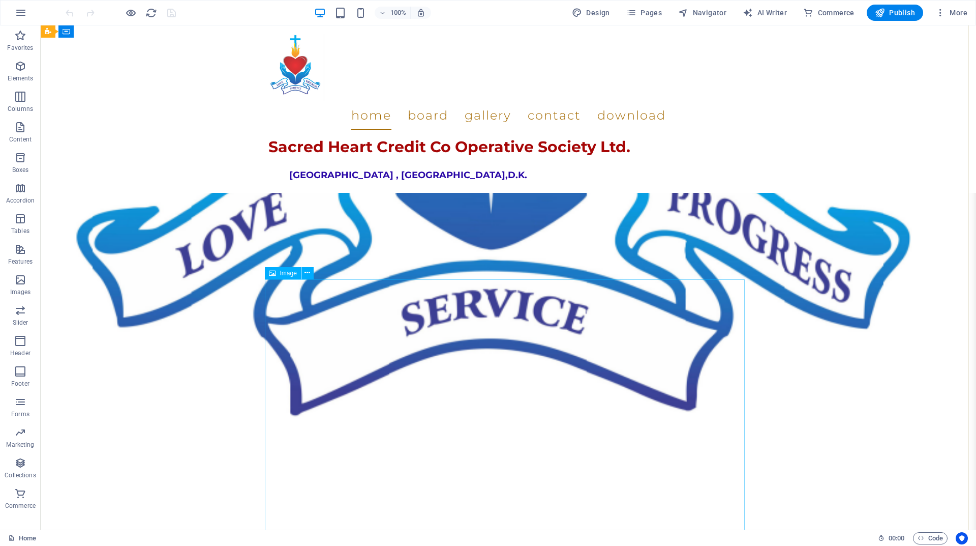
scroll to position [1424, 0]
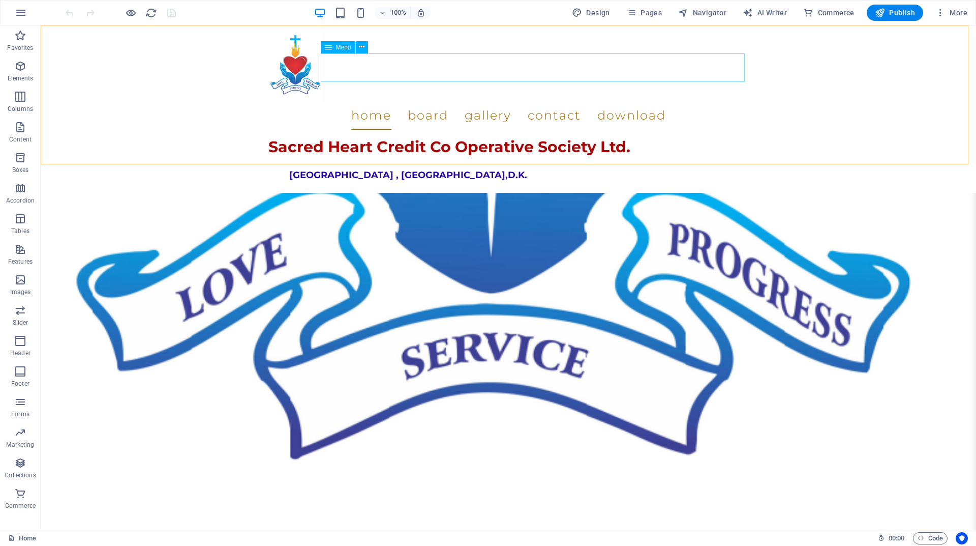
click at [508, 101] on nav "Home Board Gallery Contact Download" at bounding box center [509, 115] width 480 height 28
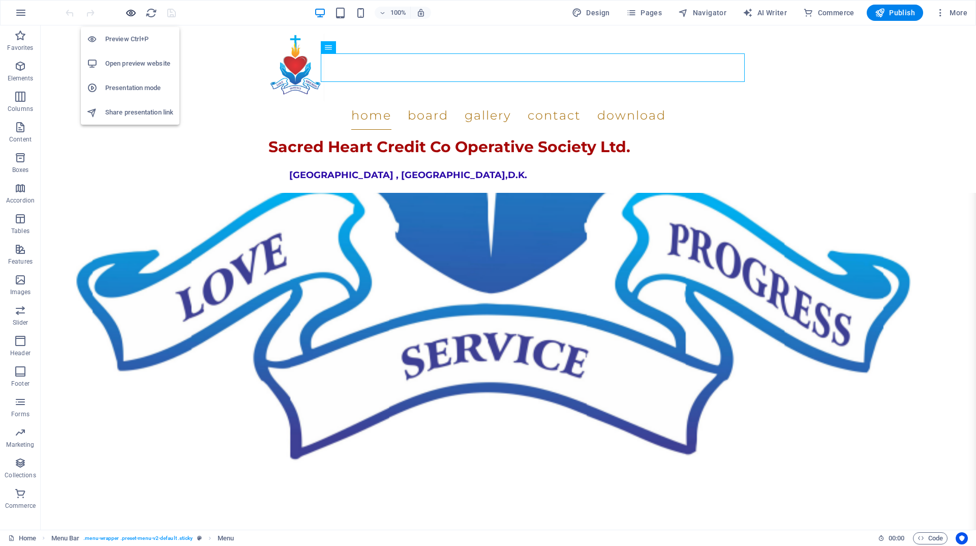
click at [131, 12] on icon "button" at bounding box center [131, 13] width 12 height 12
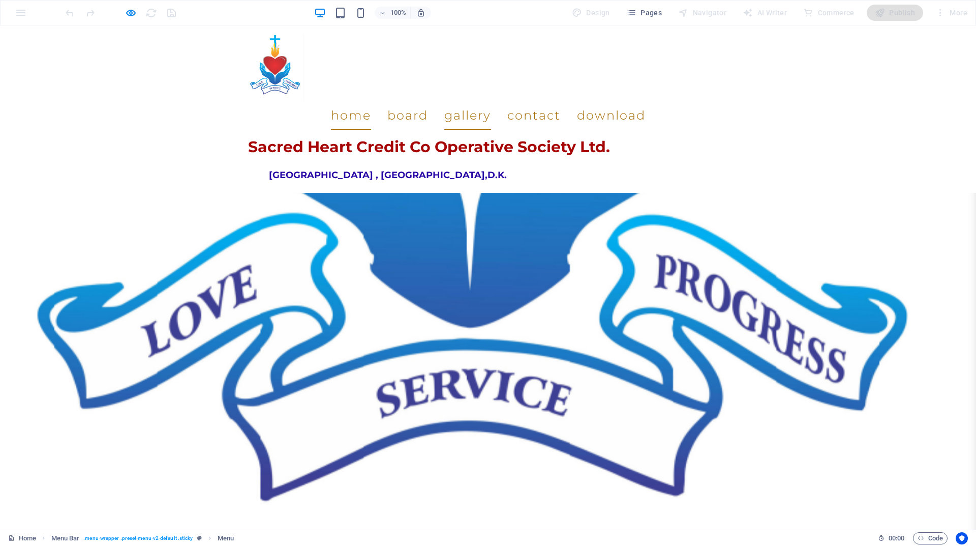
click at [491, 101] on link "Gallery" at bounding box center [467, 115] width 47 height 28
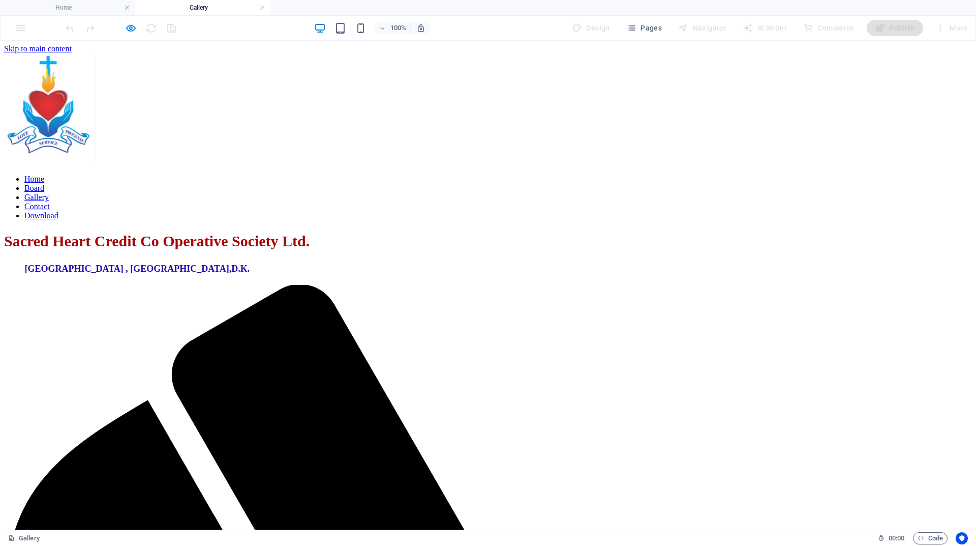
scroll to position [0, 0]
click at [126, 25] on icon "button" at bounding box center [131, 28] width 12 height 12
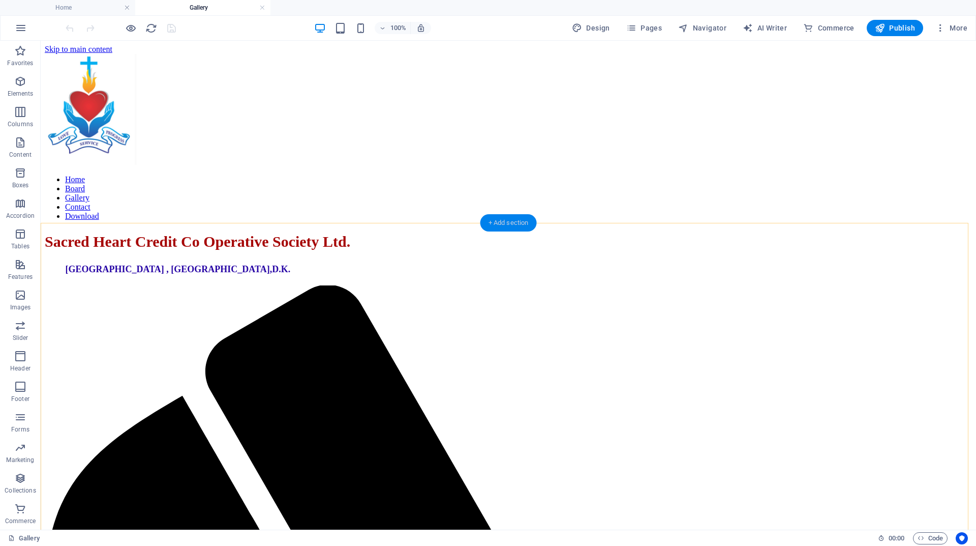
click at [491, 223] on div "+ Add section" at bounding box center [509, 222] width 56 height 17
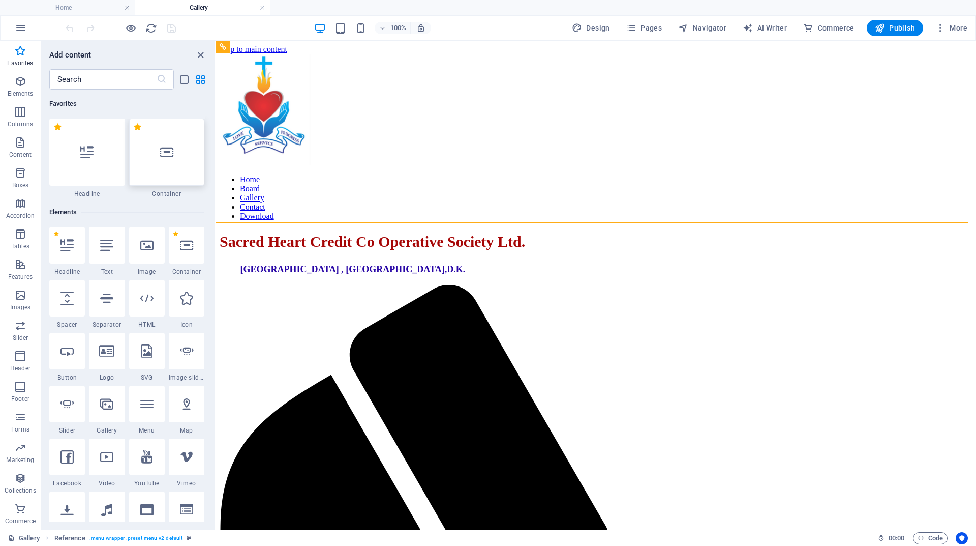
click at [172, 175] on div at bounding box center [167, 151] width 76 height 67
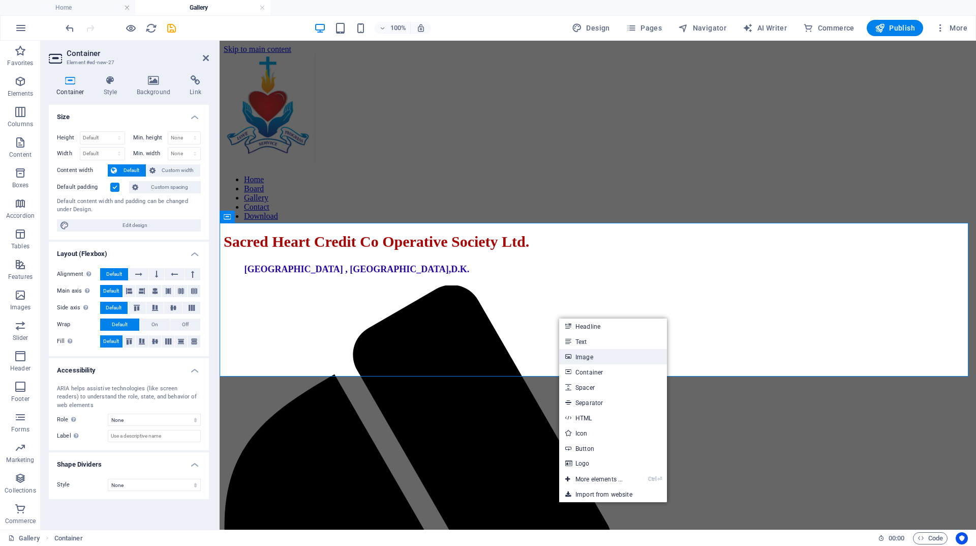
click at [574, 353] on link "Image" at bounding box center [613, 356] width 108 height 15
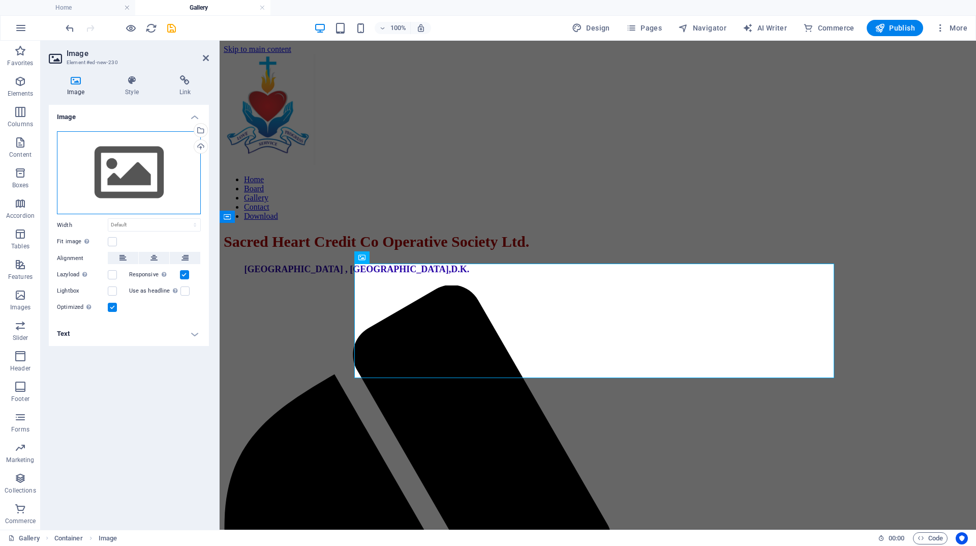
click at [152, 169] on div "Drag files here, click to choose files or select files from Files or our free s…" at bounding box center [129, 172] width 144 height 83
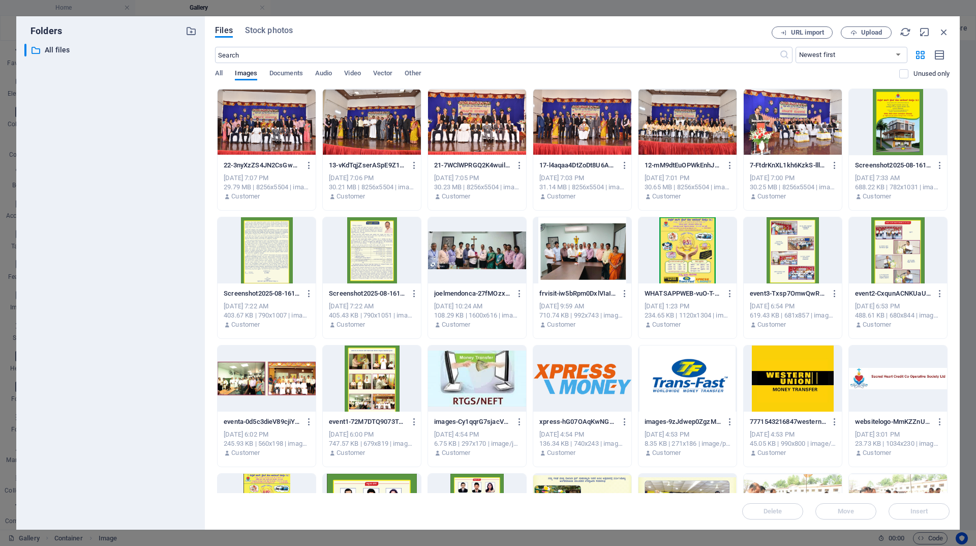
click at [786, 133] on div at bounding box center [793, 122] width 98 height 66
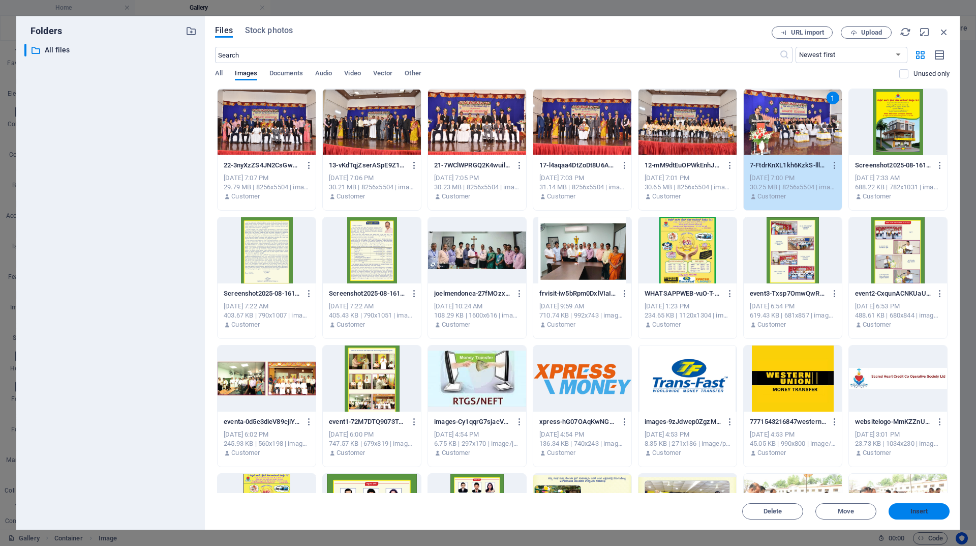
click at [919, 513] on span "Insert" at bounding box center [920, 511] width 18 height 6
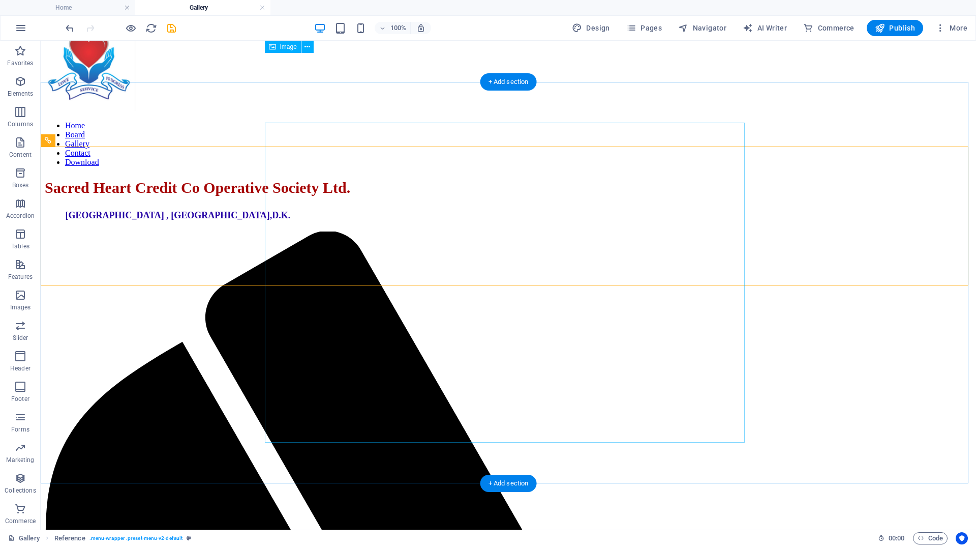
scroll to position [53, 0]
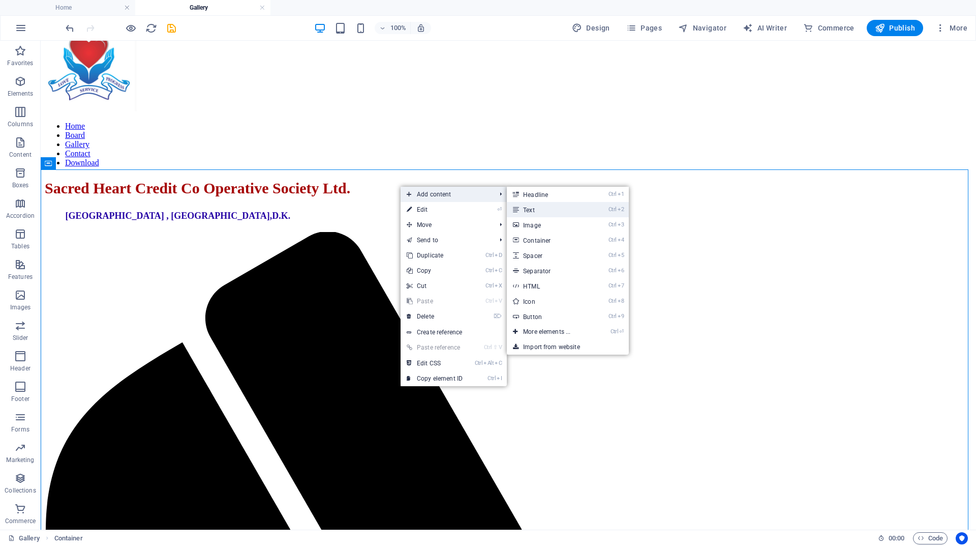
click at [553, 209] on link "Ctrl 2 Text" at bounding box center [549, 209] width 84 height 15
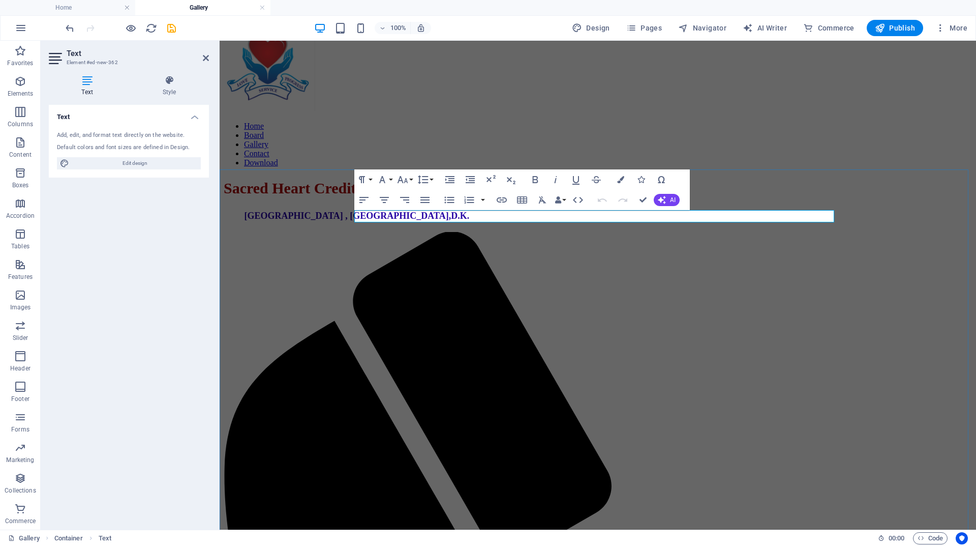
drag, startPoint x: 452, startPoint y: 214, endPoint x: 357, endPoint y: 215, distance: 95.1
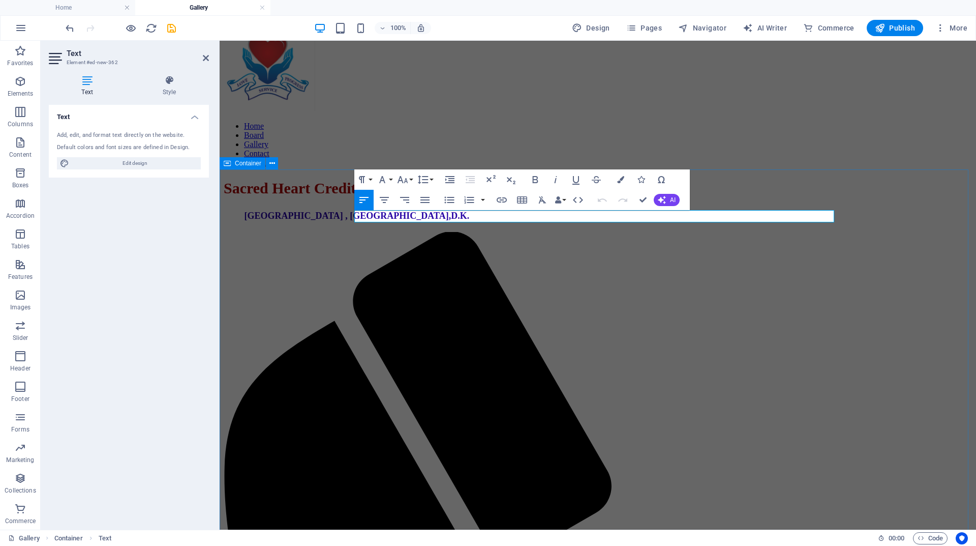
drag, startPoint x: 448, startPoint y: 215, endPoint x: 341, endPoint y: 216, distance: 106.3
click at [534, 175] on icon "button" at bounding box center [535, 179] width 12 height 12
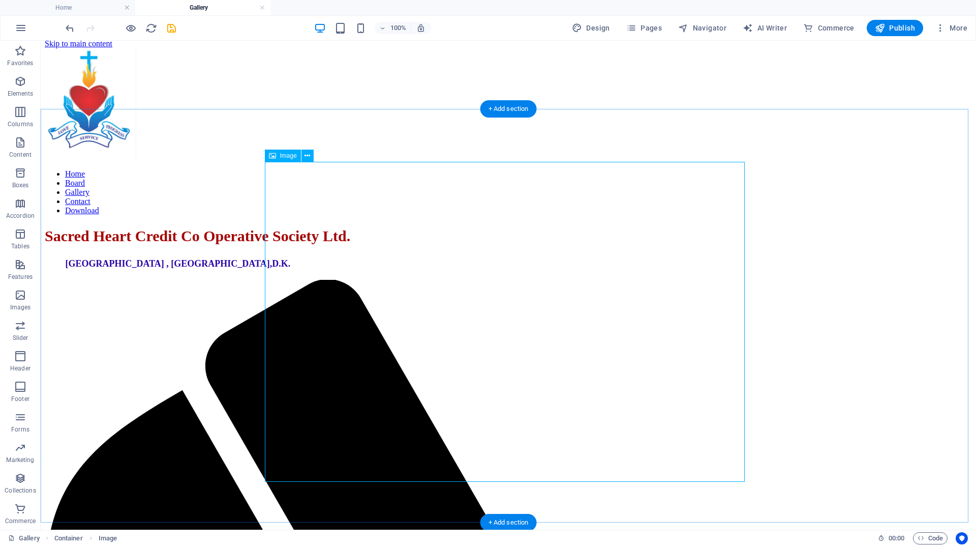
scroll to position [5, 0]
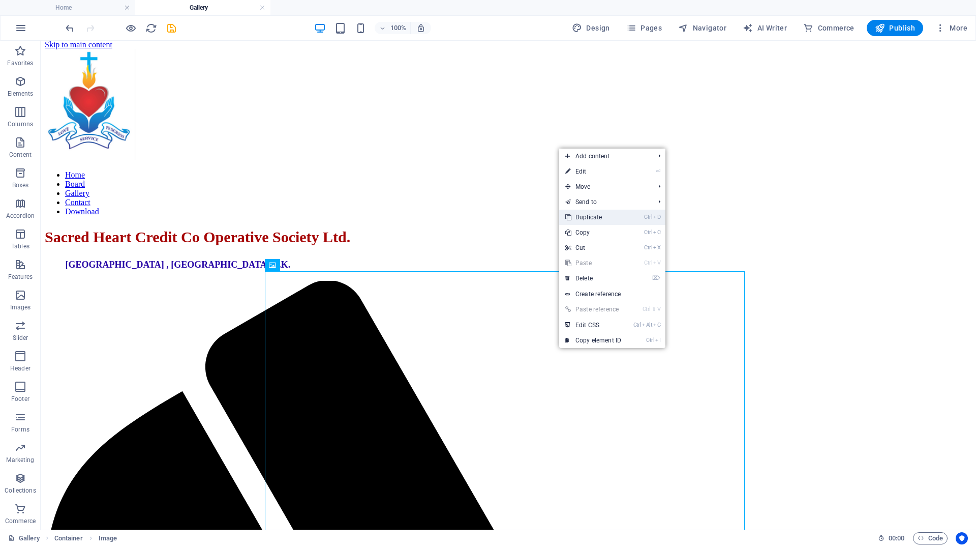
drag, startPoint x: 595, startPoint y: 218, endPoint x: 555, endPoint y: 177, distance: 56.8
click at [595, 218] on link "Ctrl D Duplicate" at bounding box center [593, 217] width 68 height 15
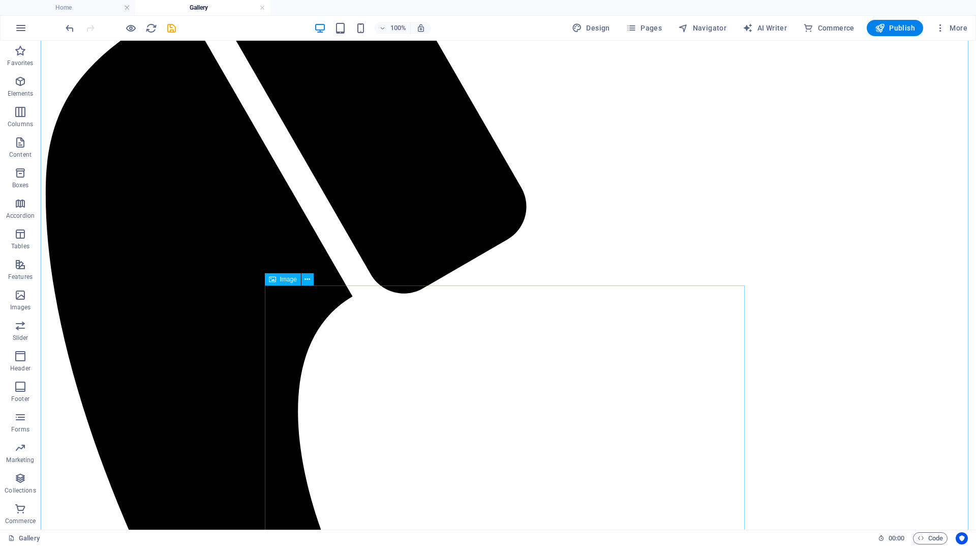
scroll to position [407, 0]
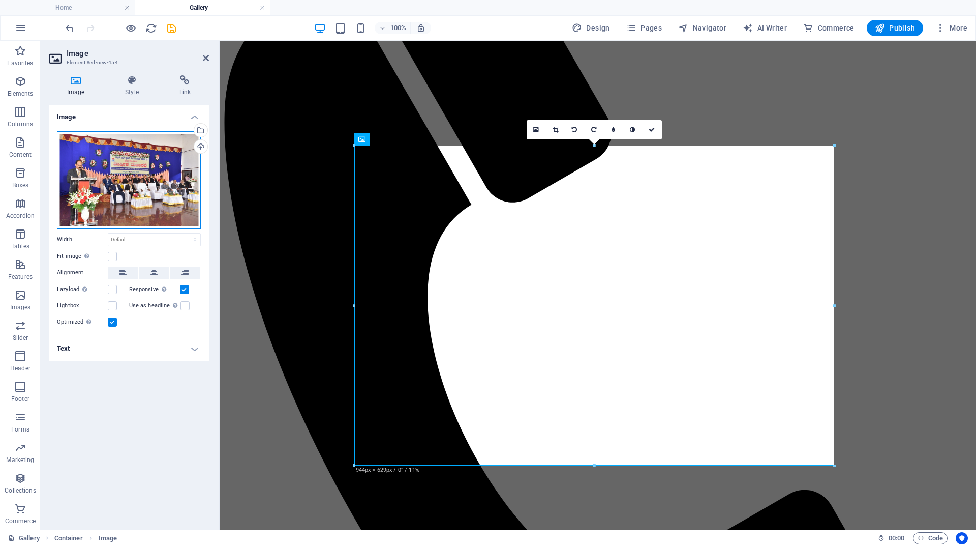
click at [146, 156] on div "Drag files here, click to choose files or select files from Files or our free s…" at bounding box center [129, 180] width 144 height 98
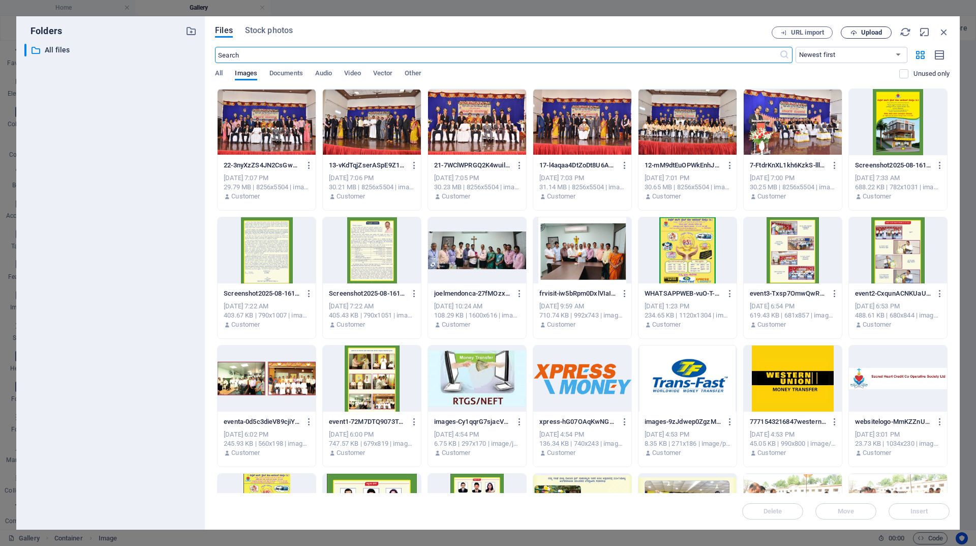
click at [866, 31] on span "Upload" at bounding box center [871, 32] width 21 height 6
click at [812, 28] on button "URL import" at bounding box center [802, 32] width 61 height 12
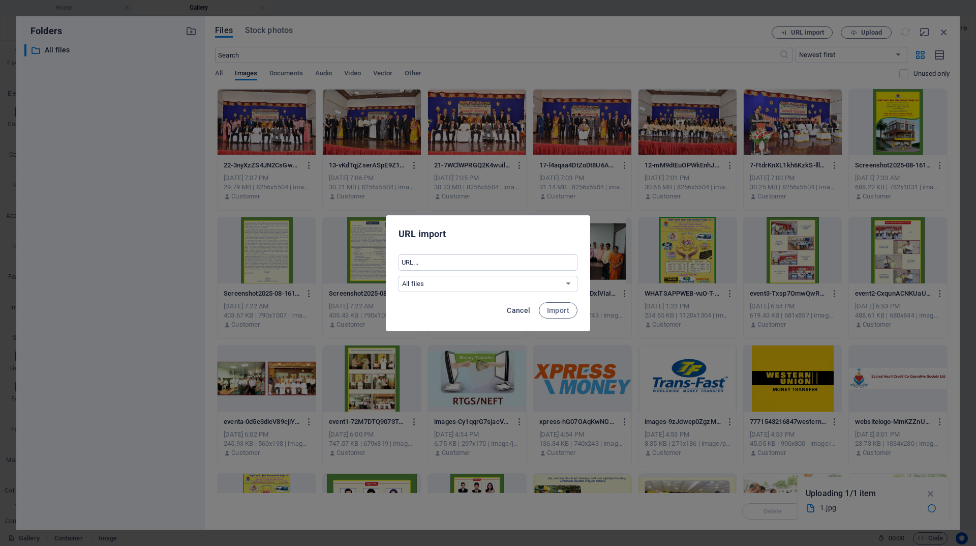
drag, startPoint x: 554, startPoint y: 312, endPoint x: 512, endPoint y: 313, distance: 42.2
click at [512, 313] on div "Cancel Import" at bounding box center [488, 313] width 203 height 35
click at [512, 313] on span "Cancel" at bounding box center [518, 310] width 23 height 8
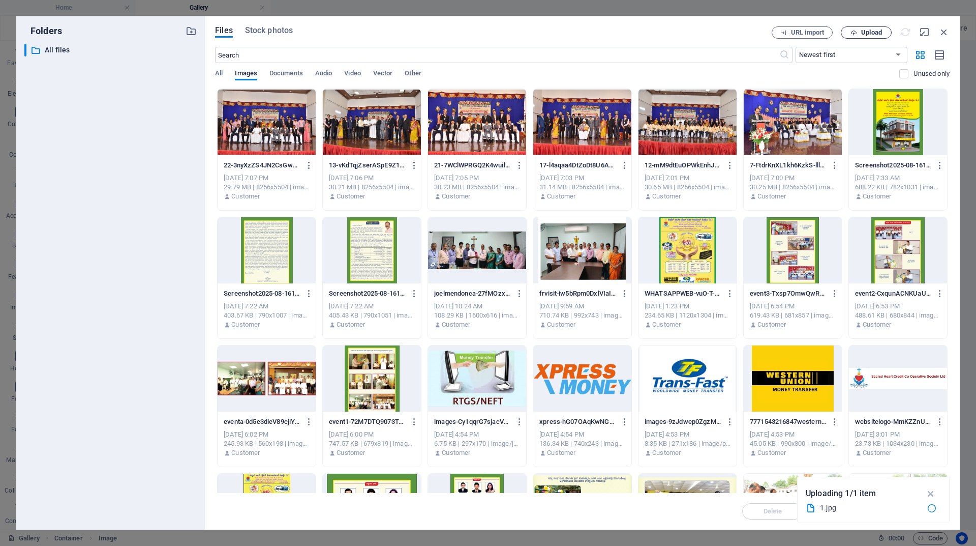
click at [880, 34] on span "Upload" at bounding box center [871, 32] width 21 height 6
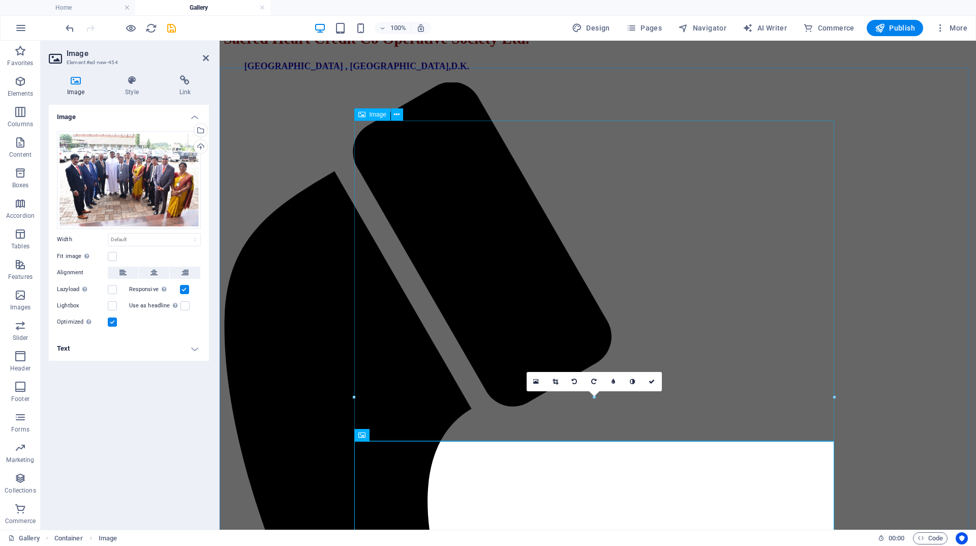
scroll to position [257, 0]
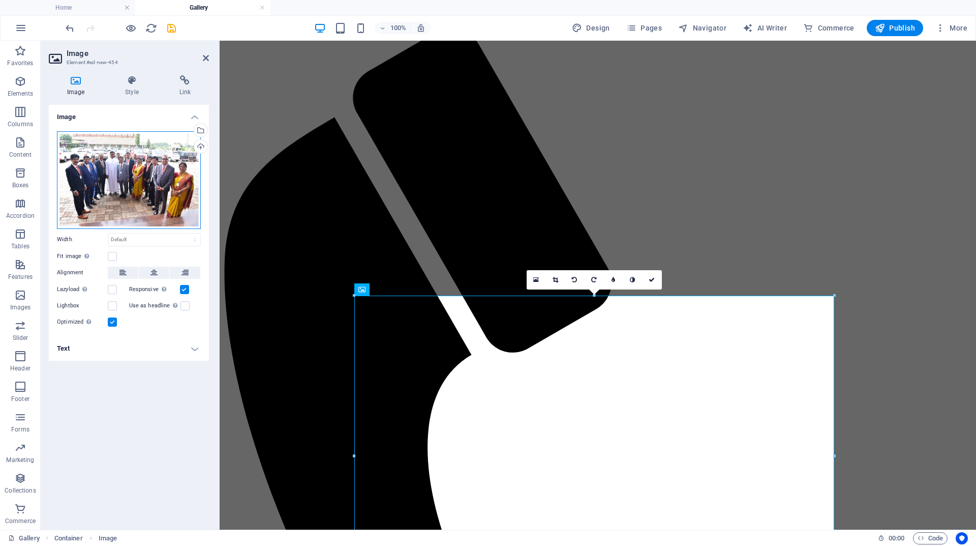
click at [133, 188] on div "Drag files here, click to choose files or select files from Files or our free s…" at bounding box center [129, 180] width 144 height 98
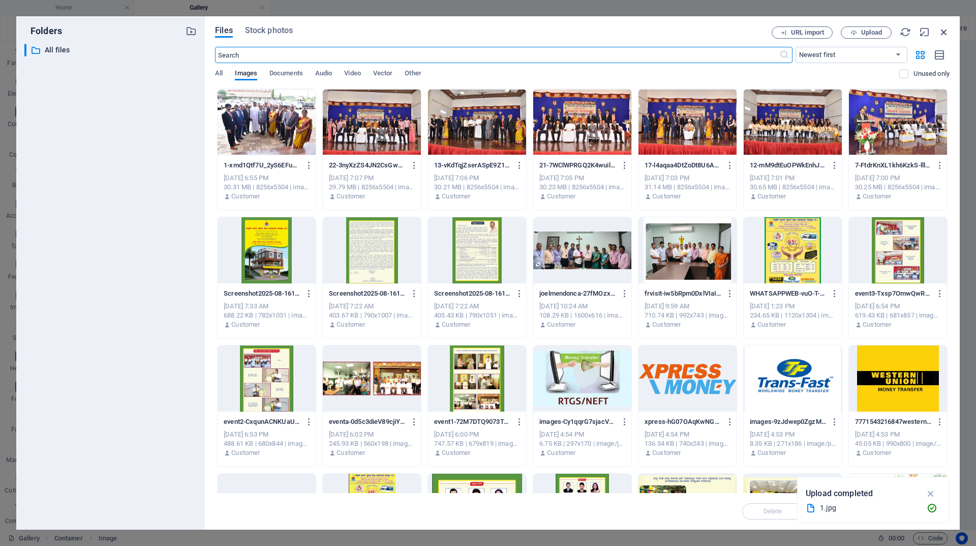
click at [945, 36] on icon "button" at bounding box center [944, 31] width 11 height 11
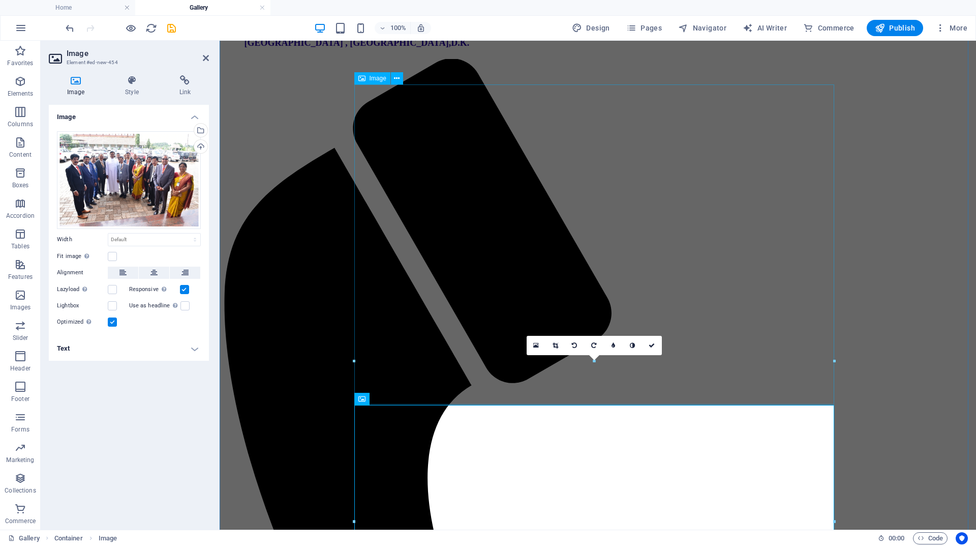
scroll to position [259, 0]
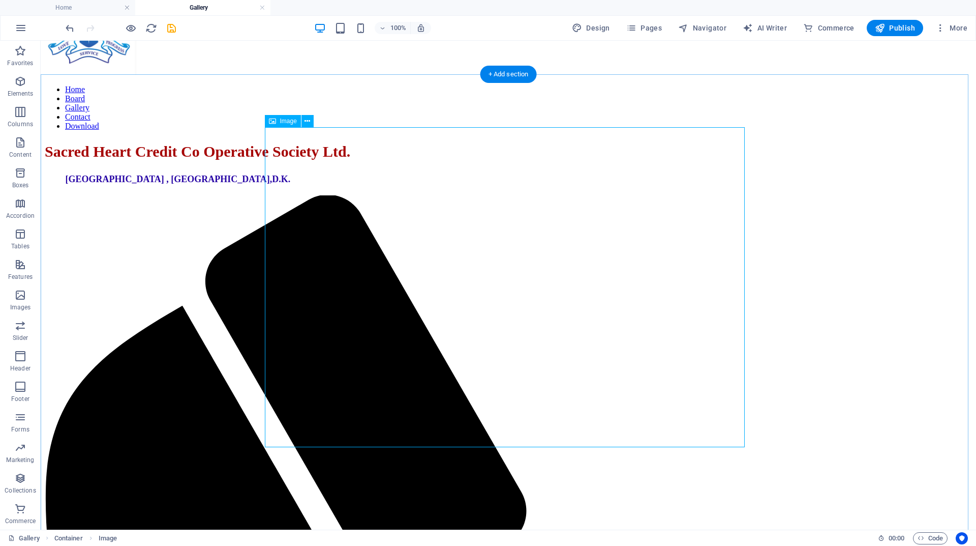
scroll to position [159, 0]
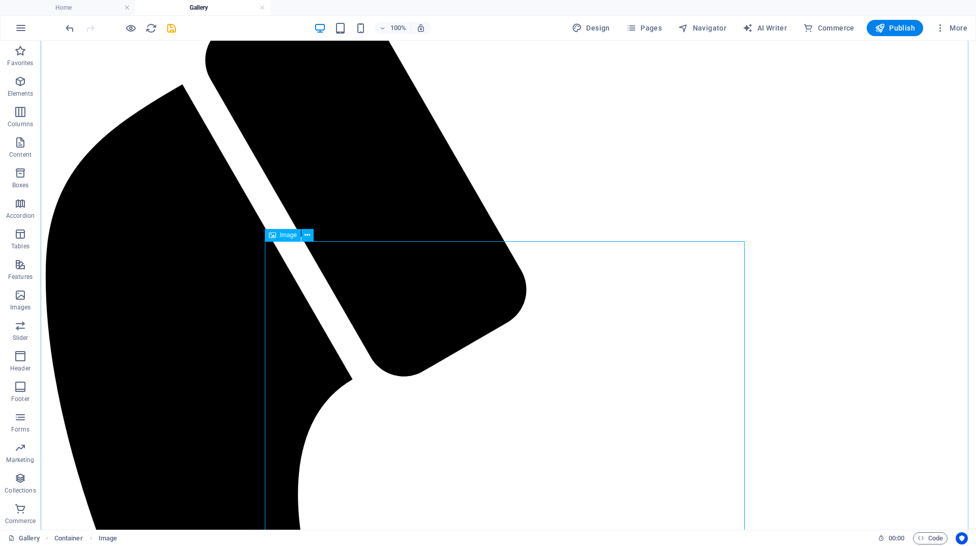
scroll to position [210, 0]
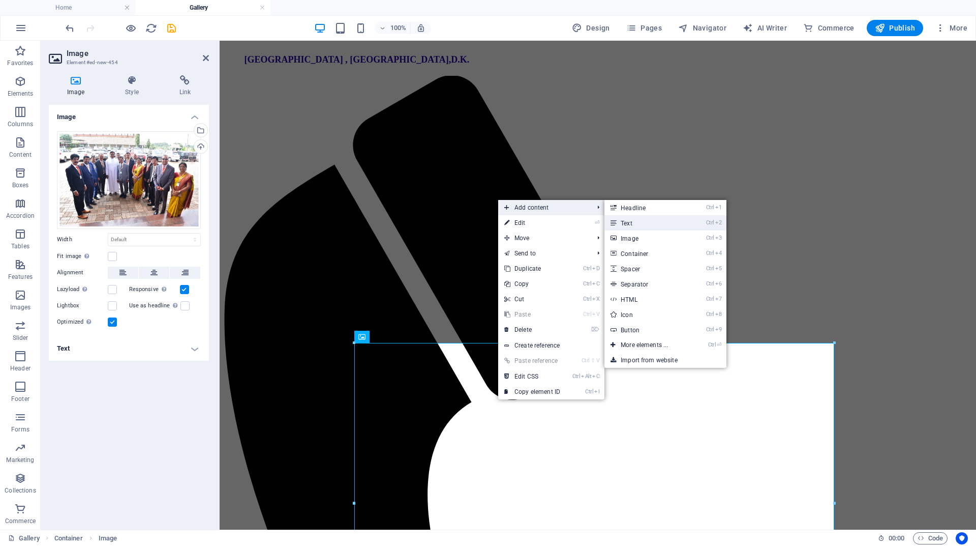
click at [626, 221] on link "Ctrl 2 Text" at bounding box center [647, 222] width 84 height 15
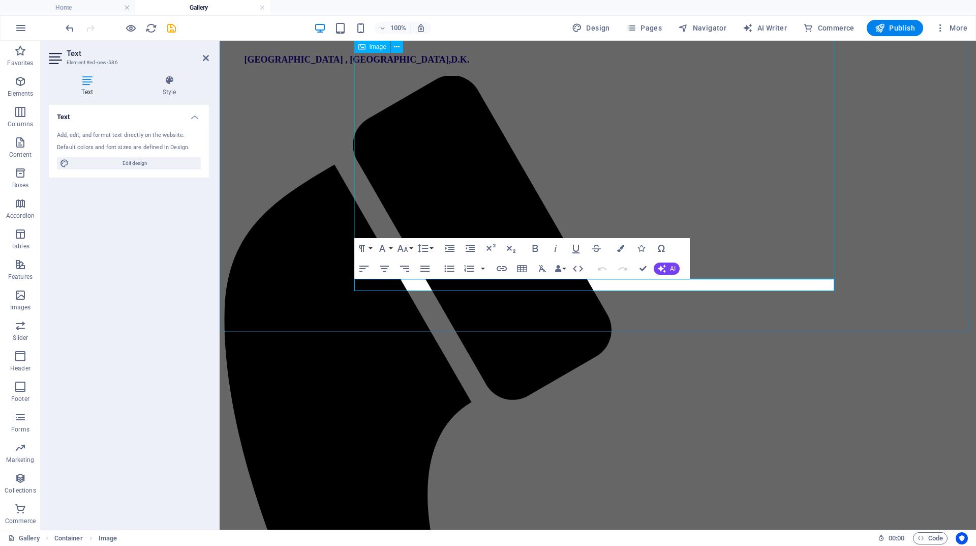
scroll to position [593, 0]
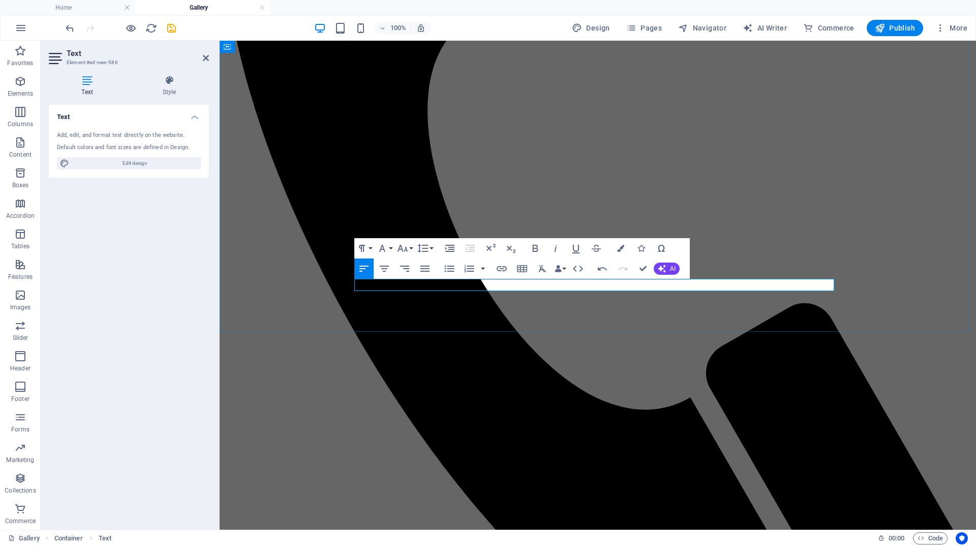
drag, startPoint x: 698, startPoint y: 279, endPoint x: 369, endPoint y: 283, distance: 329.1
drag, startPoint x: 687, startPoint y: 282, endPoint x: 342, endPoint y: 286, distance: 345.3
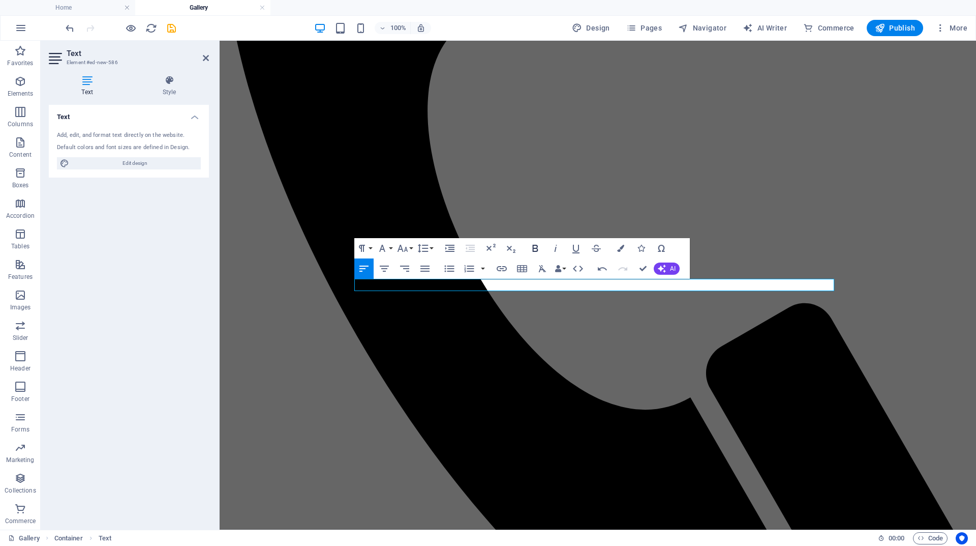
click at [534, 247] on icon "button" at bounding box center [535, 248] width 12 height 12
click at [402, 252] on icon "button" at bounding box center [403, 248] width 12 height 12
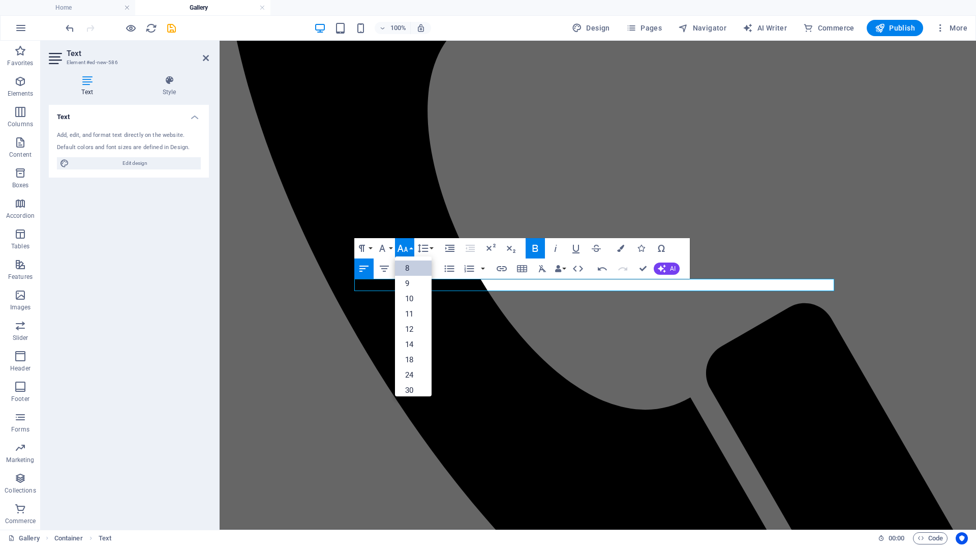
click at [412, 269] on link "8" at bounding box center [413, 267] width 37 height 15
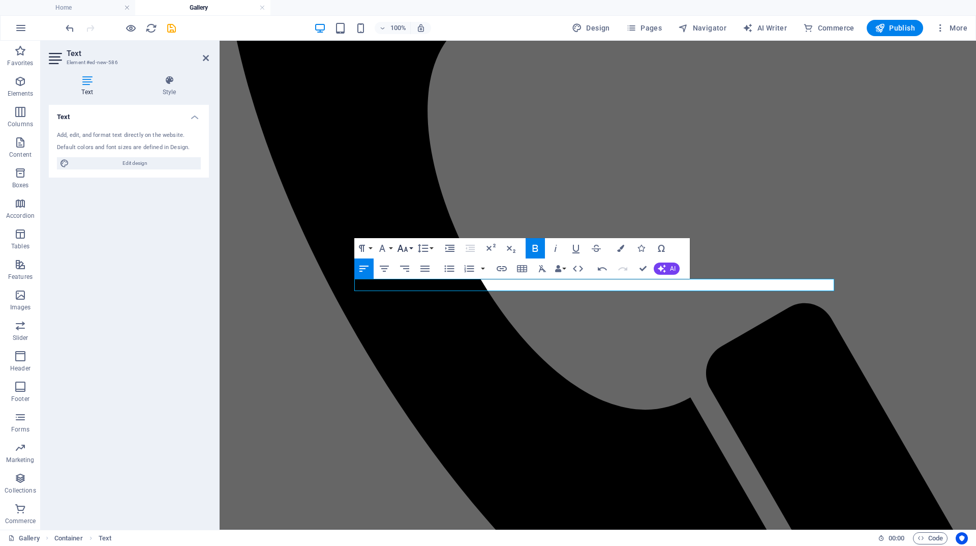
click at [401, 247] on icon "button" at bounding box center [402, 248] width 11 height 7
click at [388, 247] on icon "button" at bounding box center [382, 248] width 12 height 12
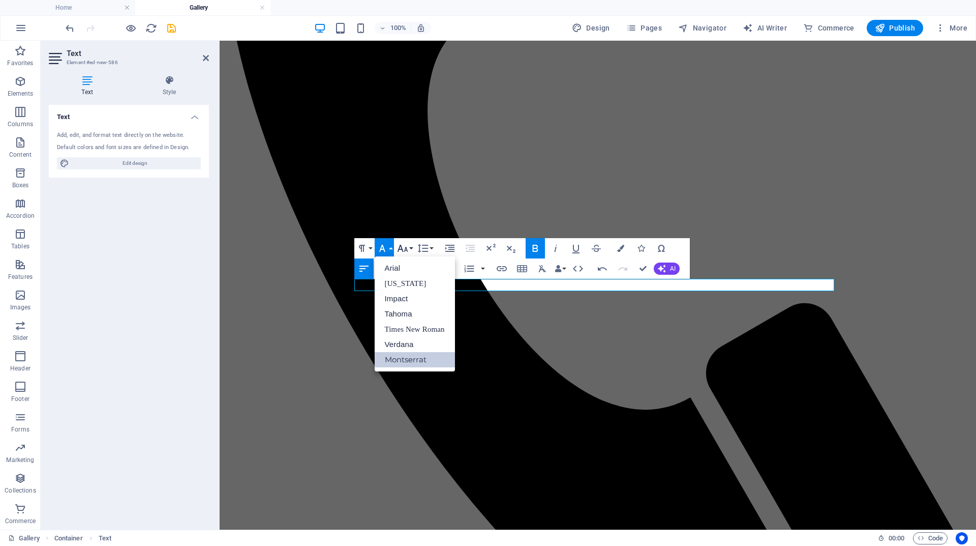
scroll to position [0, 0]
click at [408, 245] on icon "button" at bounding box center [403, 248] width 12 height 12
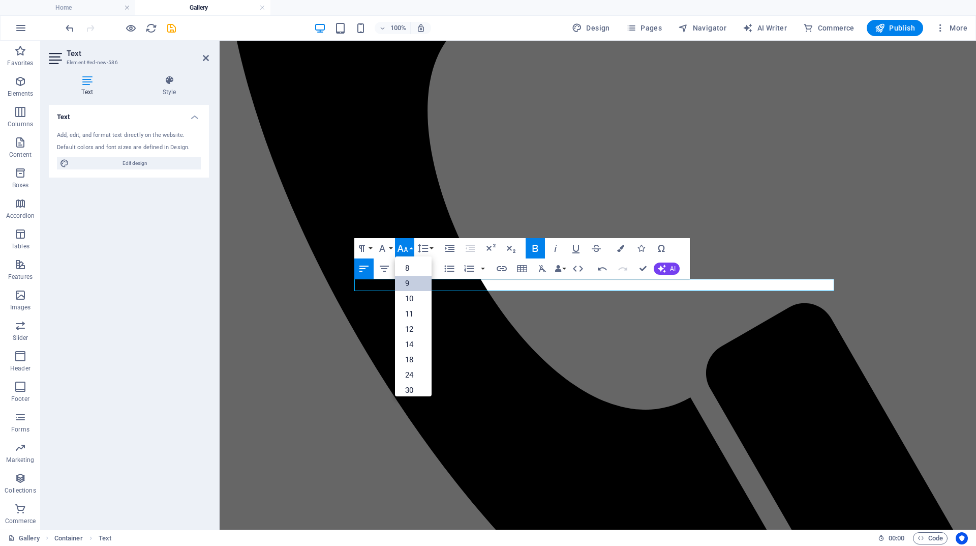
click at [409, 286] on link "9" at bounding box center [413, 283] width 37 height 15
click at [404, 250] on icon "button" at bounding box center [403, 248] width 12 height 12
click at [414, 311] on link "11" at bounding box center [413, 313] width 37 height 15
click at [407, 250] on icon "button" at bounding box center [403, 248] width 12 height 12
click at [408, 339] on link "14" at bounding box center [413, 344] width 37 height 15
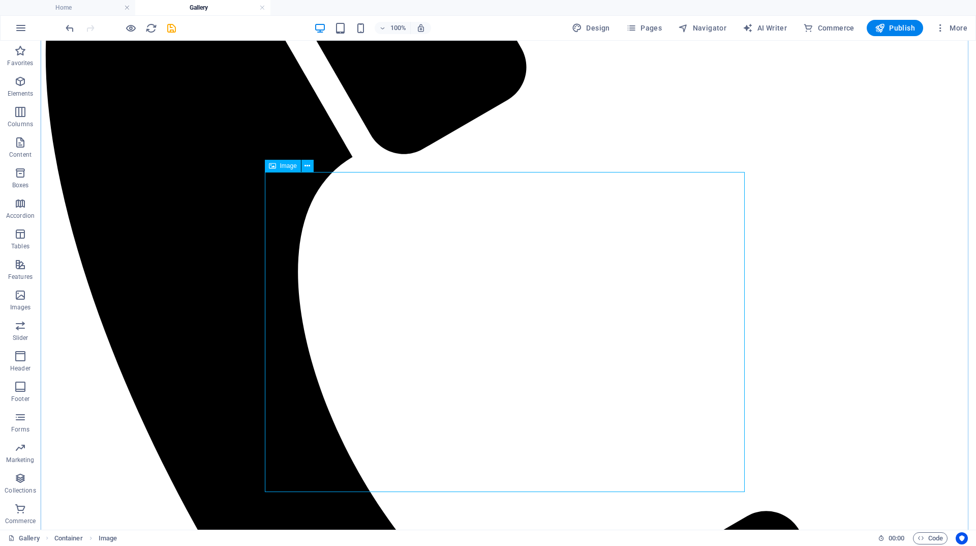
scroll to position [543, 0]
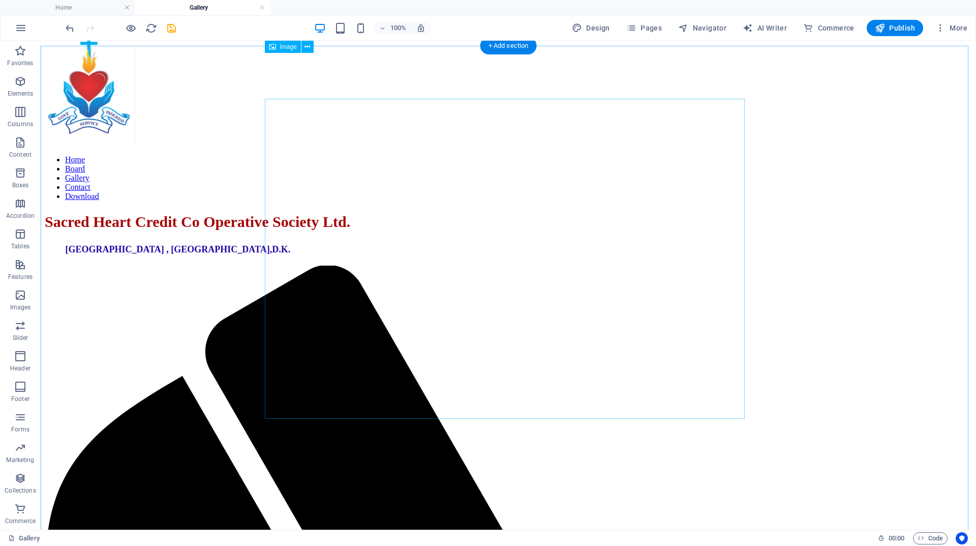
scroll to position [3, 0]
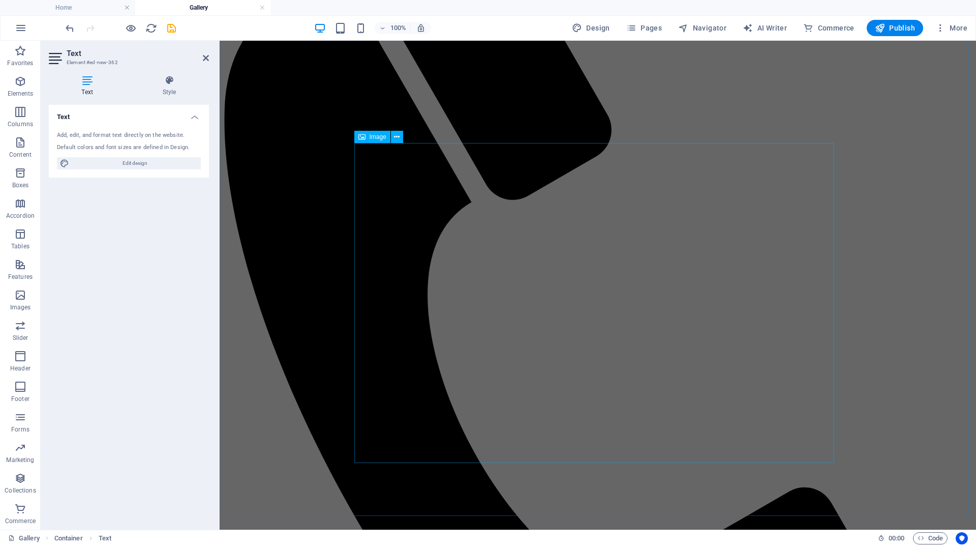
scroll to position [460, 0]
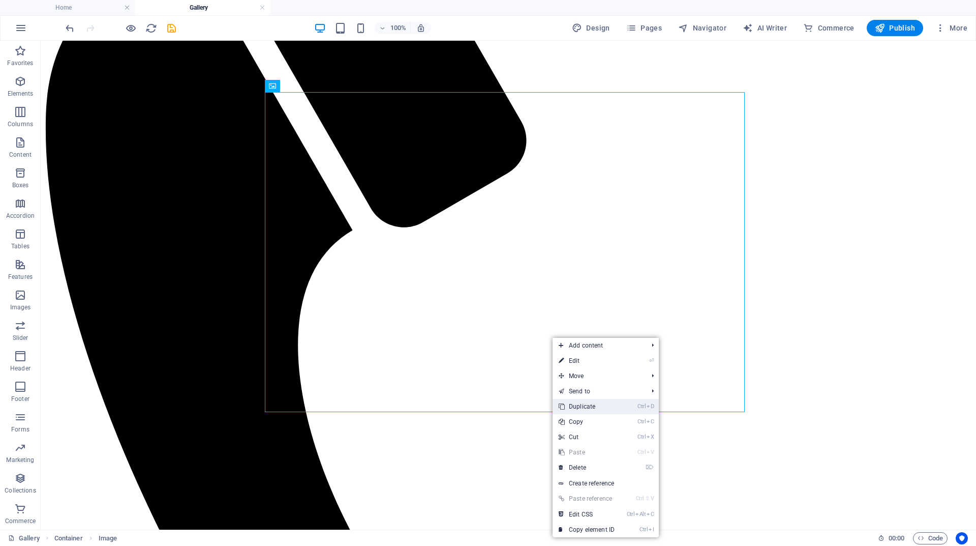
click at [583, 408] on link "Ctrl D Duplicate" at bounding box center [587, 406] width 68 height 15
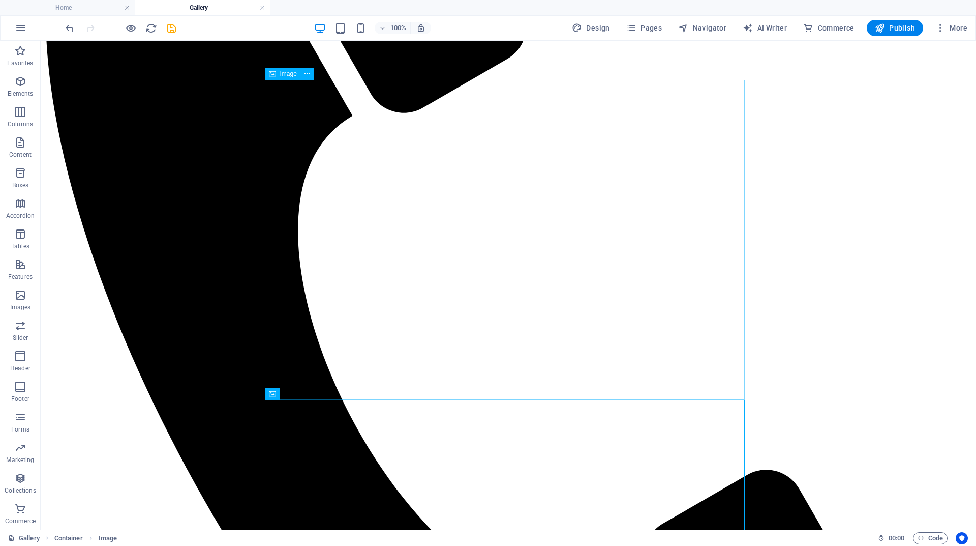
scroll to position [664, 0]
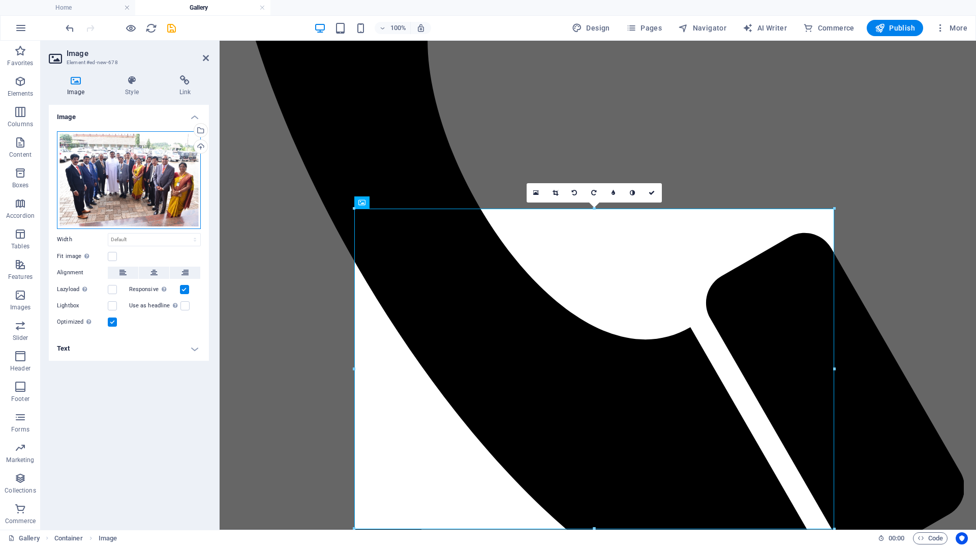
click at [151, 205] on div "Drag files here, click to choose files or select files from Files or our free s…" at bounding box center [129, 180] width 144 height 98
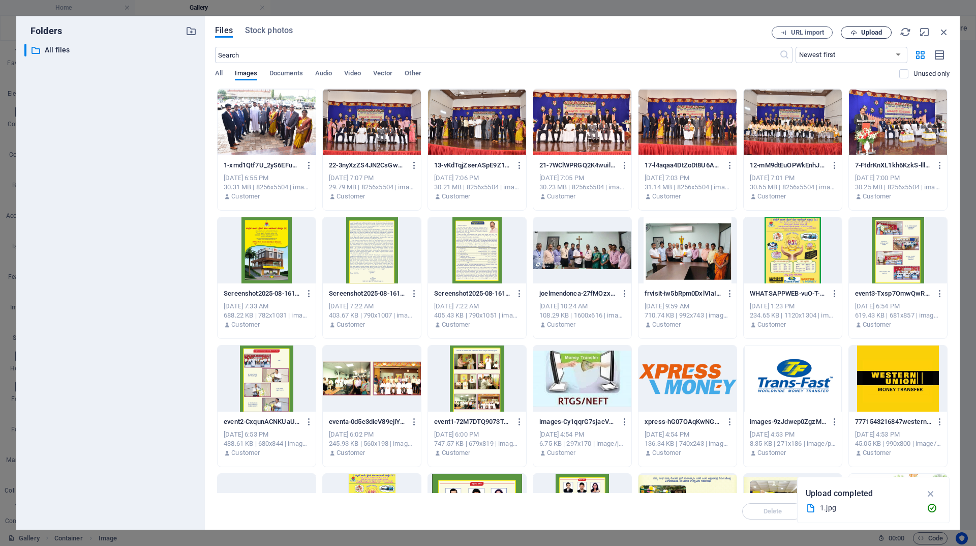
click at [865, 32] on span "Upload" at bounding box center [871, 32] width 21 height 6
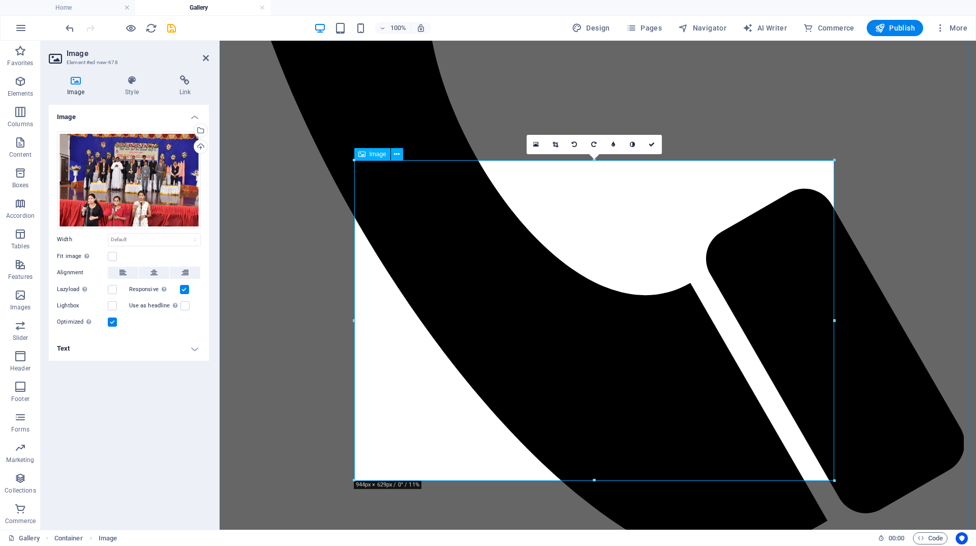
scroll to position [712, 0]
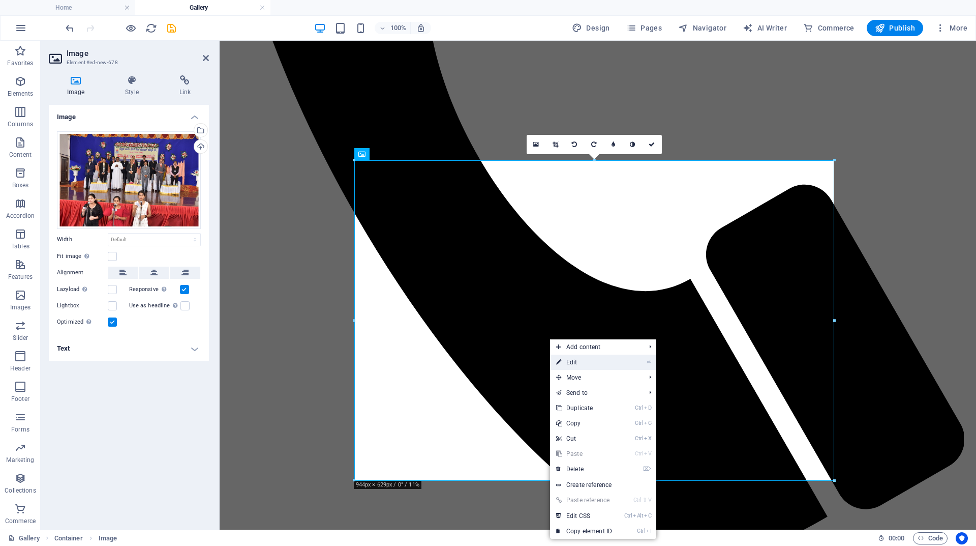
click at [580, 364] on link "⏎ Edit" at bounding box center [584, 361] width 68 height 15
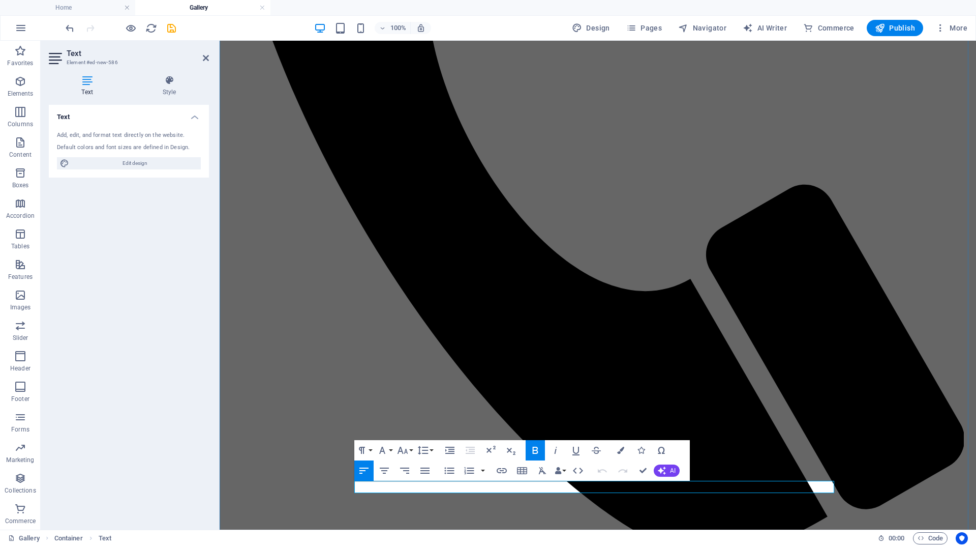
drag, startPoint x: 652, startPoint y: 492, endPoint x: 358, endPoint y: 492, distance: 294.5
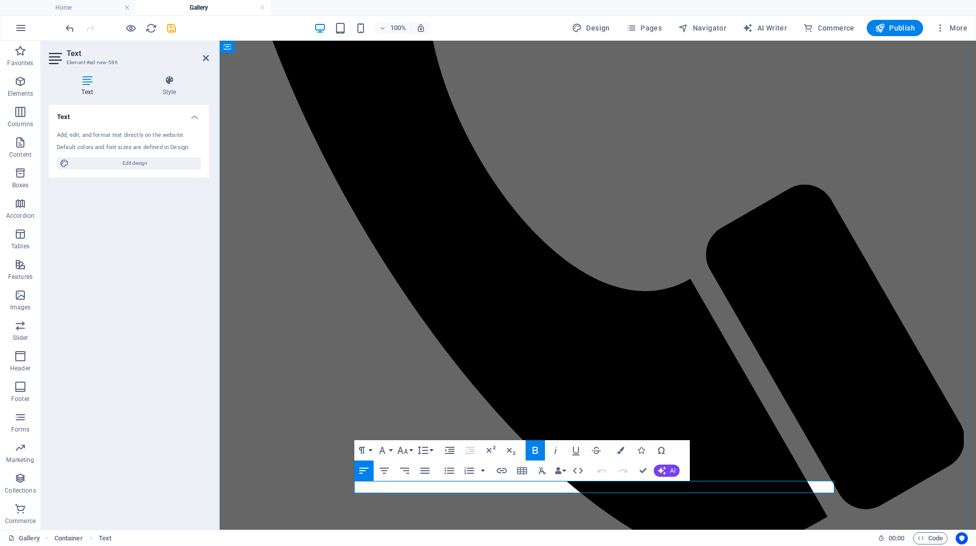
drag, startPoint x: 512, startPoint y: 490, endPoint x: 368, endPoint y: 489, distance: 143.9
click at [423, 471] on icon "button" at bounding box center [425, 470] width 12 height 12
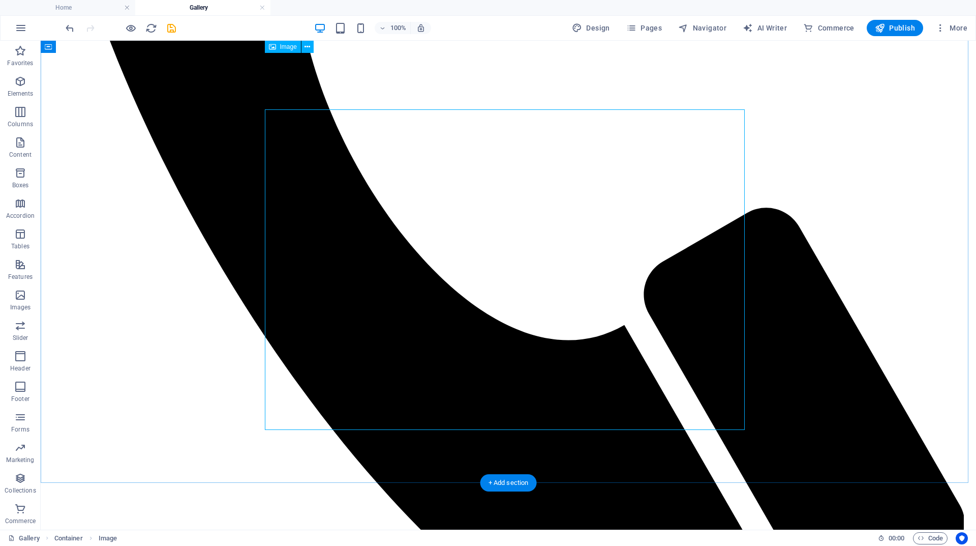
scroll to position [763, 0]
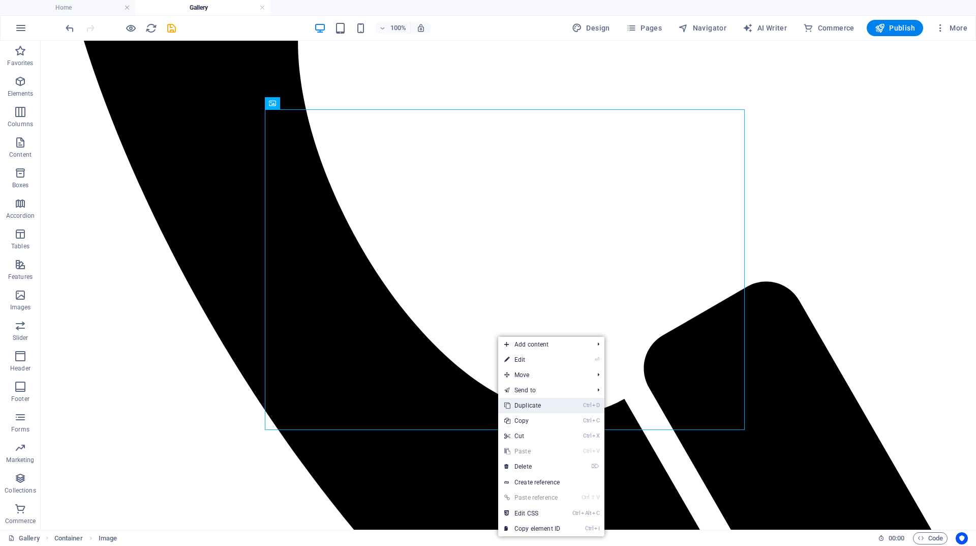
drag, startPoint x: 525, startPoint y: 407, endPoint x: 507, endPoint y: 363, distance: 48.1
click at [525, 407] on link "Ctrl D Duplicate" at bounding box center [532, 405] width 68 height 15
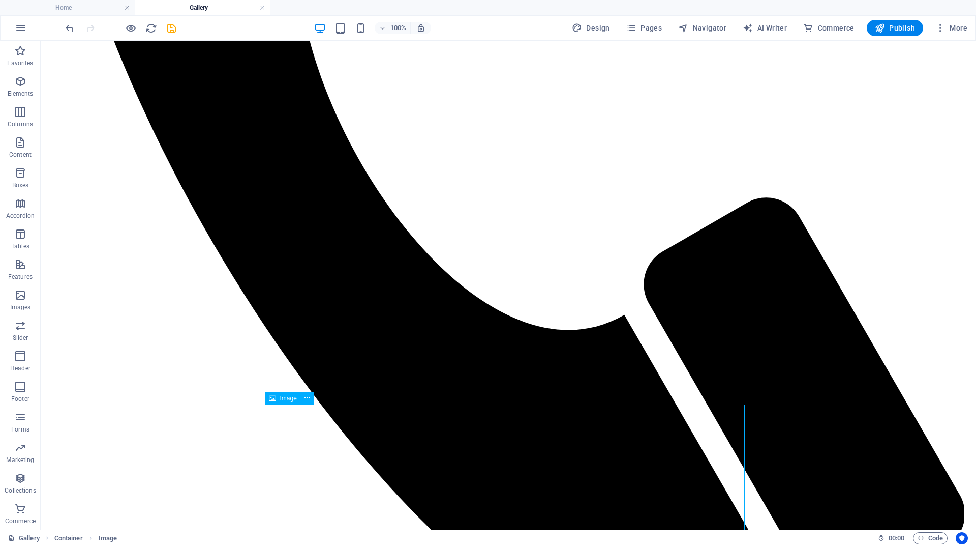
scroll to position [966, 0]
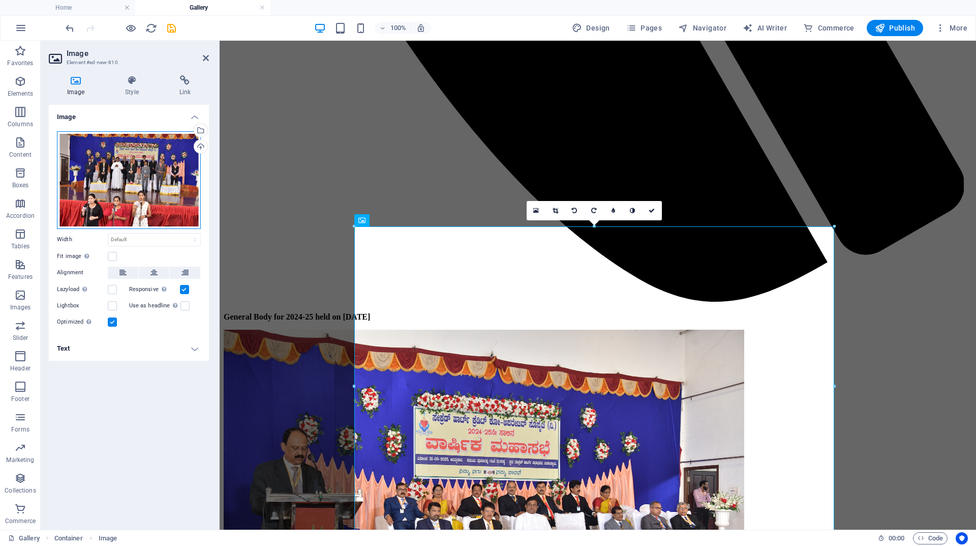
click at [152, 184] on div "Drag files here, click to choose files or select files from Files or our free s…" at bounding box center [129, 180] width 144 height 98
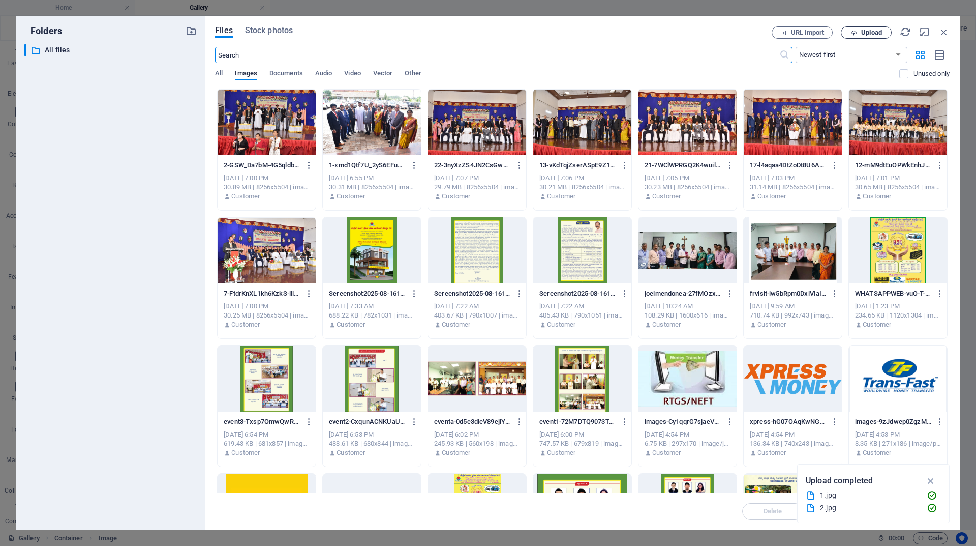
click at [860, 34] on span "Upload" at bounding box center [867, 32] width 42 height 7
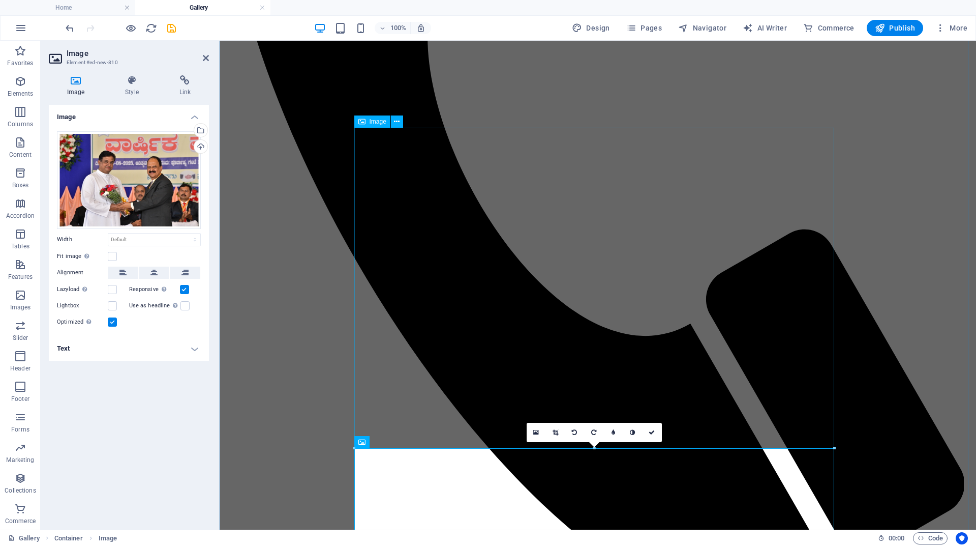
scroll to position [661, 0]
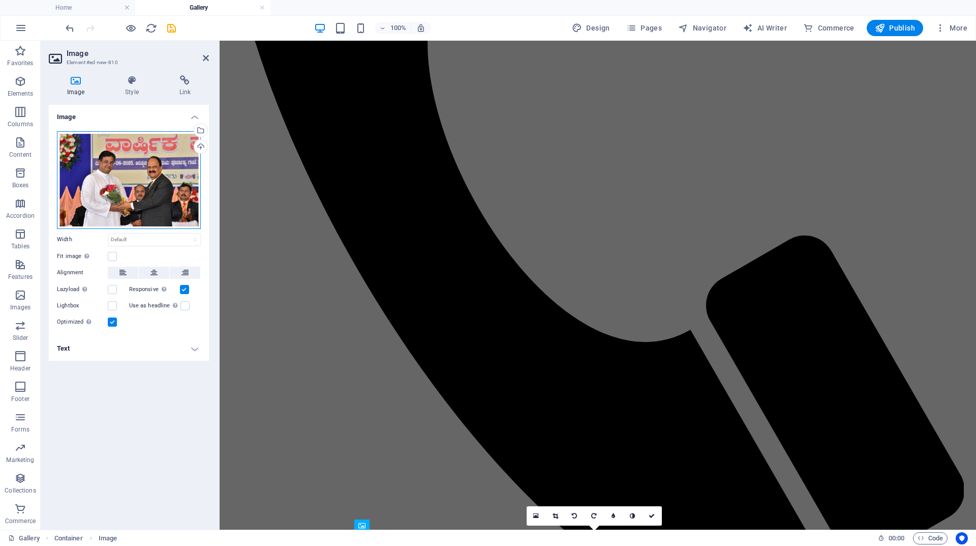
click at [143, 197] on div "Drag files here, click to choose files or select files from Files or our free s…" at bounding box center [129, 180] width 144 height 98
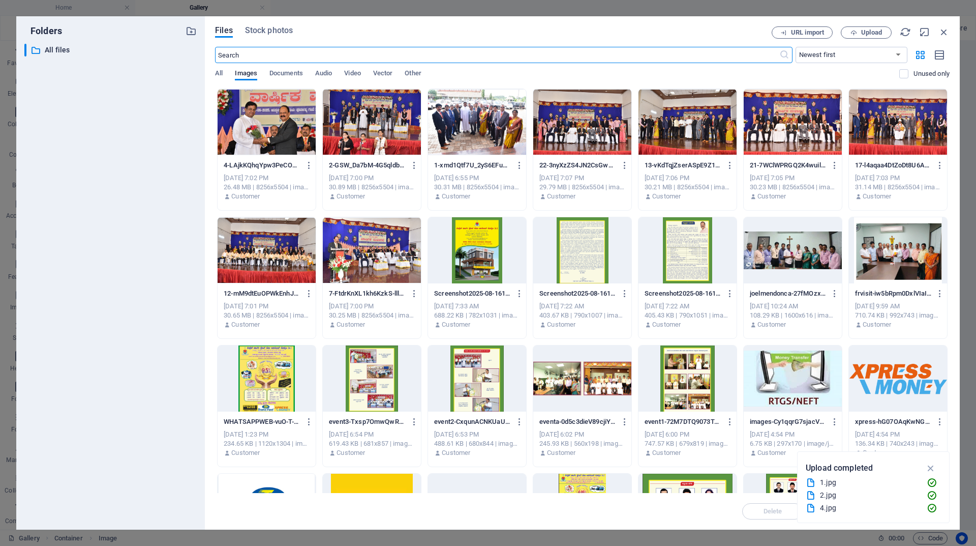
scroll to position [1067, 0]
click at [871, 30] on span "Upload" at bounding box center [871, 32] width 21 height 6
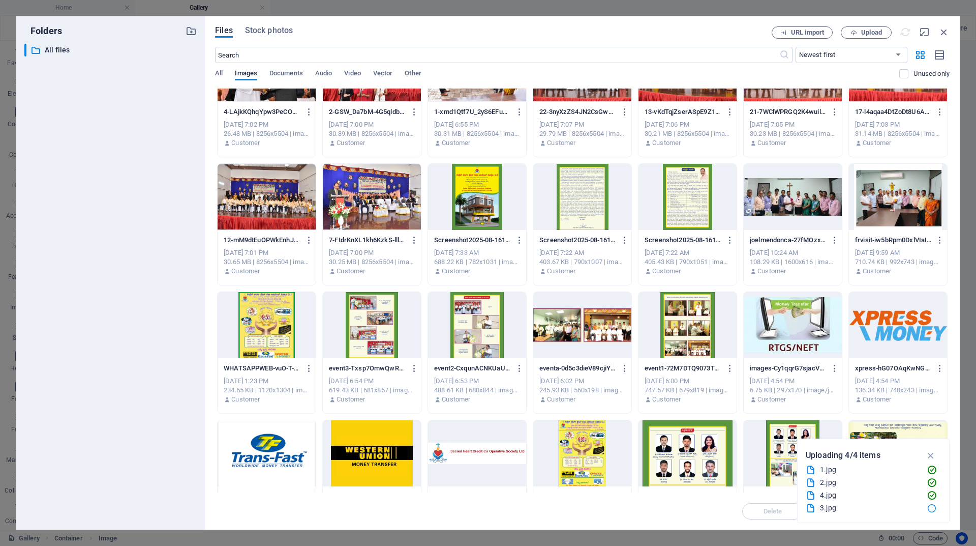
scroll to position [0, 0]
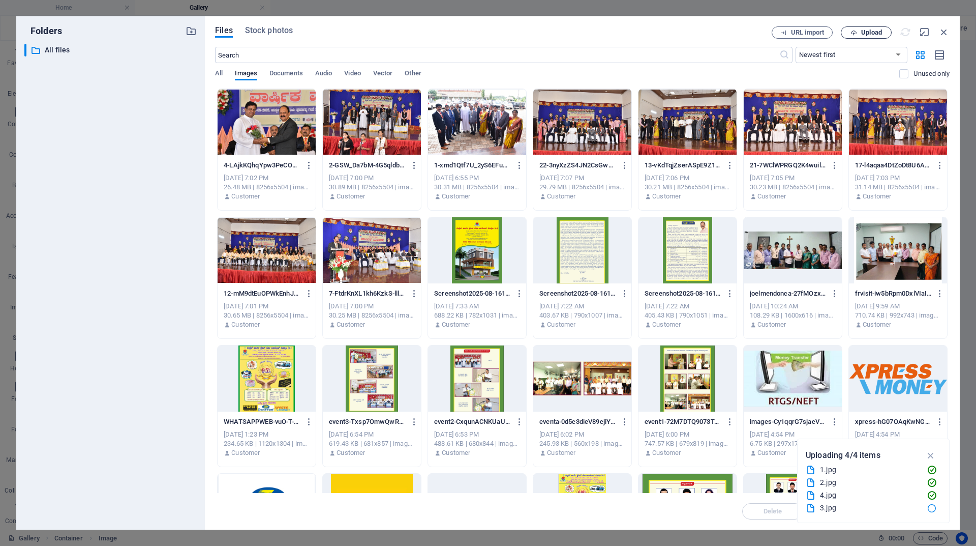
click at [860, 33] on span "Upload" at bounding box center [867, 32] width 42 height 7
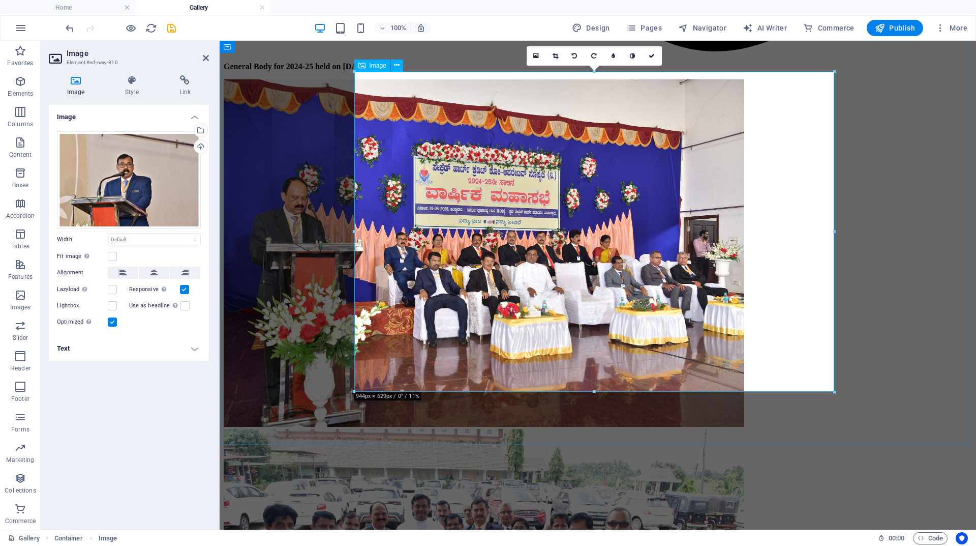
scroll to position [1220, 0]
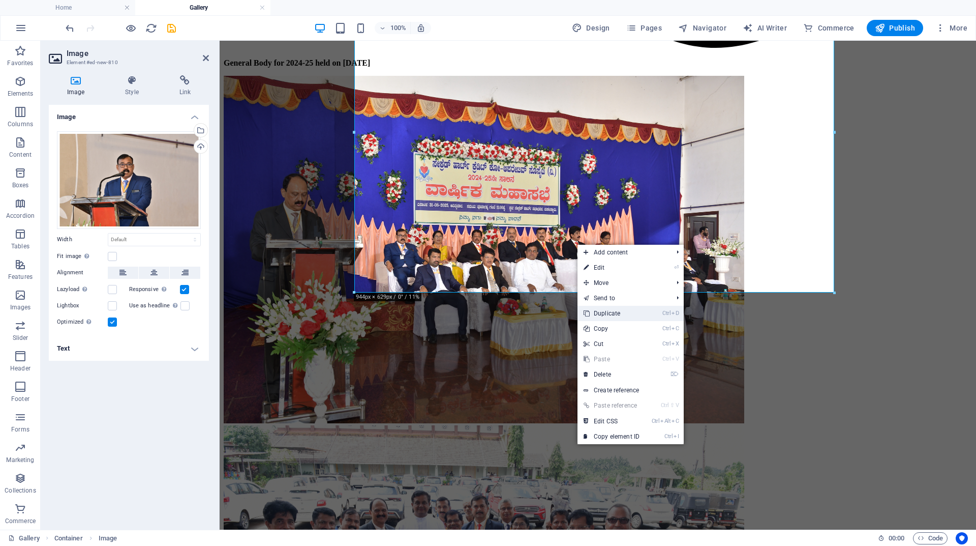
click at [608, 310] on link "Ctrl D Duplicate" at bounding box center [612, 313] width 68 height 15
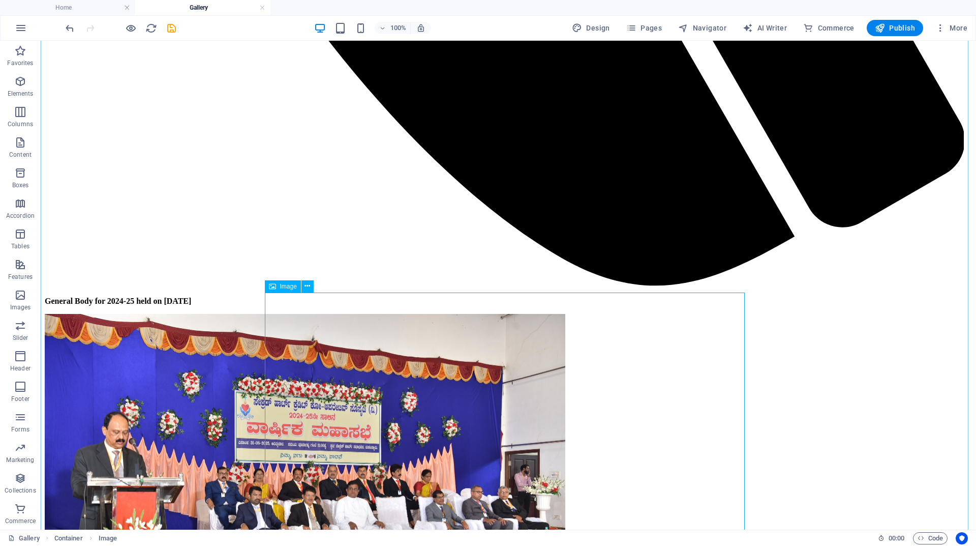
scroll to position [1322, 0]
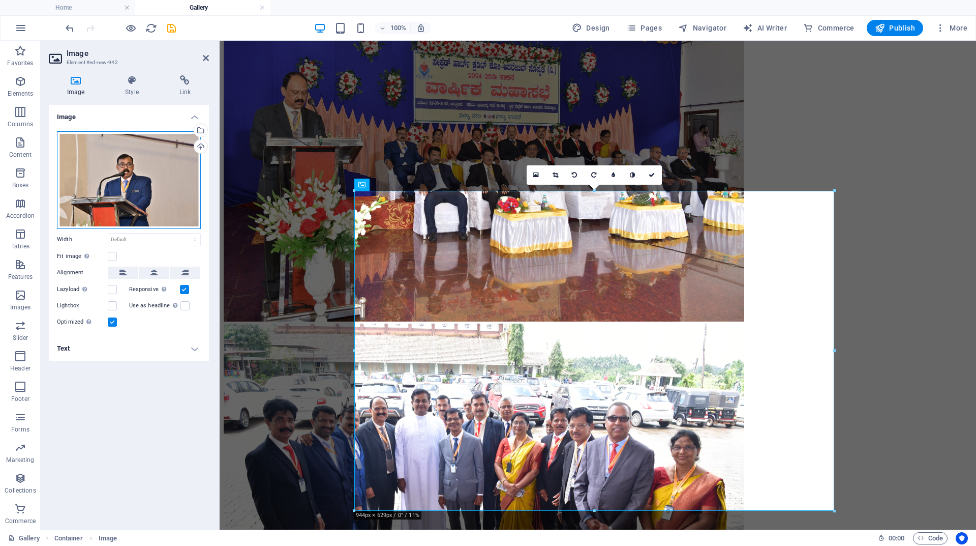
click at [122, 172] on div "Drag files here, click to choose files or select files from Files or our free s…" at bounding box center [129, 180] width 144 height 98
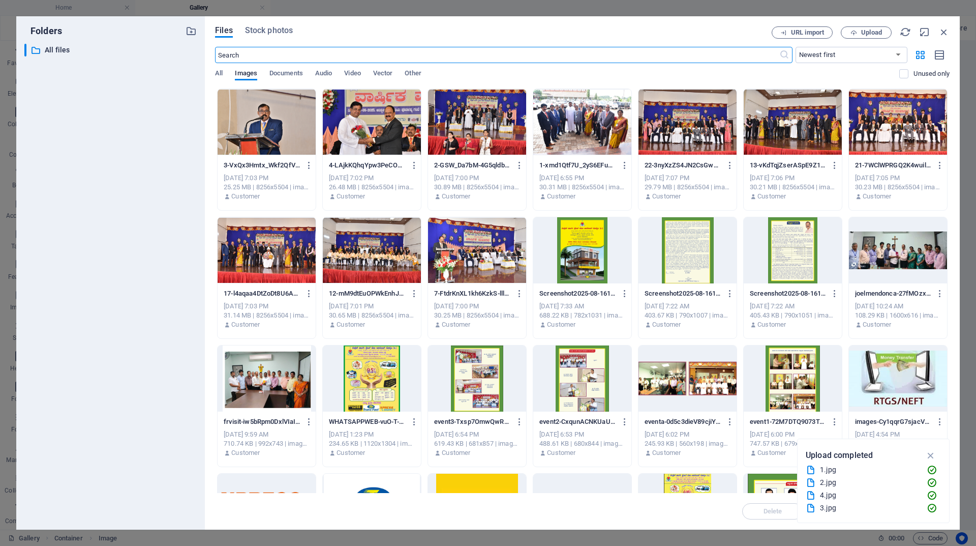
click at [373, 129] on div at bounding box center [372, 122] width 98 height 66
click at [931, 454] on icon "button" at bounding box center [932, 455] width 12 height 11
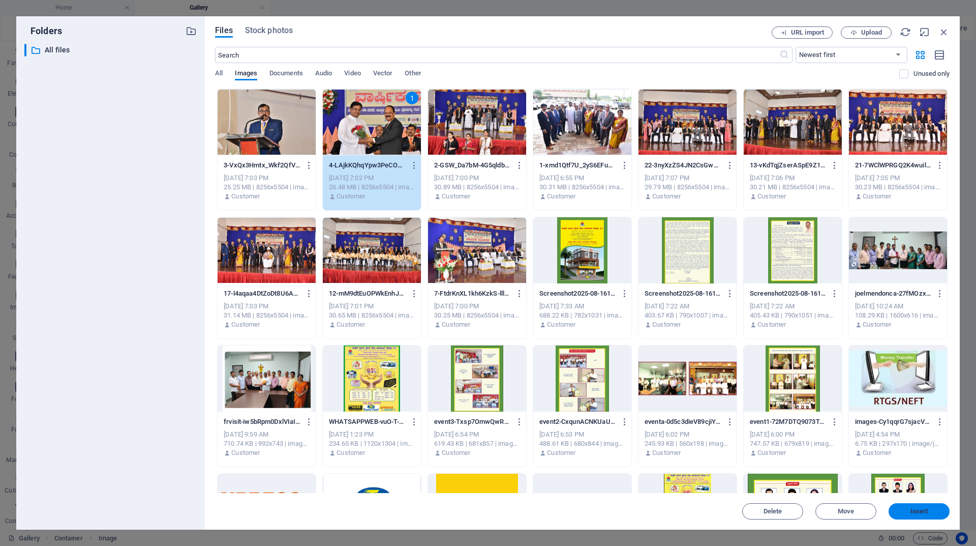
drag, startPoint x: 904, startPoint y: 509, endPoint x: 682, endPoint y: 460, distance: 227.2
click at [904, 509] on span "Insert" at bounding box center [919, 511] width 53 height 6
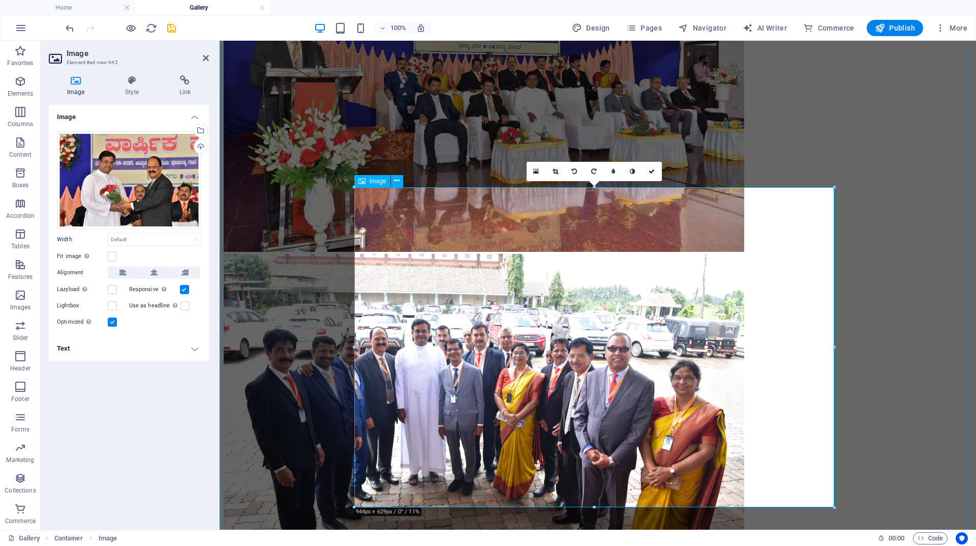
scroll to position [1474, 0]
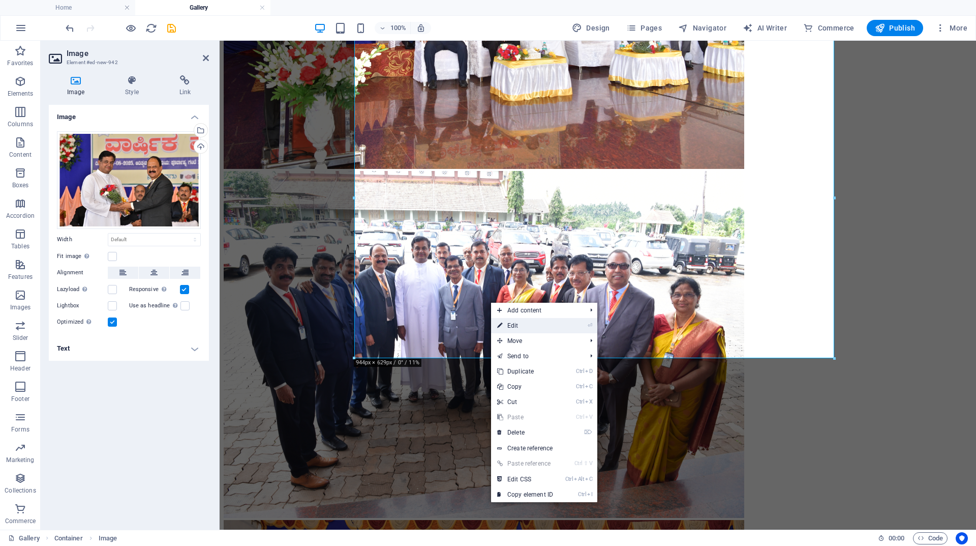
drag, startPoint x: 541, startPoint y: 329, endPoint x: 331, endPoint y: 287, distance: 214.0
click at [541, 329] on link "⏎ Edit" at bounding box center [525, 325] width 68 height 15
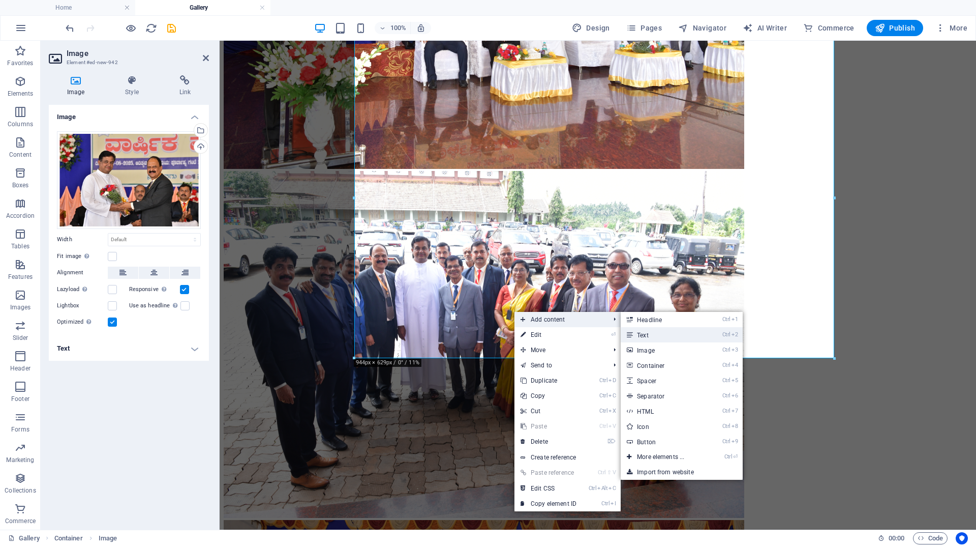
click at [650, 333] on link "Ctrl 2 Text" at bounding box center [663, 334] width 84 height 15
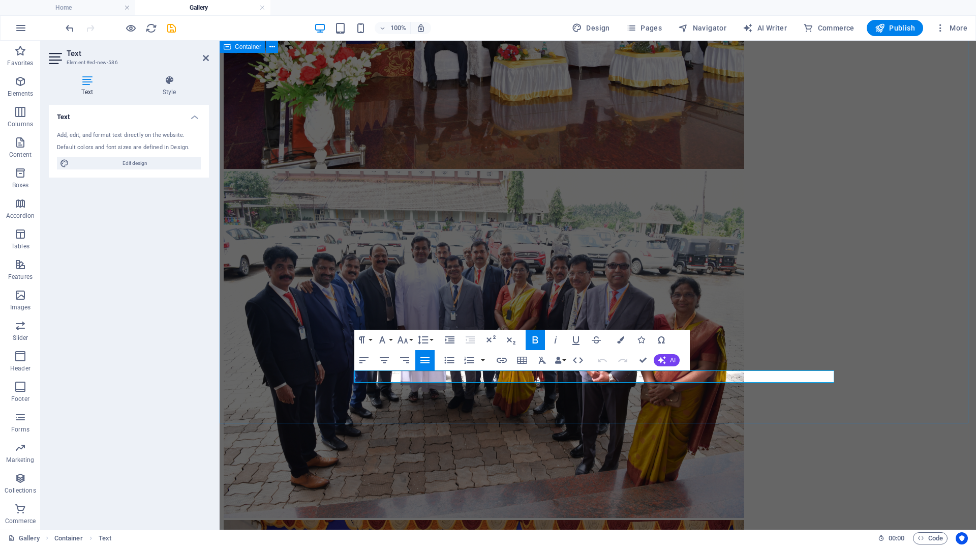
drag, startPoint x: 389, startPoint y: 376, endPoint x: 338, endPoint y: 376, distance: 50.9
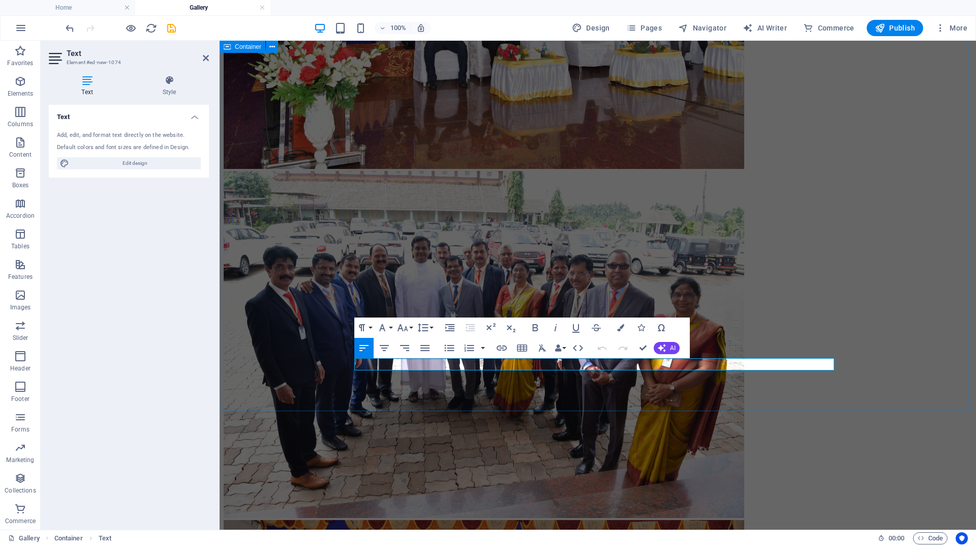
drag, startPoint x: 793, startPoint y: 363, endPoint x: 344, endPoint y: 366, distance: 449.1
click at [537, 329] on icon "button" at bounding box center [535, 327] width 12 height 12
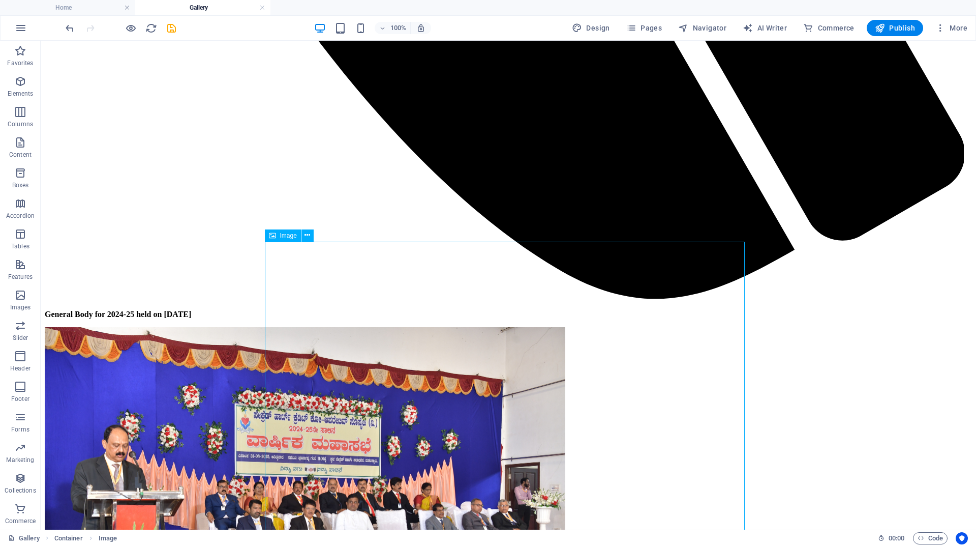
scroll to position [1118, 0]
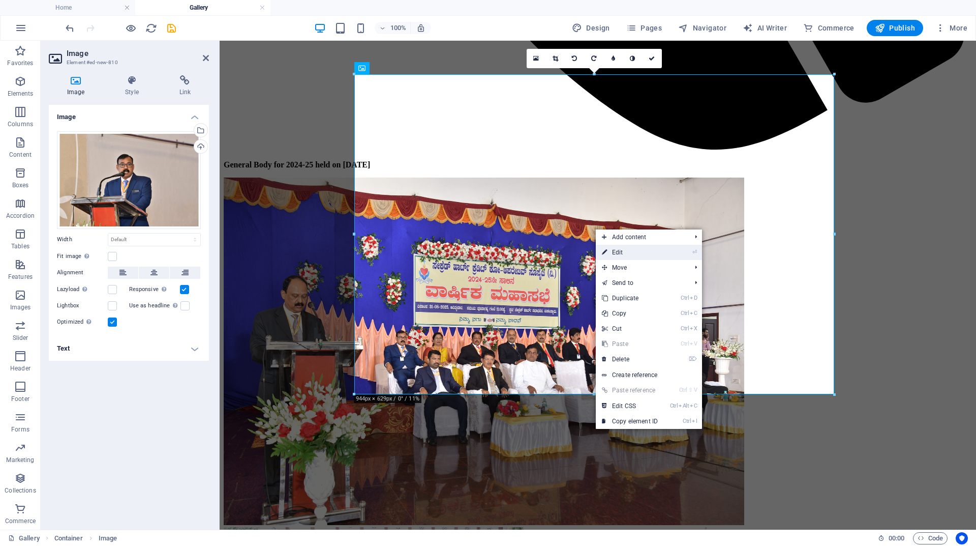
drag, startPoint x: 644, startPoint y: 252, endPoint x: 454, endPoint y: 215, distance: 193.4
click at [644, 252] on link "⏎ Edit" at bounding box center [630, 252] width 68 height 15
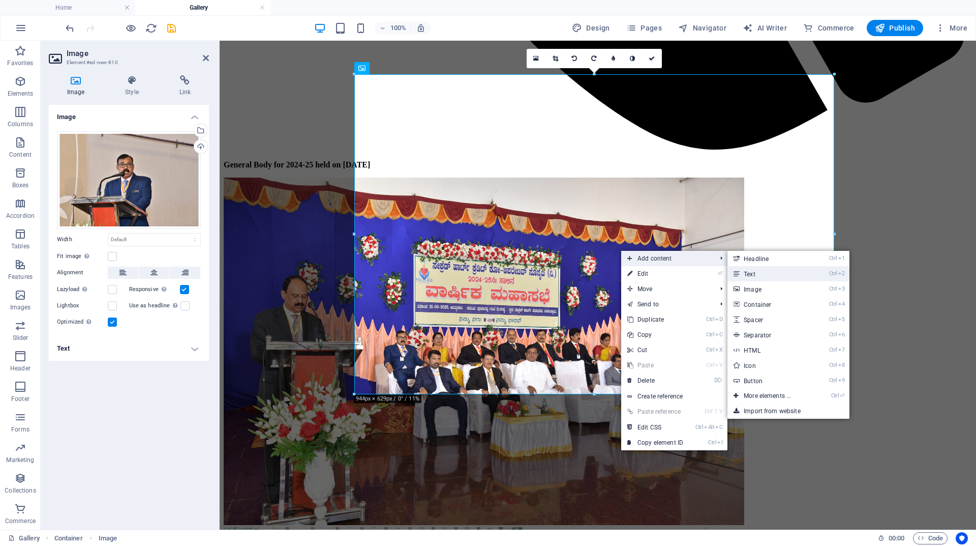
drag, startPoint x: 761, startPoint y: 269, endPoint x: 540, endPoint y: 226, distance: 225.3
click at [761, 269] on link "Ctrl 2 Text" at bounding box center [770, 273] width 84 height 15
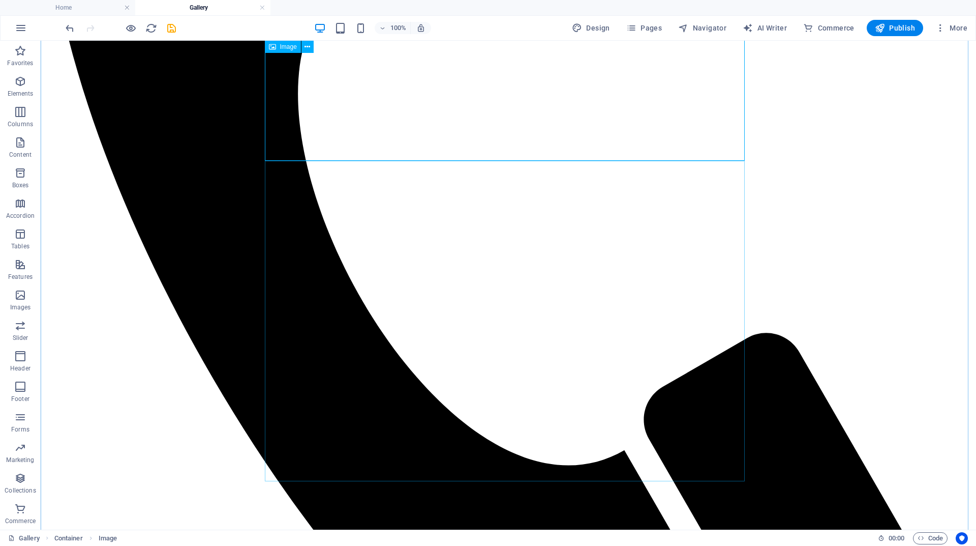
scroll to position [508, 0]
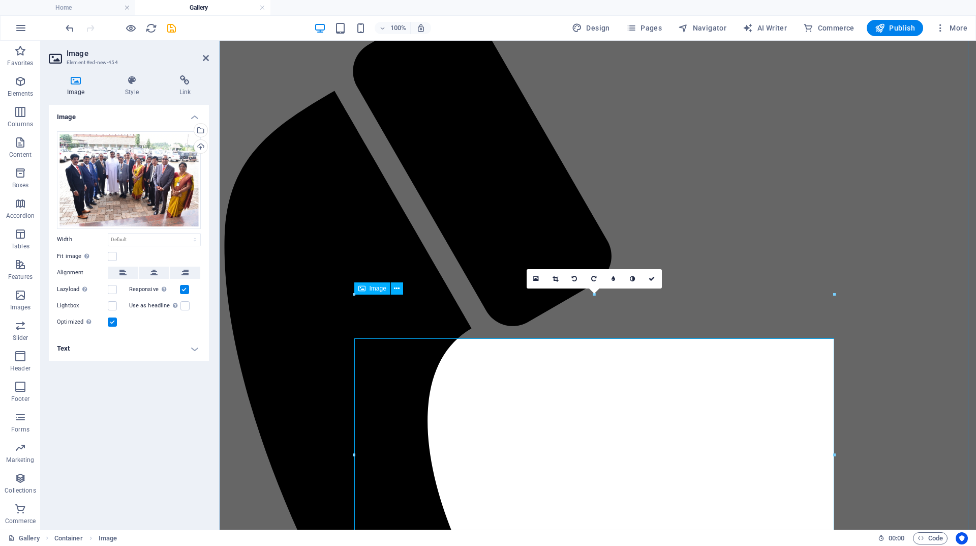
scroll to position [305, 0]
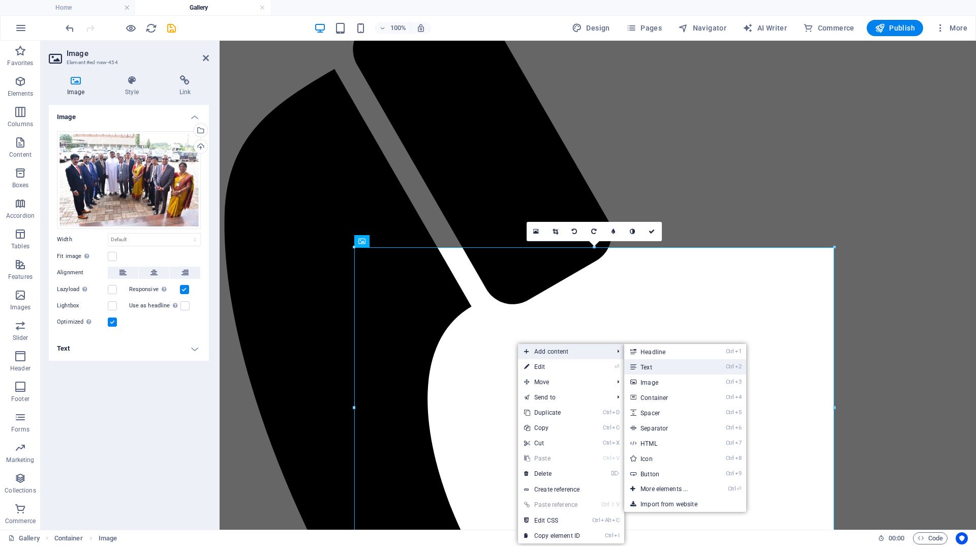
drag, startPoint x: 662, startPoint y: 368, endPoint x: 443, endPoint y: 318, distance: 223.8
click at [662, 368] on link "Ctrl 2 Text" at bounding box center [667, 366] width 84 height 15
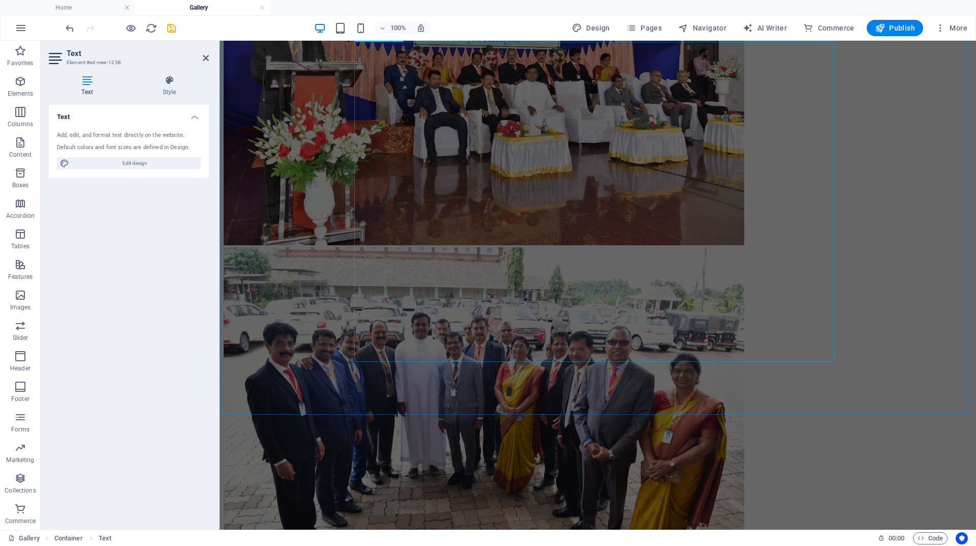
scroll to position [1560, 0]
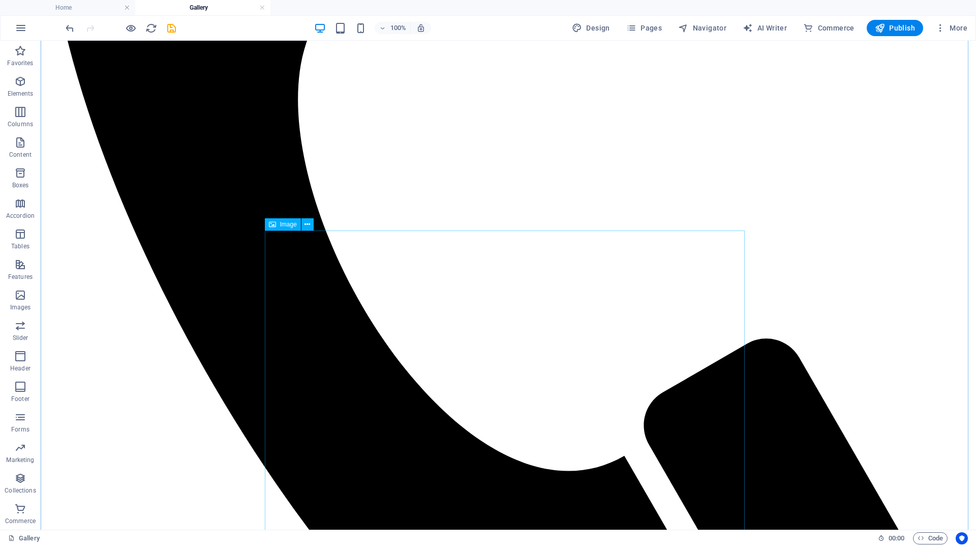
scroll to position [644, 0]
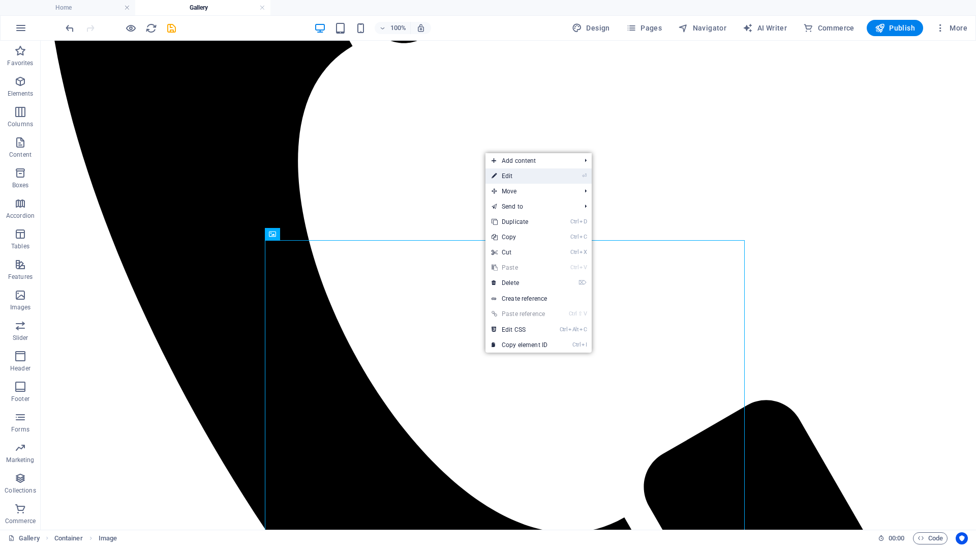
click at [530, 176] on link "⏎ Edit" at bounding box center [520, 175] width 68 height 15
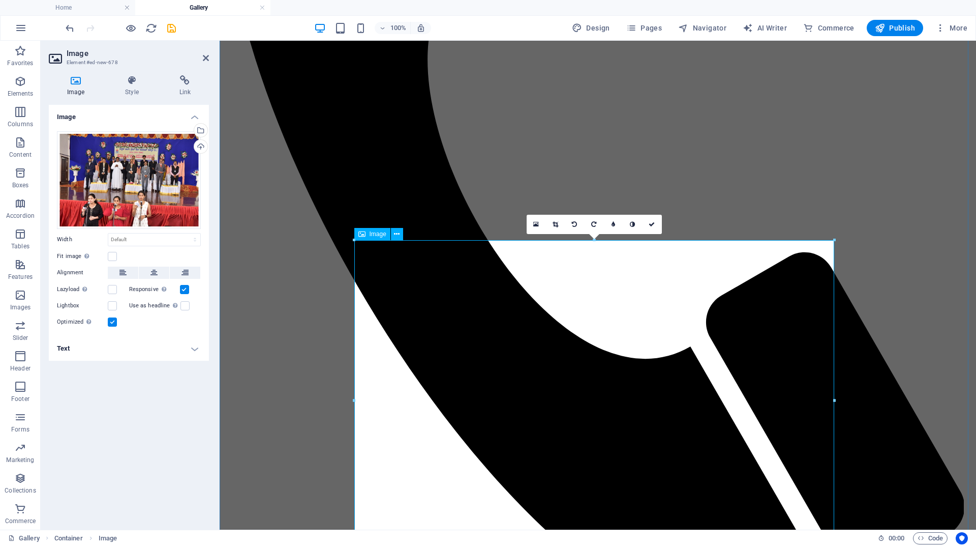
scroll to position [543, 0]
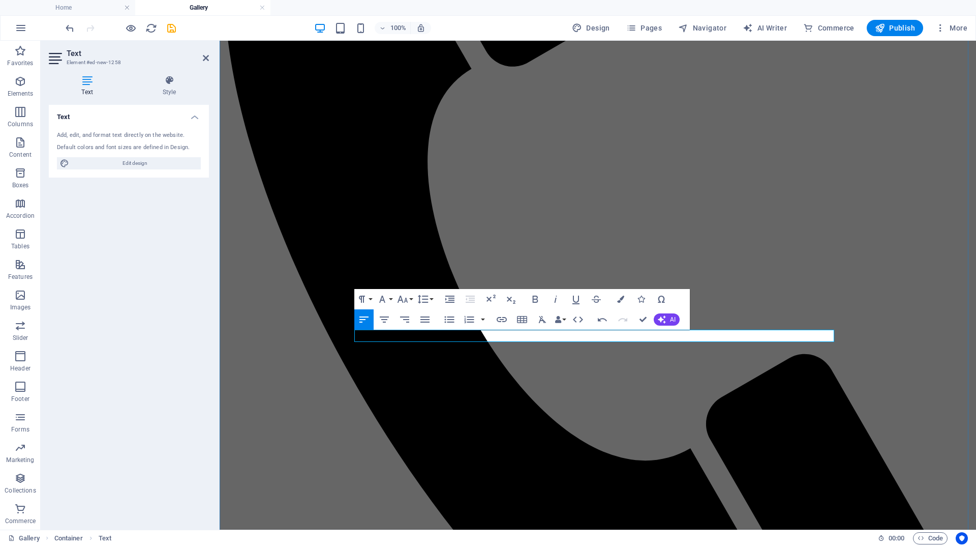
drag, startPoint x: 448, startPoint y: 335, endPoint x: 313, endPoint y: 337, distance: 134.8
click at [537, 295] on icon "button" at bounding box center [535, 299] width 12 height 12
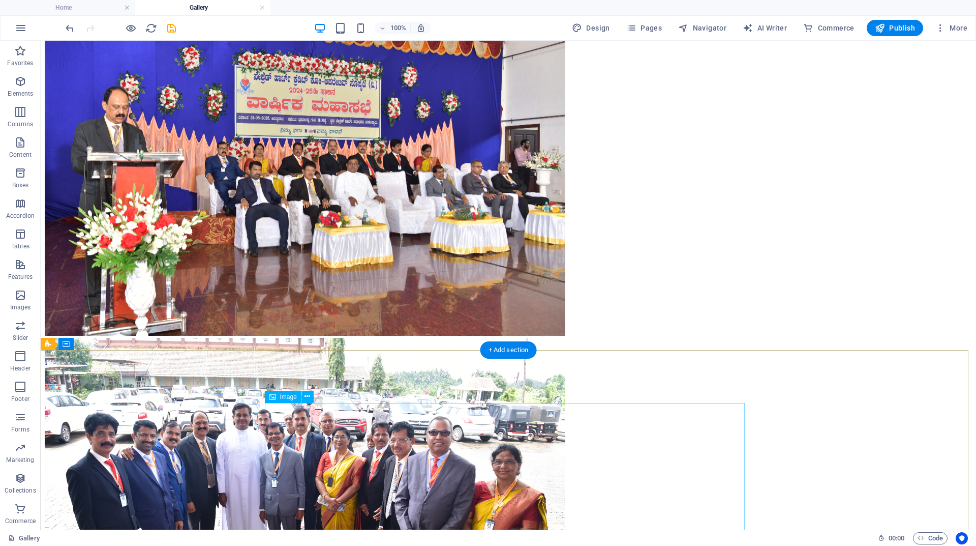
scroll to position [1560, 0]
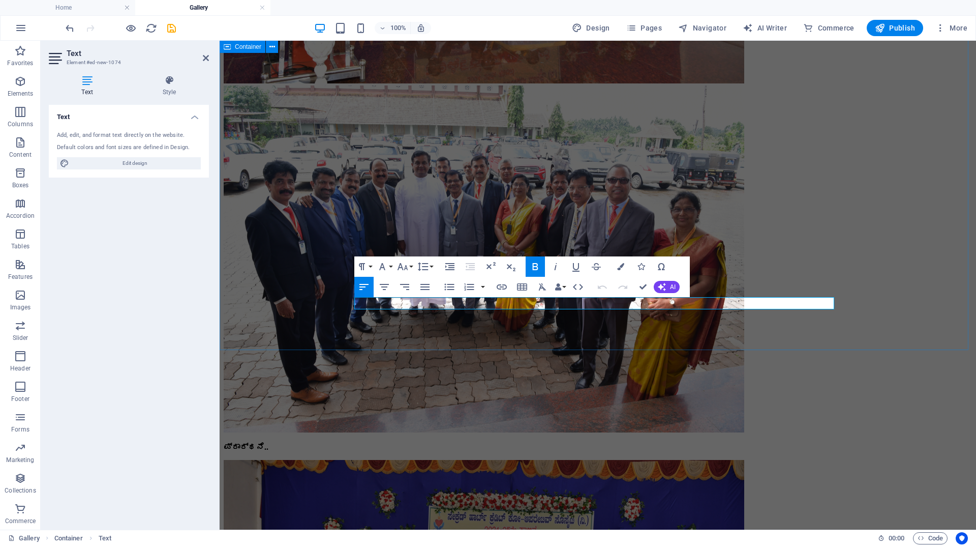
drag, startPoint x: 355, startPoint y: 304, endPoint x: 841, endPoint y: 306, distance: 485.2
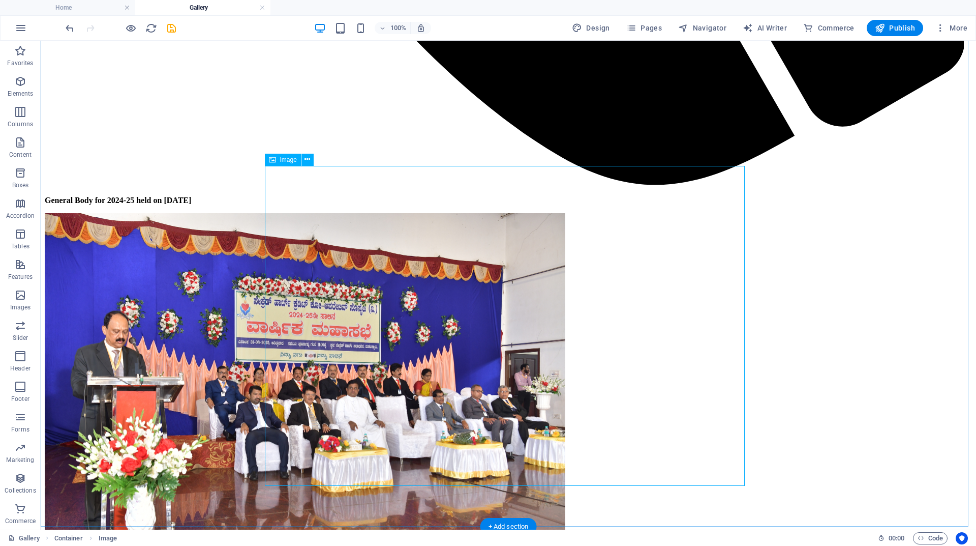
scroll to position [1272, 0]
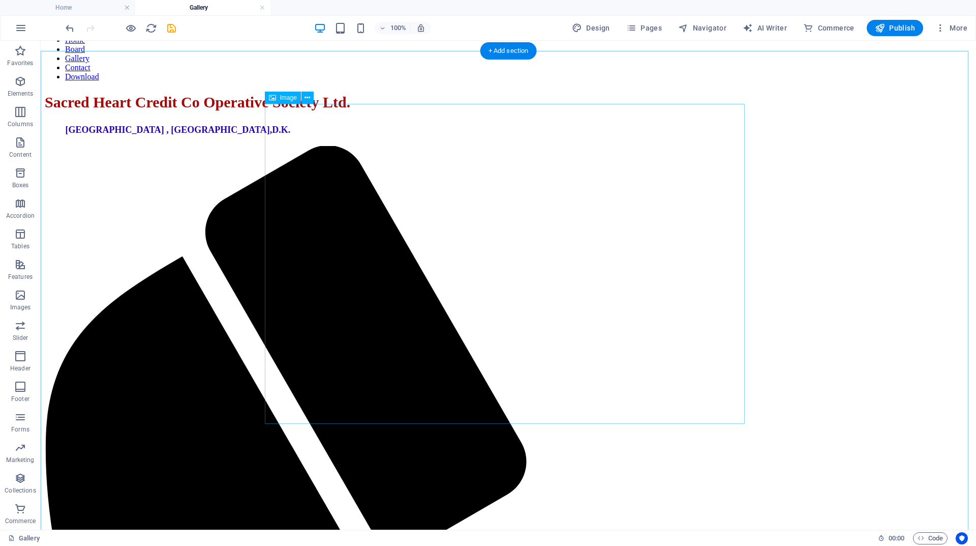
scroll to position [146, 0]
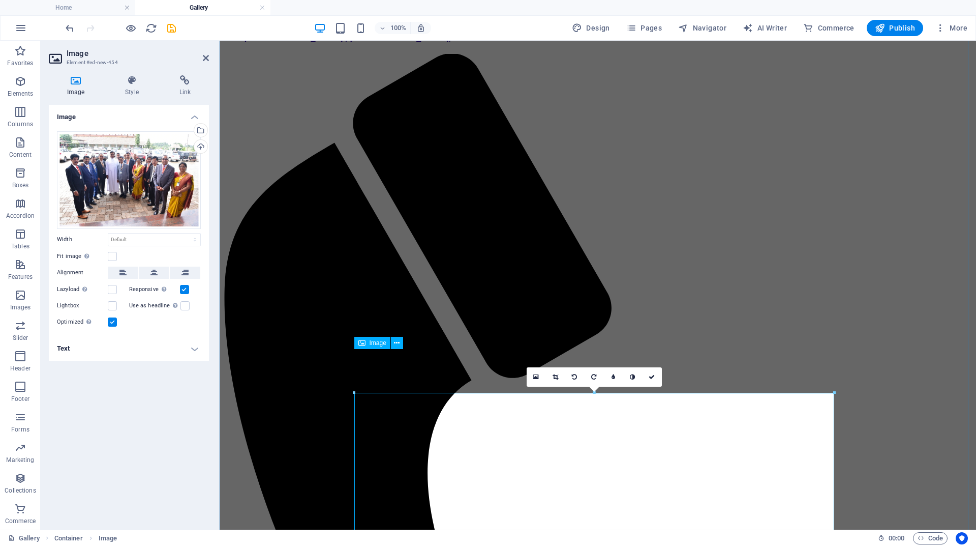
scroll to position [254, 0]
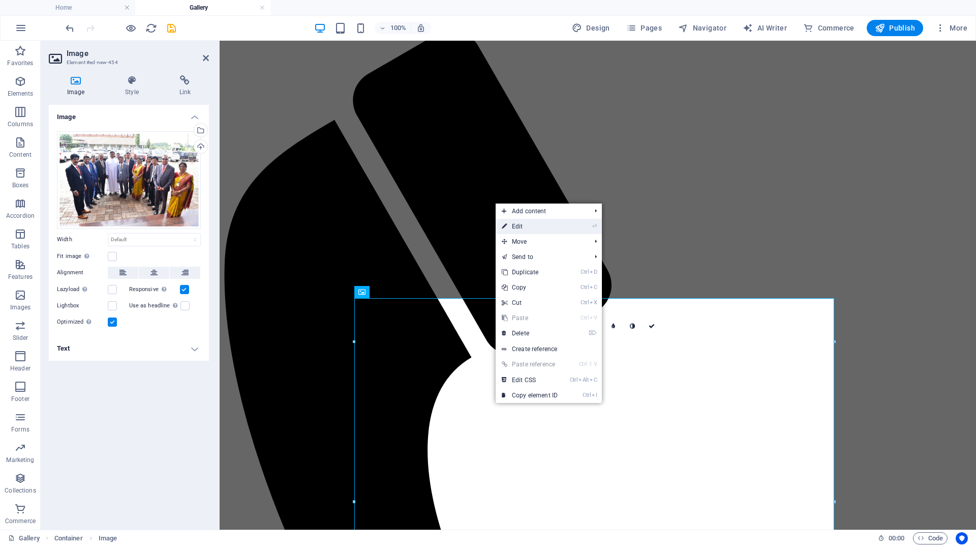
click at [550, 226] on link "⏎ Edit" at bounding box center [530, 226] width 68 height 15
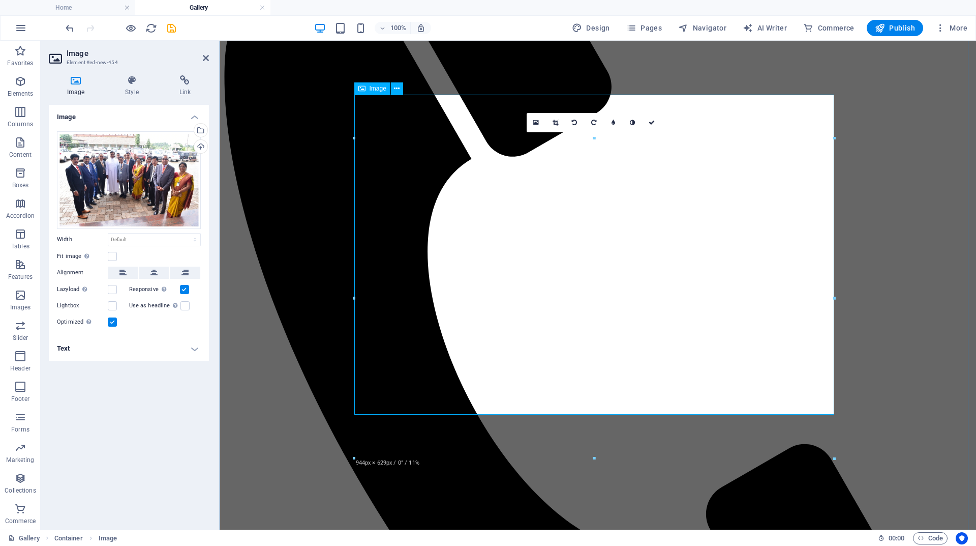
scroll to position [458, 0]
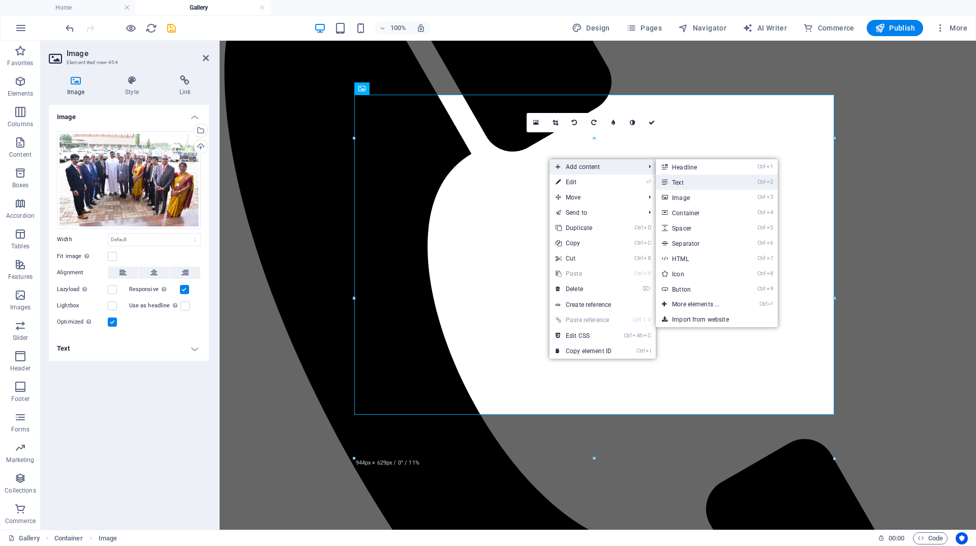
click at [676, 181] on link "Ctrl 2 Text" at bounding box center [698, 181] width 84 height 15
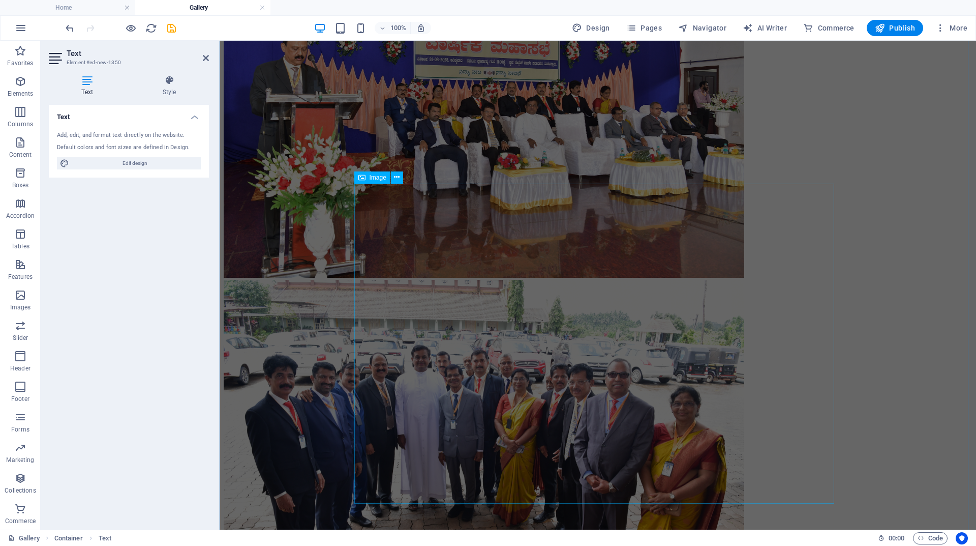
scroll to position [1416, 0]
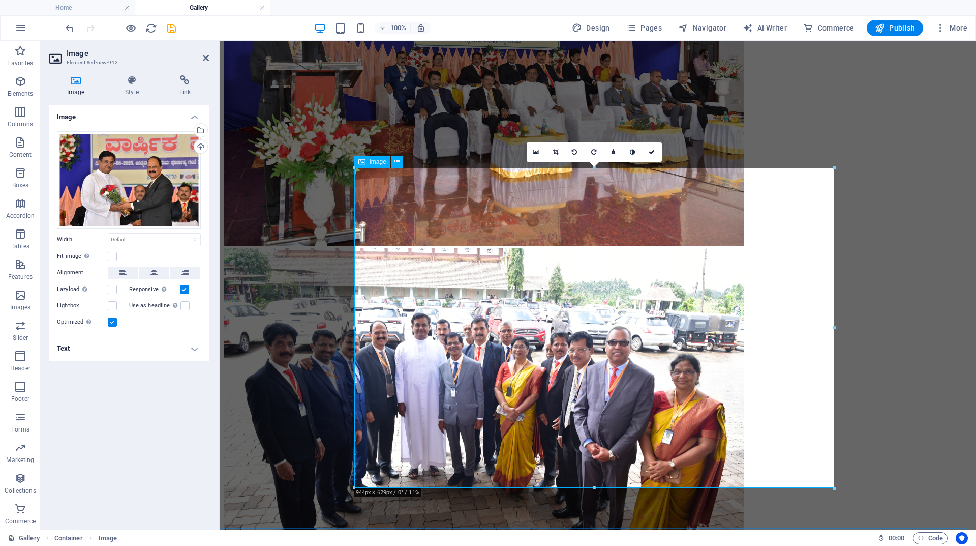
scroll to position [1213, 0]
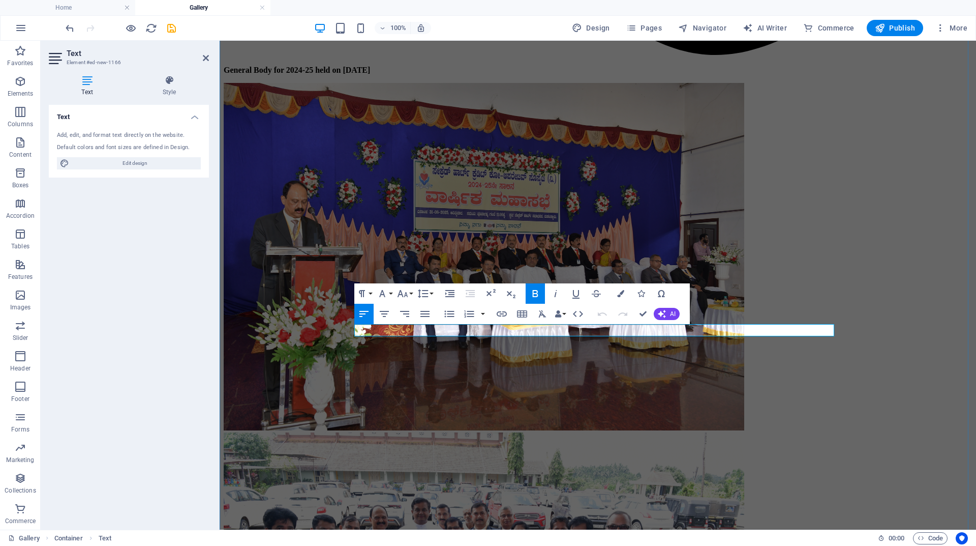
drag, startPoint x: 829, startPoint y: 328, endPoint x: 338, endPoint y: 326, distance: 491.8
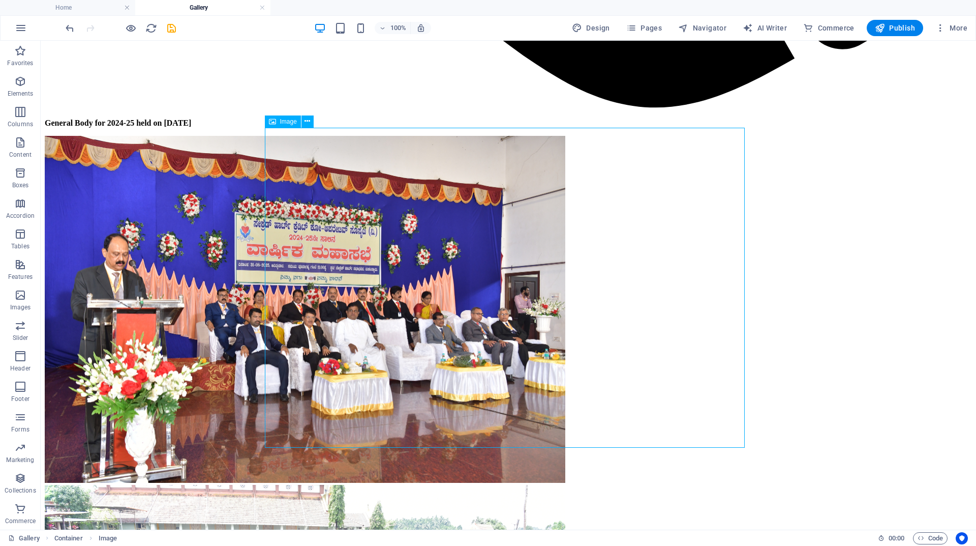
scroll to position [1416, 0]
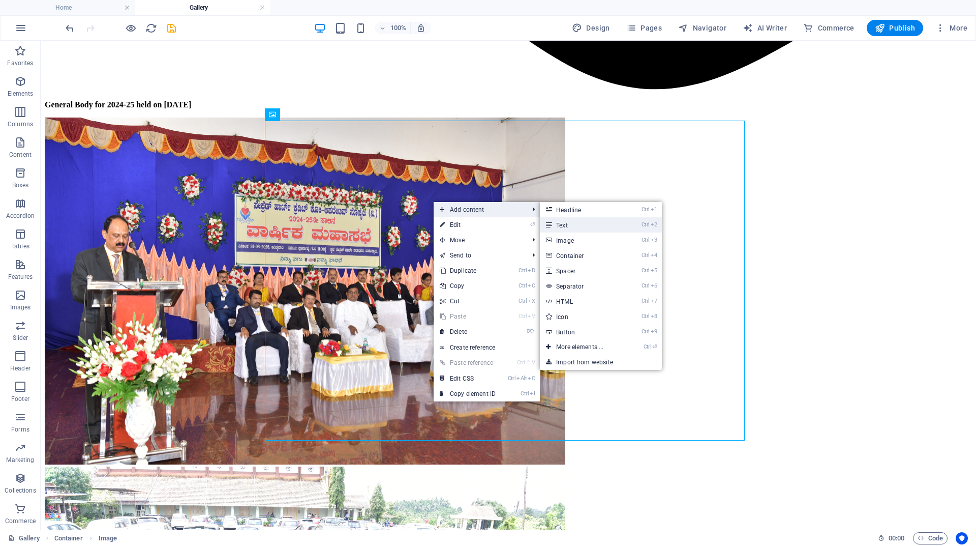
click at [554, 222] on link "Ctrl 2 Text" at bounding box center [582, 224] width 84 height 15
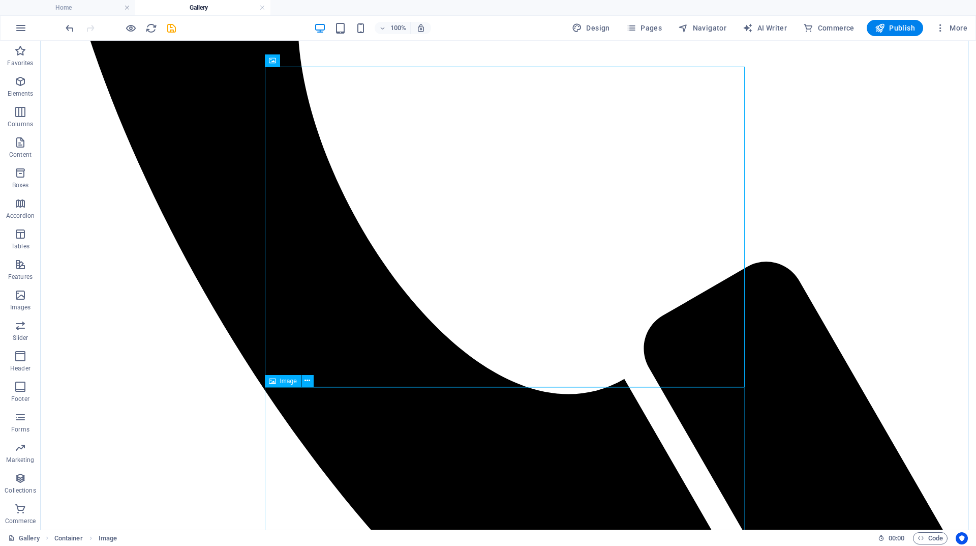
scroll to position [869, 0]
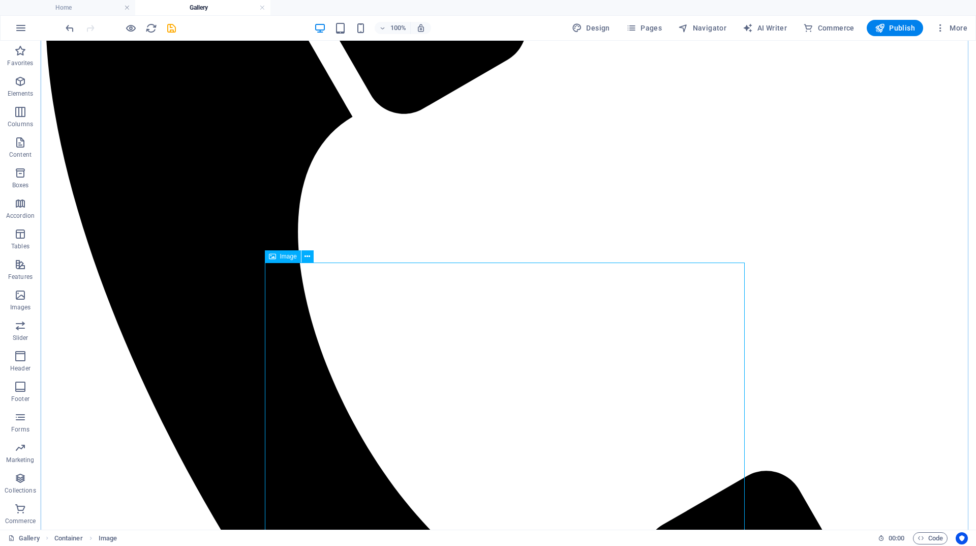
scroll to position [564, 0]
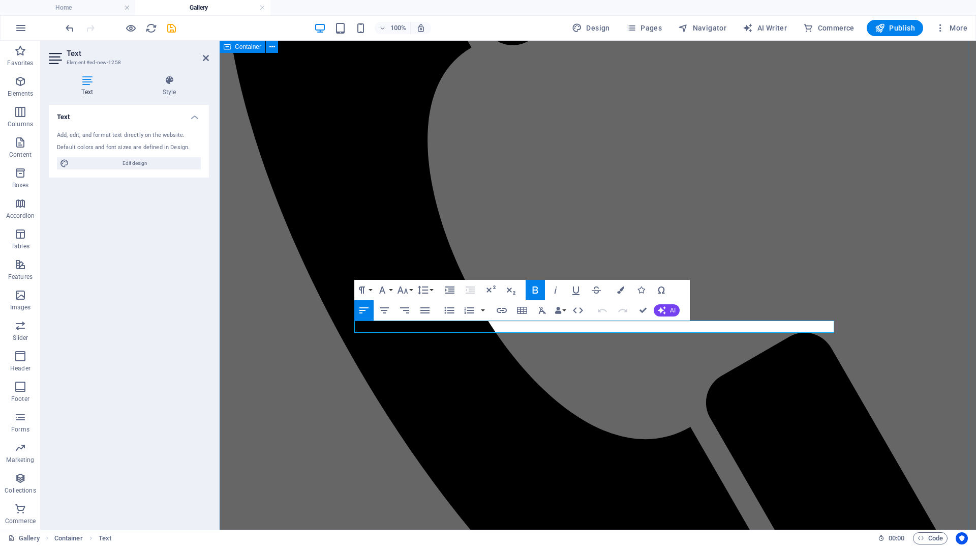
drag, startPoint x: 396, startPoint y: 325, endPoint x: 336, endPoint y: 325, distance: 60.5
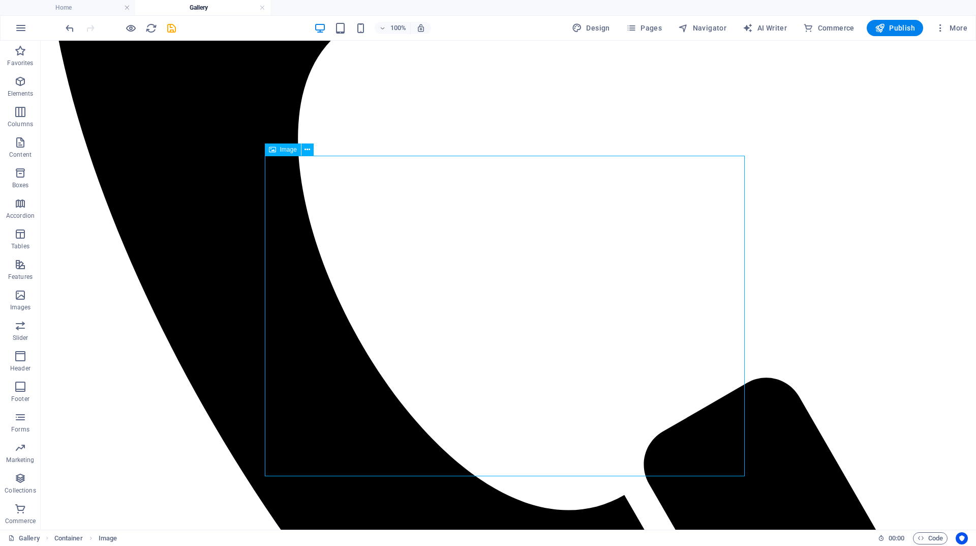
scroll to position [767, 0]
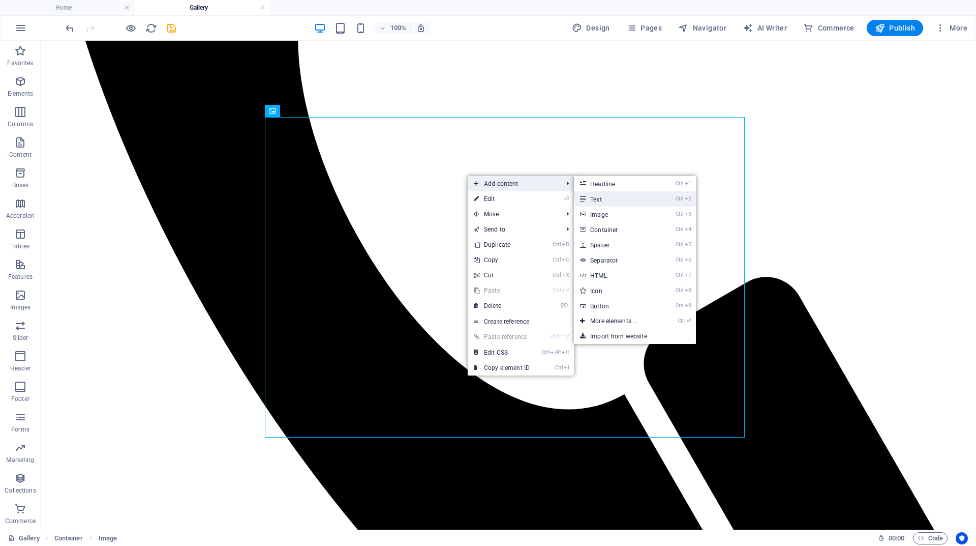
click at [590, 198] on link "Ctrl 2 Text" at bounding box center [616, 198] width 84 height 15
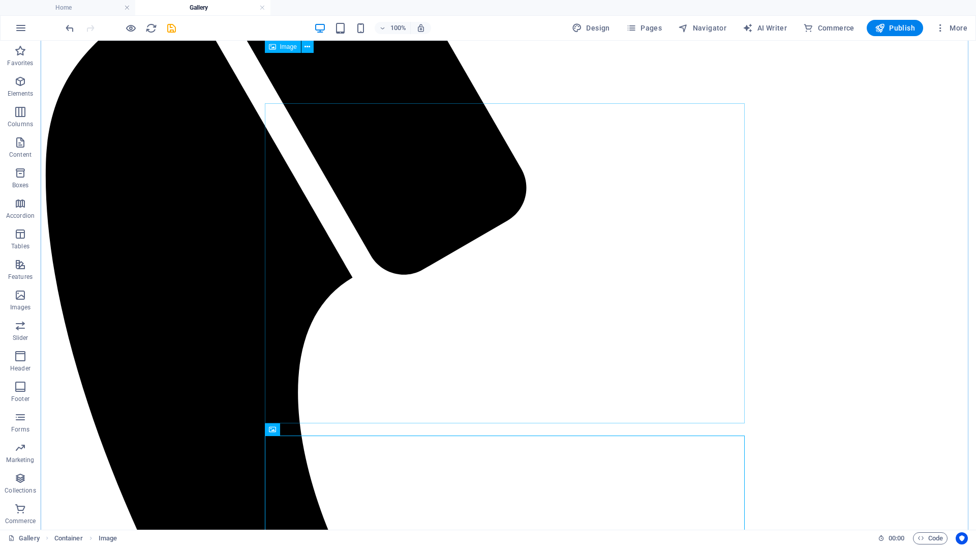
scroll to position [411, 0]
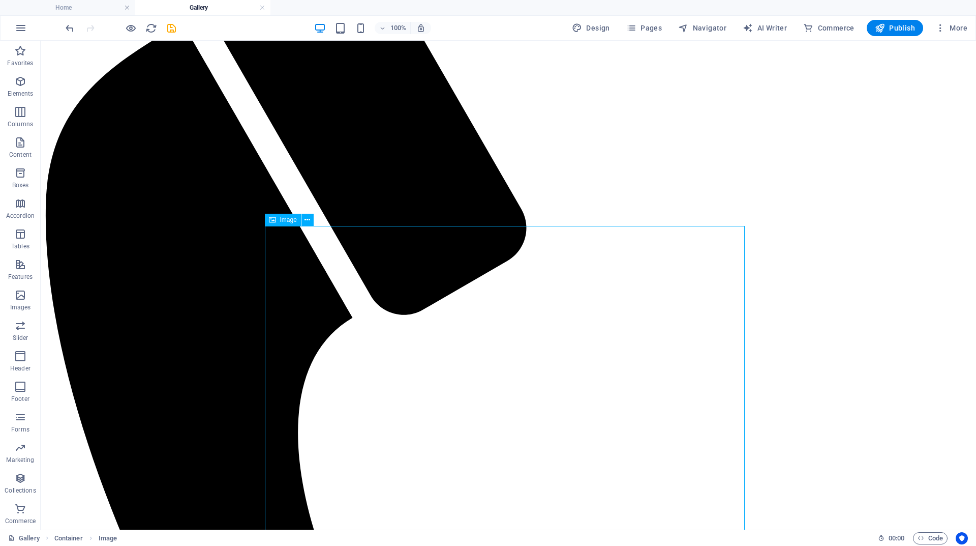
scroll to position [462, 0]
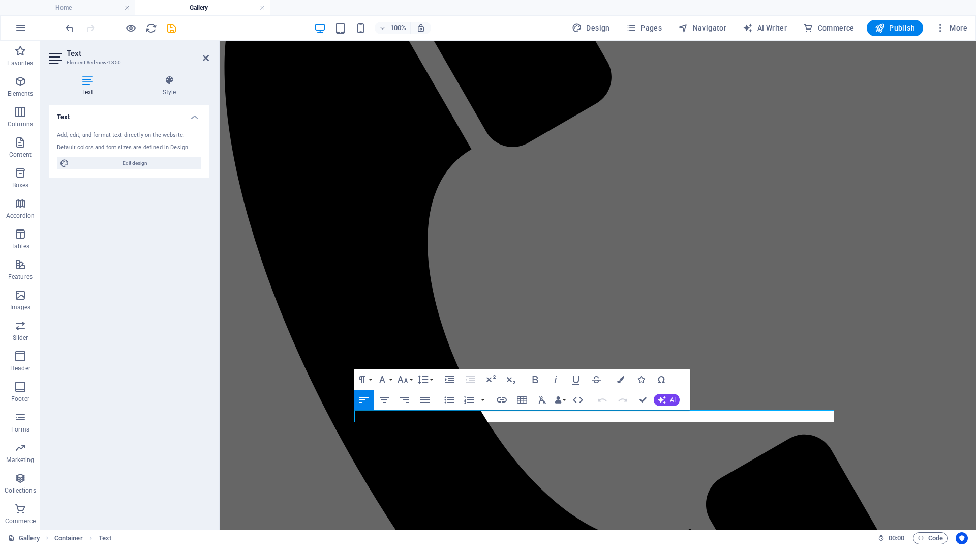
drag, startPoint x: 441, startPoint y: 417, endPoint x: 333, endPoint y: 418, distance: 108.3
drag, startPoint x: 748, startPoint y: 413, endPoint x: 281, endPoint y: 408, distance: 466.9
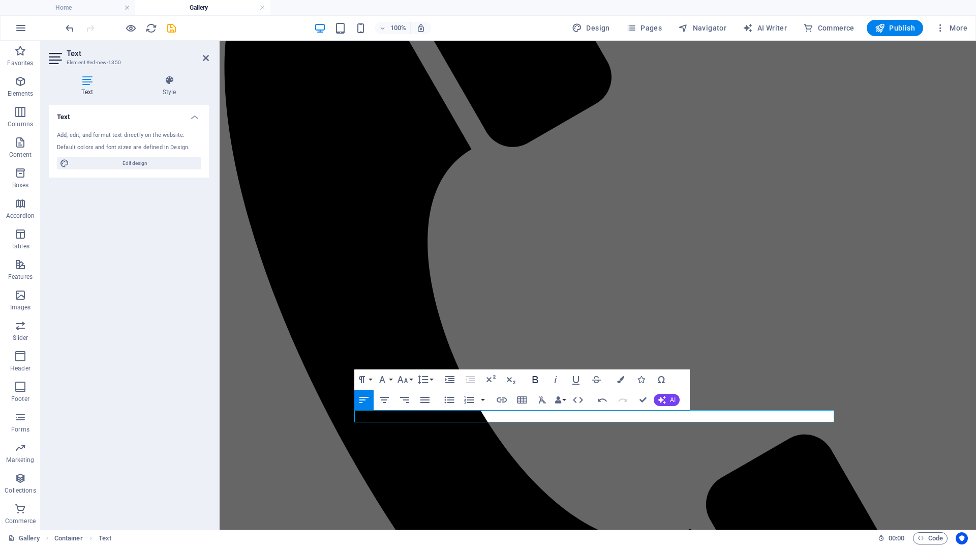
drag, startPoint x: 537, startPoint y: 377, endPoint x: 321, endPoint y: 319, distance: 223.3
click at [537, 377] on icon "button" at bounding box center [535, 379] width 6 height 7
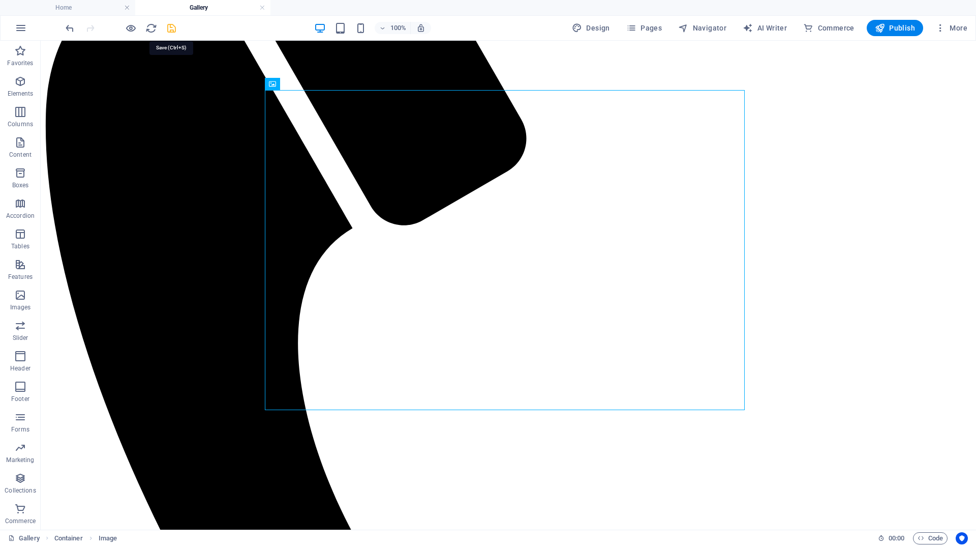
click at [171, 28] on icon "save" at bounding box center [172, 28] width 12 height 12
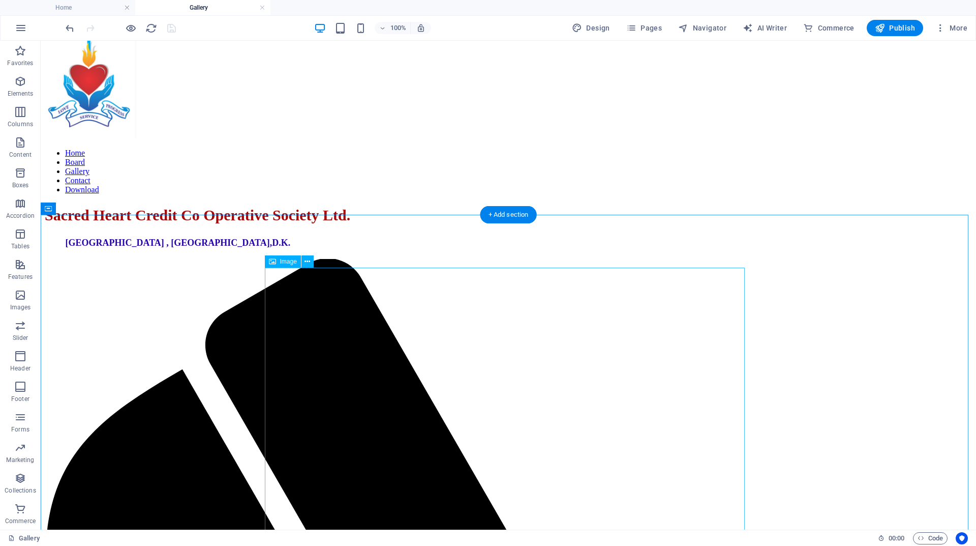
scroll to position [0, 0]
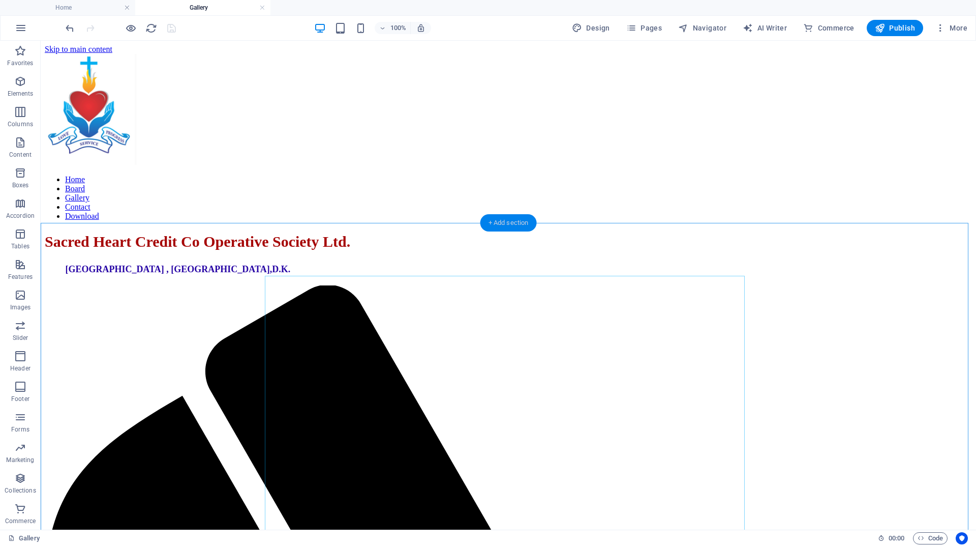
click at [494, 222] on div "+ Add section" at bounding box center [509, 222] width 56 height 17
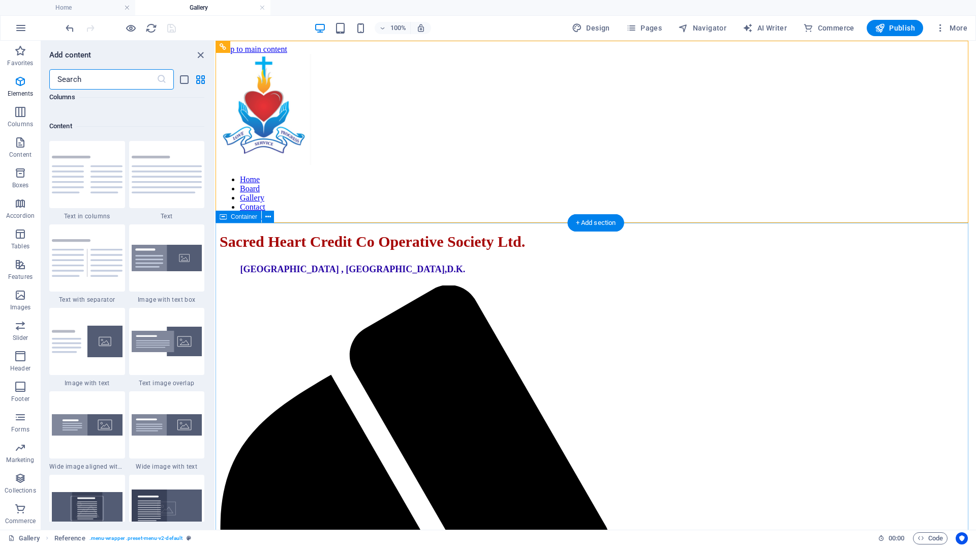
scroll to position [1779, 0]
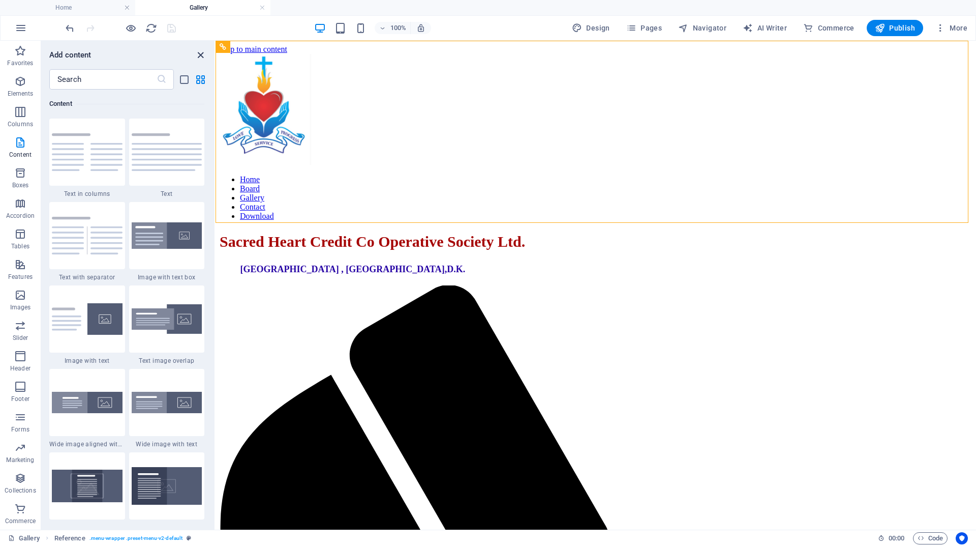
drag, startPoint x: 202, startPoint y: 53, endPoint x: 402, endPoint y: 125, distance: 212.5
click at [202, 53] on icon "close panel" at bounding box center [201, 55] width 12 height 12
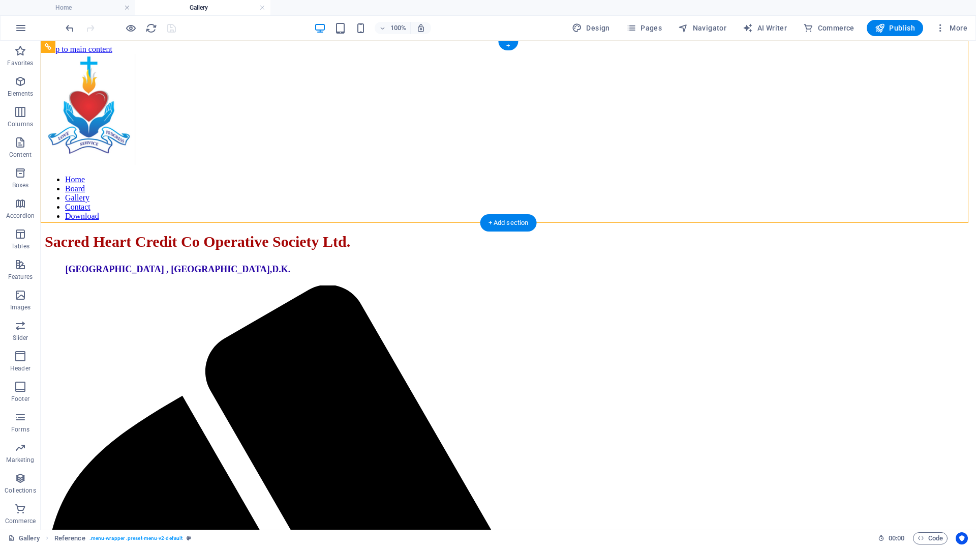
drag, startPoint x: 550, startPoint y: 260, endPoint x: 460, endPoint y: 243, distance: 91.7
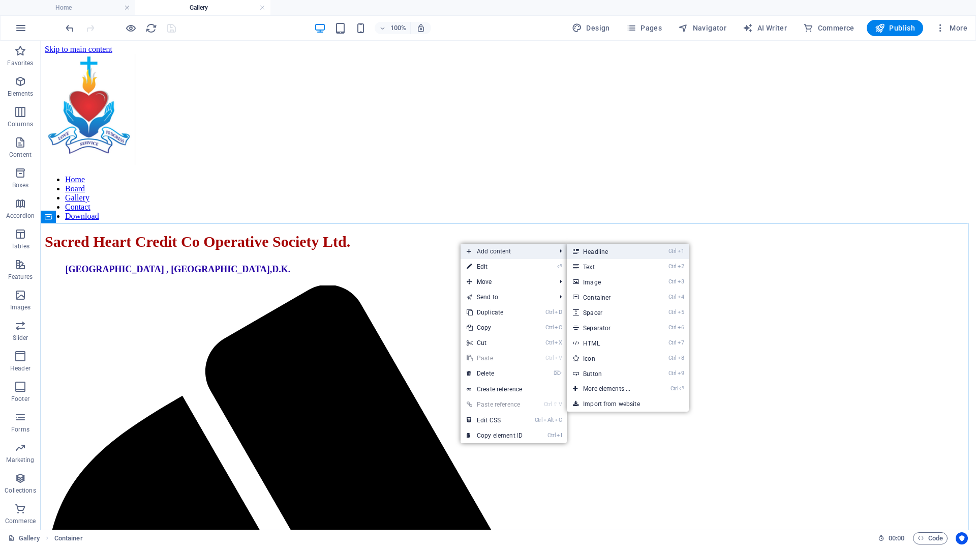
click at [605, 250] on link "Ctrl 1 Headline" at bounding box center [609, 251] width 84 height 15
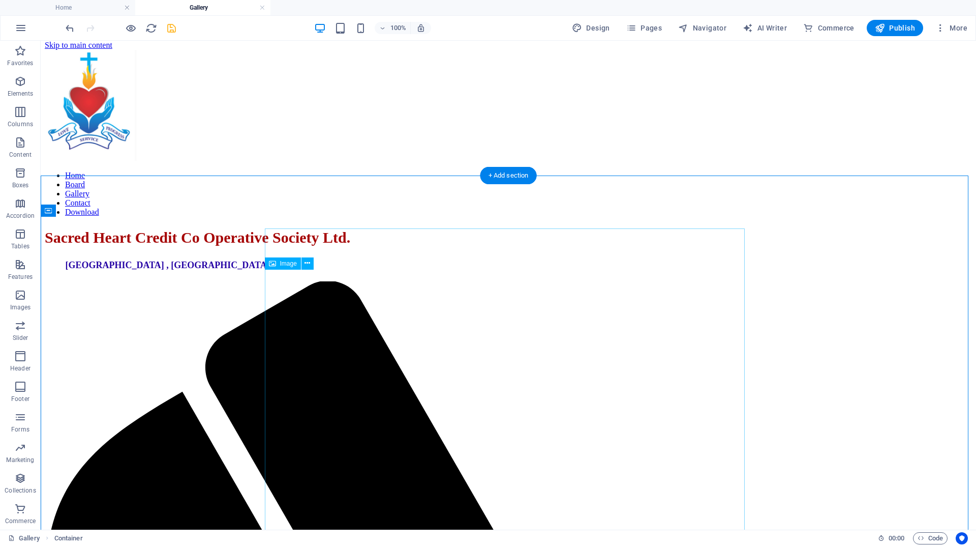
scroll to position [0, 0]
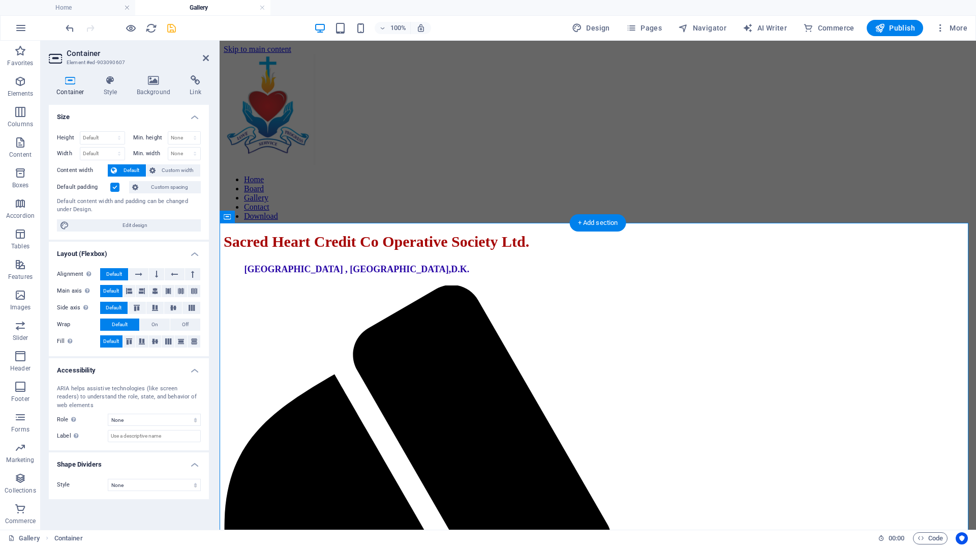
drag, startPoint x: 816, startPoint y: 266, endPoint x: 528, endPoint y: 266, distance: 288.4
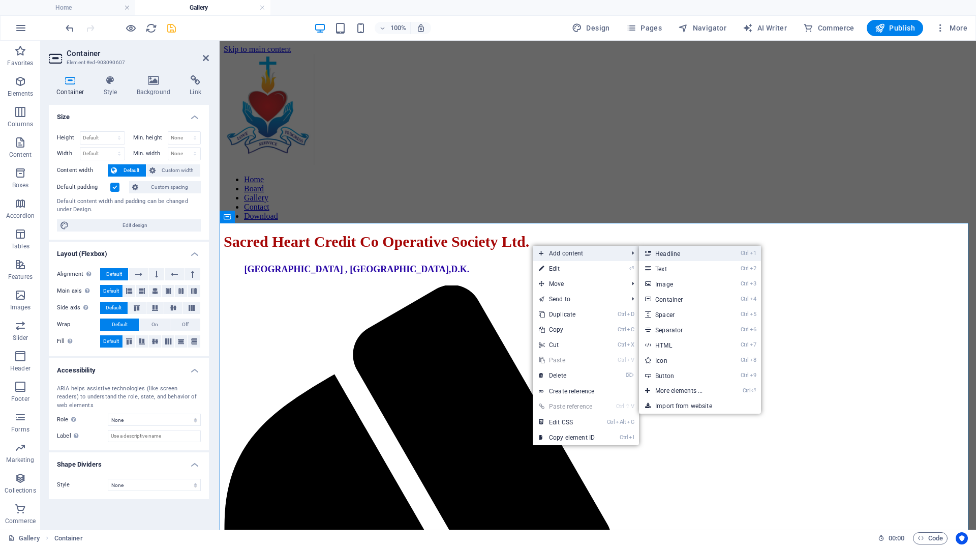
drag, startPoint x: 659, startPoint y: 254, endPoint x: 440, endPoint y: 213, distance: 222.9
click at [659, 254] on link "Ctrl 1 Headline" at bounding box center [681, 253] width 84 height 15
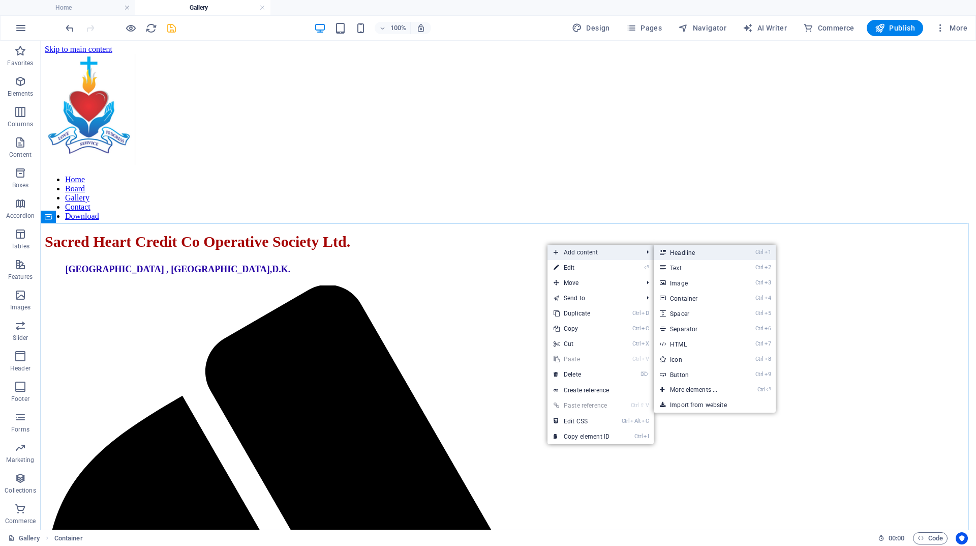
click at [678, 255] on link "Ctrl 1 Headline" at bounding box center [696, 252] width 84 height 15
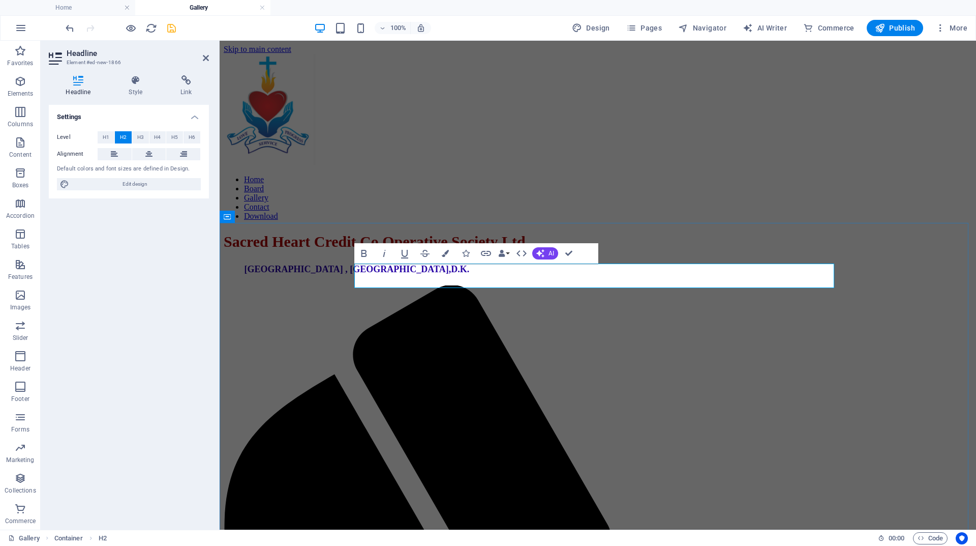
drag, startPoint x: 510, startPoint y: 276, endPoint x: 360, endPoint y: 270, distance: 150.7
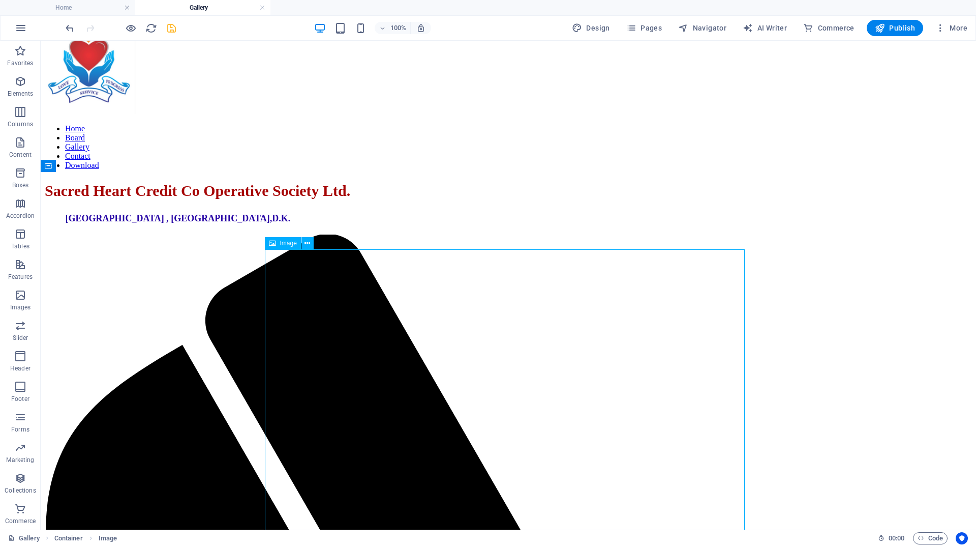
scroll to position [102, 0]
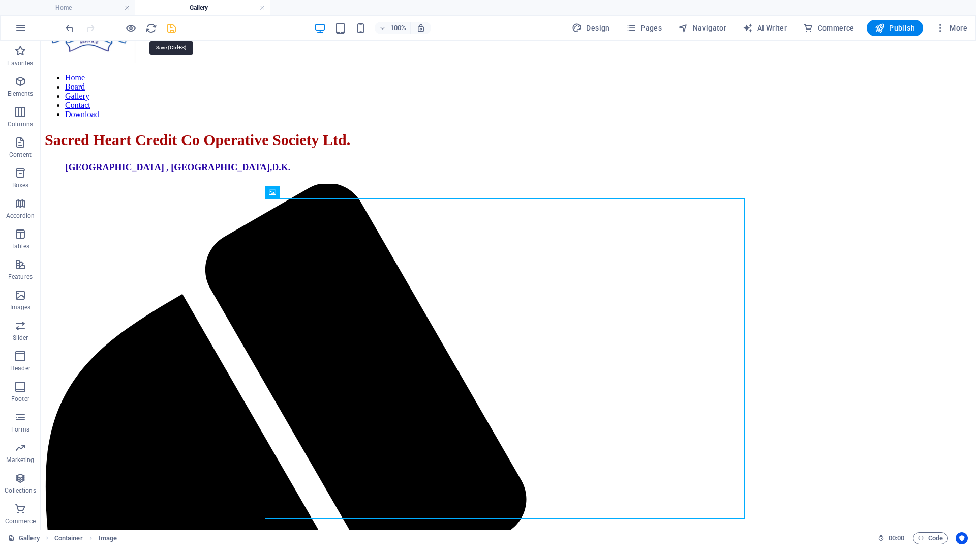
click at [169, 26] on icon "save" at bounding box center [172, 28] width 12 height 12
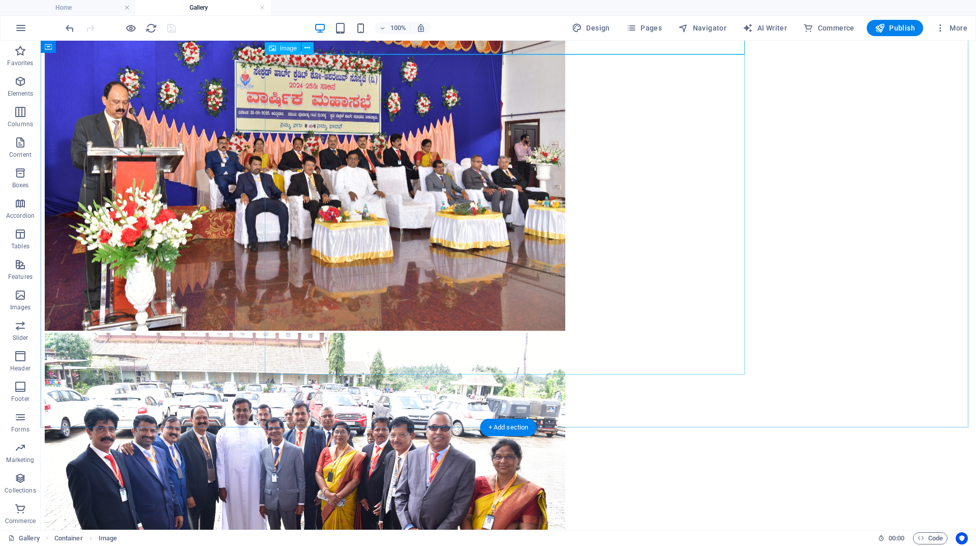
scroll to position [1580, 0]
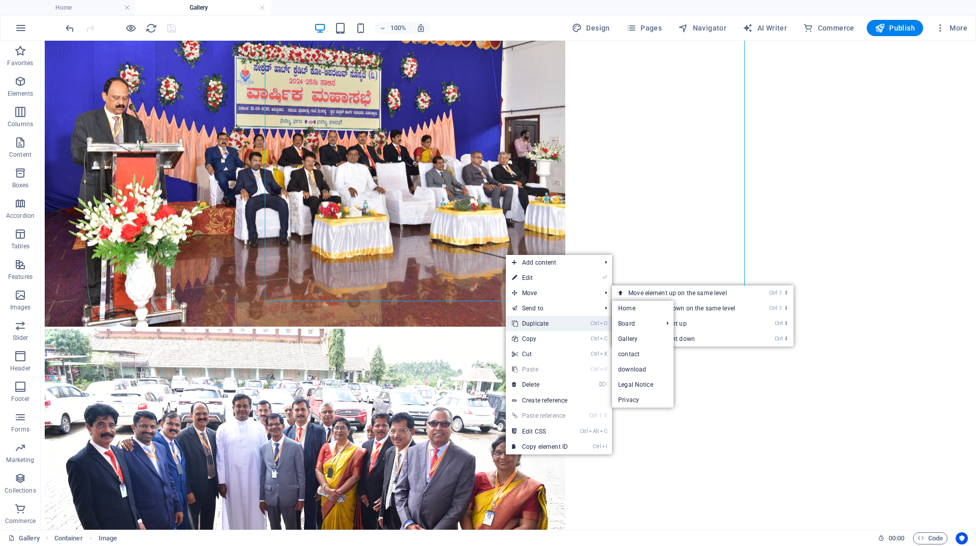
click at [532, 322] on link "Ctrl D Duplicate" at bounding box center [540, 323] width 68 height 15
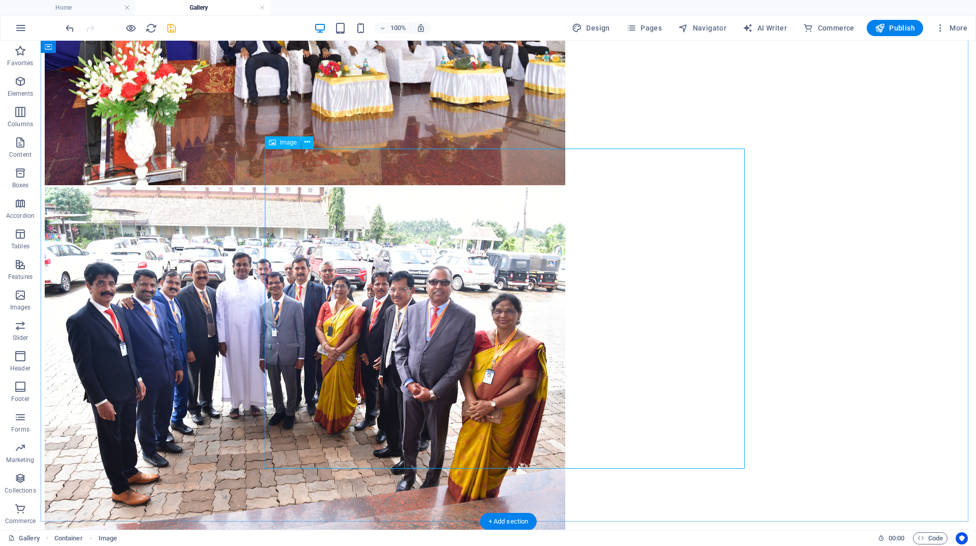
scroll to position [1733, 0]
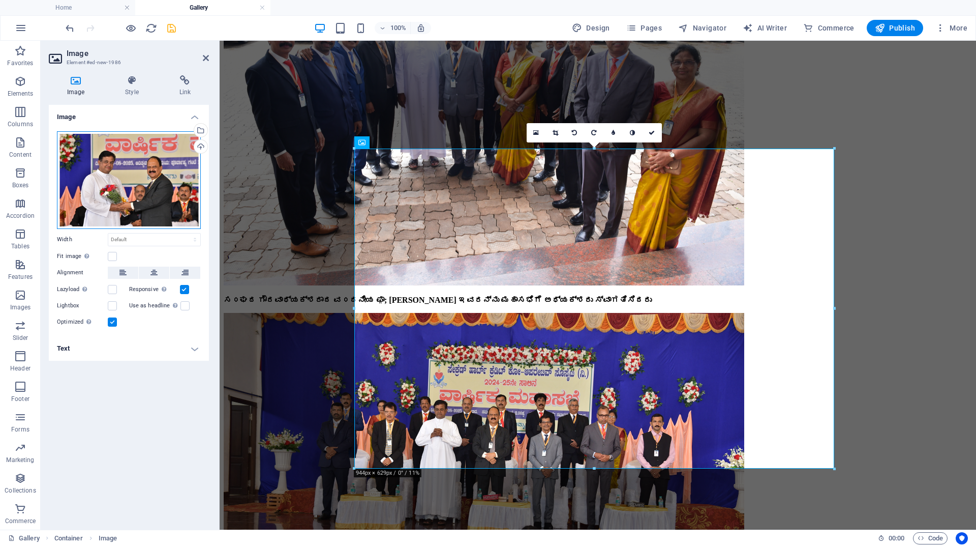
click at [152, 175] on div "Drag files here, click to choose files or select files from Files or our free s…" at bounding box center [129, 180] width 144 height 98
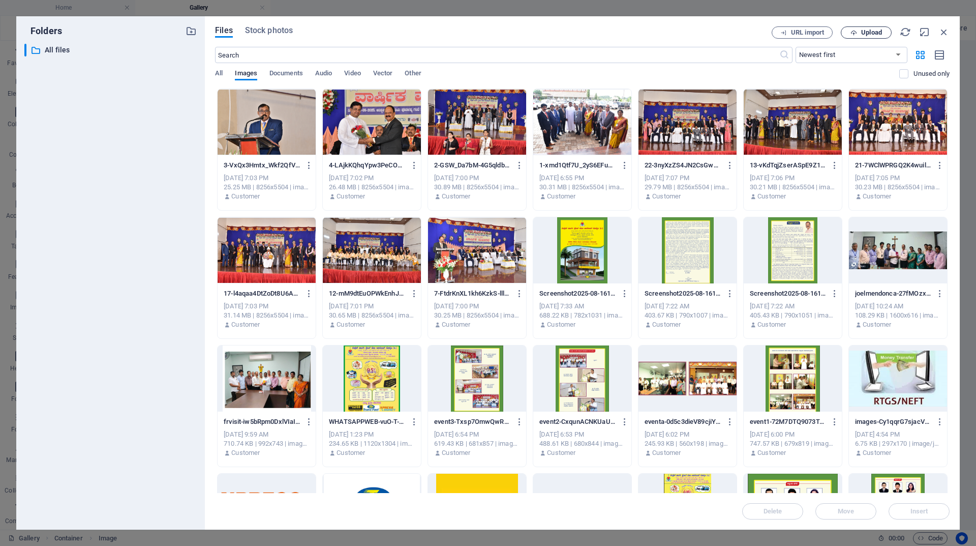
click at [865, 32] on span "Upload" at bounding box center [871, 32] width 21 height 6
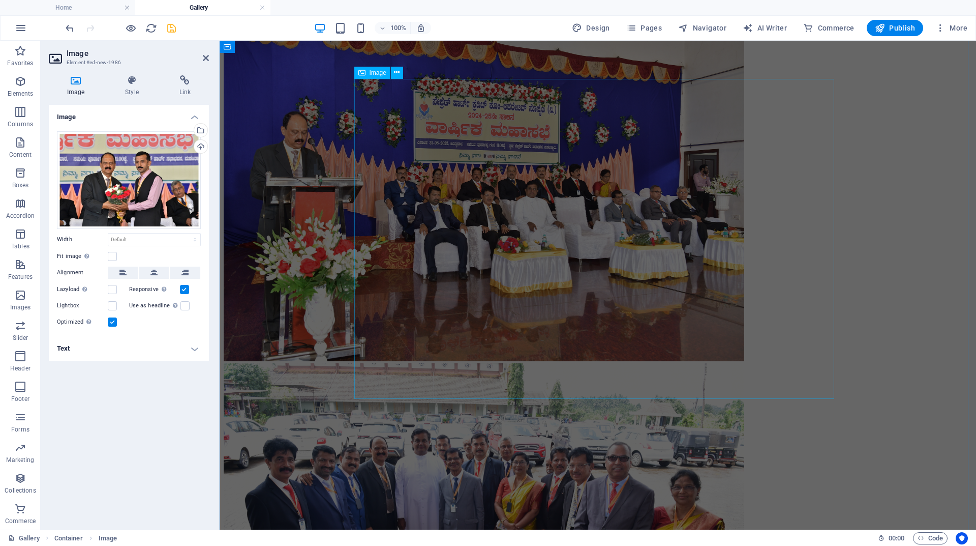
scroll to position [1326, 0]
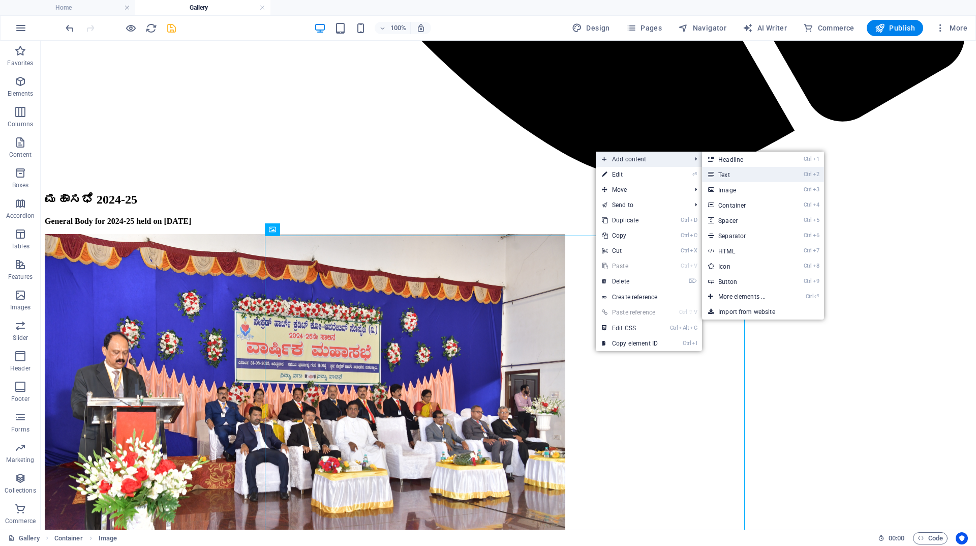
drag, startPoint x: 729, startPoint y: 176, endPoint x: 511, endPoint y: 136, distance: 222.3
click at [729, 176] on link "Ctrl 2 Text" at bounding box center [744, 174] width 84 height 15
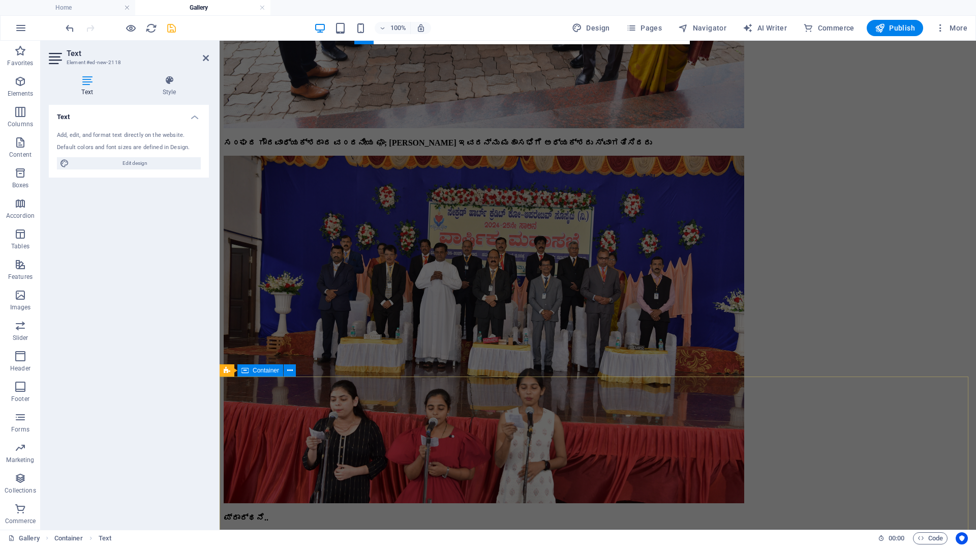
scroll to position [1958, 0]
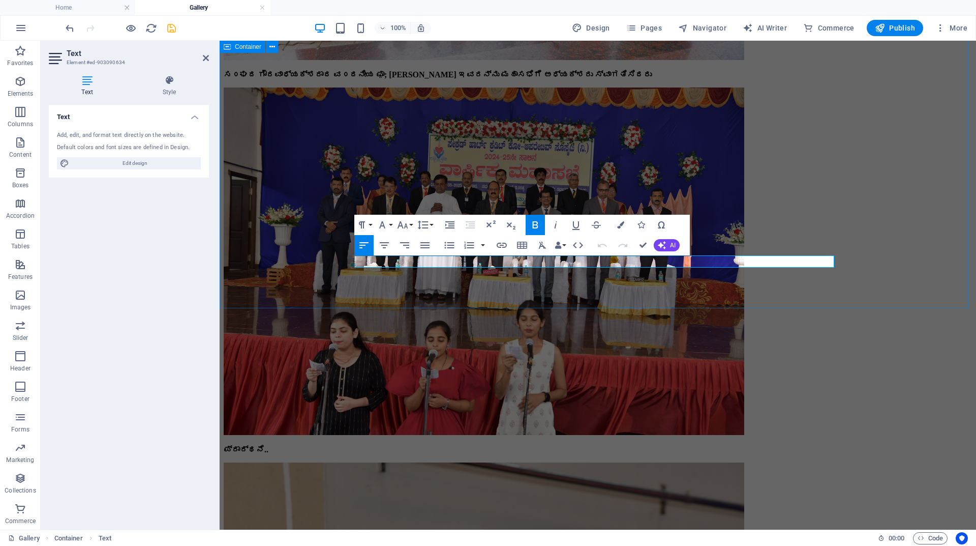
drag, startPoint x: 833, startPoint y: 261, endPoint x: 337, endPoint y: 264, distance: 495.3
click at [337, 264] on div "ಮಹಾಸಭೆ 2024-25 General Body for 2024-25 held on 31-08-2025 ಸ೦ಘದ ಗೌರವಾಧ್ಯಕ್ಶರಾದ …" at bounding box center [598, 437] width 749 height 2229
copy strong "ಸ೦ಘದ ಅಧ್ಯಕ್ಶರಾದ [PERSON_NAME] ರವರಿ೦ದ ಗೌರವ ಅಧ್ಯಕ್ಶರಾದ ವ೦ದನೀಯ ಫ಼ಾ; [PERSON_NAME] …"
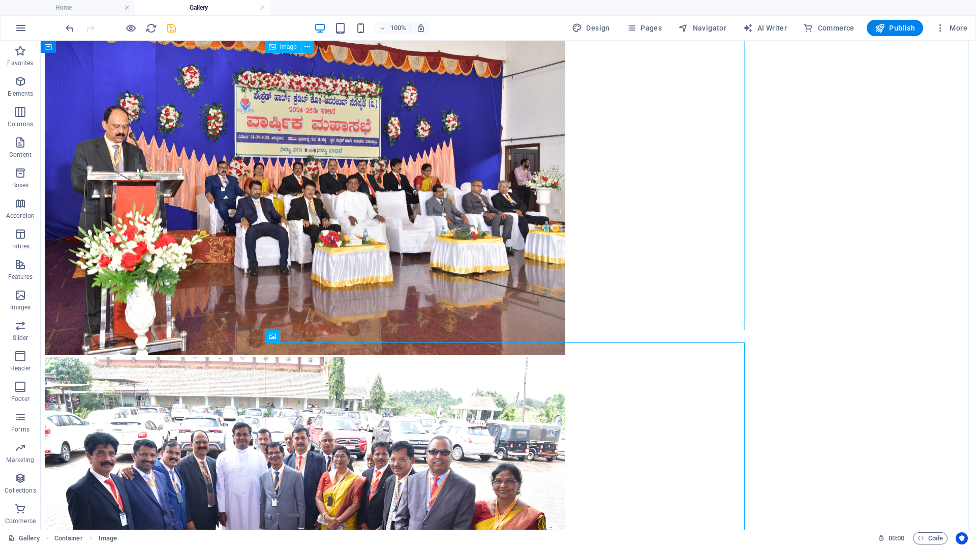
scroll to position [1551, 0]
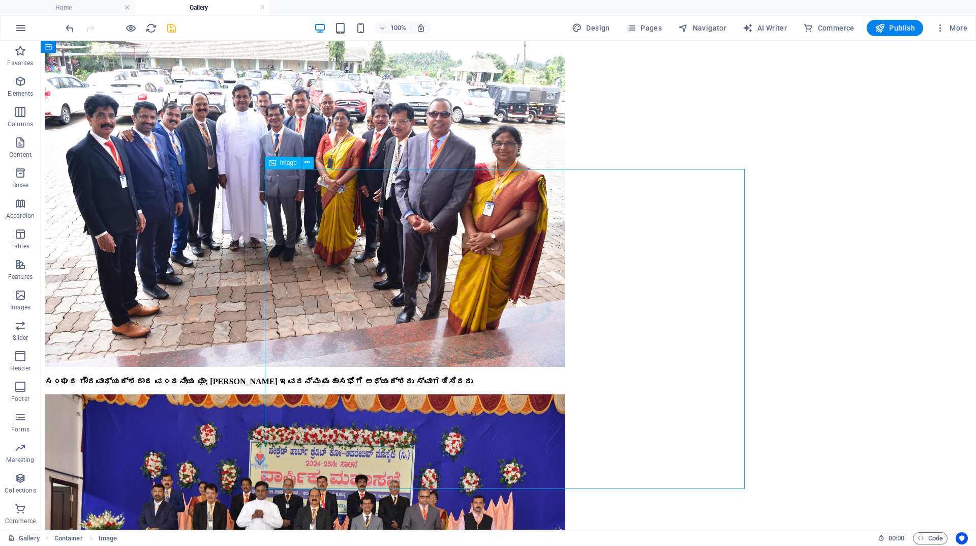
scroll to position [1907, 0]
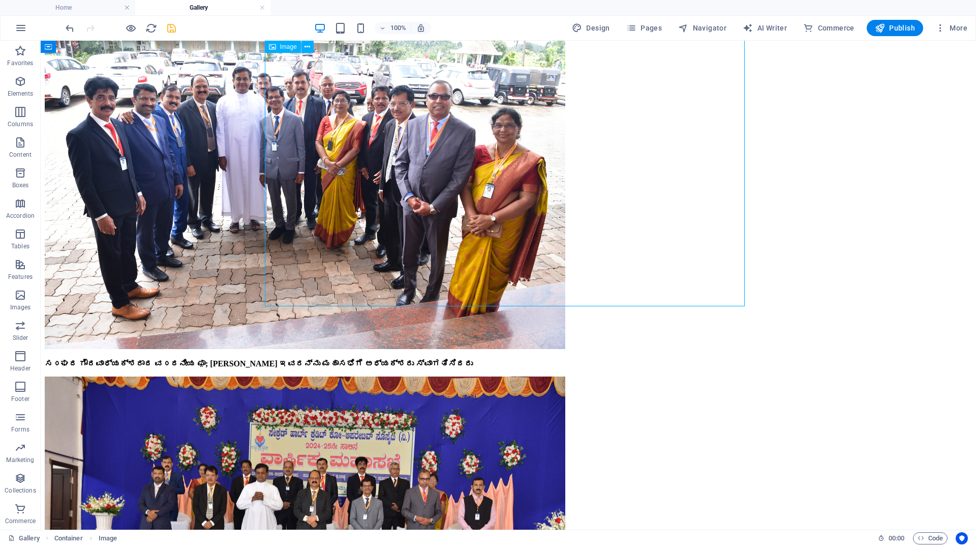
scroll to position [1856, 0]
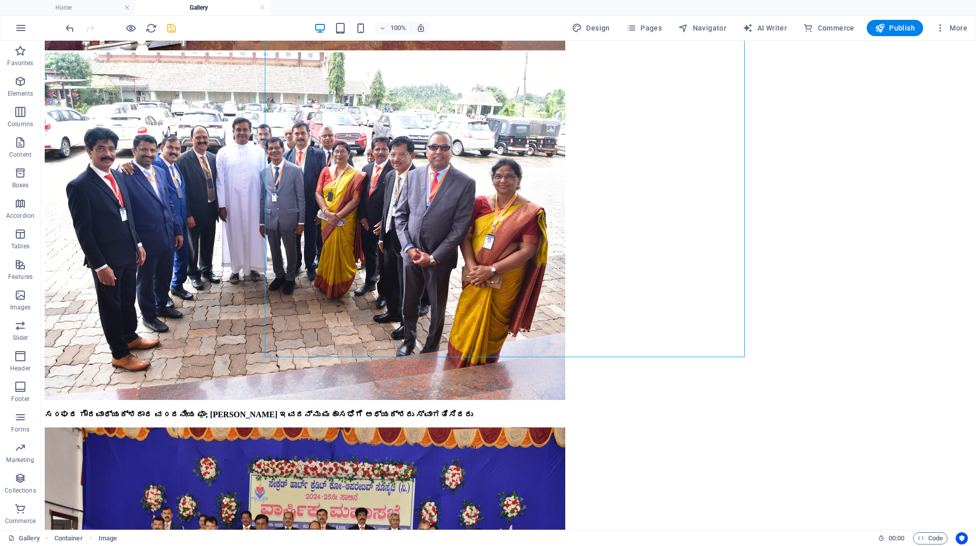
click at [173, 31] on icon "save" at bounding box center [172, 28] width 12 height 12
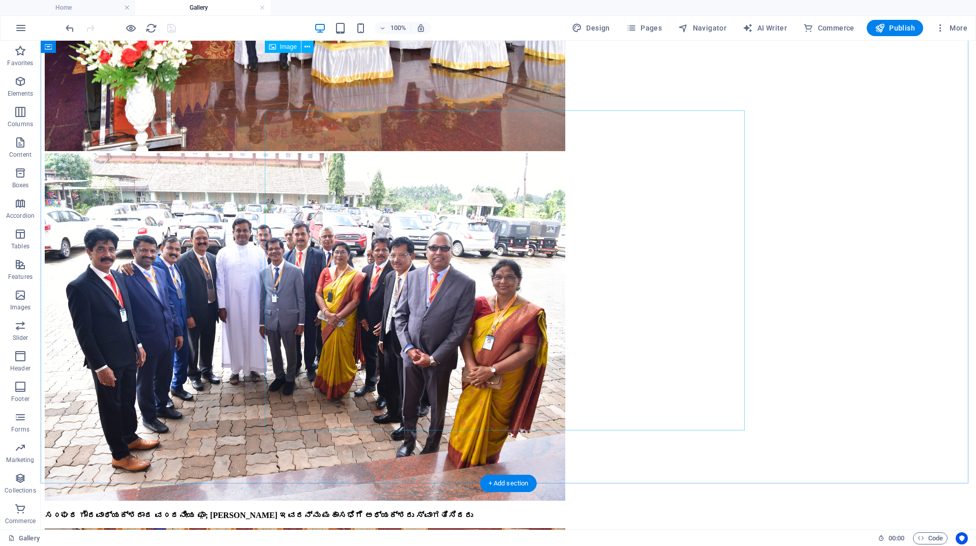
scroll to position [1755, 0]
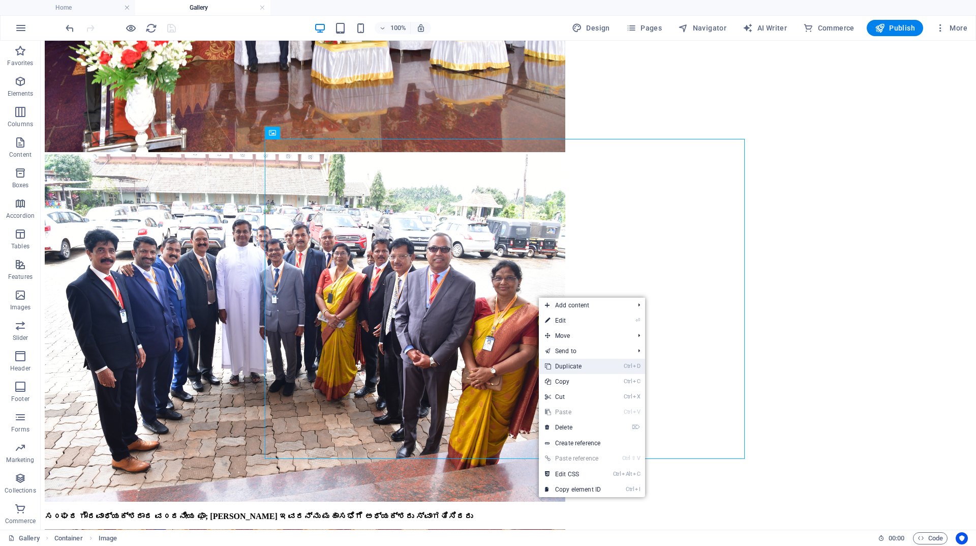
click at [563, 367] on link "Ctrl D Duplicate" at bounding box center [573, 366] width 68 height 15
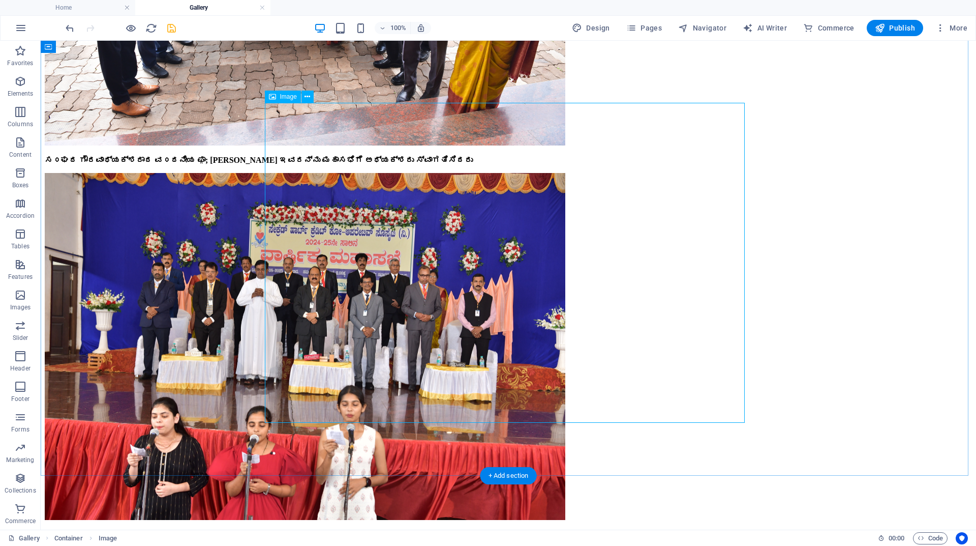
scroll to position [2060, 0]
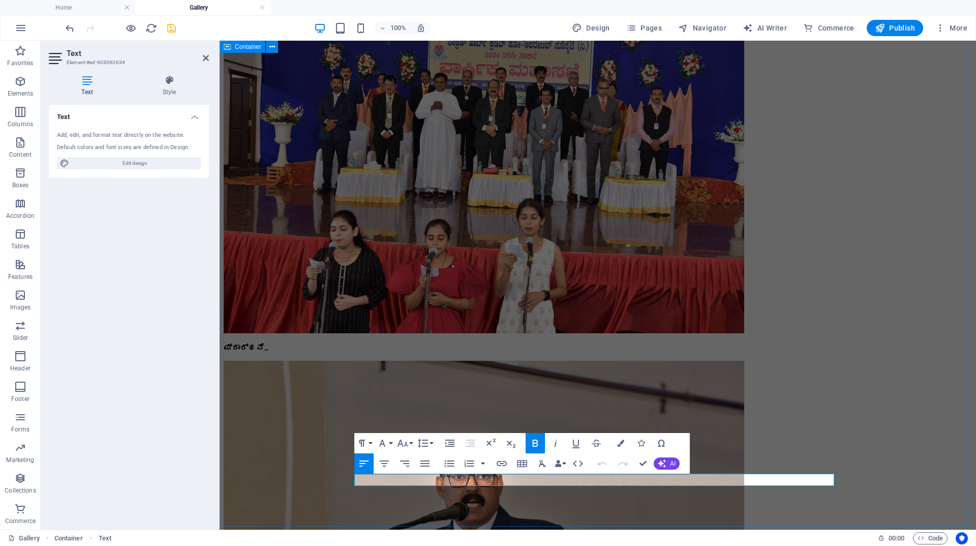
drag, startPoint x: 762, startPoint y: 481, endPoint x: 352, endPoint y: 491, distance: 409.5
click at [352, 491] on div "ಮಹಾಸಭೆ 2024-25 General Body for 2024-25 held on 31-08-2025 ಸ೦ಘದ ಗೌರವಾಧ್ಯಕ್ಶರಾದ …" at bounding box center [598, 510] width 749 height 2578
copy strong "ಸ೦ಘದ ಅಧ್ಯಕ್ಶರಾದ ಲೆನ್ಸಿ ಪಿ೦ಟೊರಿಗೆ ಸ೦ಘದ ಮುಖ್ಯಕಾರ್ಯನಿರ್ವಹನಾಧಿಕಾರಿಯವರಿ೦ದೆ ಸ್ವಾಗತ ಗೌ…"
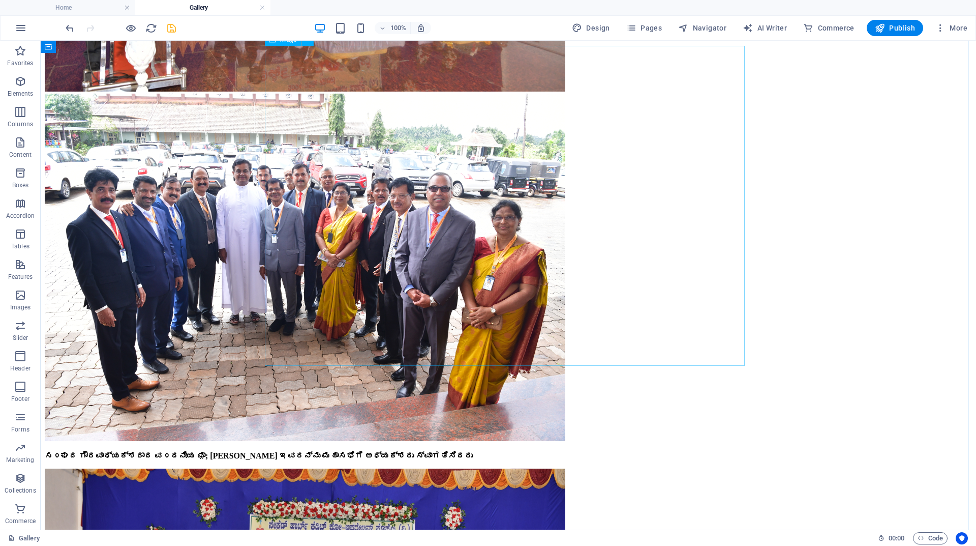
scroll to position [1797, 0]
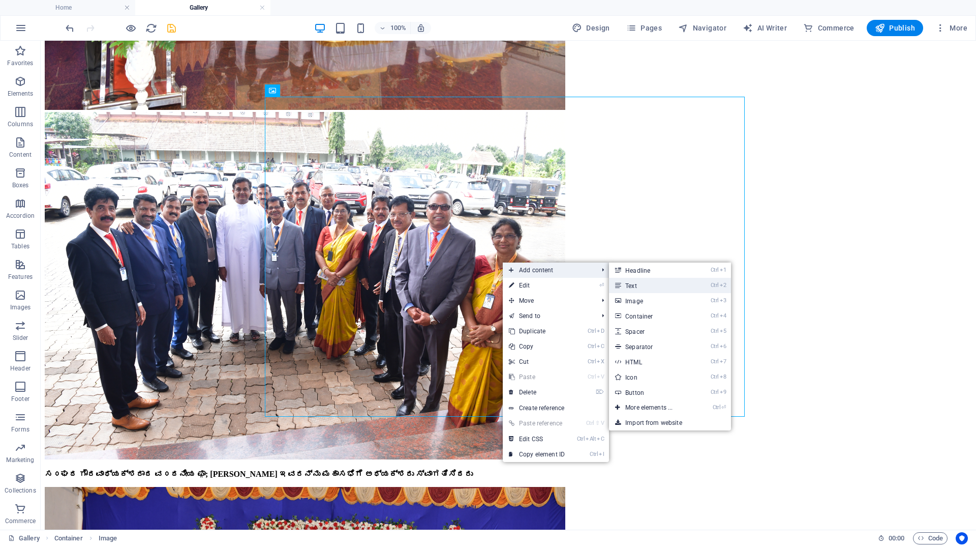
drag, startPoint x: 633, startPoint y: 285, endPoint x: 376, endPoint y: 250, distance: 259.1
click at [633, 285] on link "Ctrl 2 Text" at bounding box center [651, 285] width 84 height 15
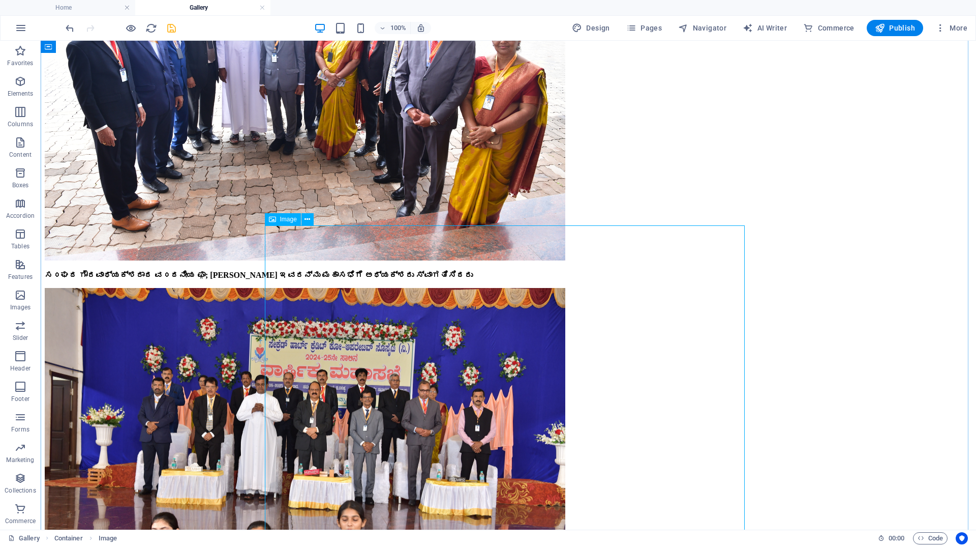
scroll to position [2000, 0]
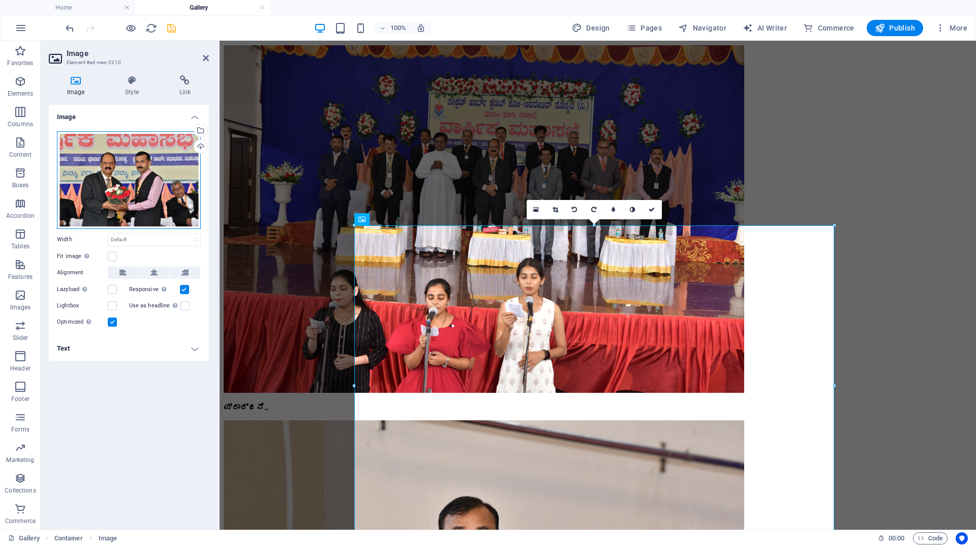
click at [152, 185] on div "Drag files here, click to choose files or select files from Files or our free s…" at bounding box center [129, 180] width 144 height 98
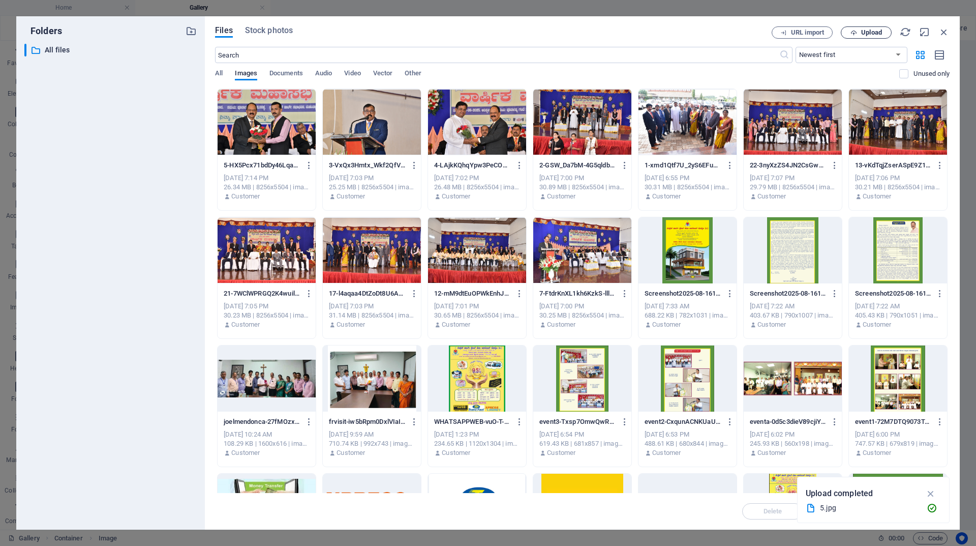
click at [870, 32] on span "Upload" at bounding box center [871, 32] width 21 height 6
click at [933, 506] on icon "button" at bounding box center [932, 508] width 11 height 10
click at [867, 31] on span "Upload" at bounding box center [871, 32] width 21 height 6
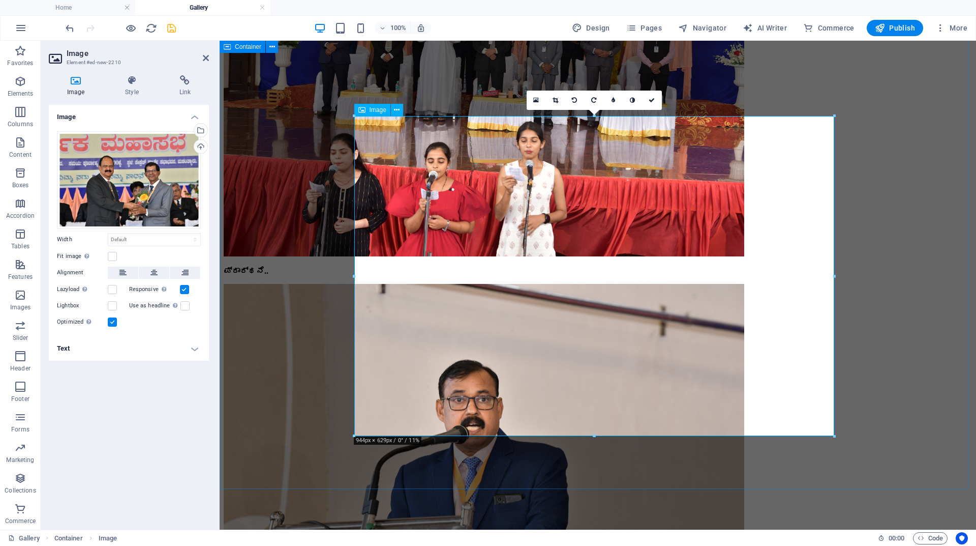
scroll to position [2153, 0]
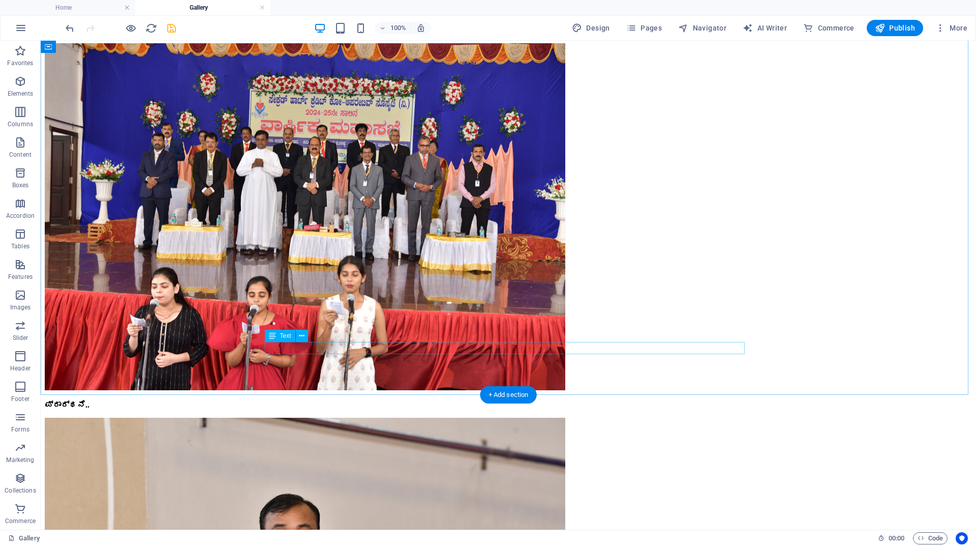
scroll to position [2254, 0]
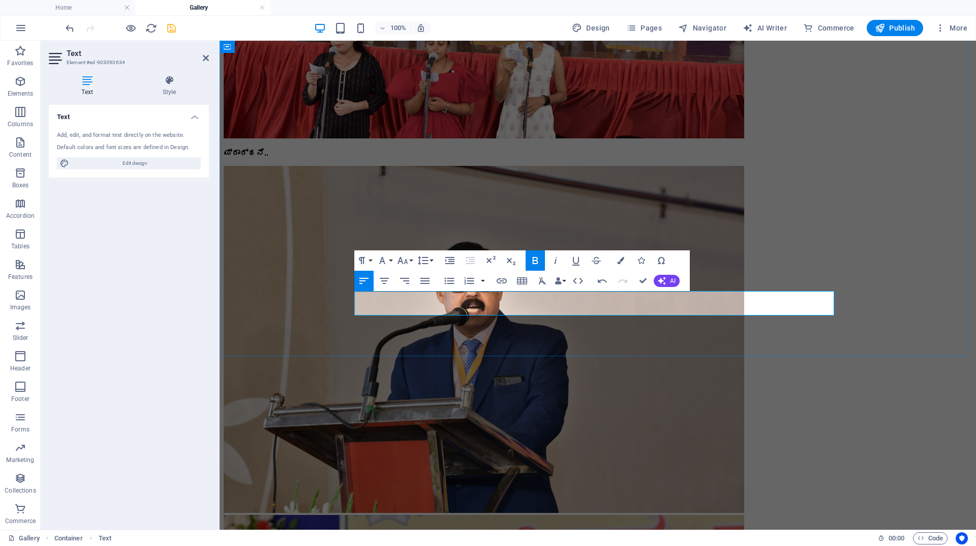
copy strong "ಣ"
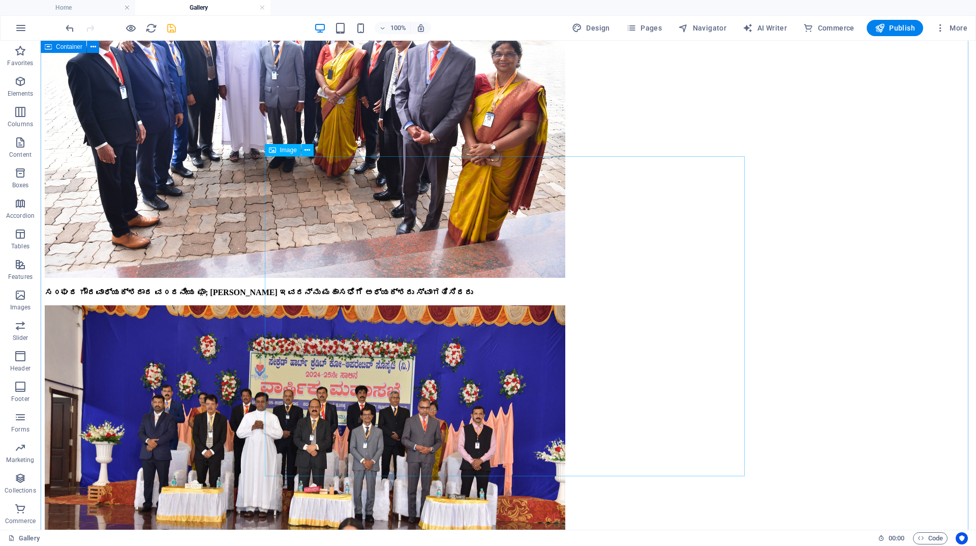
scroll to position [1866, 0]
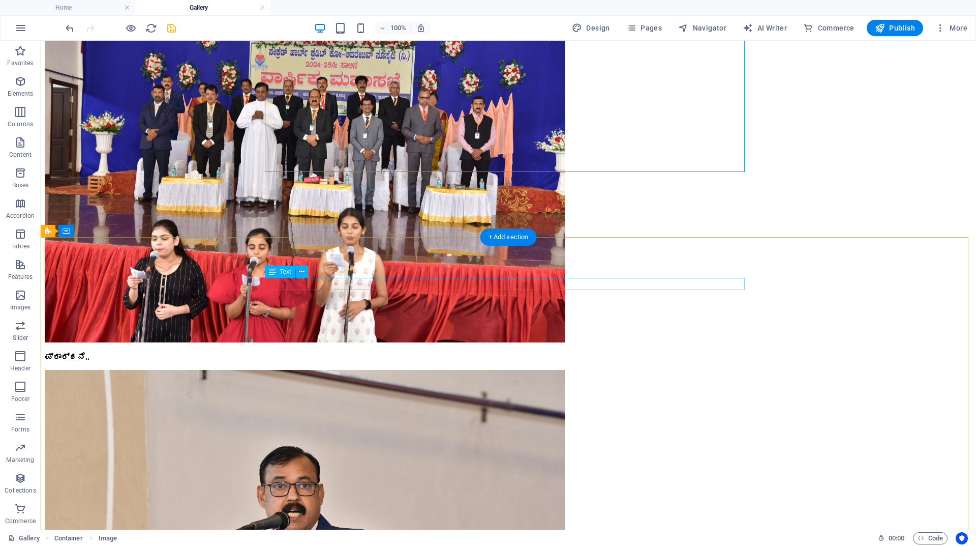
scroll to position [2222, 0]
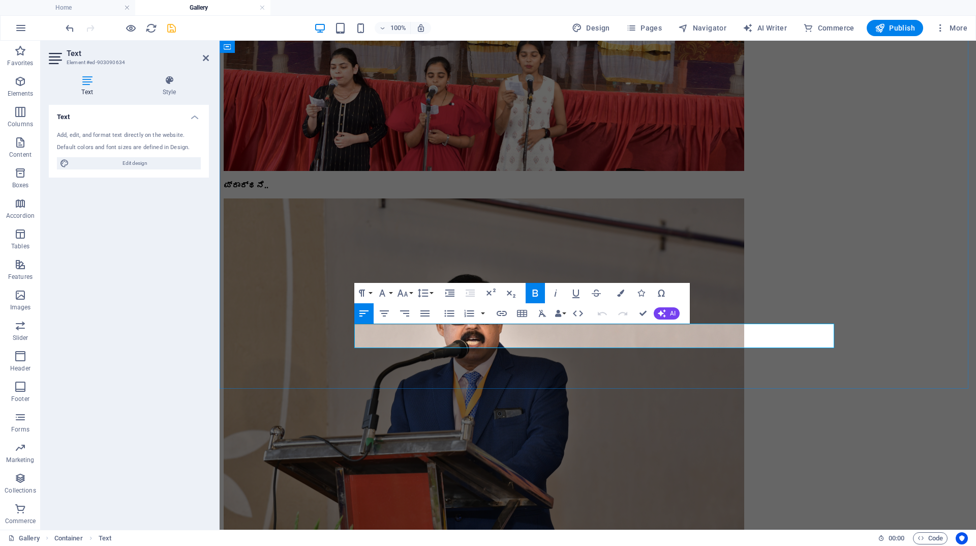
drag, startPoint x: 746, startPoint y: 330, endPoint x: 813, endPoint y: 336, distance: 66.9
drag, startPoint x: 746, startPoint y: 329, endPoint x: 807, endPoint y: 331, distance: 61.0
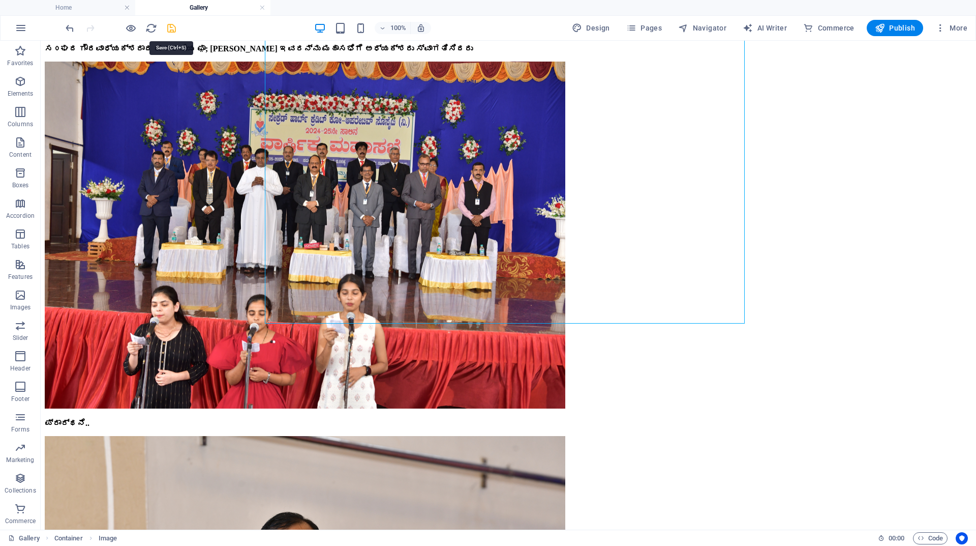
click at [170, 26] on icon "save" at bounding box center [172, 28] width 12 height 12
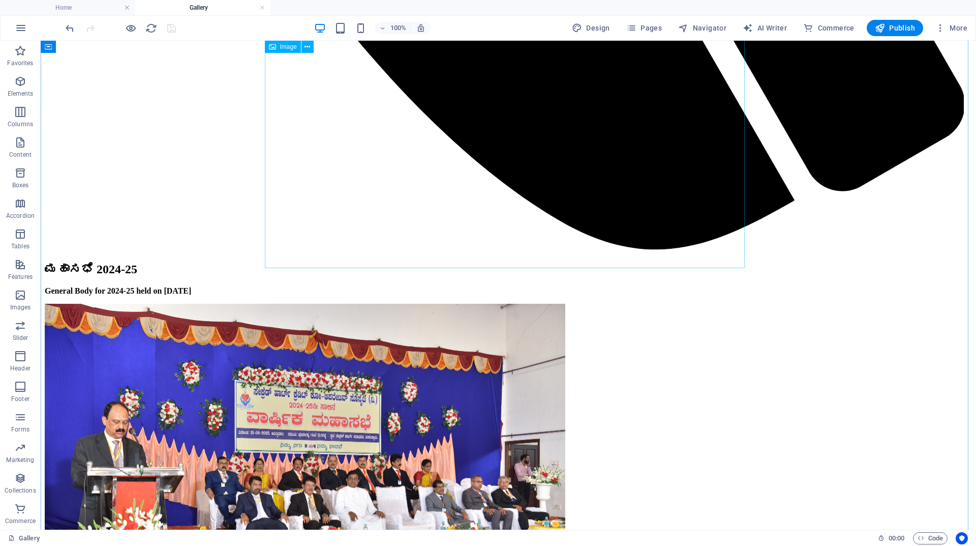
scroll to position [1256, 0]
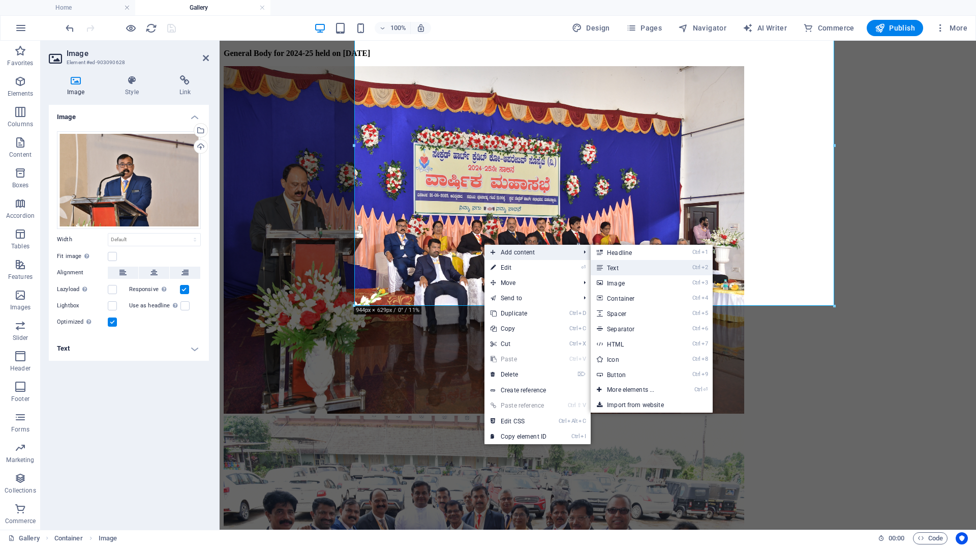
drag, startPoint x: 612, startPoint y: 264, endPoint x: 395, endPoint y: 217, distance: 222.6
click at [612, 264] on link "Ctrl 2 Text" at bounding box center [633, 267] width 84 height 15
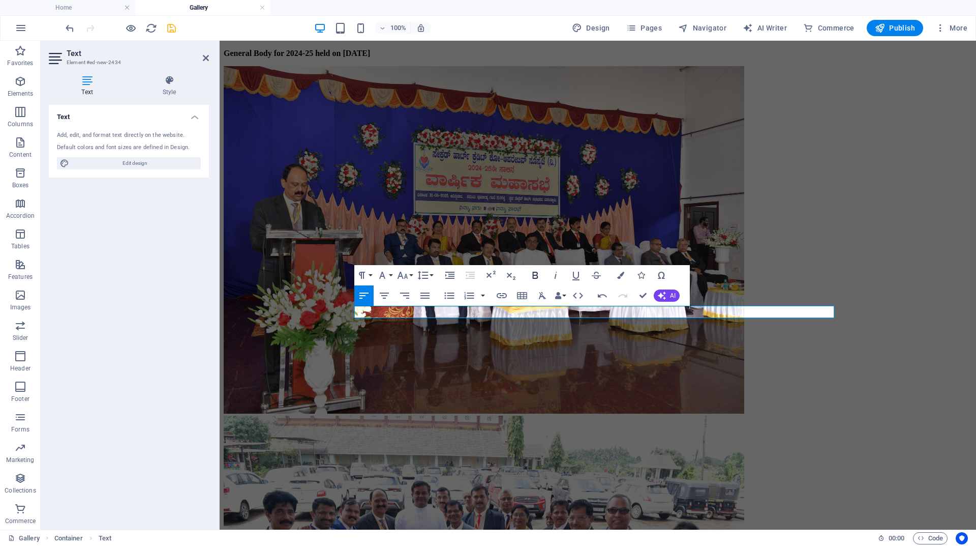
click at [537, 276] on icon "button" at bounding box center [535, 275] width 6 height 7
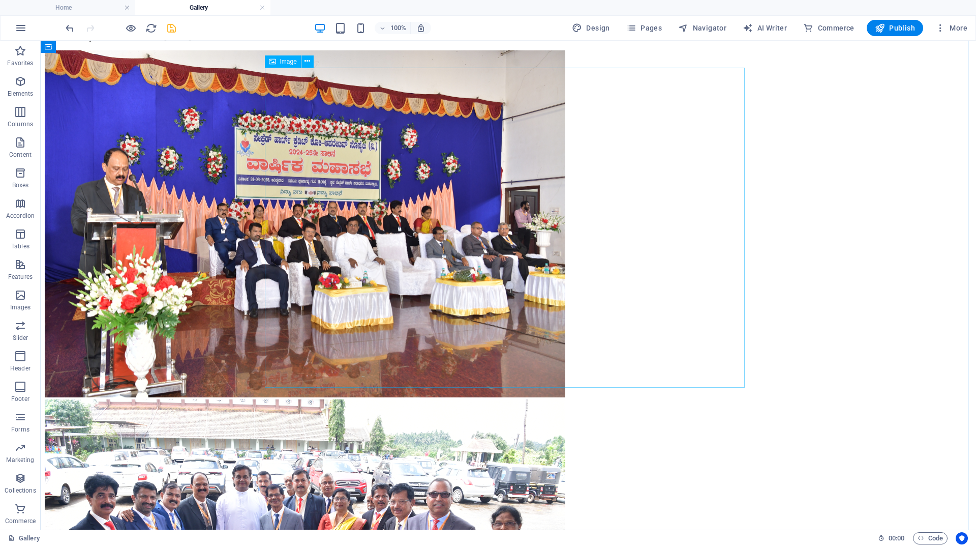
scroll to position [1510, 0]
click at [172, 27] on icon "save" at bounding box center [172, 28] width 12 height 12
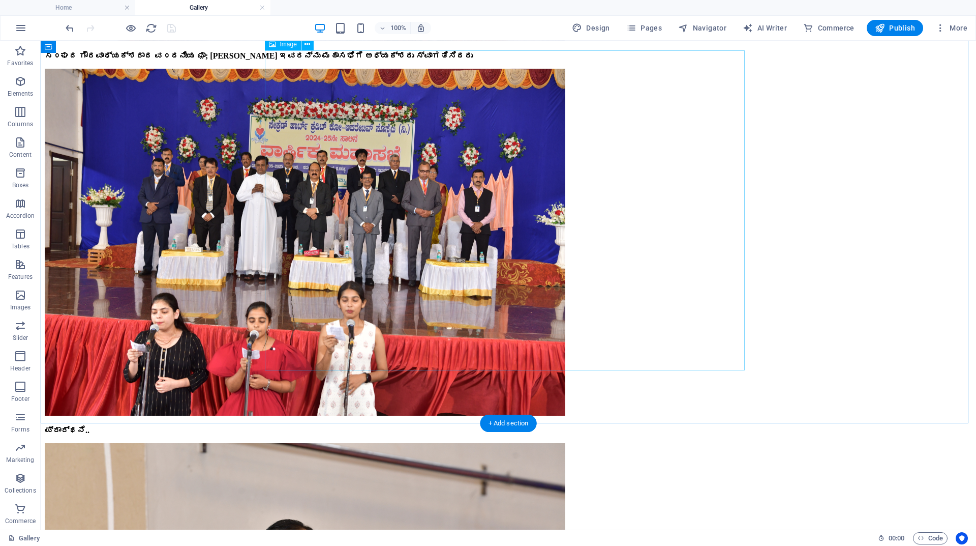
scroll to position [2222, 0]
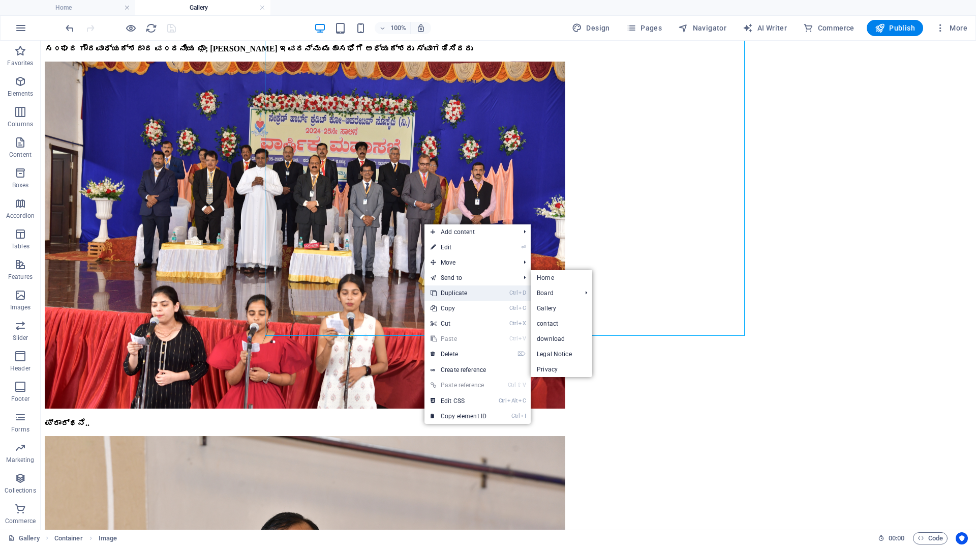
click at [461, 289] on link "Ctrl D Duplicate" at bounding box center [459, 292] width 68 height 15
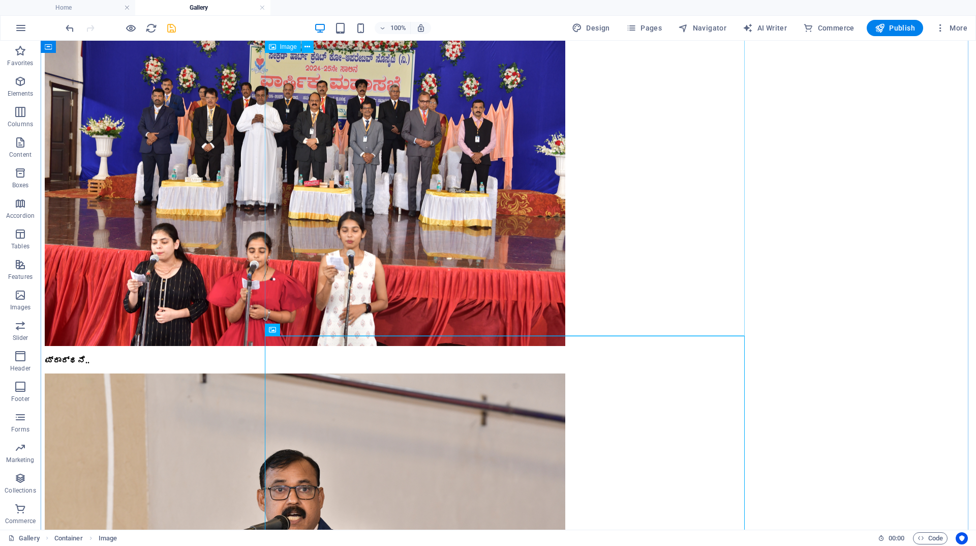
scroll to position [2374, 0]
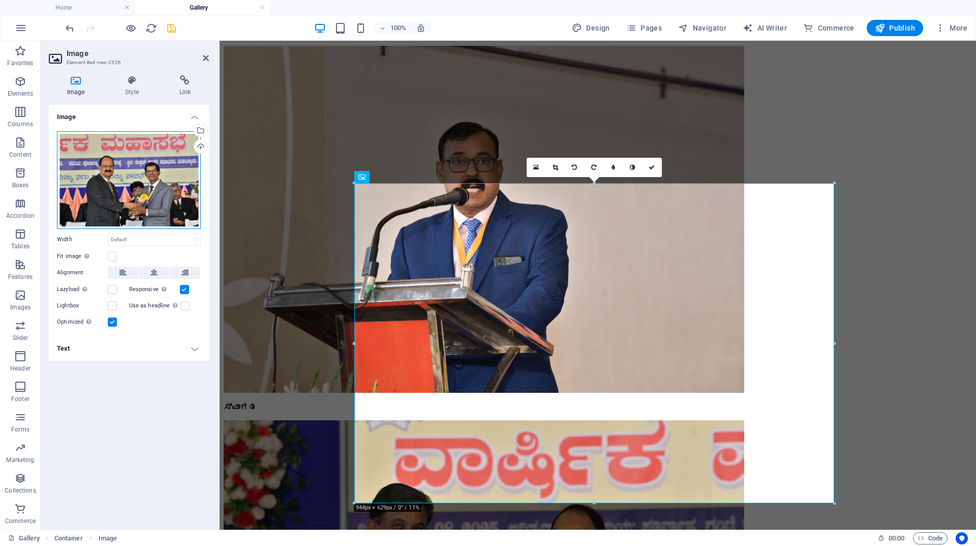
click at [145, 185] on div "Drag files here, click to choose files or select files from Files or our free s…" at bounding box center [129, 180] width 144 height 98
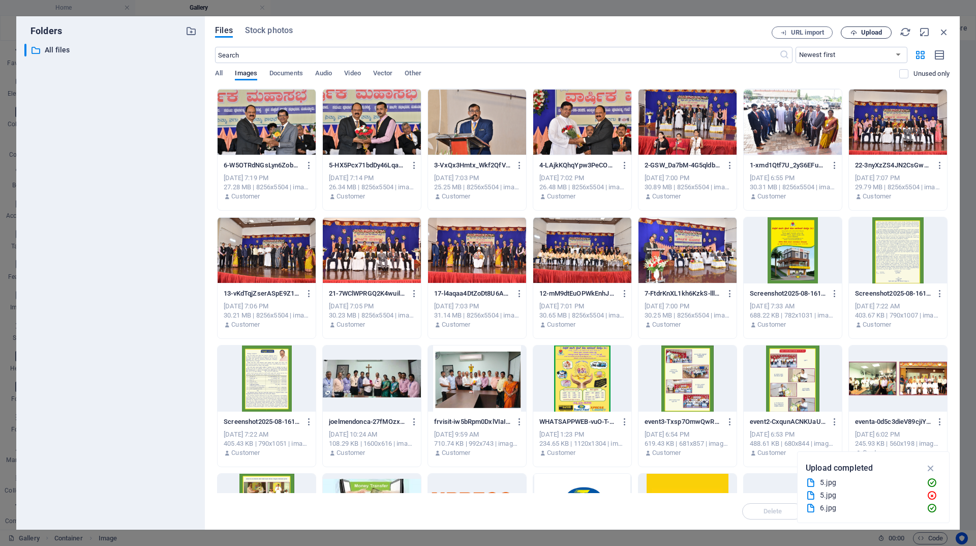
click at [878, 34] on span "Upload" at bounding box center [871, 32] width 21 height 6
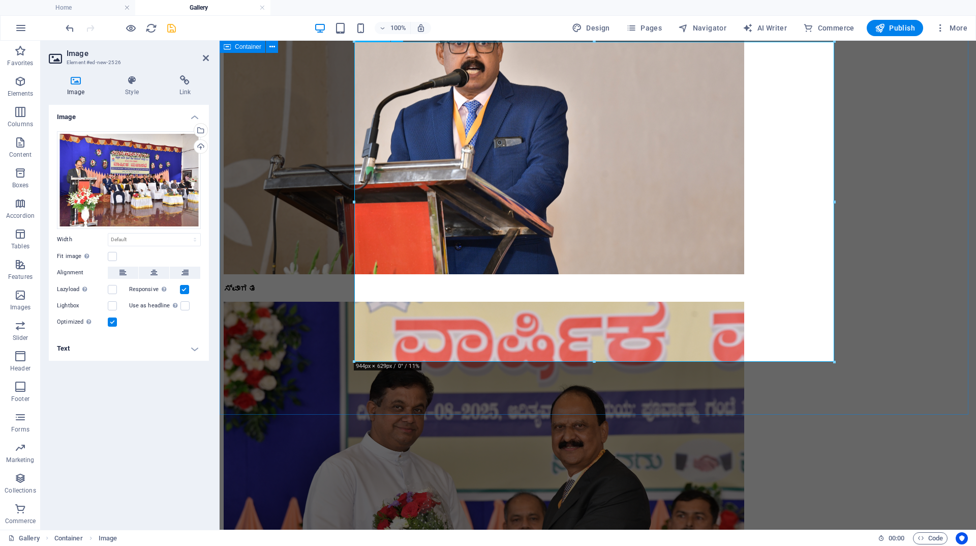
scroll to position [2527, 0]
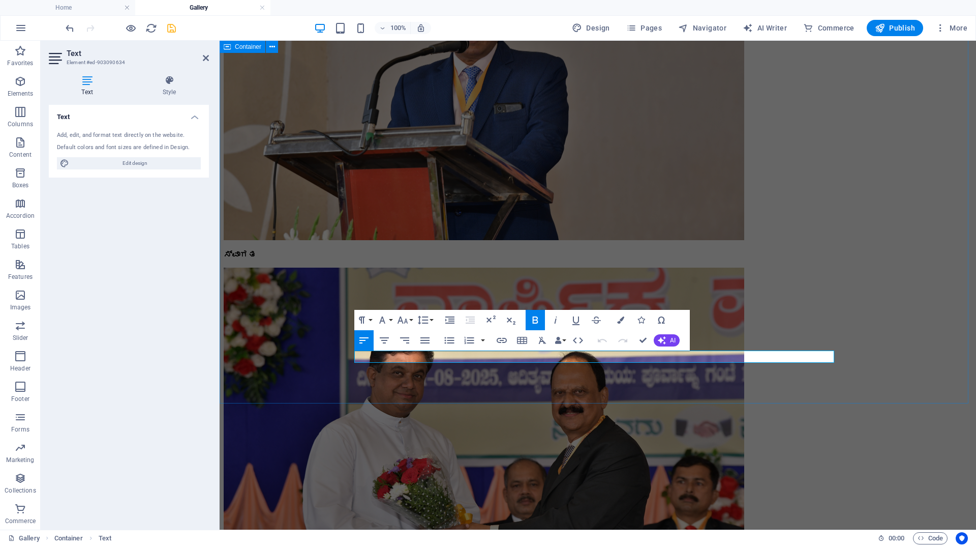
drag, startPoint x: 804, startPoint y: 356, endPoint x: 343, endPoint y: 345, distance: 460.9
click at [343, 345] on div "ಮಹಾಸಭೆ 2024-25 General Body for 2024-25 held on 31-08-2025 ಸ೦ಘದ ಗೌರವಾಧ್ಯಕ್ಶರಾದ …" at bounding box center [598, 243] width 749 height 2979
copy strong "ಸ೦ಘದ ಅಧ್ಯಕ್ಶರಾದ [PERSON_NAME] ಸ೦ಘದ ಮುಖ್ಯ ಸಲಹೆಗಾರರಾದ [PERSON_NAME] ಸ್ವಾಗತ ಗೌರವ"
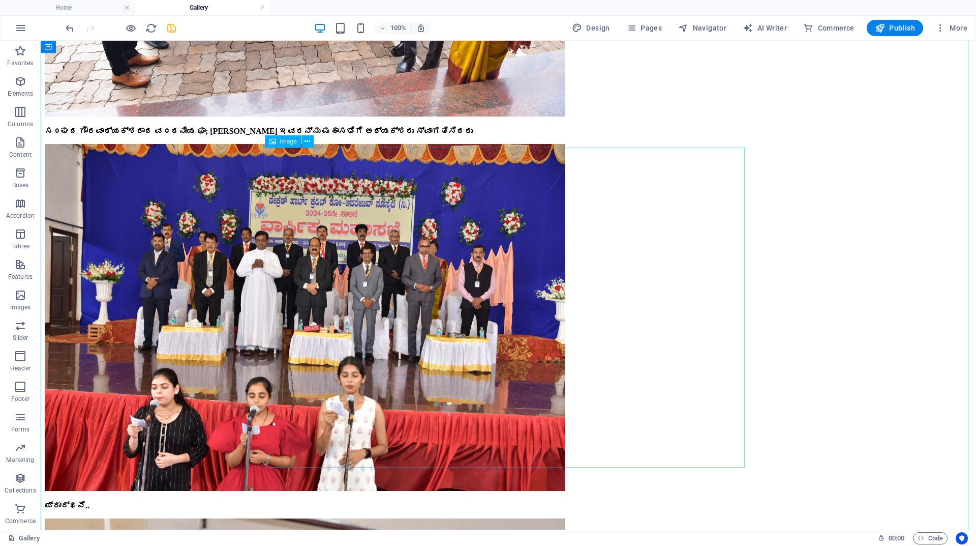
scroll to position [2141, 0]
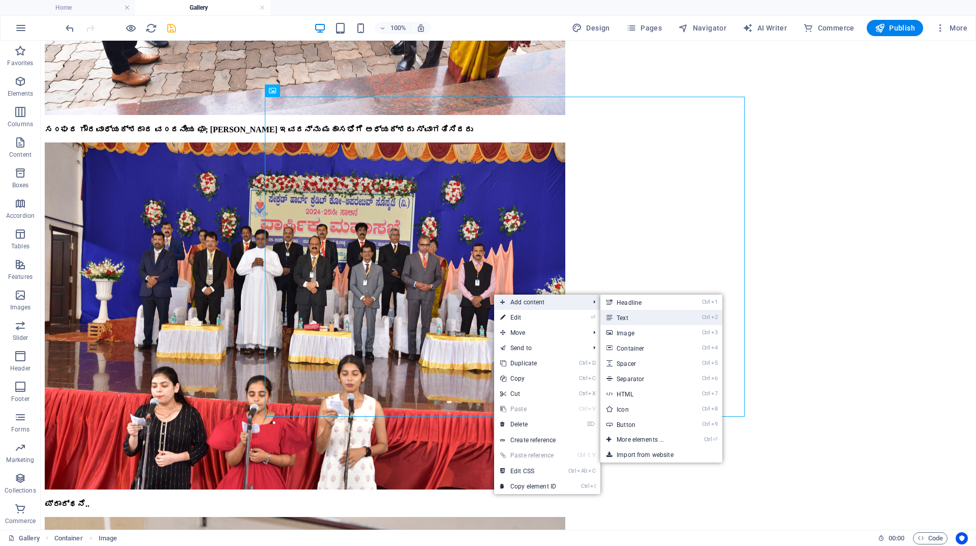
click at [619, 314] on link "Ctrl 2 Text" at bounding box center [643, 317] width 84 height 15
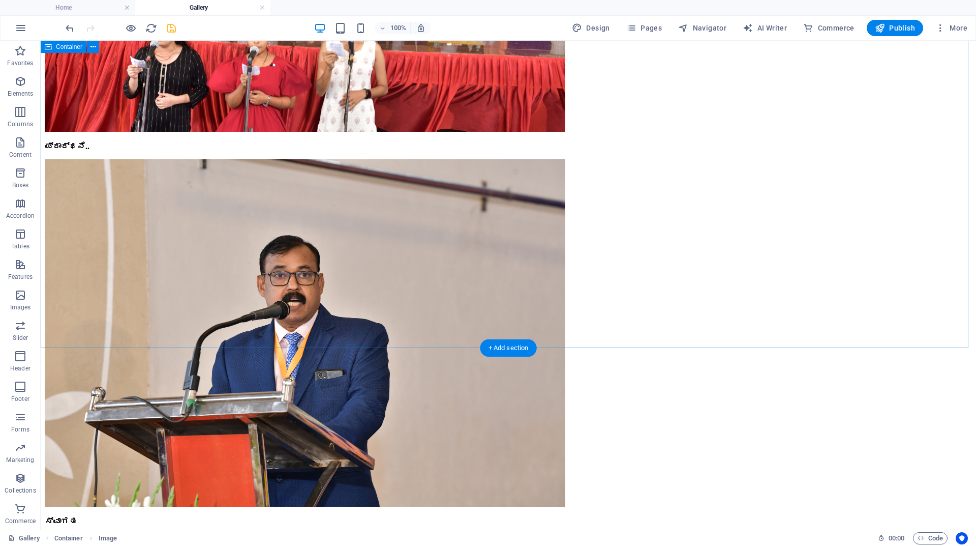
scroll to position [2599, 0]
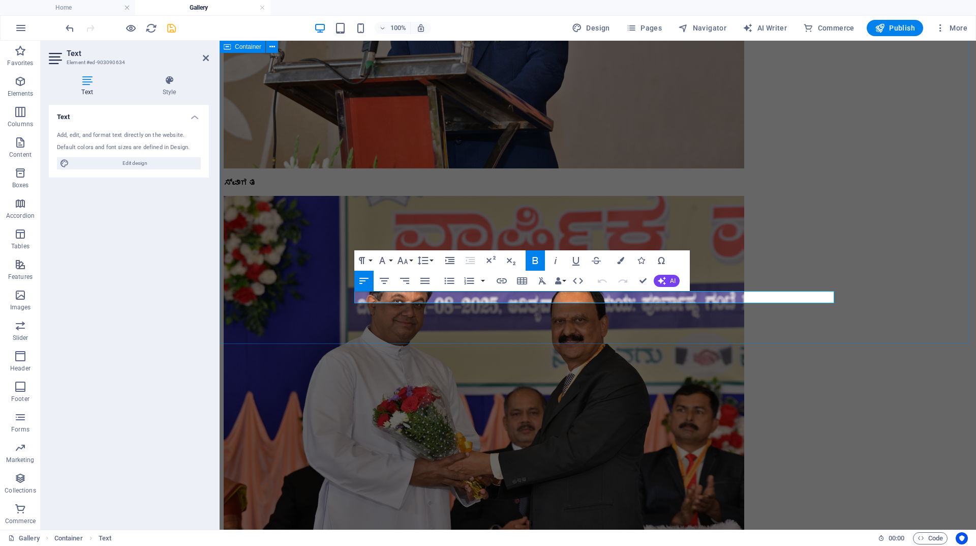
drag, startPoint x: 805, startPoint y: 296, endPoint x: 509, endPoint y: 301, distance: 296.0
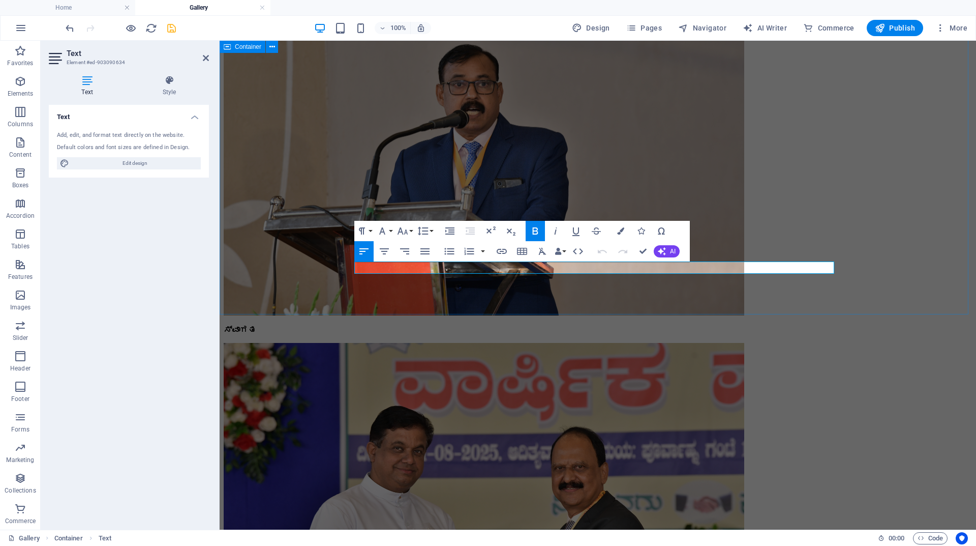
scroll to position [2451, 0]
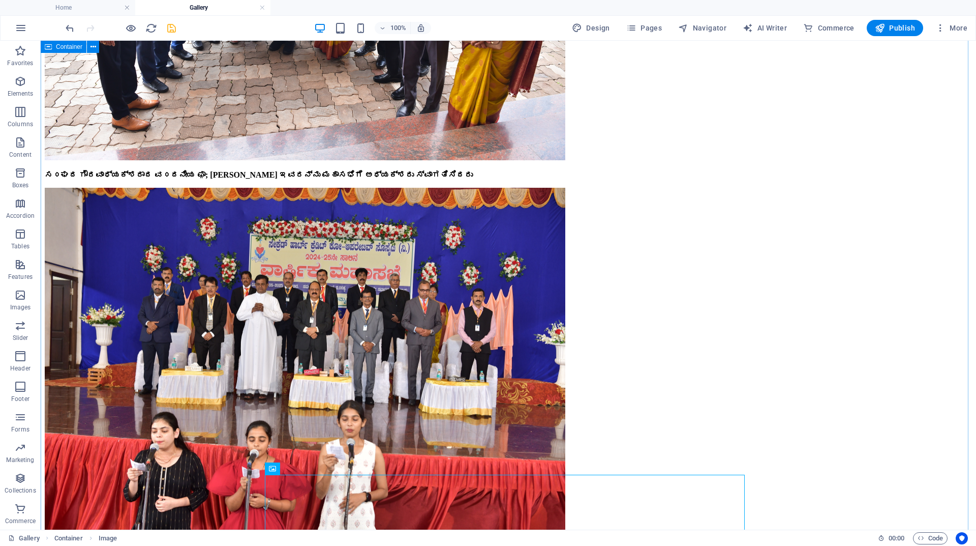
scroll to position [2095, 0]
click at [172, 25] on icon "save" at bounding box center [172, 28] width 12 height 12
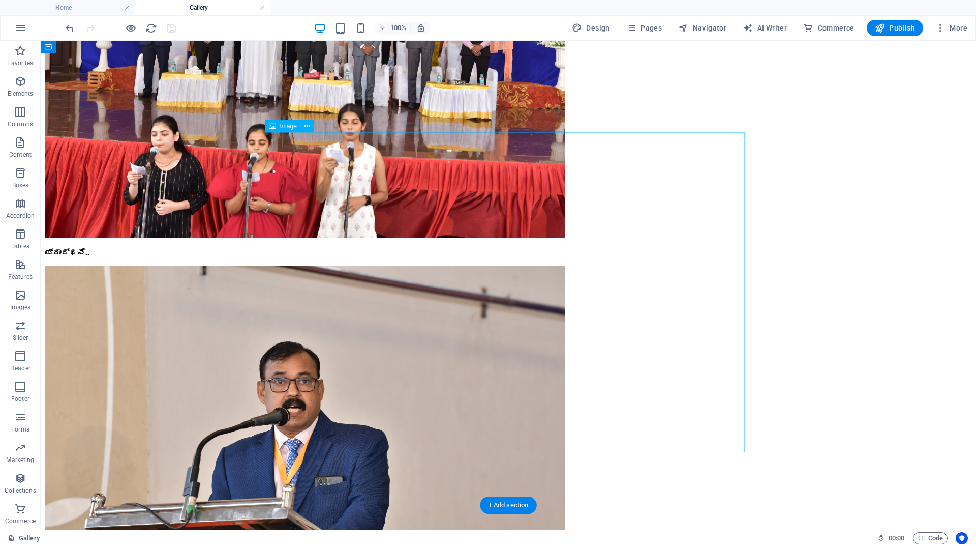
scroll to position [2248, 0]
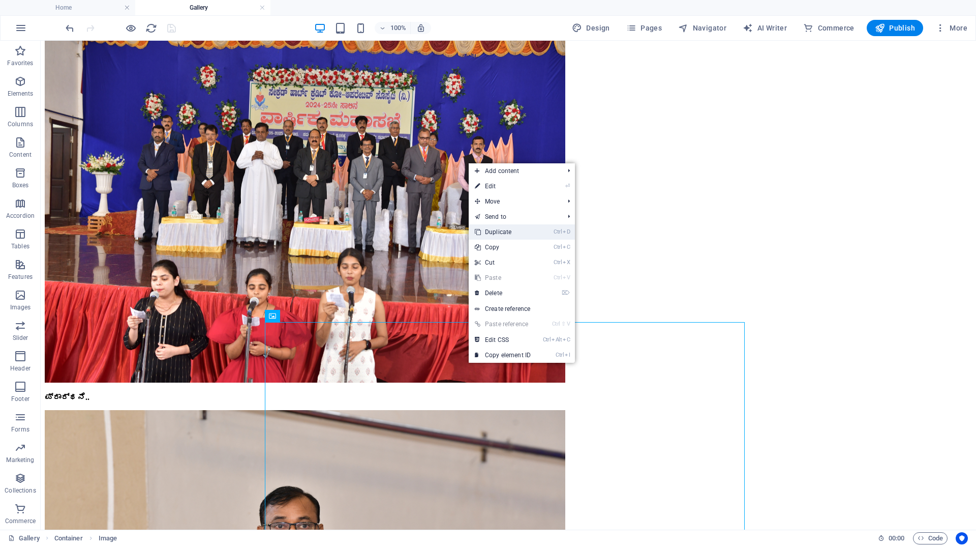
click at [501, 229] on link "Ctrl D Duplicate" at bounding box center [503, 231] width 68 height 15
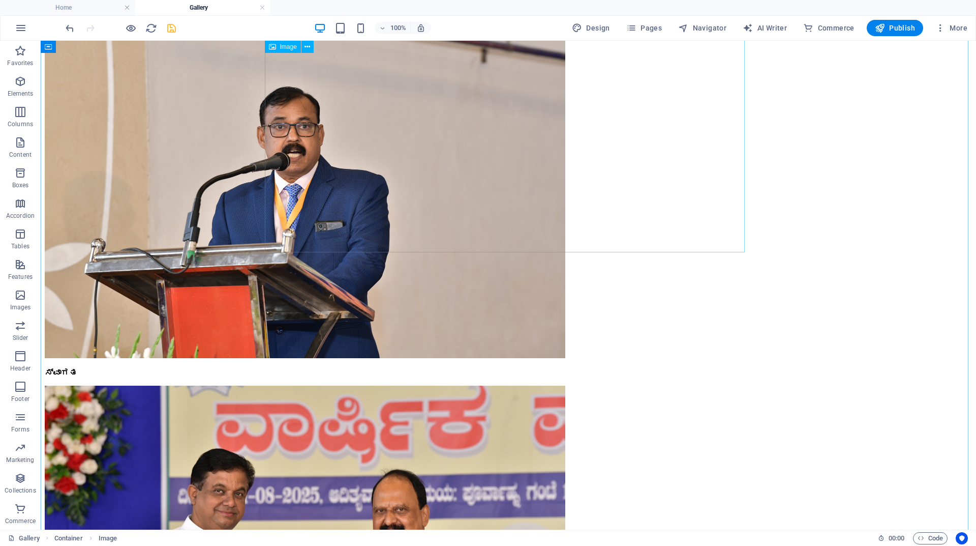
scroll to position [2764, 0]
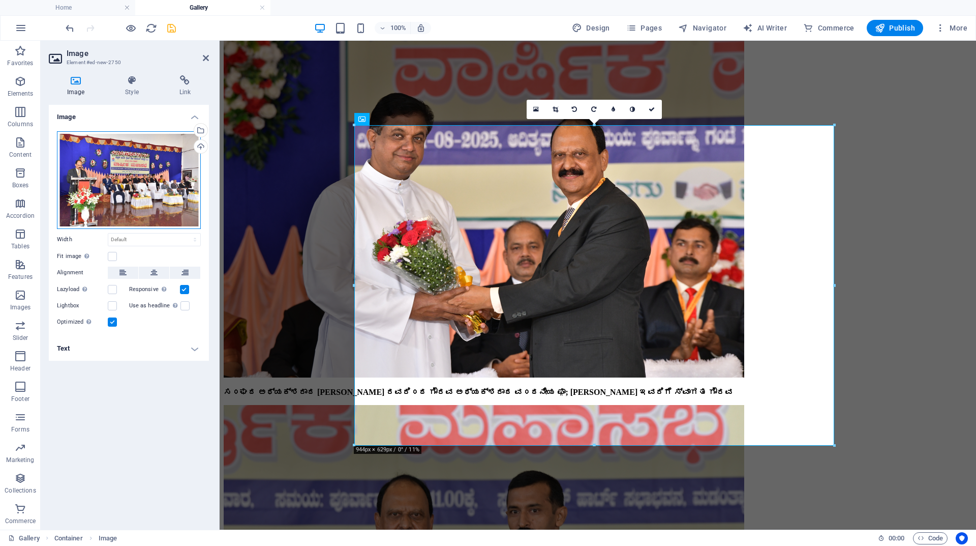
click at [161, 198] on div "Drag files here, click to choose files or select files from Files or our free s…" at bounding box center [129, 180] width 144 height 98
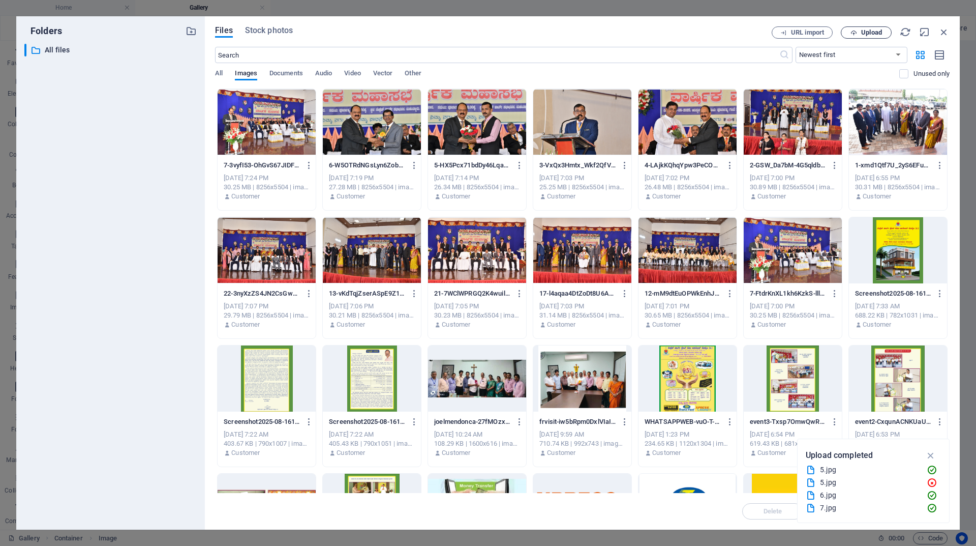
click at [861, 34] on span "Upload" at bounding box center [867, 32] width 42 height 7
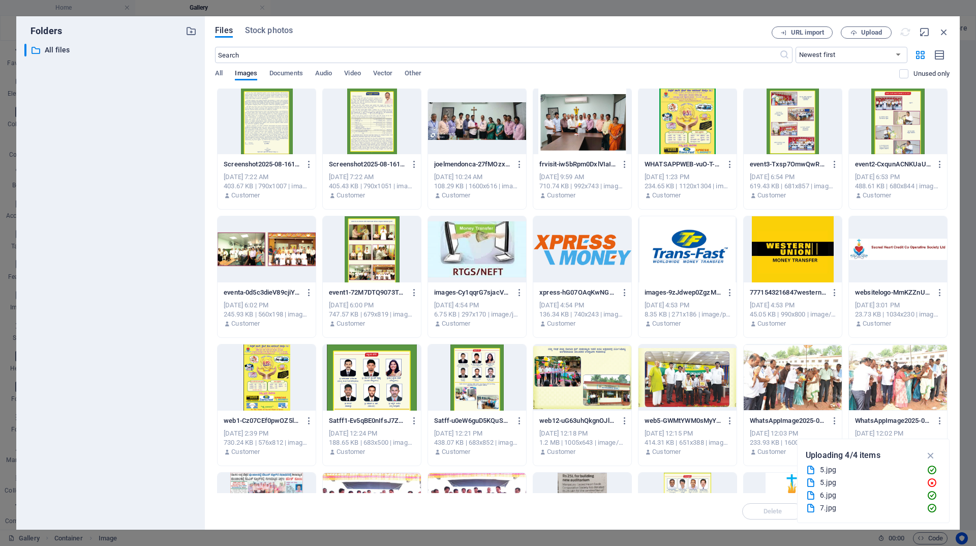
scroll to position [257, 0]
click at [933, 455] on icon "button" at bounding box center [932, 455] width 12 height 11
click at [868, 36] on span "Upload" at bounding box center [871, 32] width 21 height 6
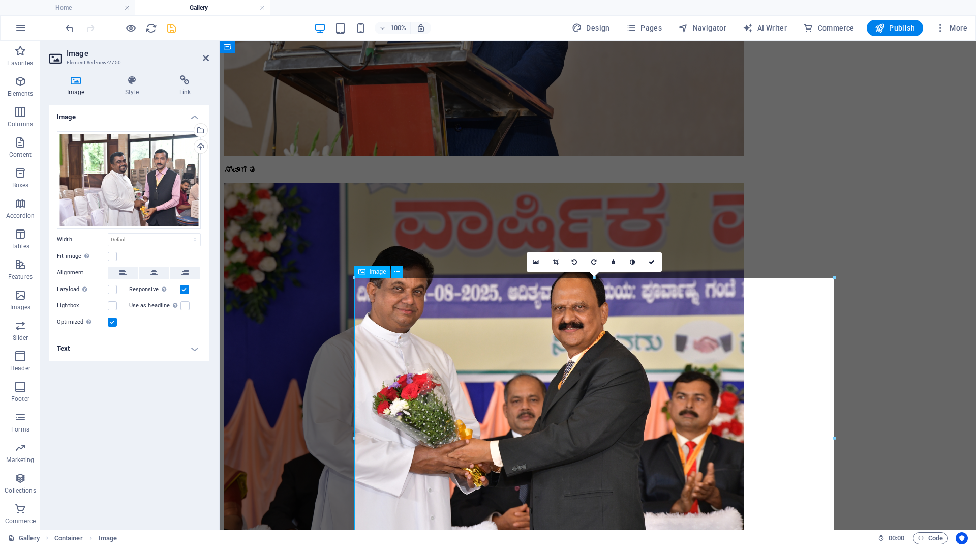
scroll to position [2612, 0]
click at [150, 194] on div "Drag files here, click to choose files or select files from Files or our free s…" at bounding box center [129, 180] width 144 height 98
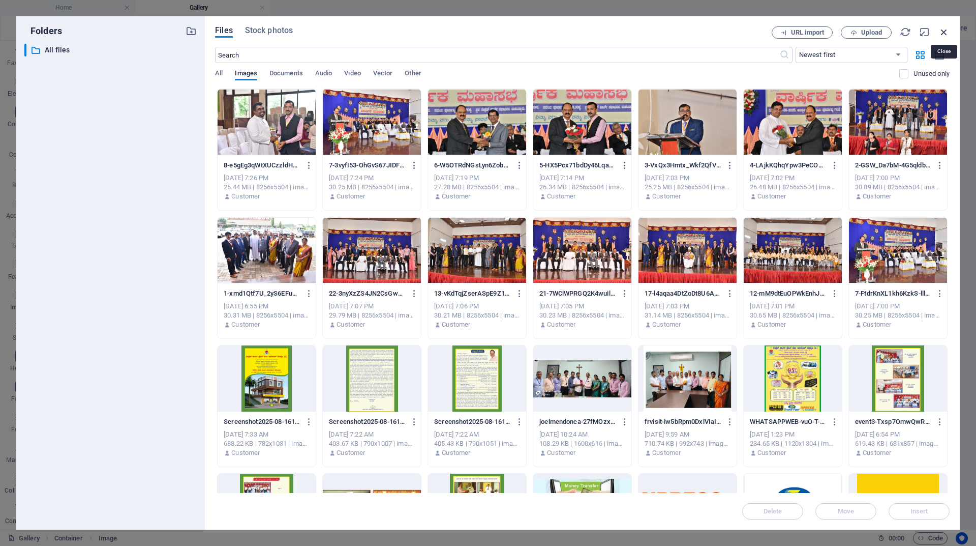
click at [948, 29] on icon "button" at bounding box center [944, 31] width 11 height 11
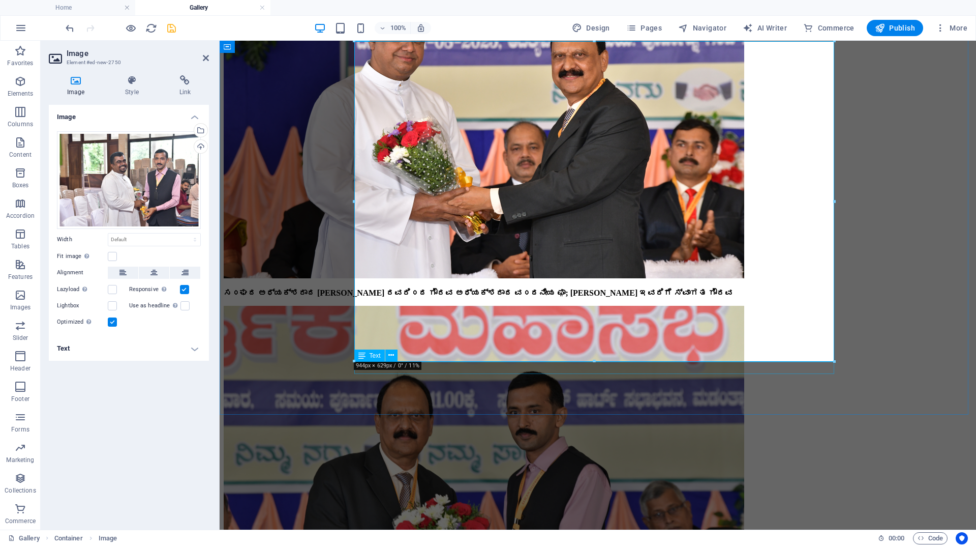
scroll to position [2866, 0]
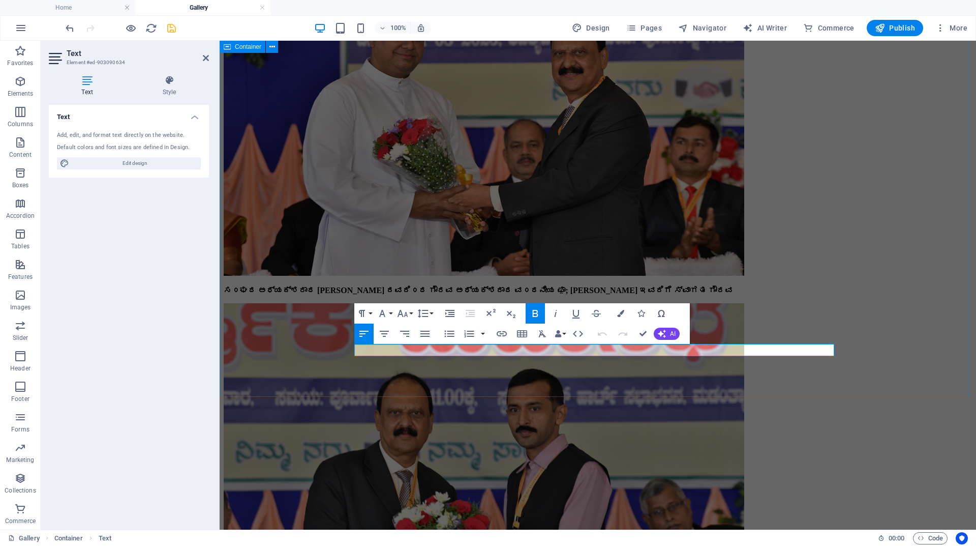
drag, startPoint x: 598, startPoint y: 347, endPoint x: 350, endPoint y: 351, distance: 248.2
click at [350, 351] on div "ಮಹಾಸಭೆ 2024-25 General Body for 2024-25 held on [DATE] ಸ೦ಘದ ಗೌರವಾಧ್ಯಕ್ಶರಾದ ವ೦ದನ…" at bounding box center [598, 90] width 749 height 3353
copy strong "ಸ೦ಘದ ಅಧ್ಯಕ್ಶರಾದ [PERSON_NAME] ಪ್ರಾಸ್ತಾವಿಕ ಮಾತು"
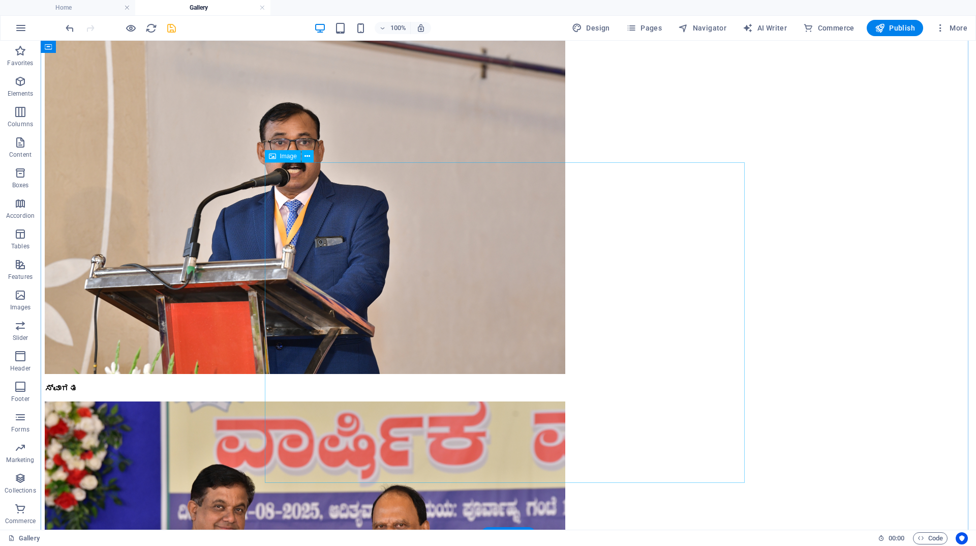
scroll to position [2524, 0]
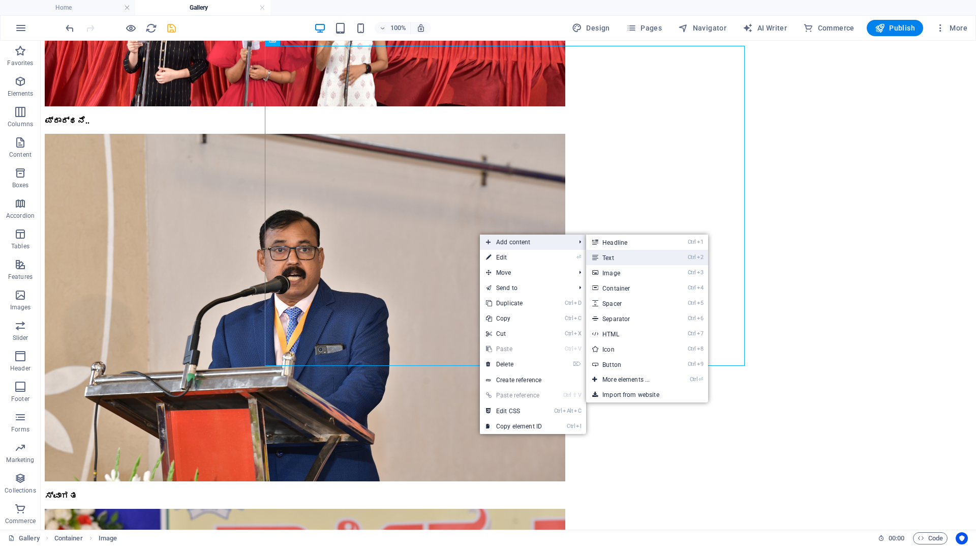
click at [595, 257] on icon at bounding box center [594, 257] width 5 height 15
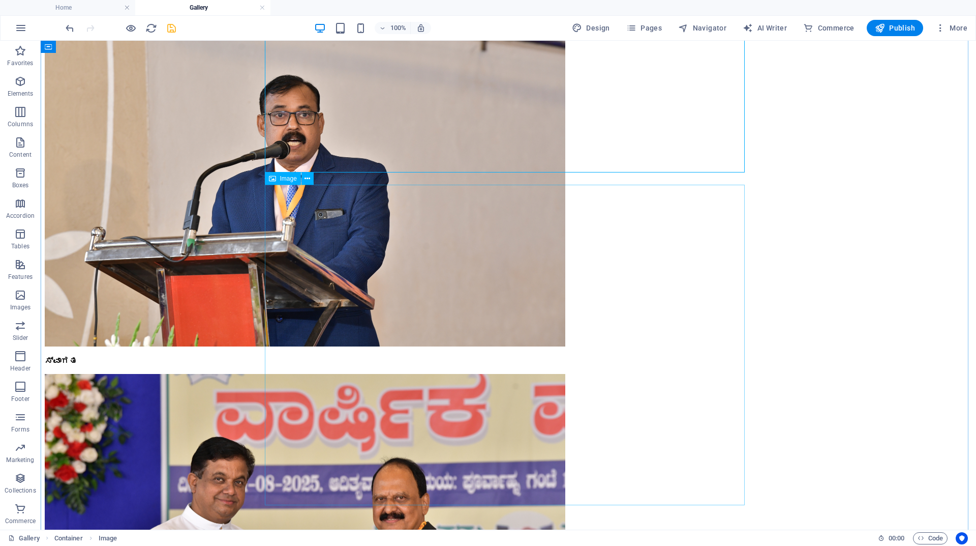
scroll to position [2727, 0]
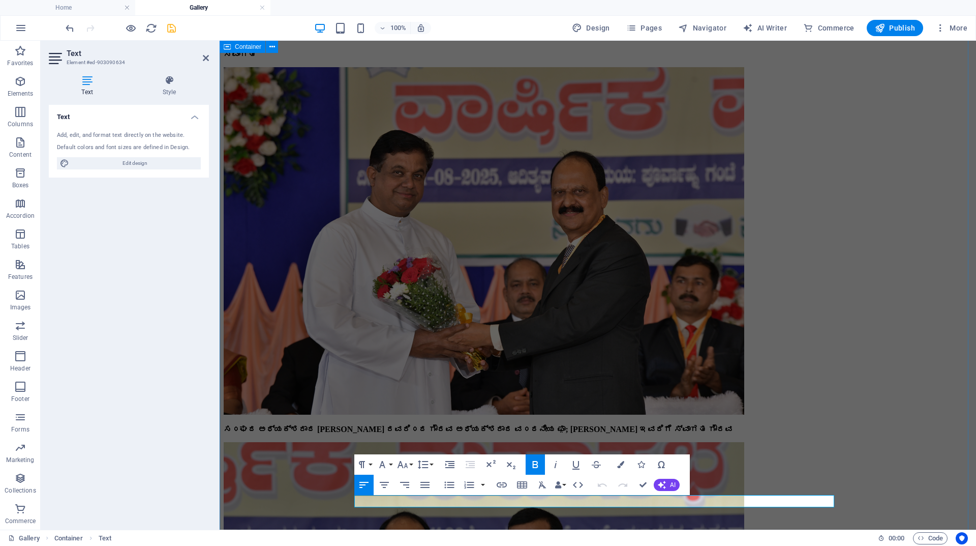
drag, startPoint x: 584, startPoint y: 503, endPoint x: 310, endPoint y: 500, distance: 274.1
click at [310, 500] on div "ಮಹಾಸಭೆ 2024-25 General Body for 2024-25 held on [DATE] ಸ೦ಘದ ಗೌರವಾಧ್ಯಕ್ಶರಾದ ವ೦ದನ…" at bounding box center [598, 242] width 749 height 3378
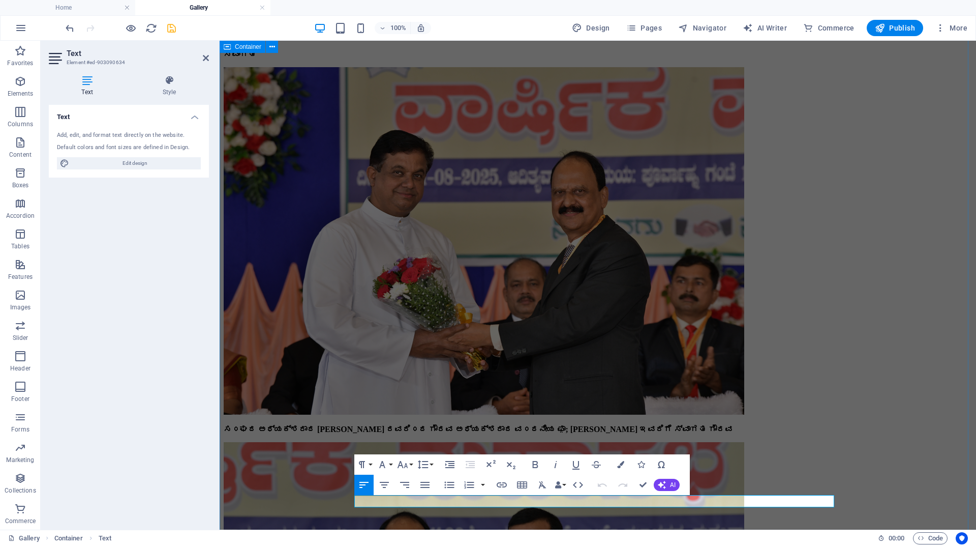
drag, startPoint x: 610, startPoint y: 502, endPoint x: 342, endPoint y: 498, distance: 268.6
click at [342, 498] on div "ಮಹಾಸಭೆ 2024-25 General Body for 2024-25 held on [DATE] ಸ೦ಘದ ಗೌರವಾಧ್ಯಕ್ಶರಾದ ವ೦ದನ…" at bounding box center [598, 242] width 749 height 3378
drag, startPoint x: 667, startPoint y: 501, endPoint x: 349, endPoint y: 504, distance: 317.9
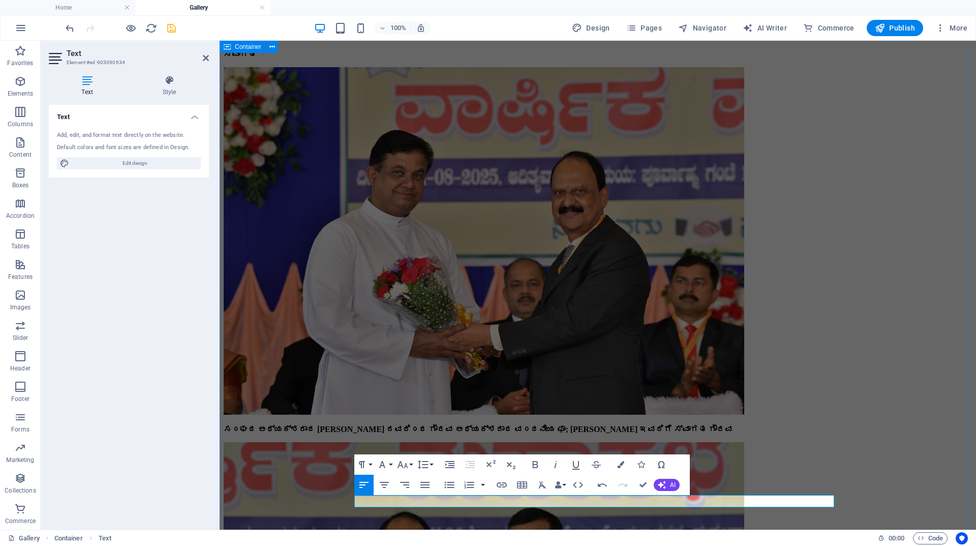
click at [349, 504] on div "ಮಹಾಸಭೆ 2024-25 General Body for 2024-25 held on [DATE] ಸ೦ಘದ ಗೌರವಾಧ್ಯಕ್ಶರಾದ ವ೦ದನ…" at bounding box center [598, 242] width 749 height 3378
click at [536, 462] on icon "button" at bounding box center [535, 464] width 12 height 12
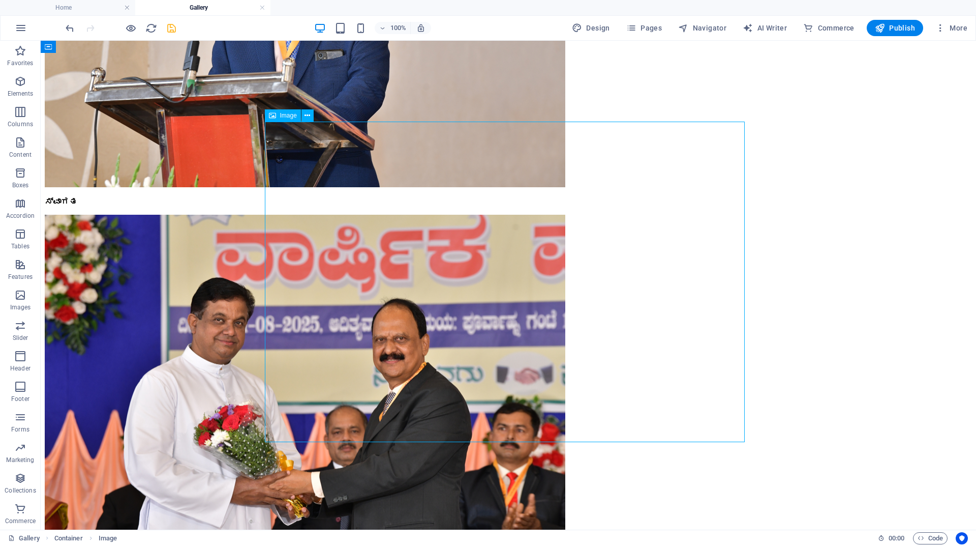
scroll to position [2829, 0]
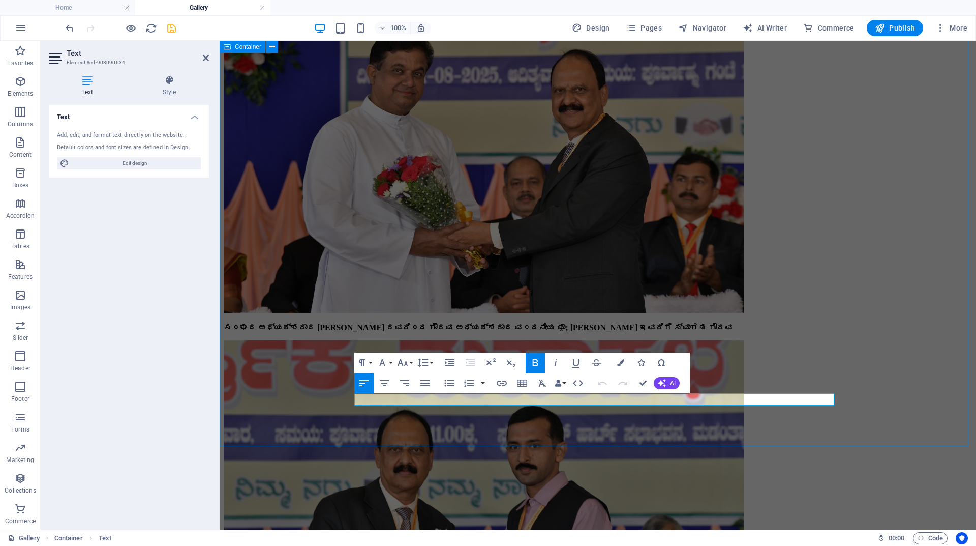
drag, startPoint x: 441, startPoint y: 400, endPoint x: 421, endPoint y: 400, distance: 20.3
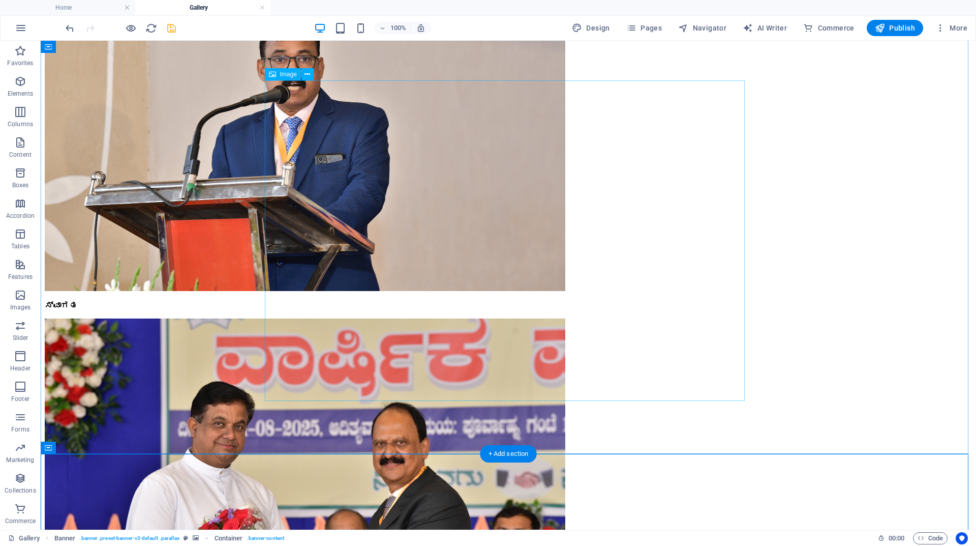
scroll to position [2626, 0]
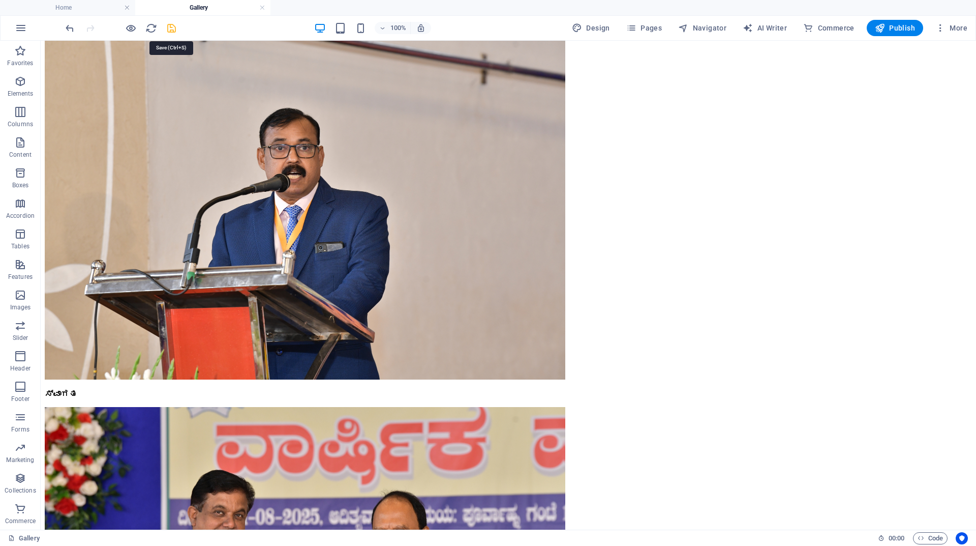
drag, startPoint x: 171, startPoint y: 28, endPoint x: 163, endPoint y: 18, distance: 13.0
click at [171, 28] on icon "save" at bounding box center [172, 28] width 12 height 12
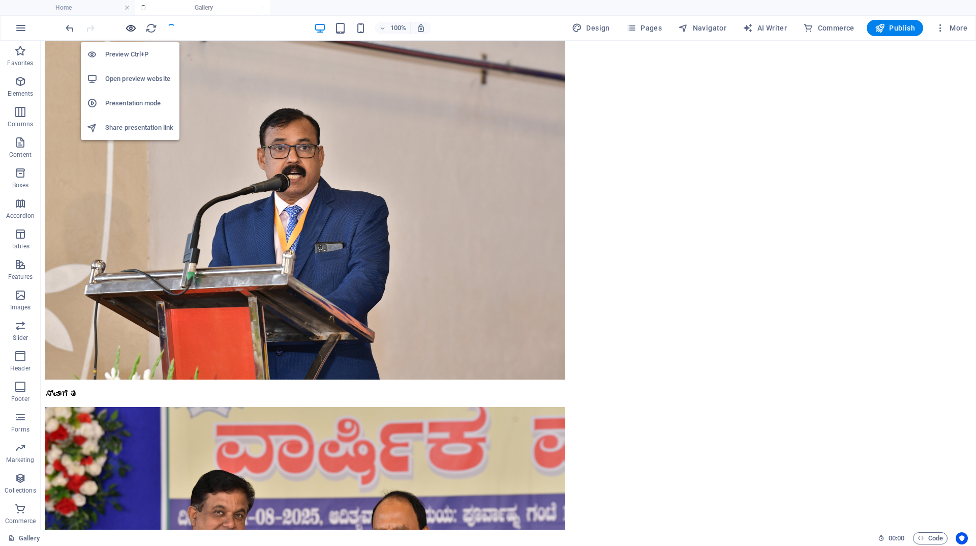
click at [131, 31] on icon "button" at bounding box center [131, 28] width 12 height 12
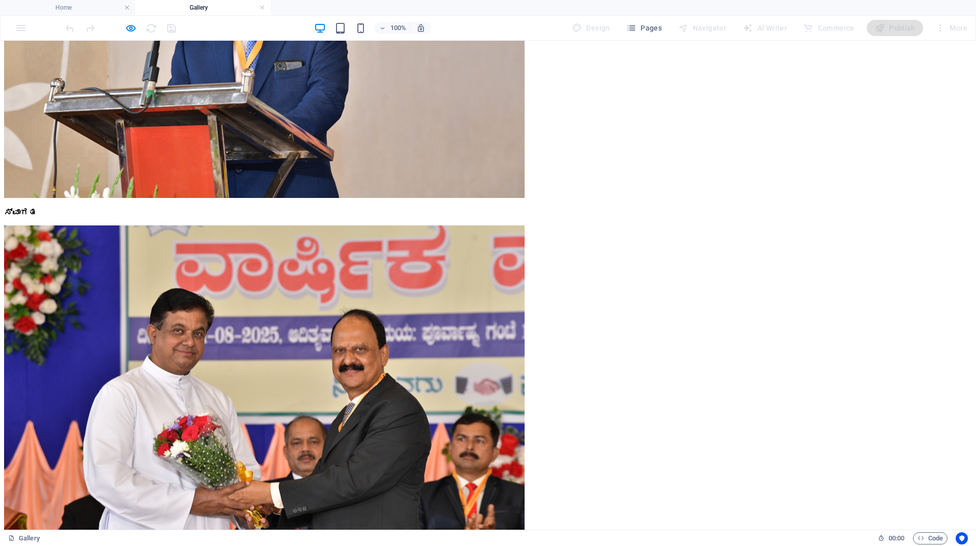
scroll to position [2901, 0]
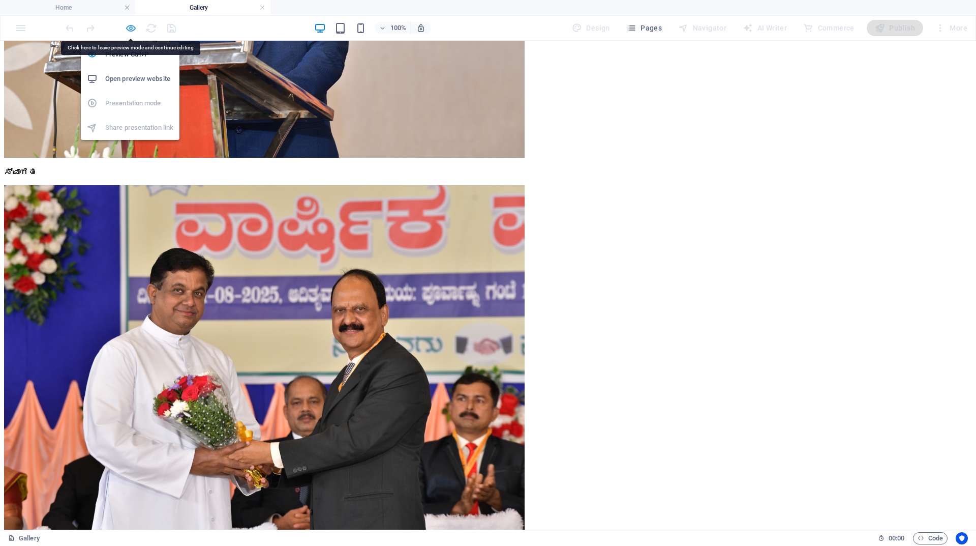
drag, startPoint x: 513, startPoint y: 259, endPoint x: 133, endPoint y: 27, distance: 444.8
click at [133, 27] on icon "button" at bounding box center [131, 28] width 12 height 12
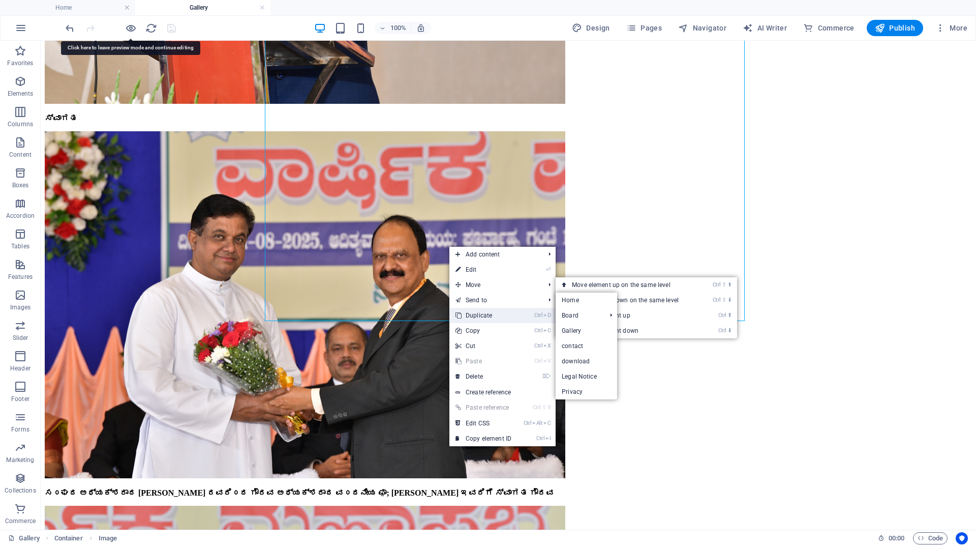
click at [479, 313] on link "Ctrl D Duplicate" at bounding box center [484, 315] width 68 height 15
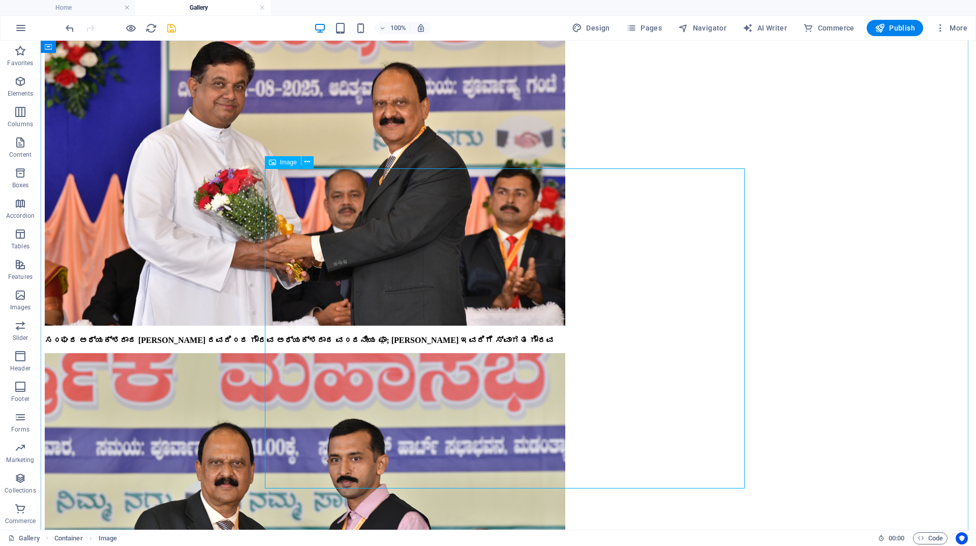
scroll to position [2850, 0]
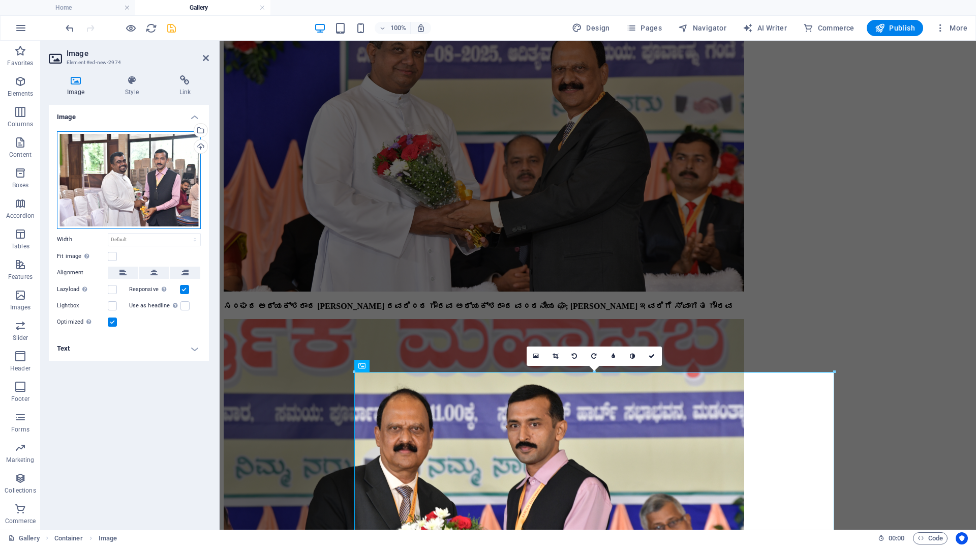
click at [144, 170] on div "Drag files here, click to choose files or select files from Files or our free s…" at bounding box center [129, 180] width 144 height 98
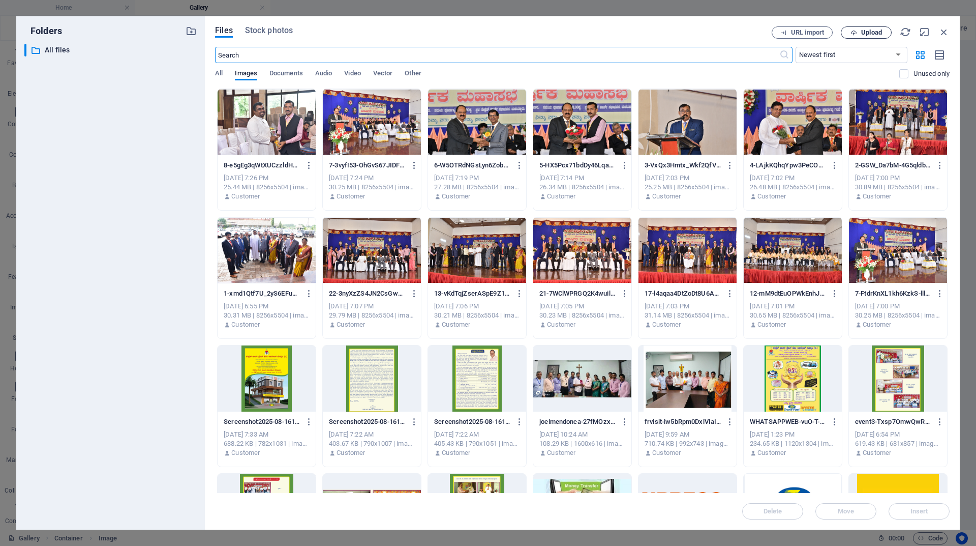
click at [850, 32] on span "Upload" at bounding box center [867, 32] width 42 height 7
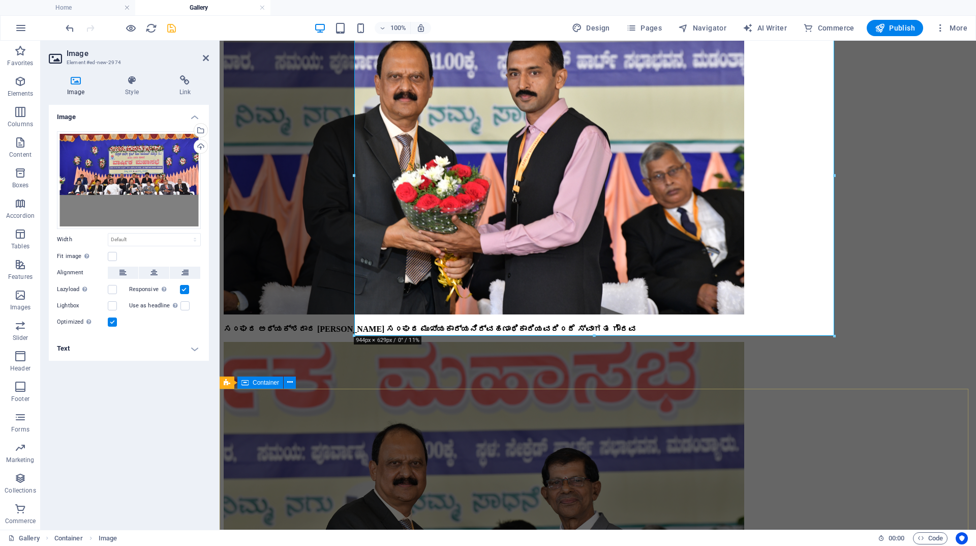
scroll to position [3206, 0]
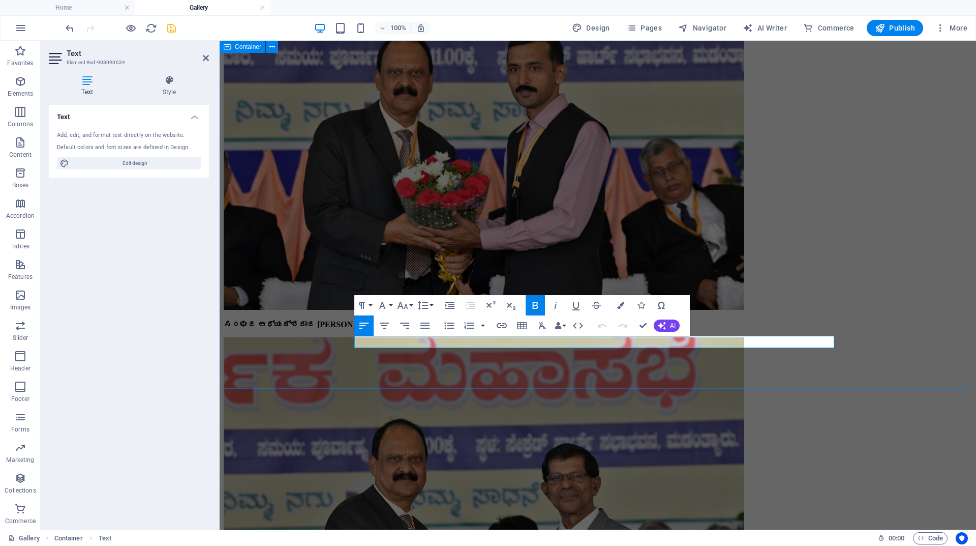
drag, startPoint x: 753, startPoint y: 342, endPoint x: 342, endPoint y: 345, distance: 411.4
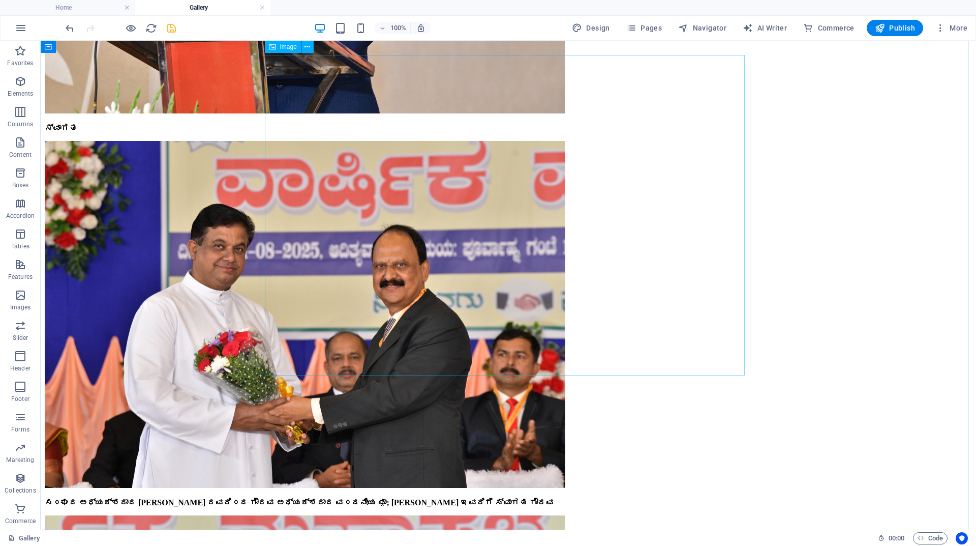
scroll to position [2805, 0]
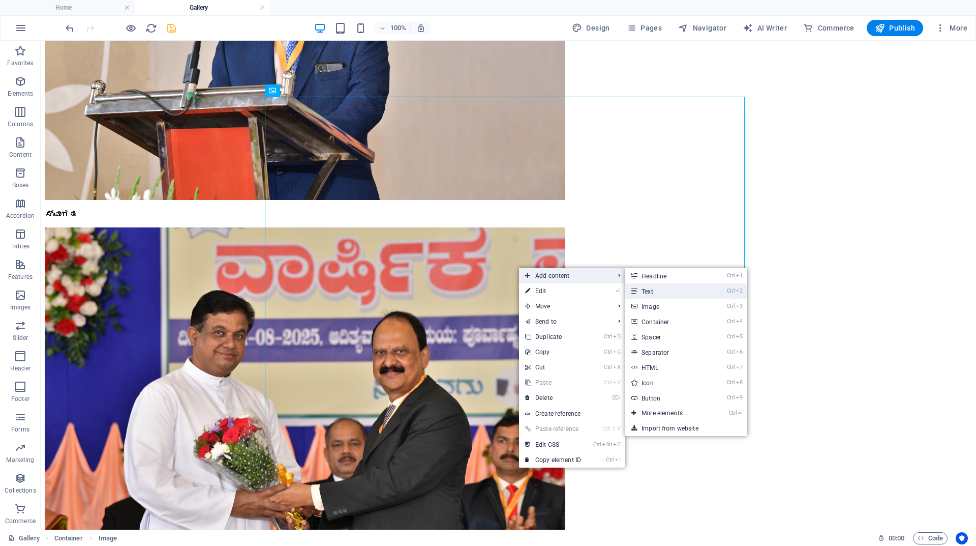
click at [645, 289] on link "Ctrl 2 Text" at bounding box center [668, 290] width 84 height 15
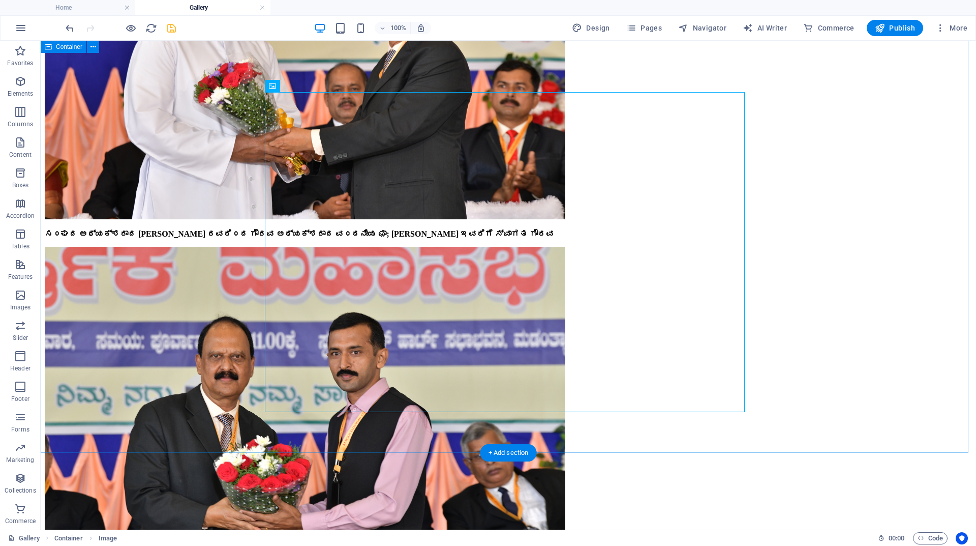
scroll to position [3161, 0]
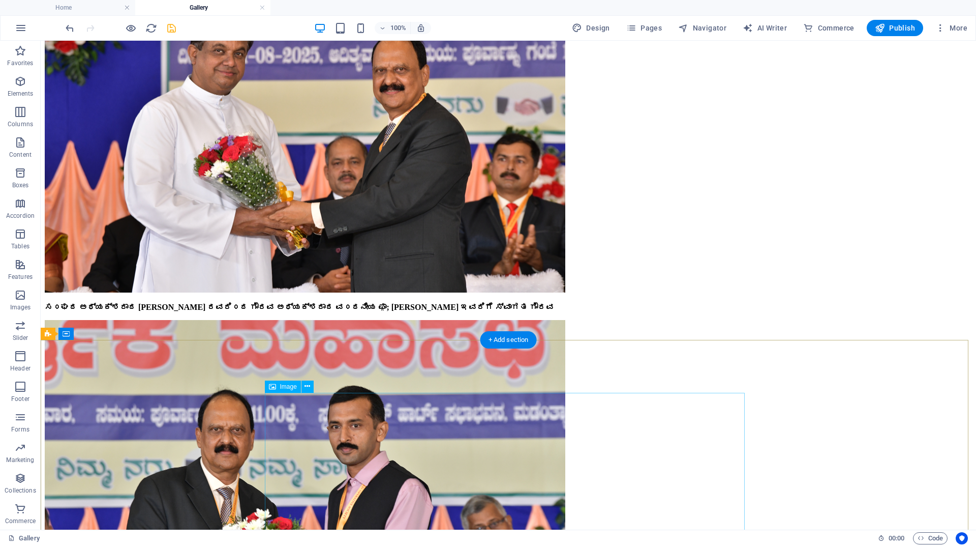
scroll to position [3059, 0]
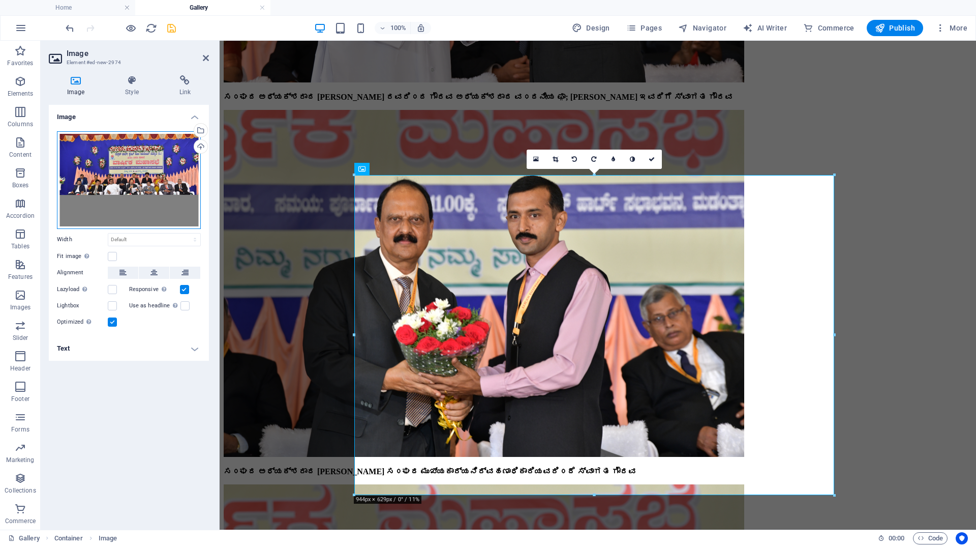
click at [167, 185] on div "Drag files here, click to choose files or select files from Files or our free s…" at bounding box center [129, 180] width 144 height 98
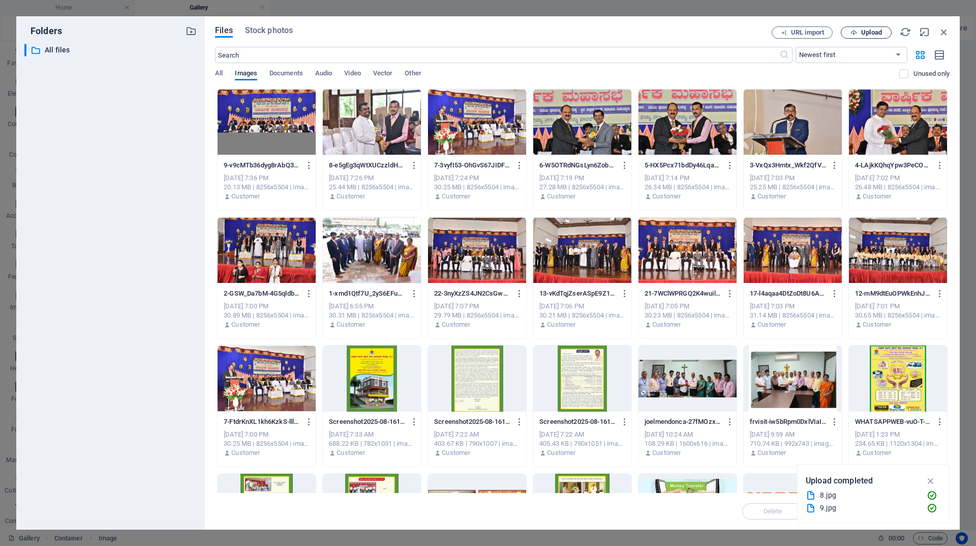
click at [878, 28] on button "Upload" at bounding box center [866, 32] width 51 height 12
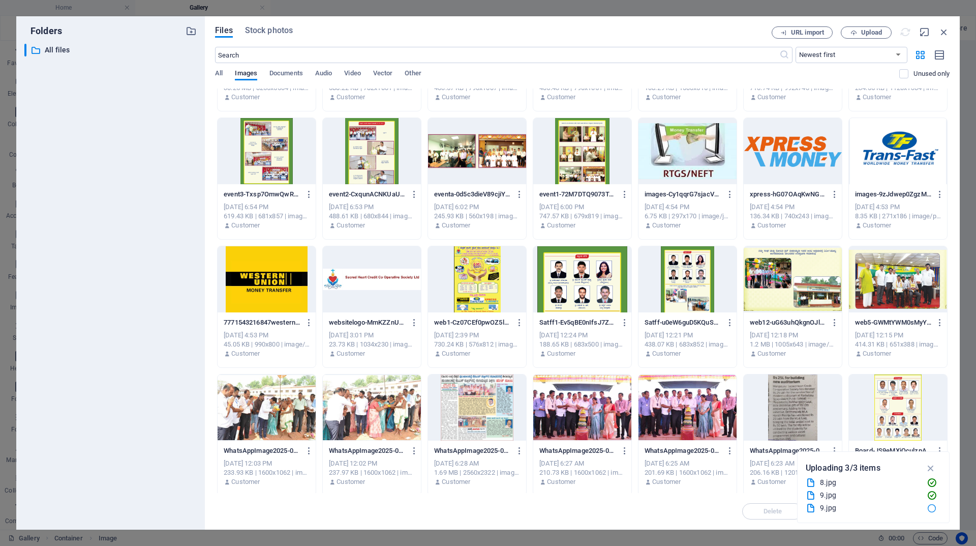
scroll to position [356, 0]
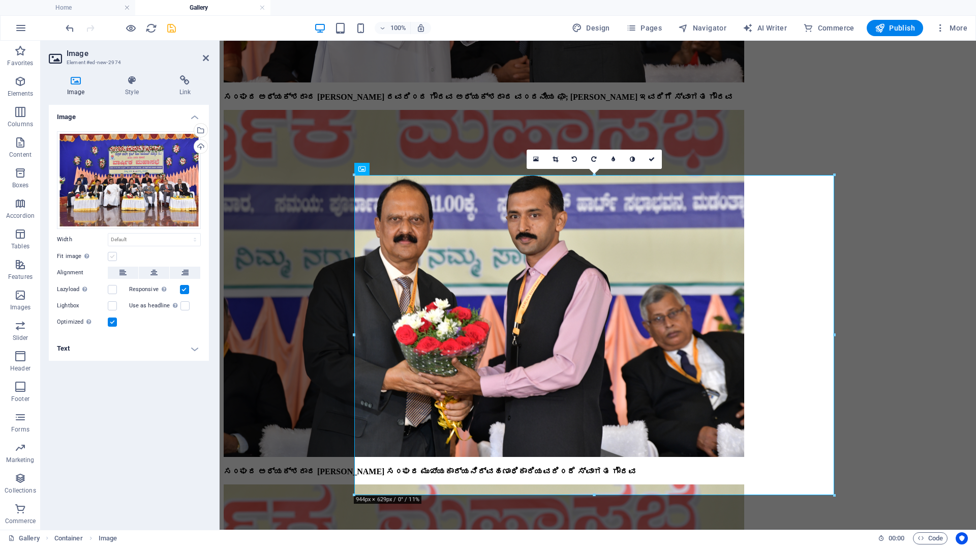
click at [110, 258] on label at bounding box center [112, 256] width 9 height 9
click at [0, 0] on input "Fit image Automatically fit image to a fixed width and height" at bounding box center [0, 0] width 0 height 0
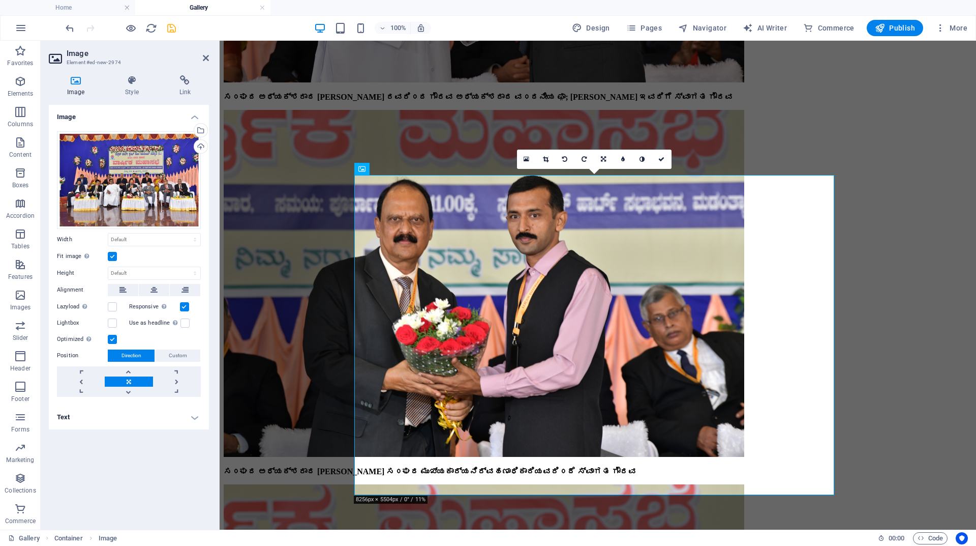
click at [110, 258] on label at bounding box center [112, 256] width 9 height 9
click at [0, 0] on input "Fit image Automatically fit image to a fixed width and height" at bounding box center [0, 0] width 0 height 0
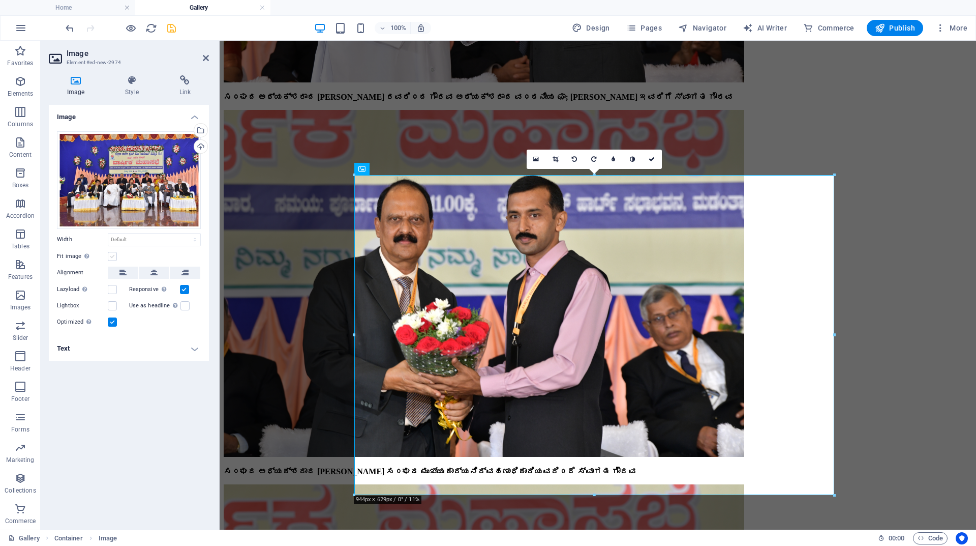
click at [113, 253] on label at bounding box center [112, 256] width 9 height 9
click at [0, 0] on input "Fit image Automatically fit image to a fixed width and height" at bounding box center [0, 0] width 0 height 0
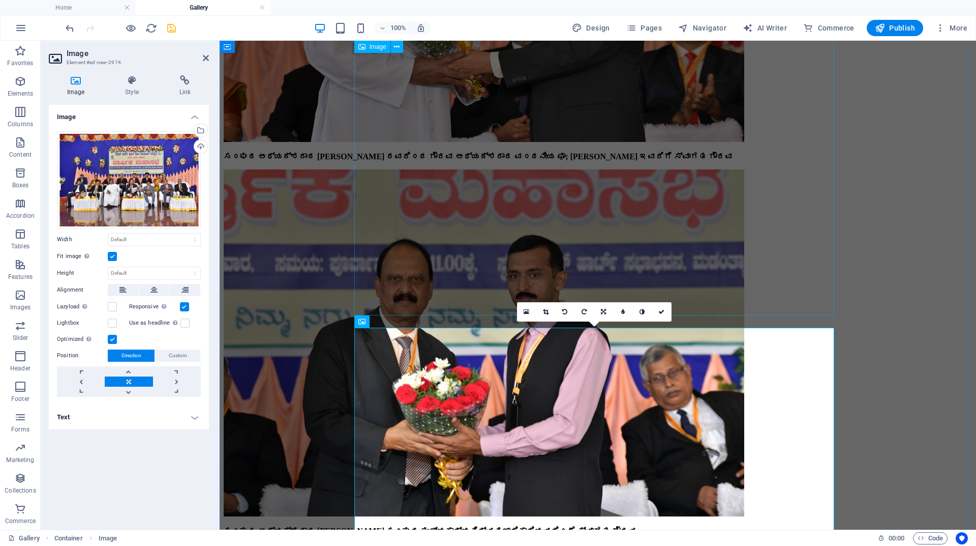
scroll to position [3059, 0]
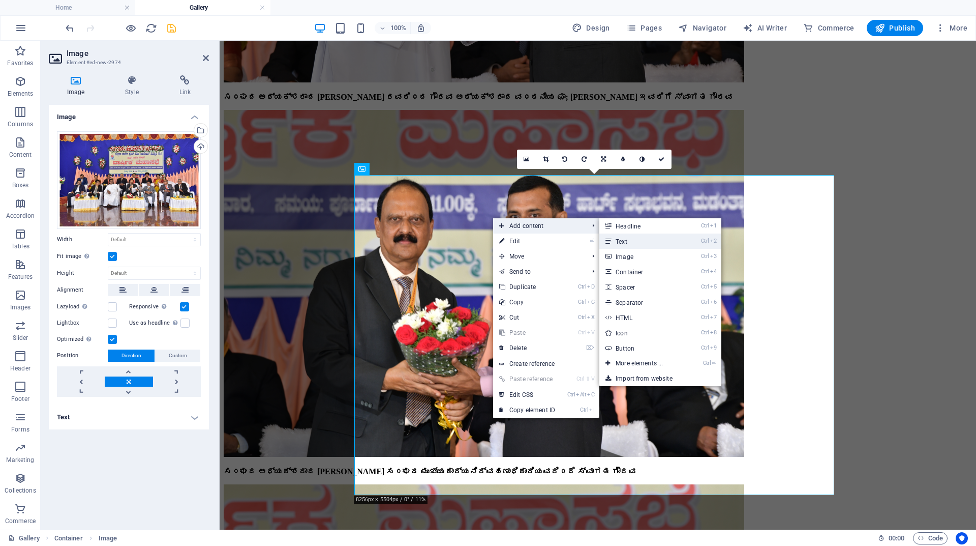
click at [632, 239] on link "Ctrl 2 Text" at bounding box center [642, 240] width 84 height 15
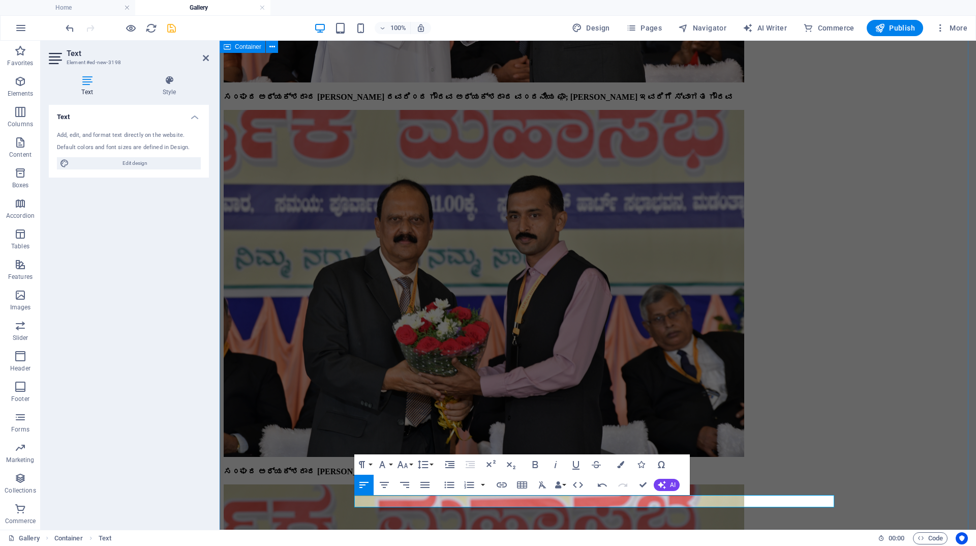
drag, startPoint x: 423, startPoint y: 498, endPoint x: 318, endPoint y: 491, distance: 105.5
click at [318, 491] on div "ಮಹಾಸಭೆ 2024-25 General Body for 2024-25 held on [DATE] ಸ೦ಘದ ಗೌರವಾಧ್ಯಕ್ಶರಾದ ವ೦ದನ…" at bounding box center [598, 97] width 749 height 3753
drag, startPoint x: 439, startPoint y: 498, endPoint x: 334, endPoint y: 500, distance: 105.3
click at [334, 500] on div "ಮಹಾಸಭೆ 2024-25 General Body for 2024-25 held on [DATE] ಸ೦ಘದ ಗೌರವಾಧ್ಯಕ್ಶರಾದ ವ೦ದನ…" at bounding box center [598, 97] width 749 height 3753
click at [534, 464] on icon "button" at bounding box center [535, 464] width 6 height 7
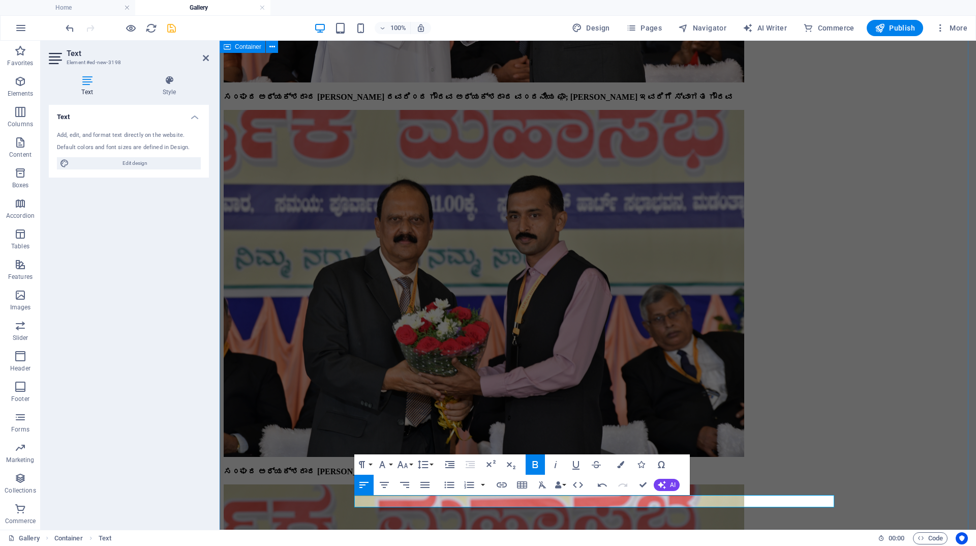
click at [873, 428] on div "ಮಹಾಸಭೆ 2024-25 General Body for 2024-25 held on [DATE] ಸ೦ಘದ ಗೌರವಾಧ್ಯಕ್ಶರಾದ ವ೦ದನ…" at bounding box center [598, 97] width 749 height 3753
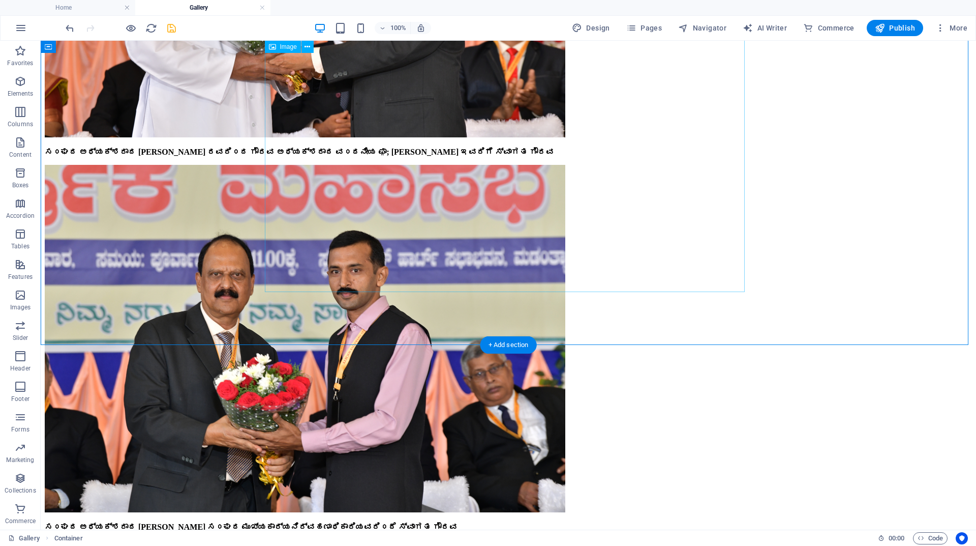
scroll to position [3161, 0]
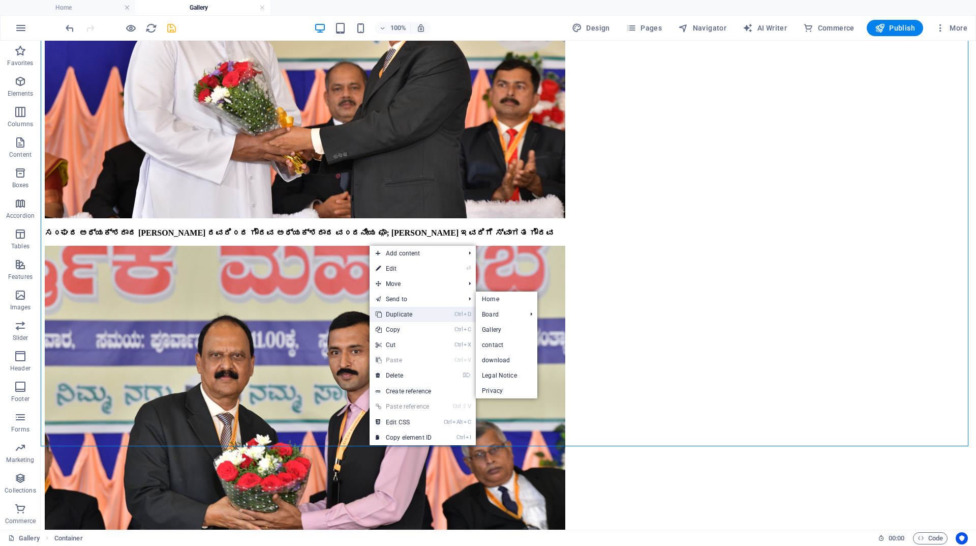
click at [398, 310] on link "Ctrl D Duplicate" at bounding box center [404, 314] width 68 height 15
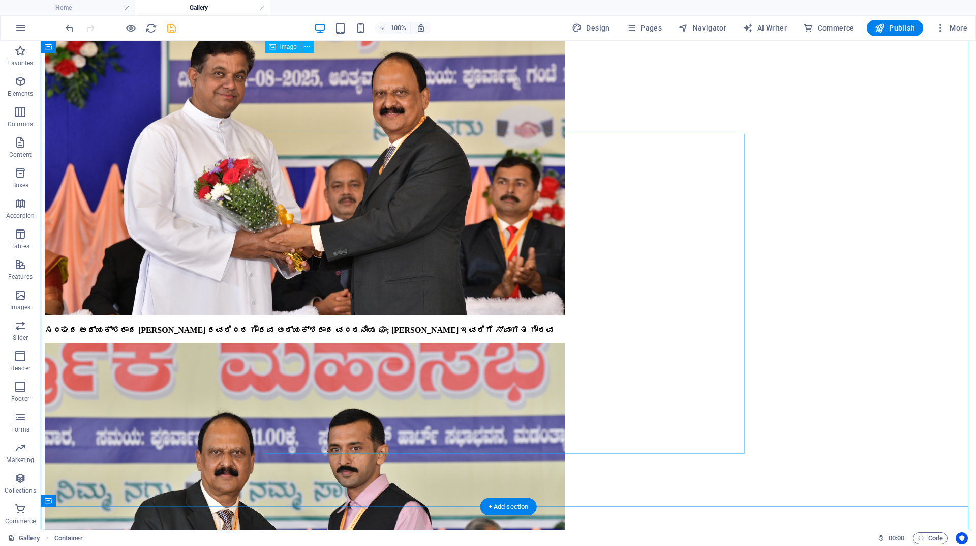
scroll to position [3059, 0]
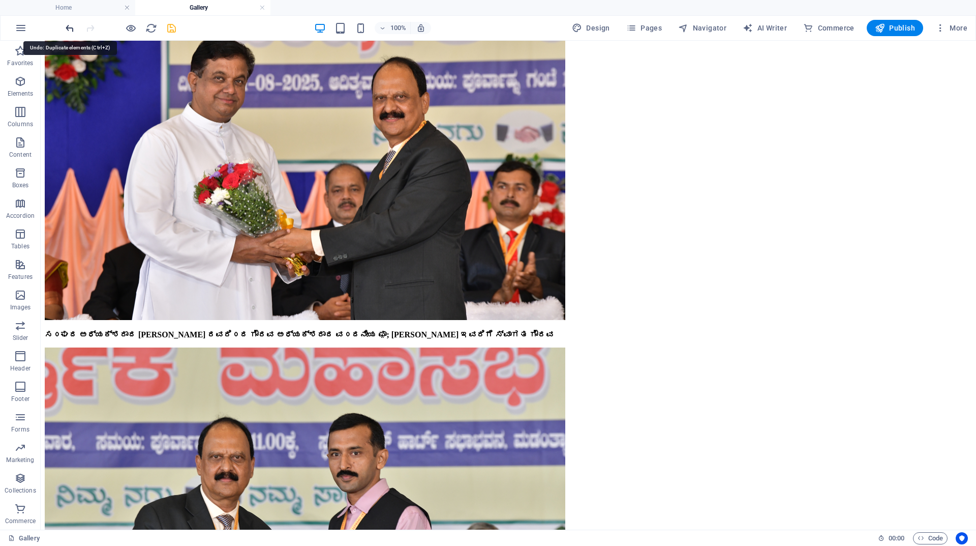
click at [68, 27] on icon "undo" at bounding box center [70, 28] width 12 height 12
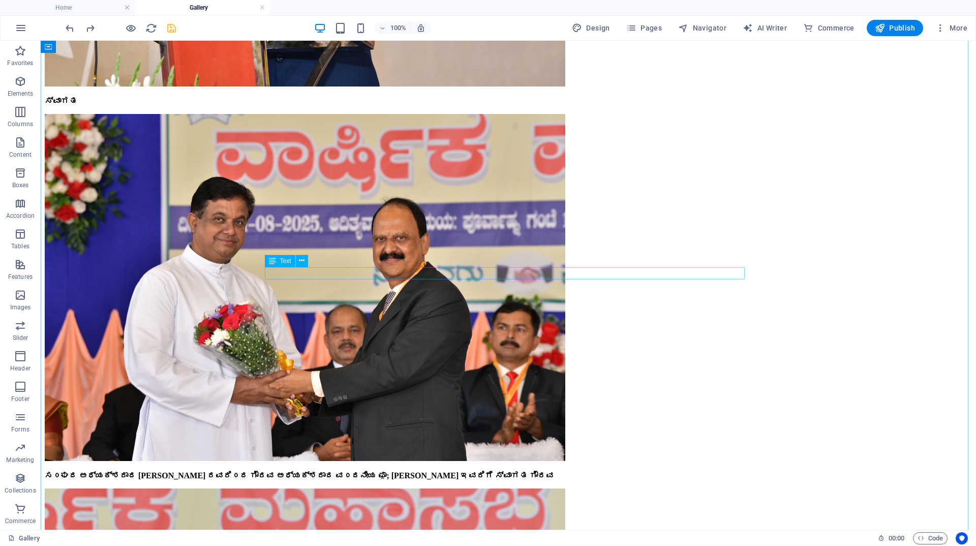
scroll to position [2900, 0]
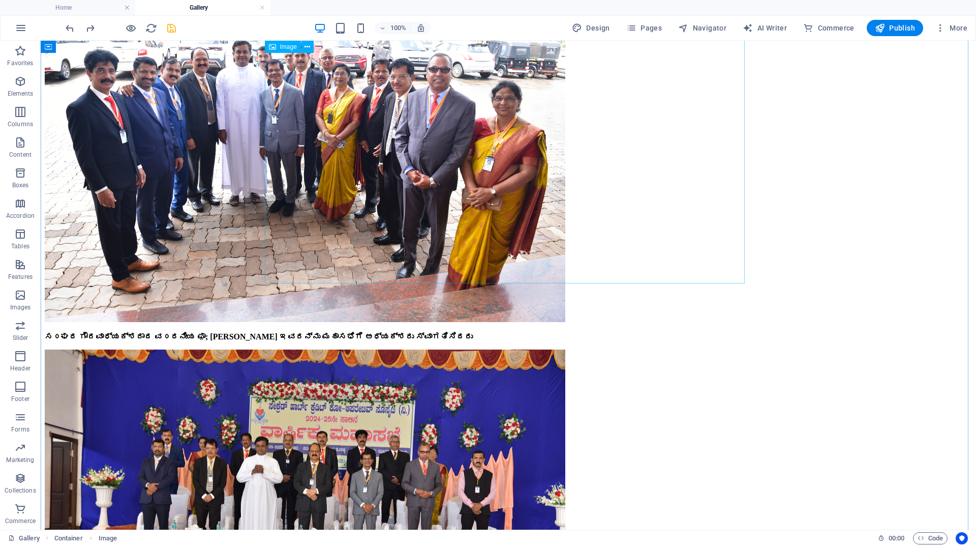
scroll to position [1934, 0]
drag, startPoint x: 170, startPoint y: 27, endPoint x: 219, endPoint y: 26, distance: 48.3
click at [170, 27] on icon "save" at bounding box center [172, 28] width 12 height 12
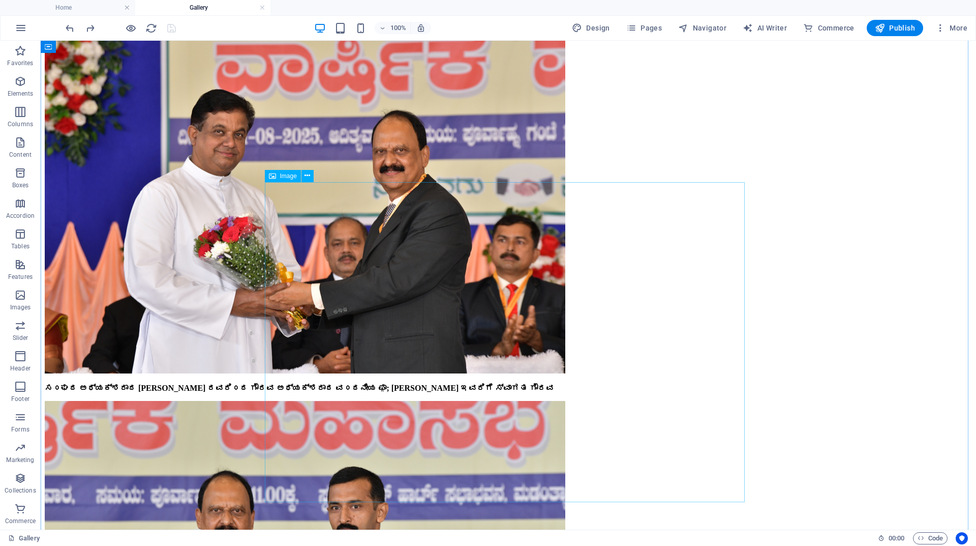
scroll to position [3103, 0]
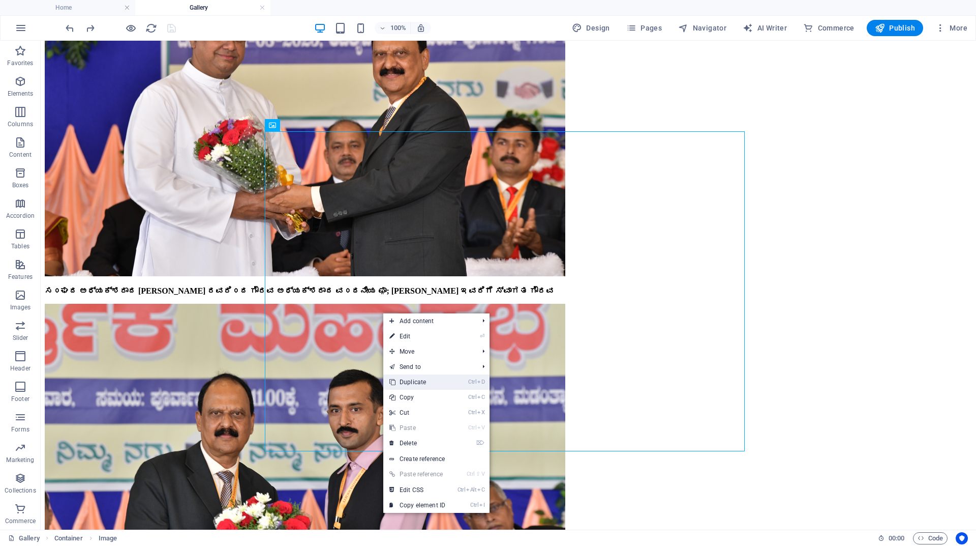
drag, startPoint x: 411, startPoint y: 382, endPoint x: 372, endPoint y: 341, distance: 56.8
click at [411, 382] on link "Ctrl D Duplicate" at bounding box center [417, 381] width 68 height 15
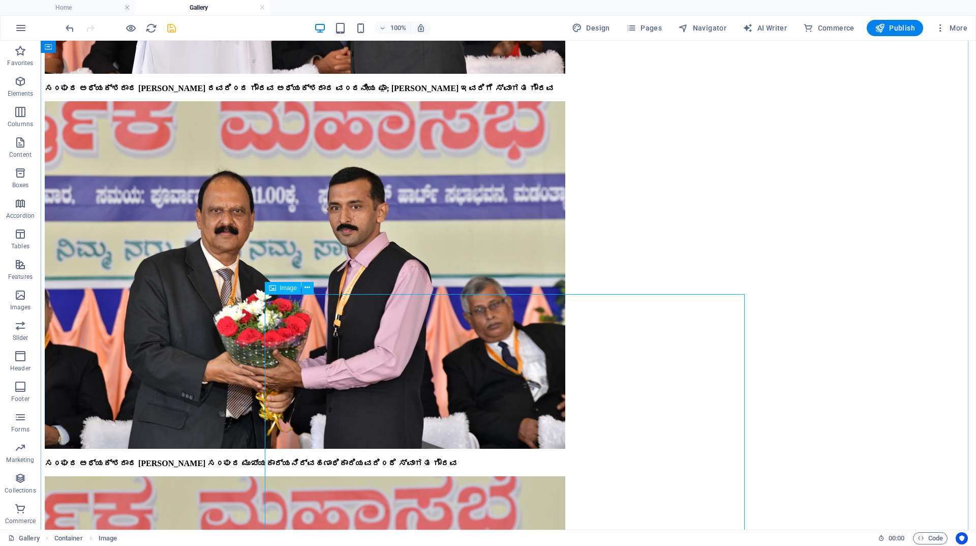
scroll to position [3307, 0]
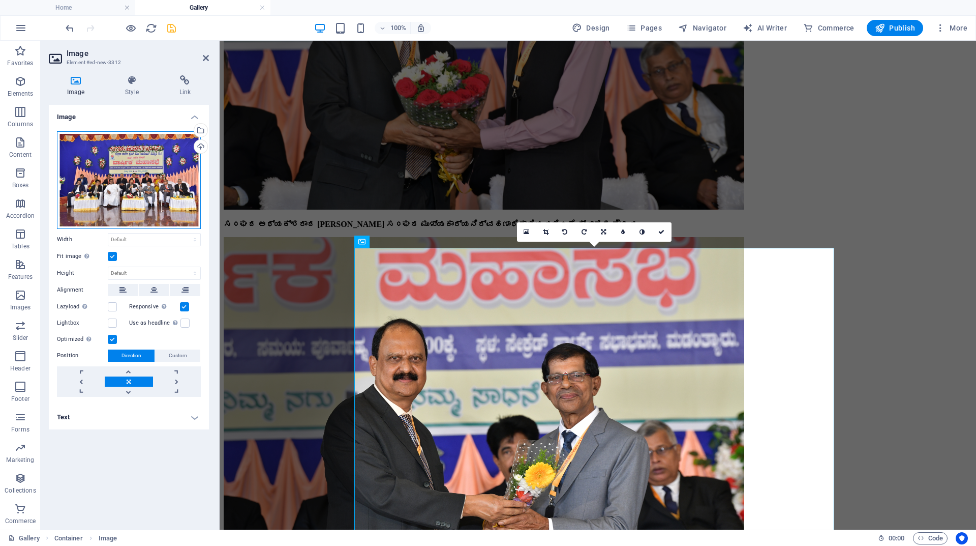
click at [151, 187] on div "Drag files here, click to choose files or select files from Files or our free s…" at bounding box center [129, 180] width 144 height 98
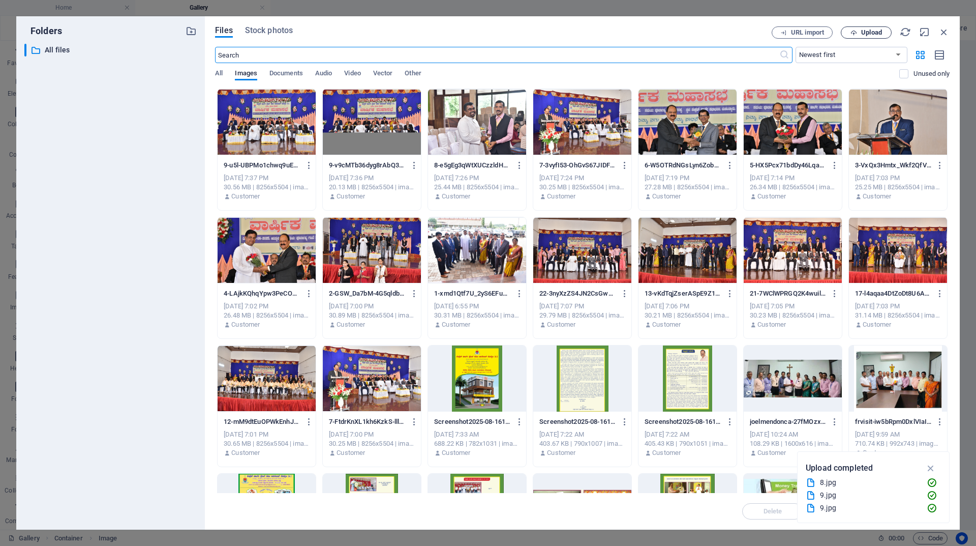
click at [864, 32] on span "Upload" at bounding box center [871, 32] width 21 height 6
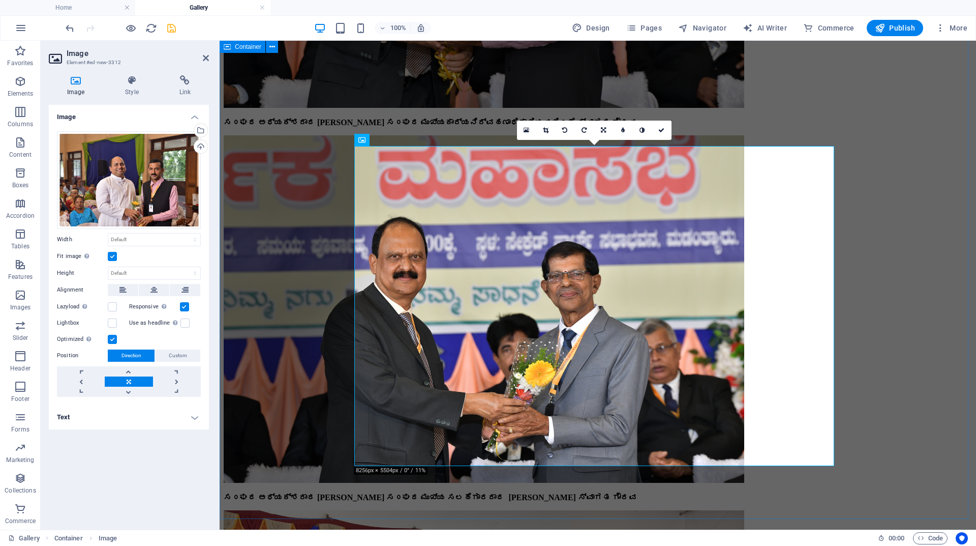
scroll to position [3357, 0]
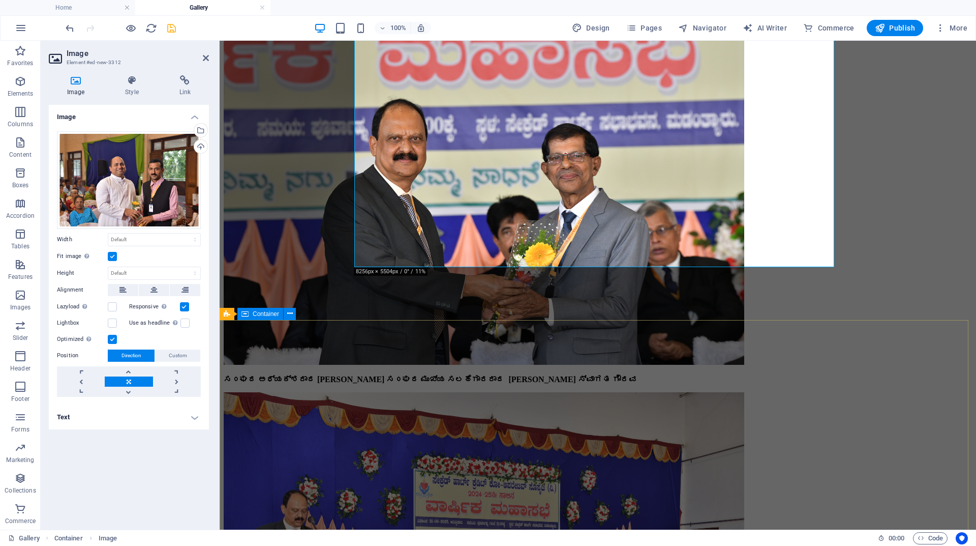
scroll to position [3612, 0]
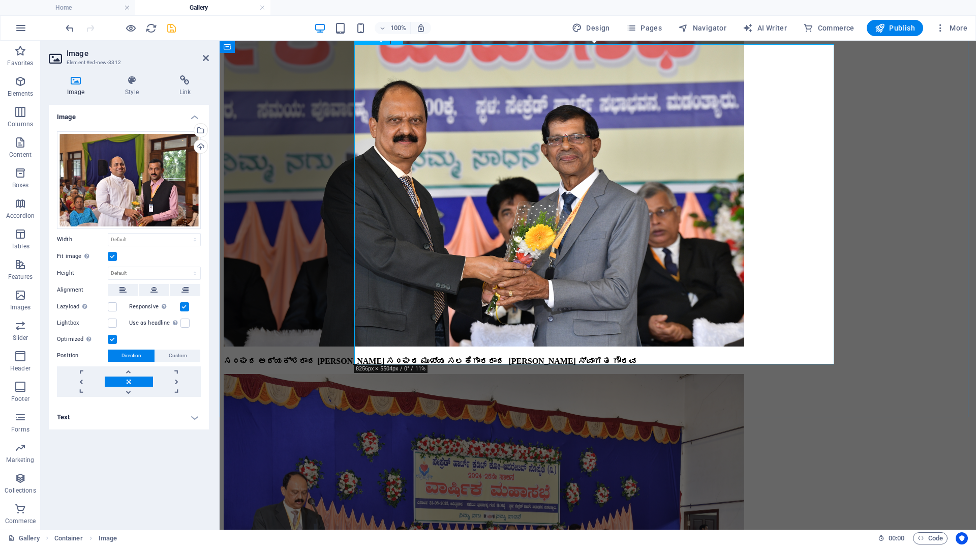
scroll to position [3561, 0]
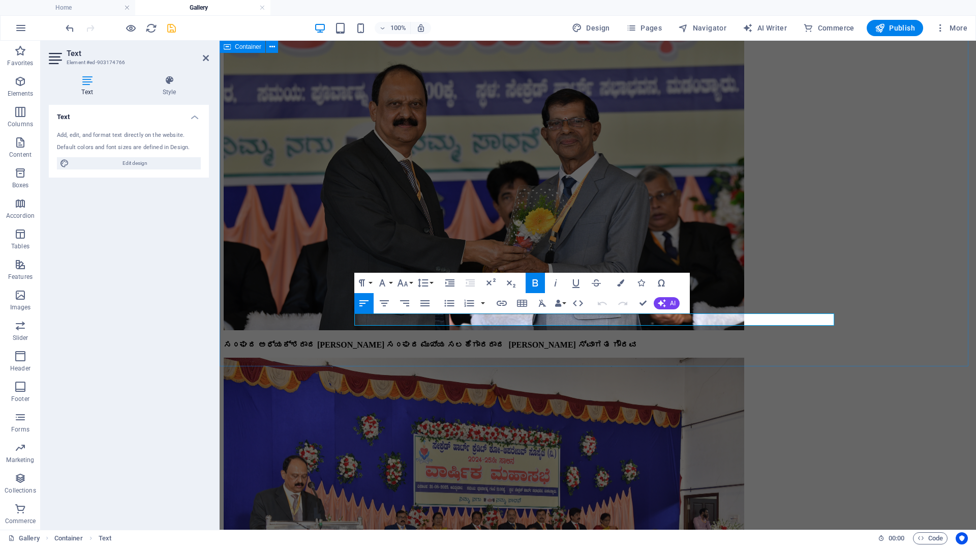
drag, startPoint x: 445, startPoint y: 319, endPoint x: 312, endPoint y: 318, distance: 133.2
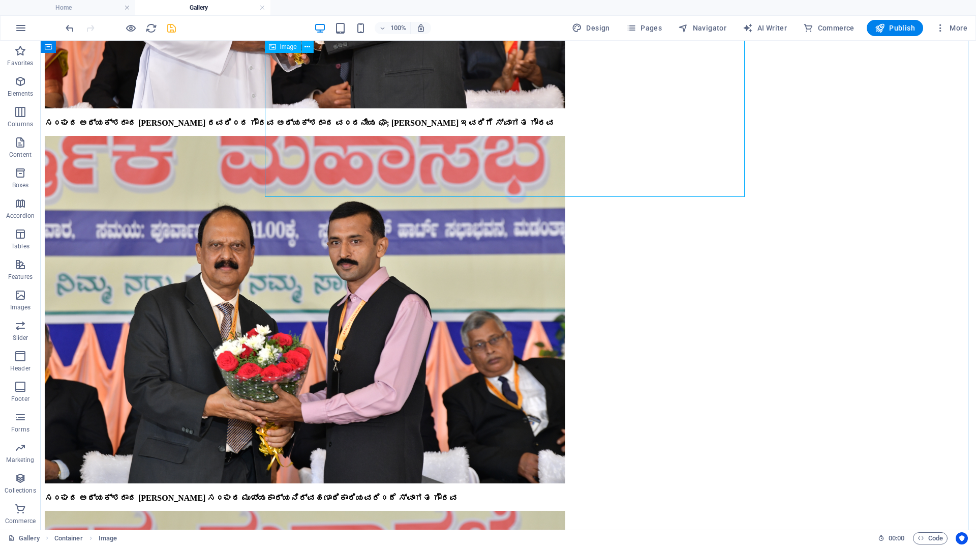
scroll to position [3154, 0]
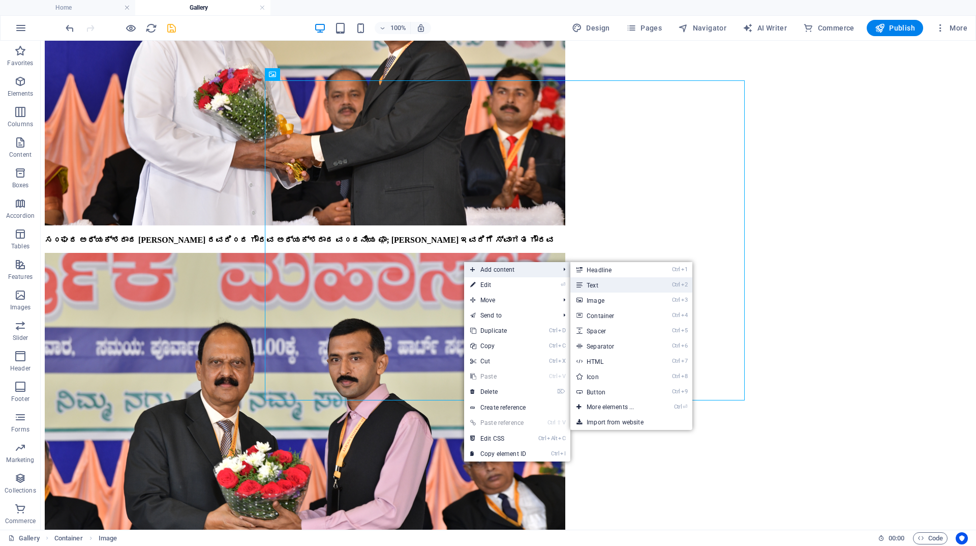
drag, startPoint x: 590, startPoint y: 282, endPoint x: 371, endPoint y: 242, distance: 223.3
click at [590, 283] on link "Ctrl 2 Text" at bounding box center [613, 284] width 84 height 15
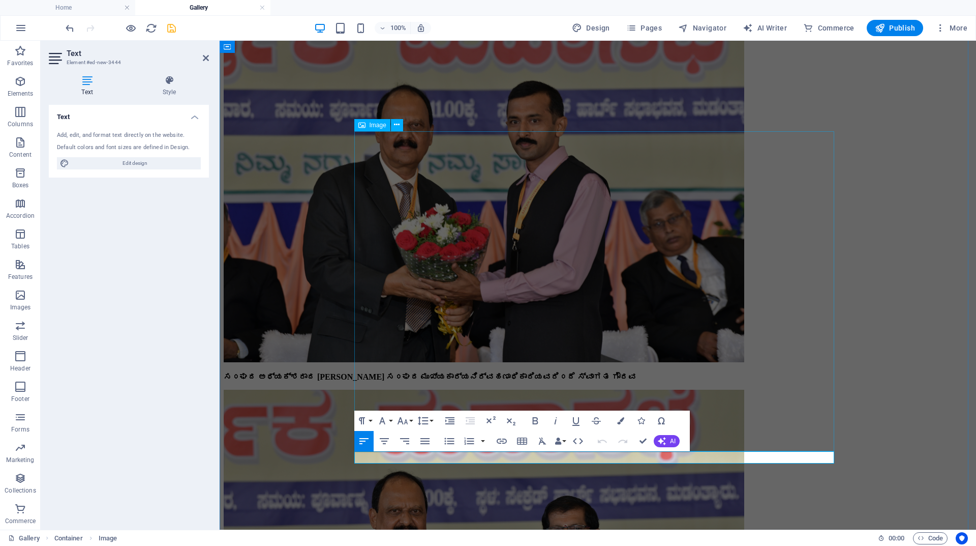
scroll to position [3103, 0]
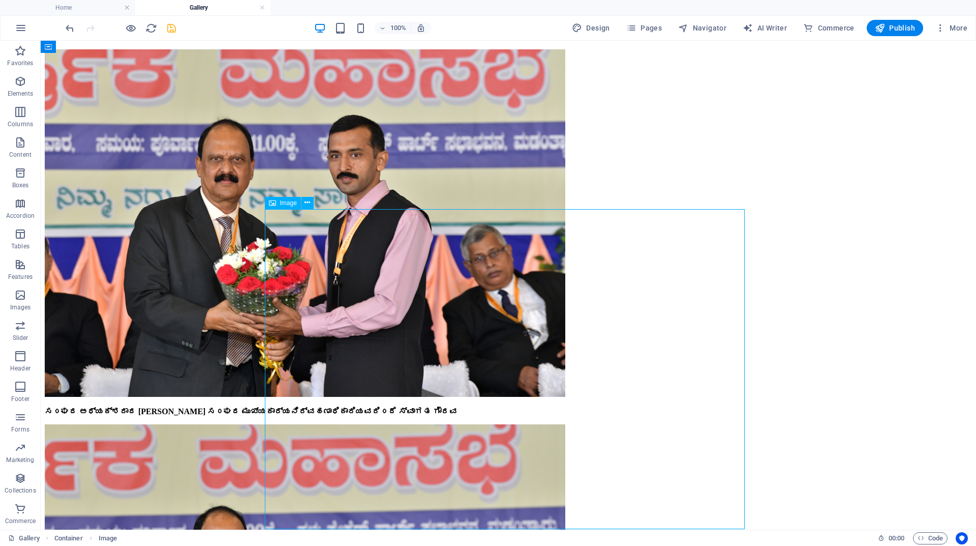
scroll to position [3561, 0]
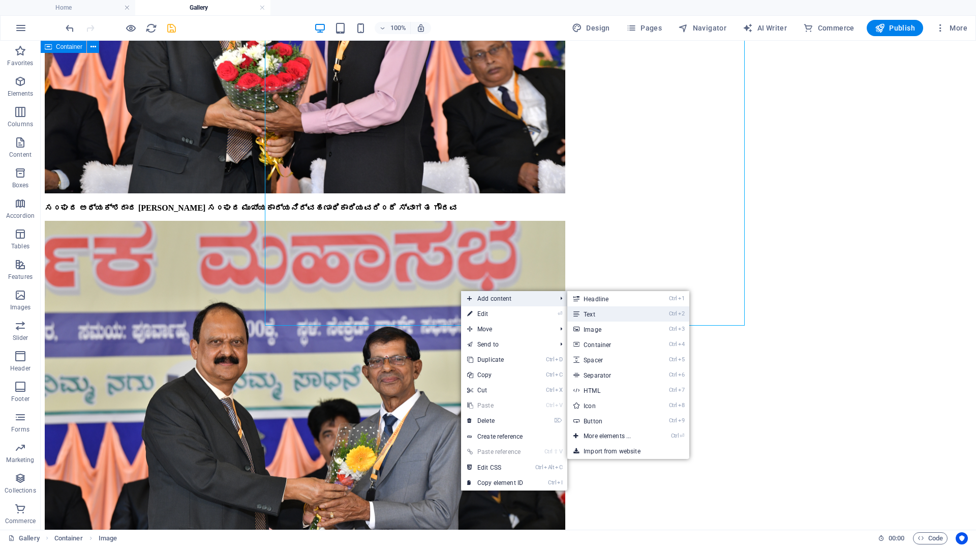
click at [601, 312] on link "Ctrl 2 Text" at bounding box center [610, 313] width 84 height 15
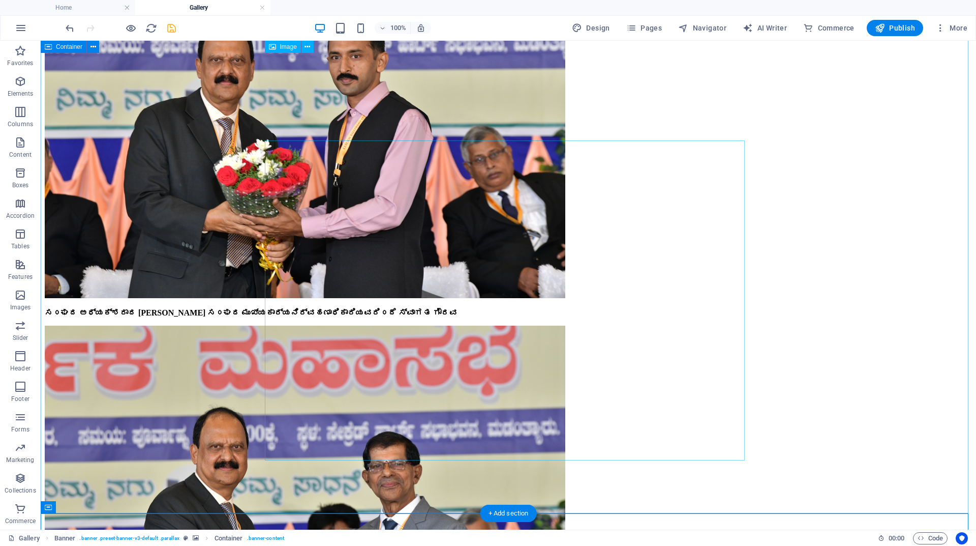
scroll to position [3357, 0]
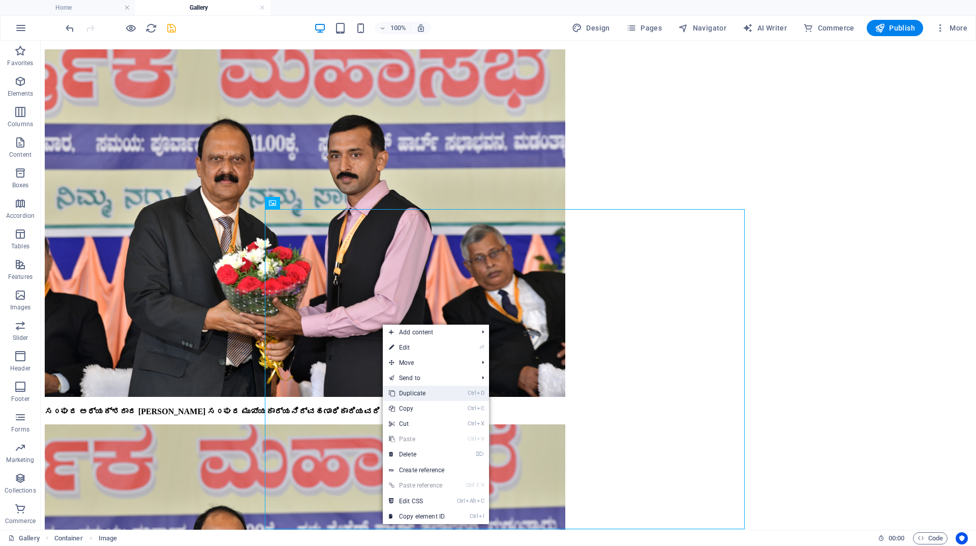
click at [407, 396] on link "Ctrl D Duplicate" at bounding box center [417, 392] width 68 height 15
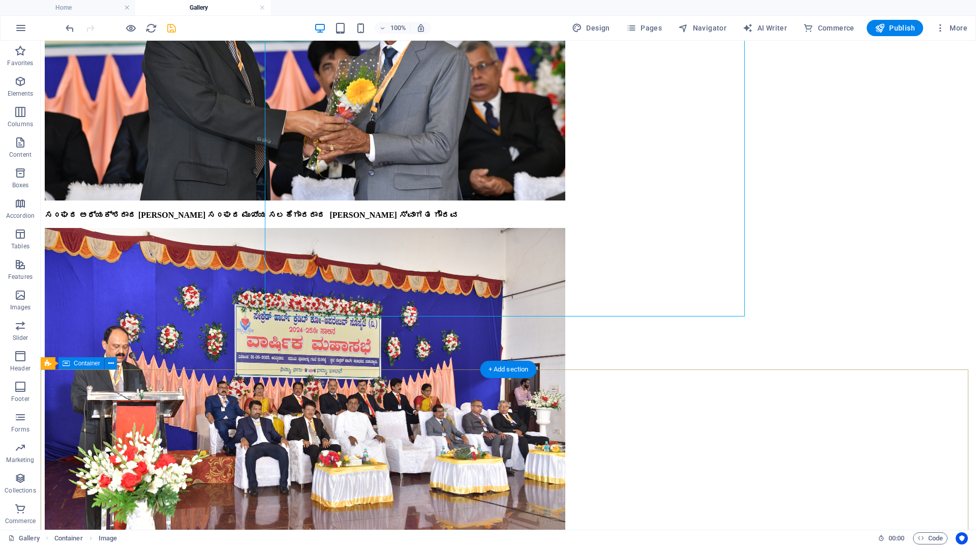
scroll to position [3866, 0]
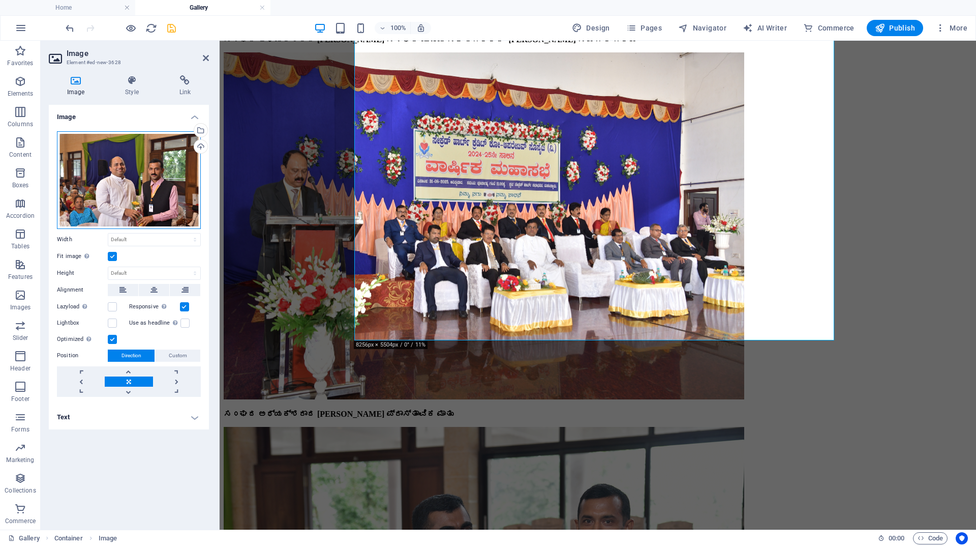
click at [158, 184] on div "Drag files here, click to choose files or select files from Files or our free s…" at bounding box center [129, 180] width 144 height 98
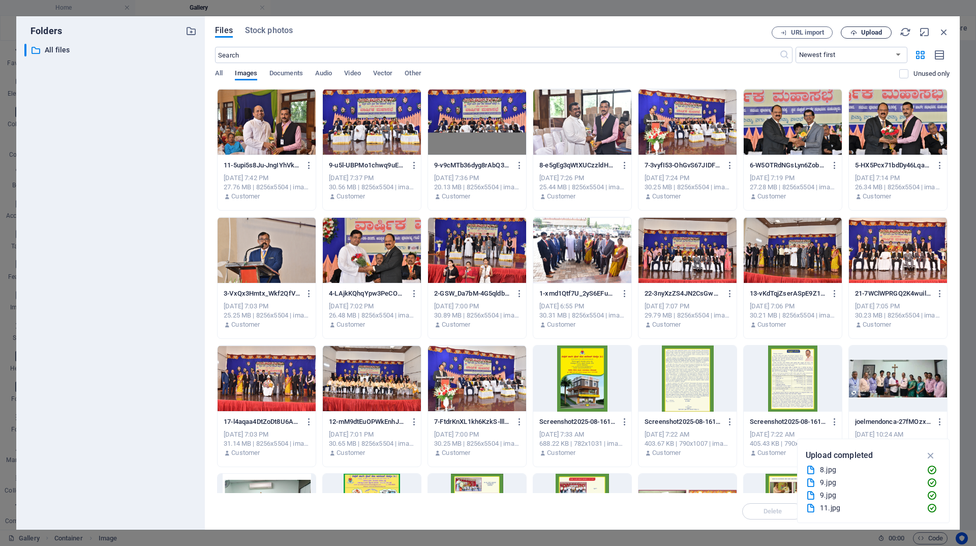
click at [857, 32] on icon "button" at bounding box center [854, 32] width 7 height 7
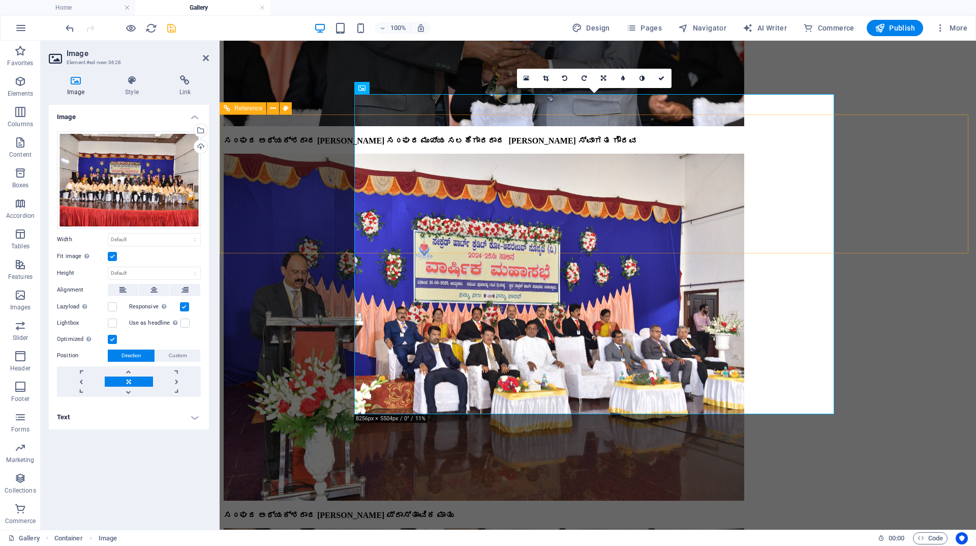
scroll to position [3764, 0]
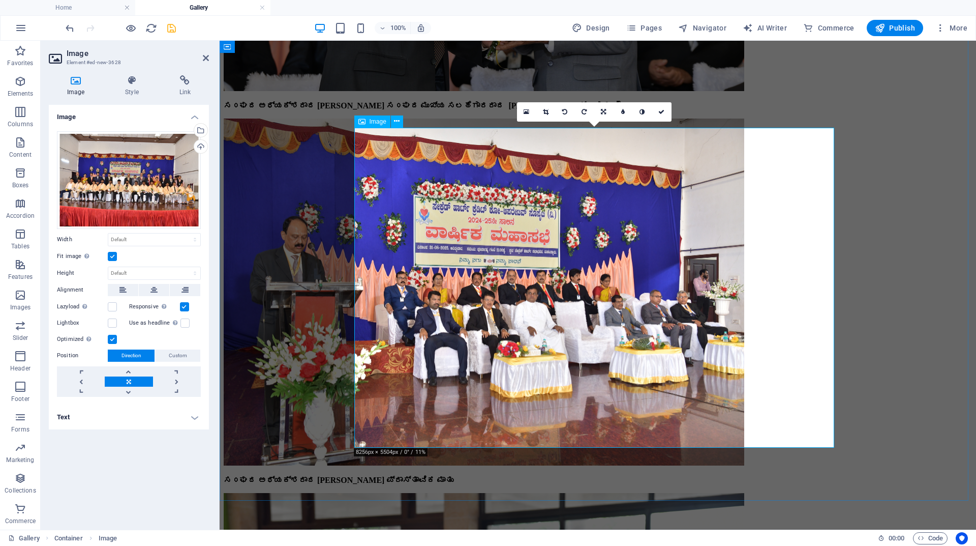
scroll to position [3815, 0]
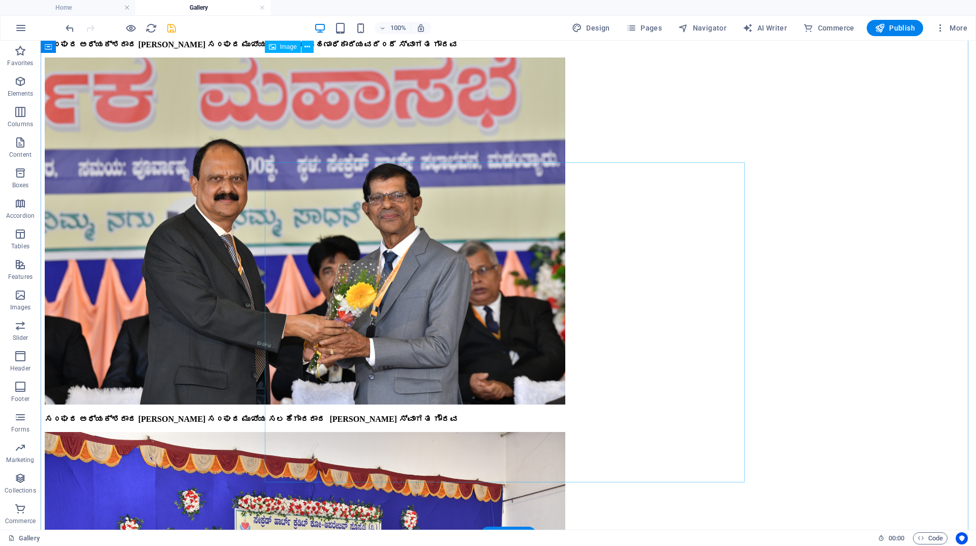
scroll to position [3572, 0]
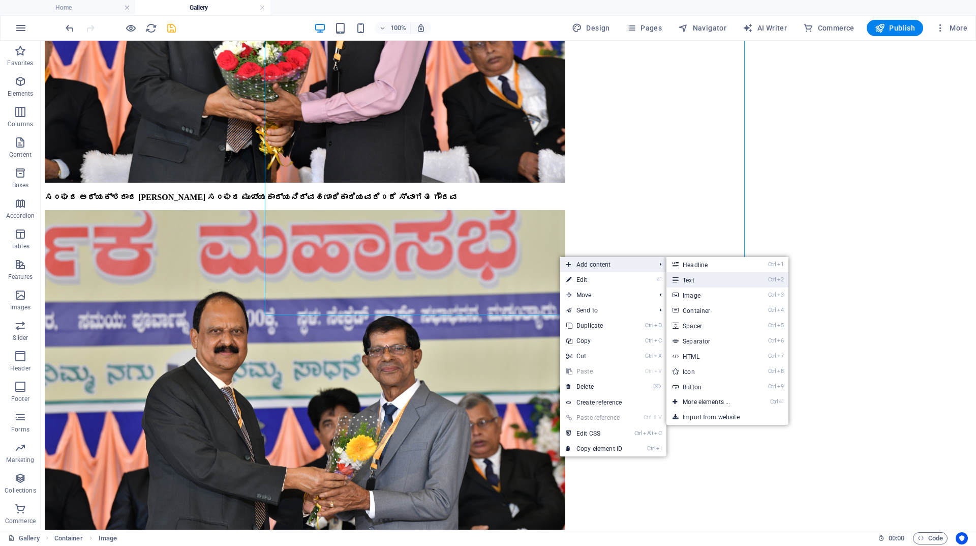
click at [687, 278] on link "Ctrl 2 Text" at bounding box center [709, 279] width 84 height 15
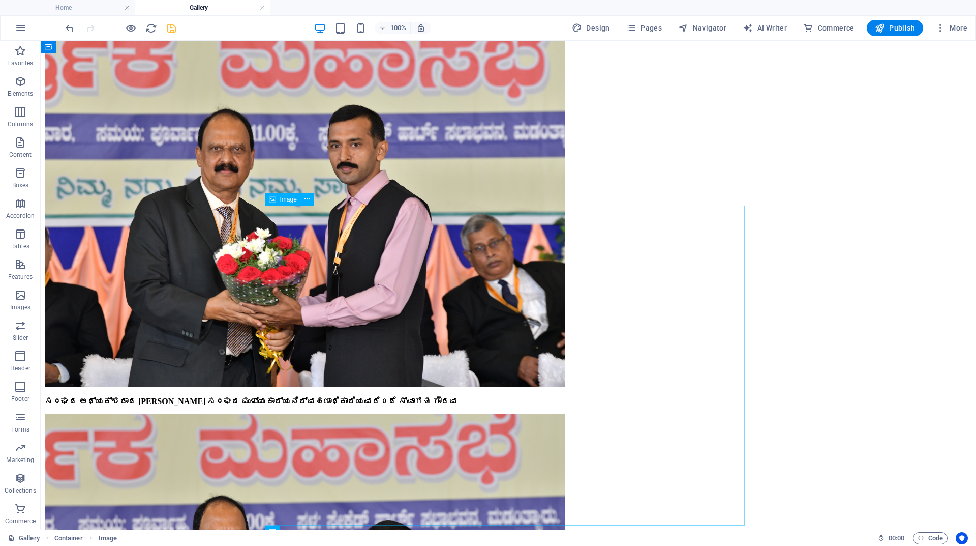
scroll to position [3165, 0]
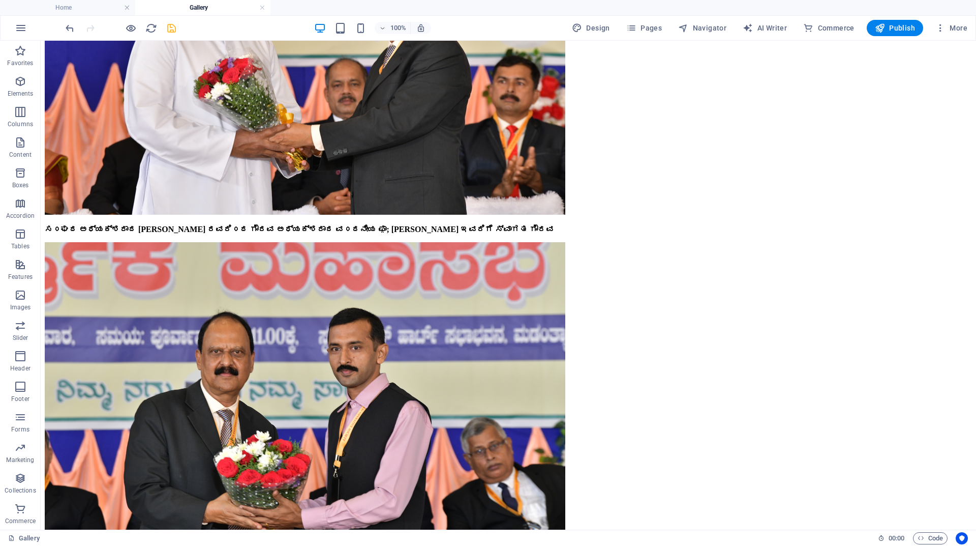
click at [167, 26] on icon "save" at bounding box center [172, 28] width 12 height 12
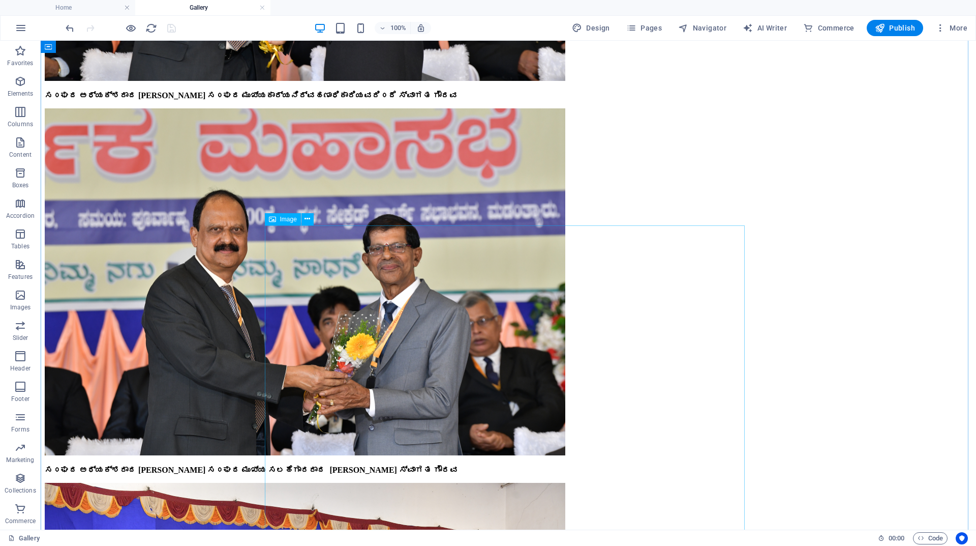
scroll to position [3775, 0]
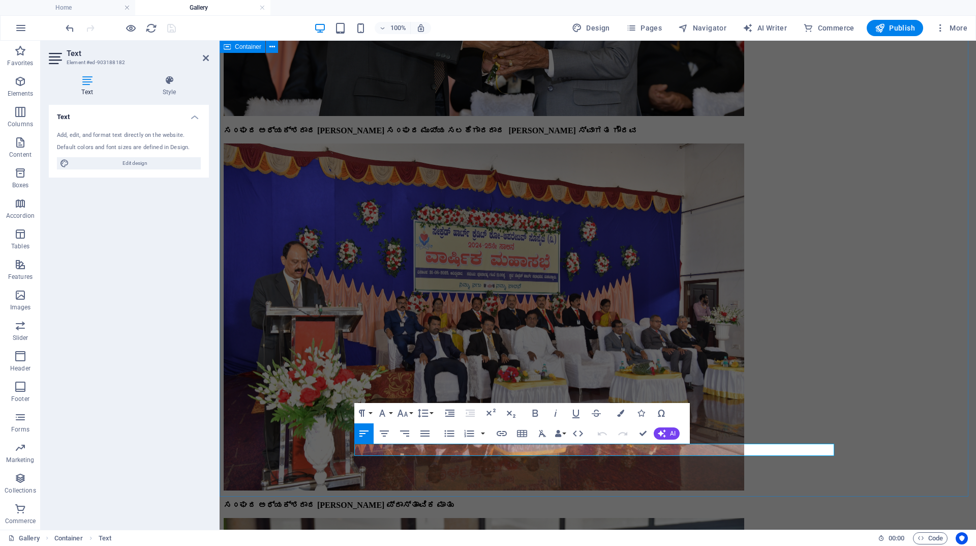
drag, startPoint x: 794, startPoint y: 452, endPoint x: 314, endPoint y: 458, distance: 479.6
click at [536, 413] on icon "button" at bounding box center [535, 412] width 6 height 7
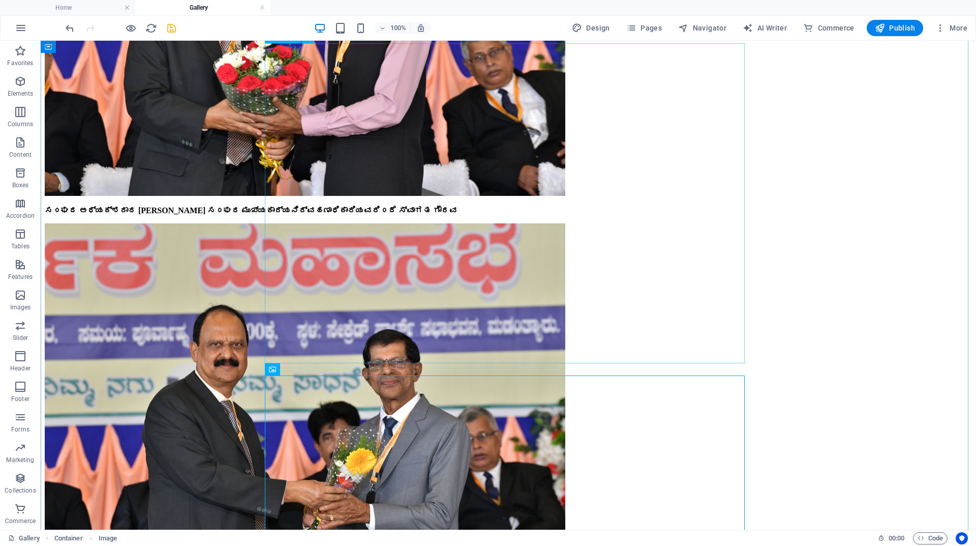
scroll to position [3521, 0]
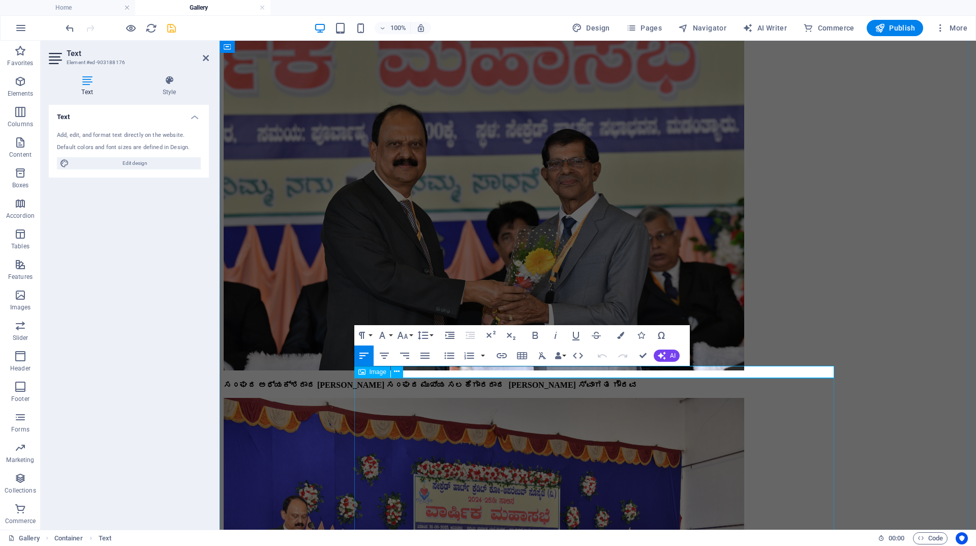
drag, startPoint x: 787, startPoint y: 372, endPoint x: 365, endPoint y: 382, distance: 421.7
click at [365, 382] on div "ಮಹಾಸಭೆ 2024-25 General Body for 2024-25 held on [DATE] ಸ೦ಘದ ಗೌರವಾಧ್ಯಕ್ಶರಾದ ವ೦ದನ…" at bounding box center [598, 11] width 749 height 4502
click at [541, 335] on icon "button" at bounding box center [535, 335] width 12 height 12
drag, startPoint x: 826, startPoint y: 372, endPoint x: 335, endPoint y: 370, distance: 490.8
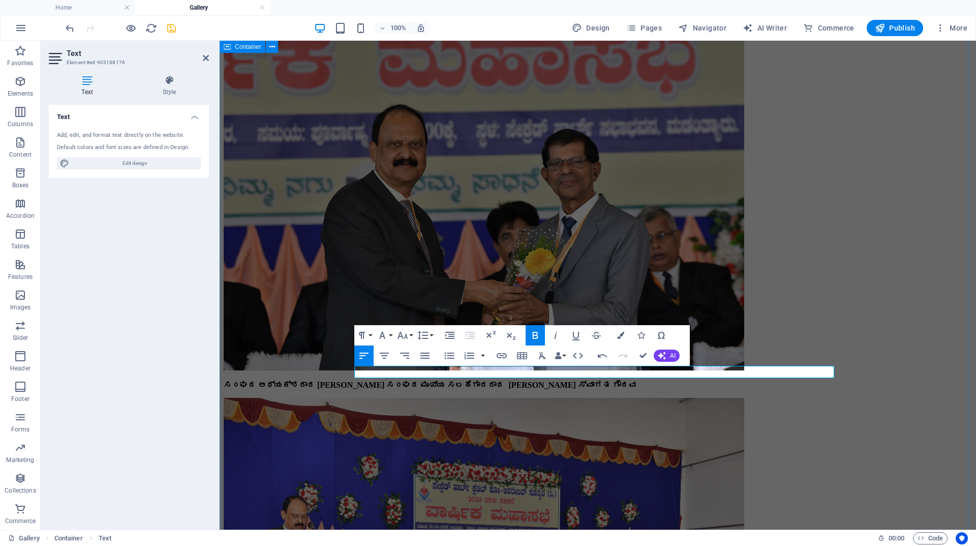
click at [335, 370] on div "ಮಹಾಸಭೆ 2024-25 General Body for 2024-25 held on [DATE] ಸ೦ಘದ ಗೌರವಾಧ್ಯಕ್ಶರಾದ ವ೦ದನ…" at bounding box center [598, 11] width 749 height 4502
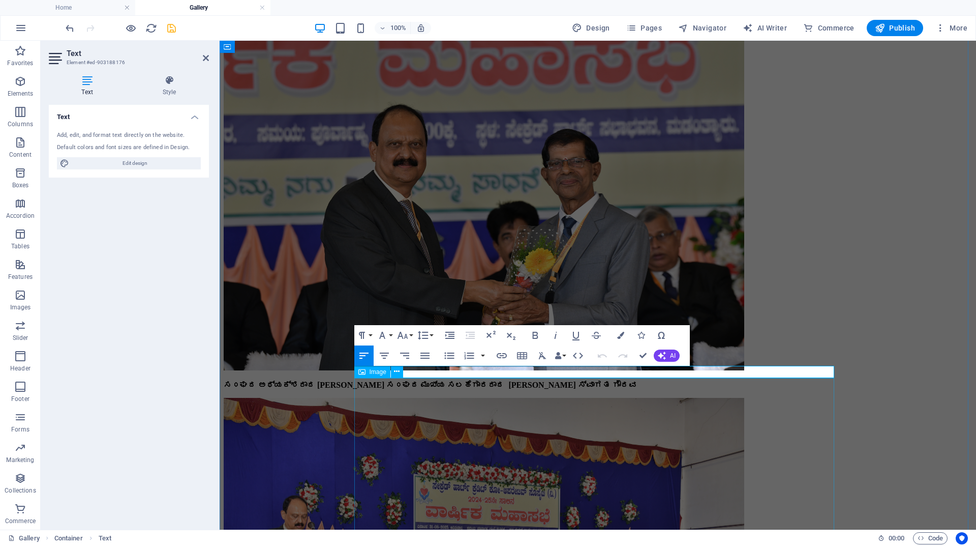
drag, startPoint x: 820, startPoint y: 374, endPoint x: 354, endPoint y: 377, distance: 465.8
click at [354, 377] on div "ಮಹಾಸಭೆ 2024-25 General Body for 2024-25 held on [DATE] ಸ೦ಘದ ಗೌರವಾಧ್ಯಕ್ಶರಾದ ವ೦ದನ…" at bounding box center [598, 11] width 749 height 4502
click at [538, 337] on icon "button" at bounding box center [535, 335] width 6 height 7
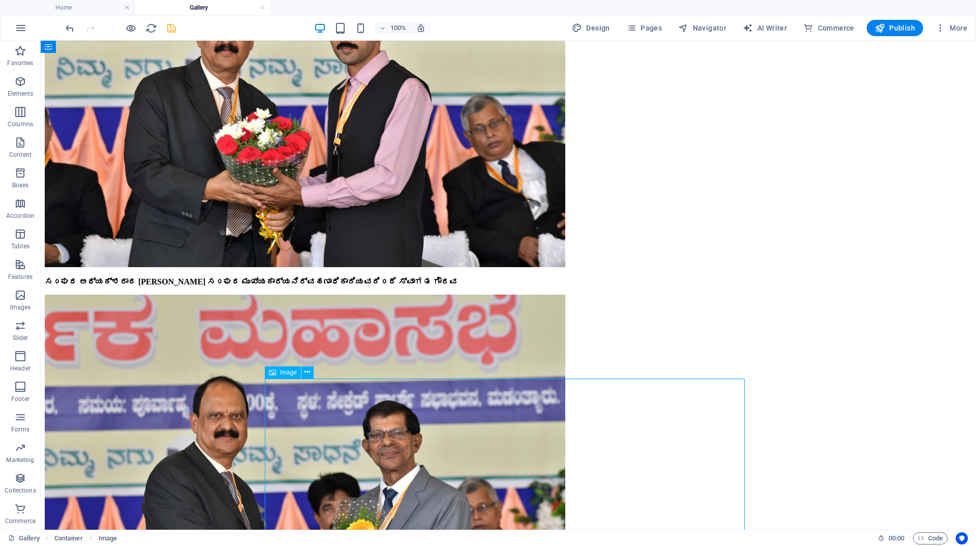
scroll to position [3470, 0]
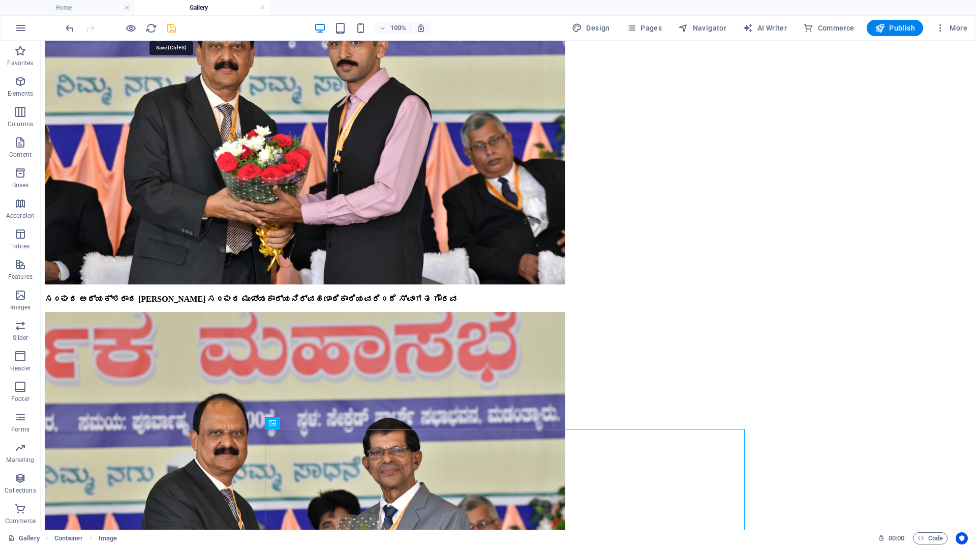
click at [173, 29] on icon "save" at bounding box center [172, 28] width 12 height 12
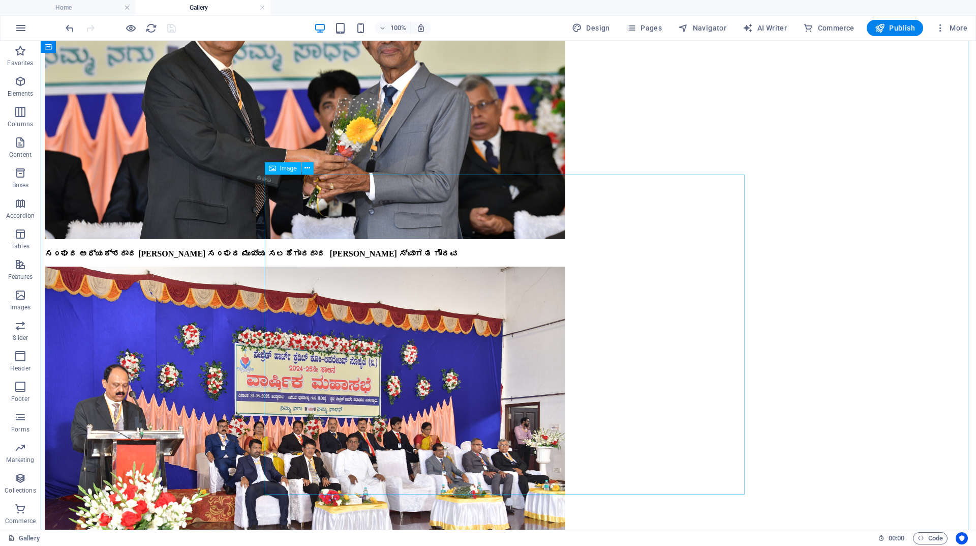
scroll to position [3928, 0]
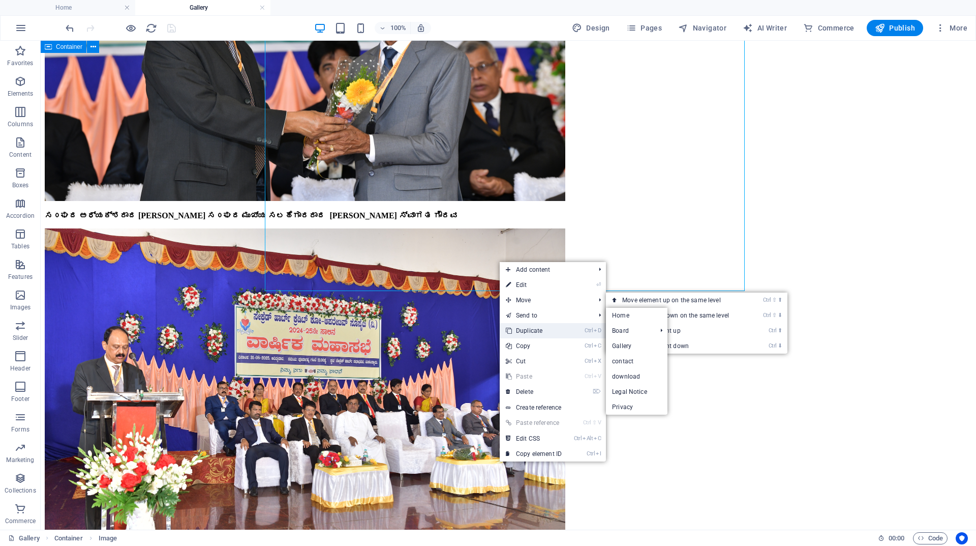
click at [524, 328] on link "Ctrl D Duplicate" at bounding box center [534, 330] width 68 height 15
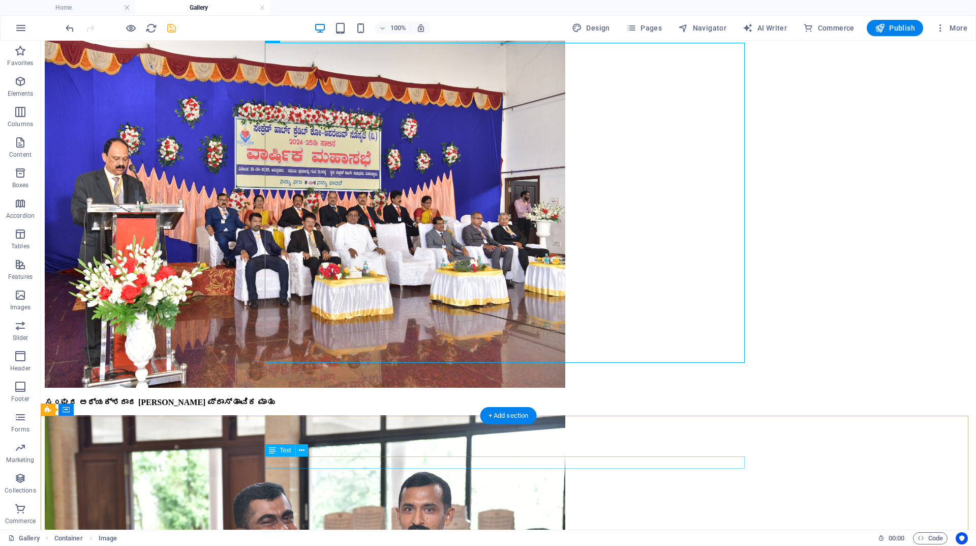
scroll to position [4182, 0]
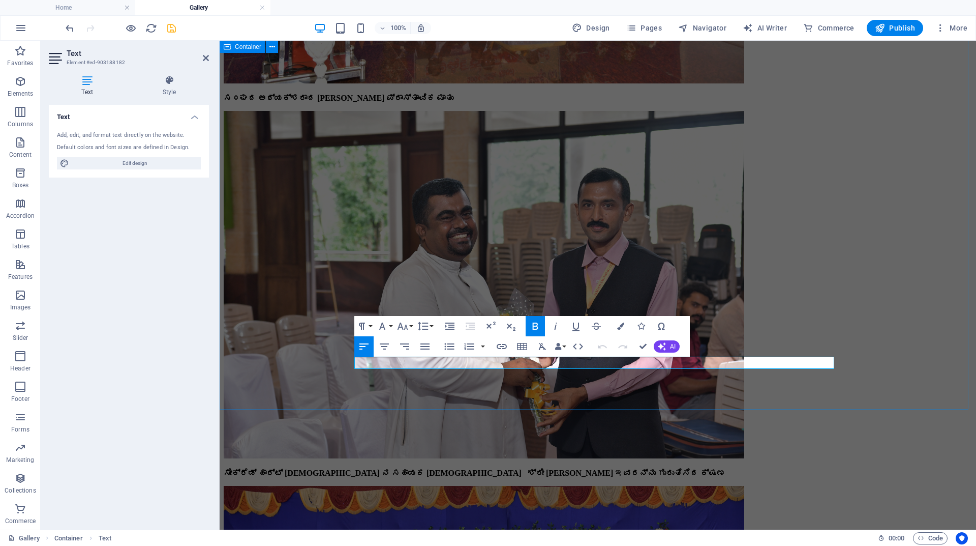
drag, startPoint x: 830, startPoint y: 362, endPoint x: 336, endPoint y: 360, distance: 494.3
copy strong "ಕ್ರೀಡಾಕ್ಷೇತ್ರದಲ್ಲಿ ವಿಶೇಷ ಸಾಧನೆಗೈದು ಪದಕ ಪಡೆದ ಮಡ೦ತ್ಯಾರ್ ಸೆಕ್ರೆಡ್ ಹಾರ್ಟ್ ಕಾಲೇಜಿನ ವ…"
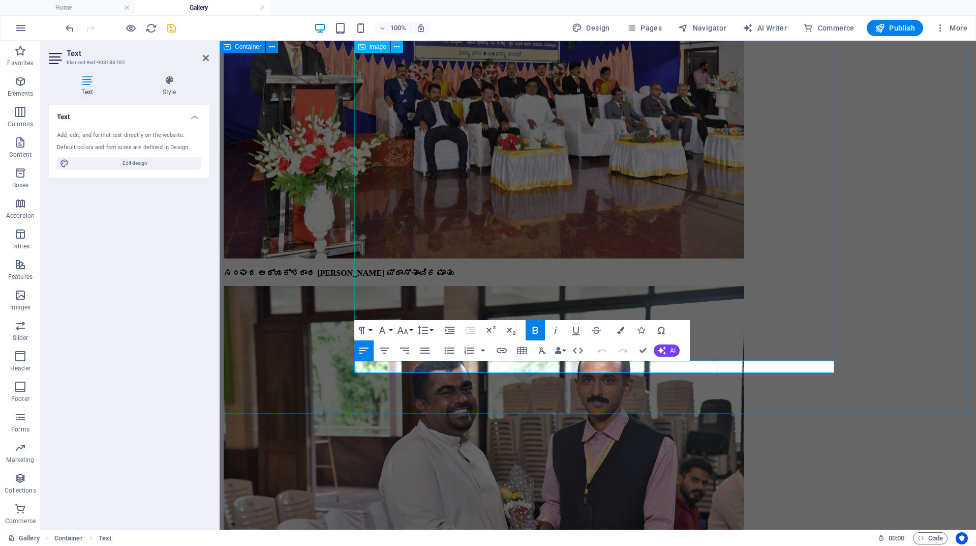
scroll to position [3978, 0]
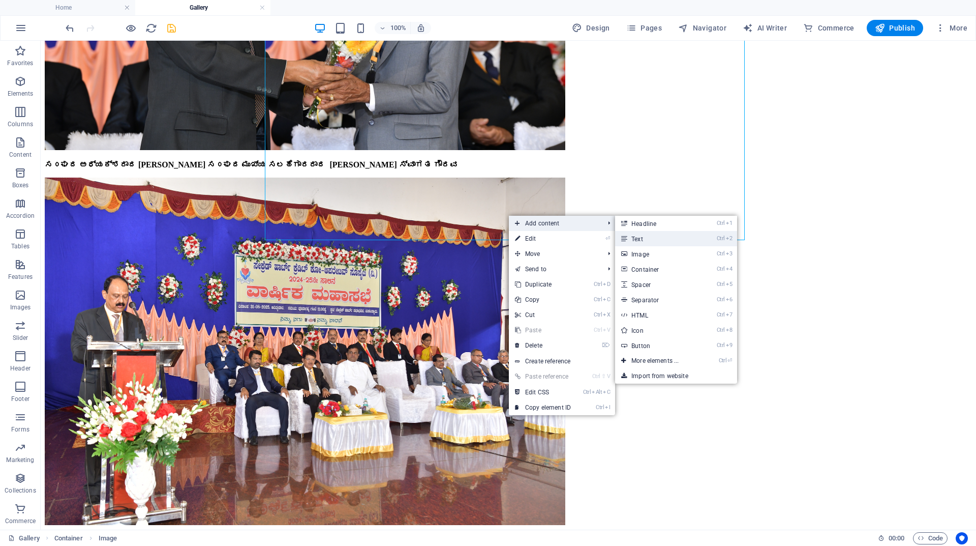
drag, startPoint x: 421, startPoint y: 195, endPoint x: 641, endPoint y: 235, distance: 223.4
click at [641, 235] on link "Ctrl 2 Text" at bounding box center [657, 238] width 84 height 15
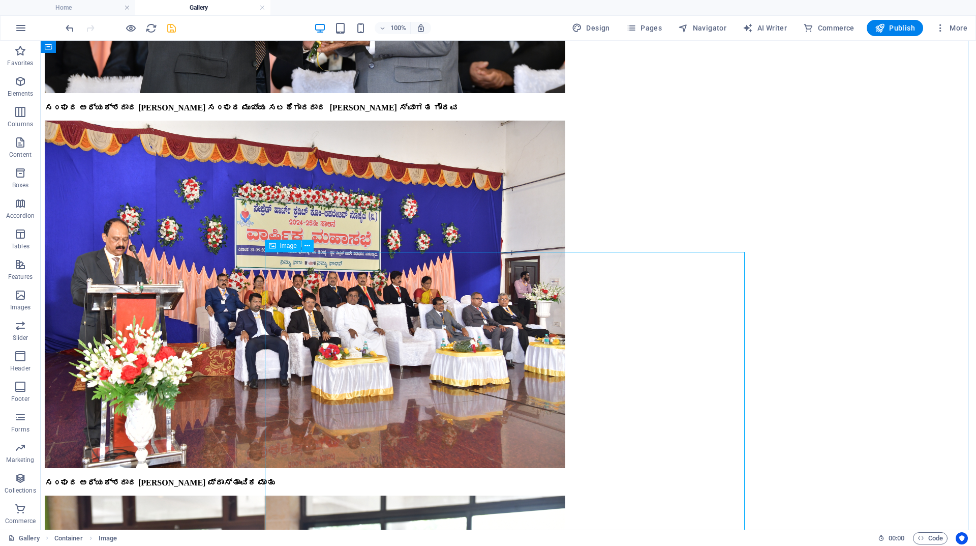
scroll to position [4182, 0]
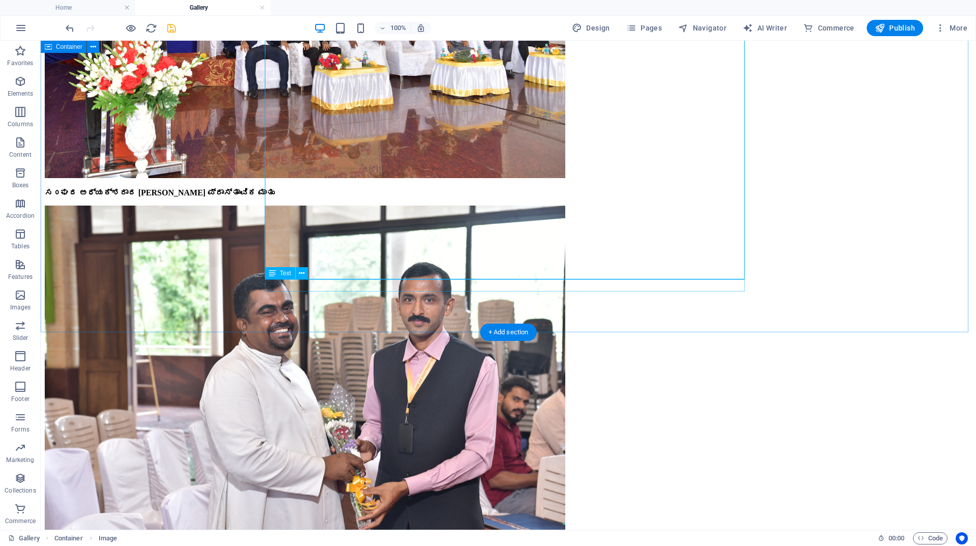
scroll to position [4233, 0]
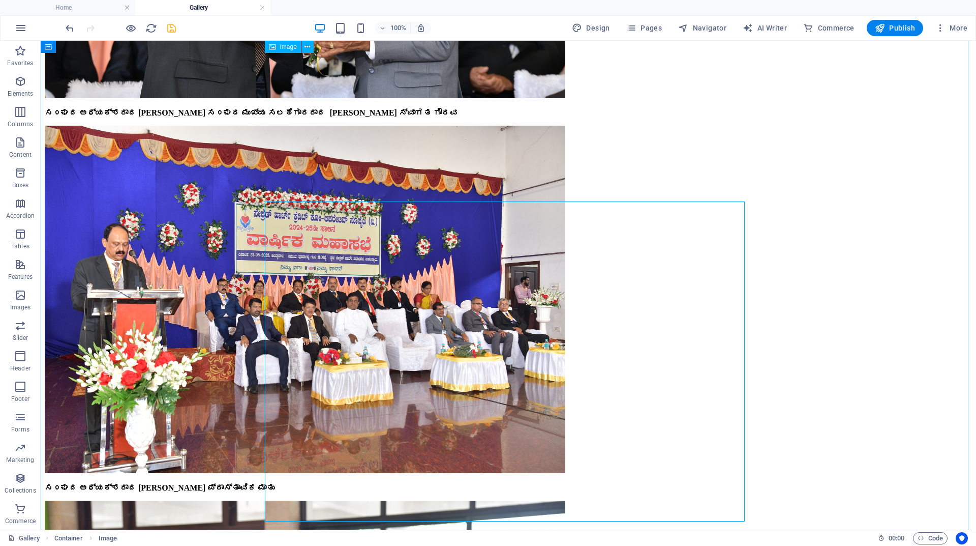
scroll to position [4029, 0]
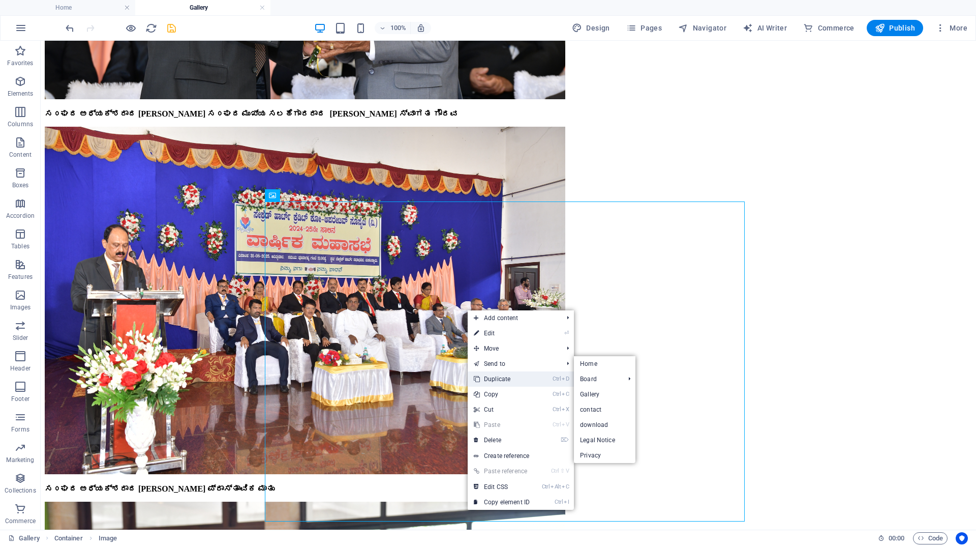
drag, startPoint x: 492, startPoint y: 377, endPoint x: 453, endPoint y: 337, distance: 56.5
click at [492, 377] on link "Ctrl D Duplicate" at bounding box center [502, 378] width 68 height 15
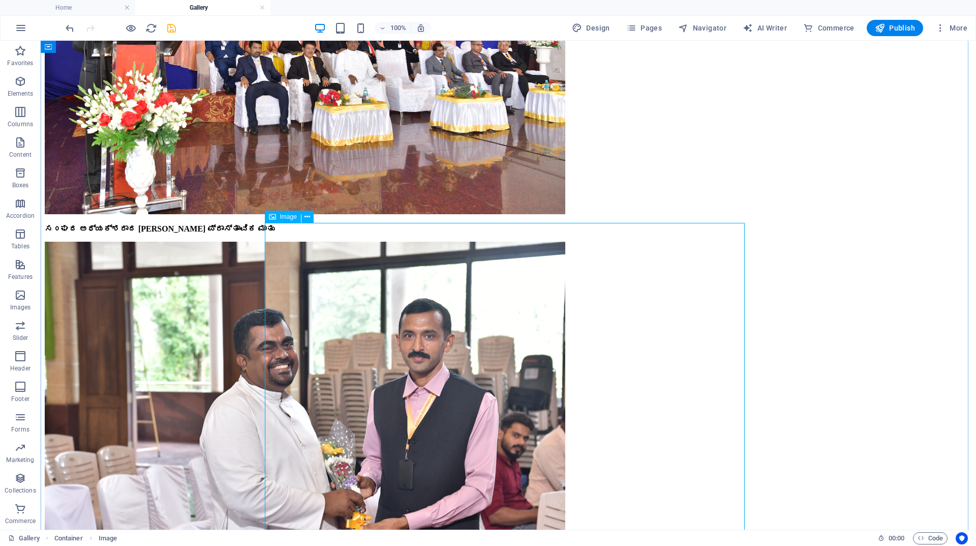
scroll to position [4385, 0]
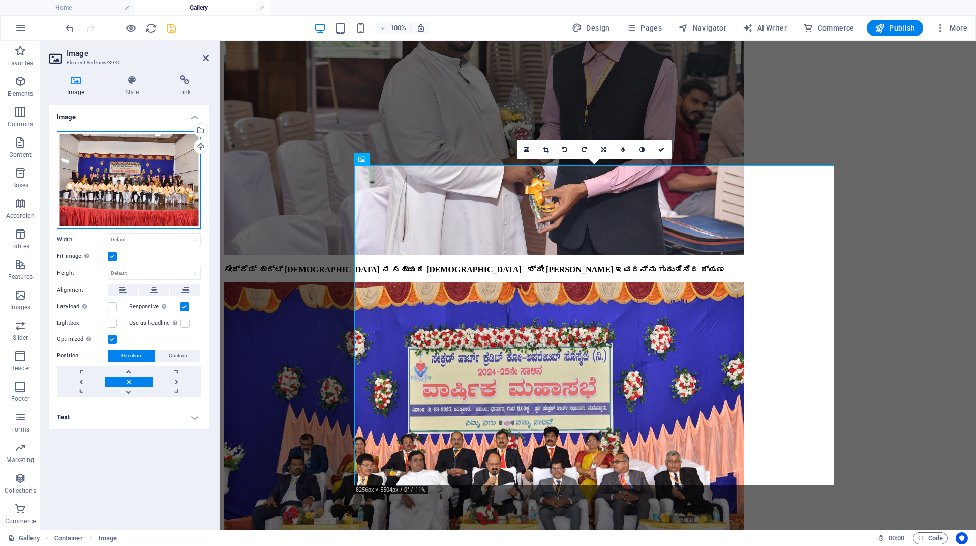
click at [150, 183] on div "Drag files here, click to choose files or select files from Files or our free s…" at bounding box center [129, 180] width 144 height 98
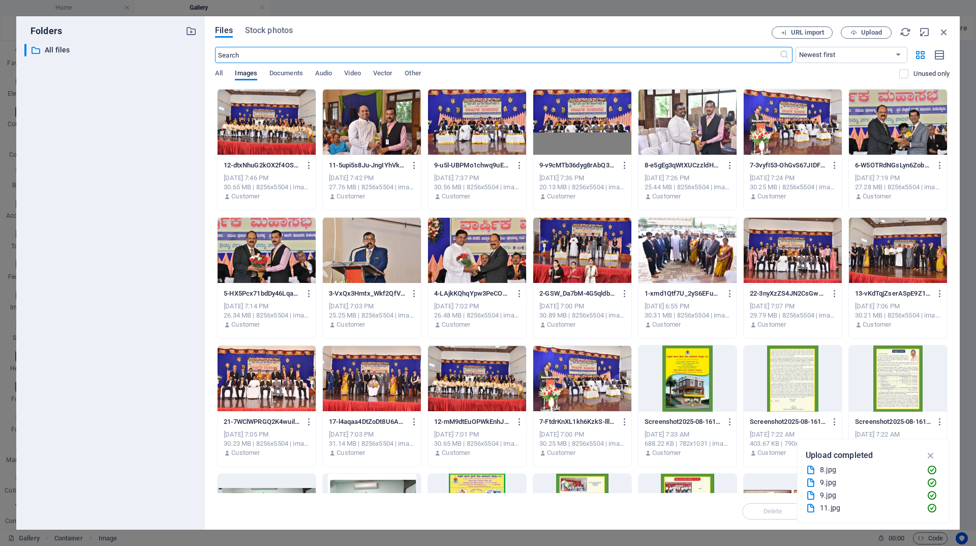
click at [881, 244] on div at bounding box center [898, 250] width 98 height 66
click at [928, 452] on icon "button" at bounding box center [932, 455] width 12 height 11
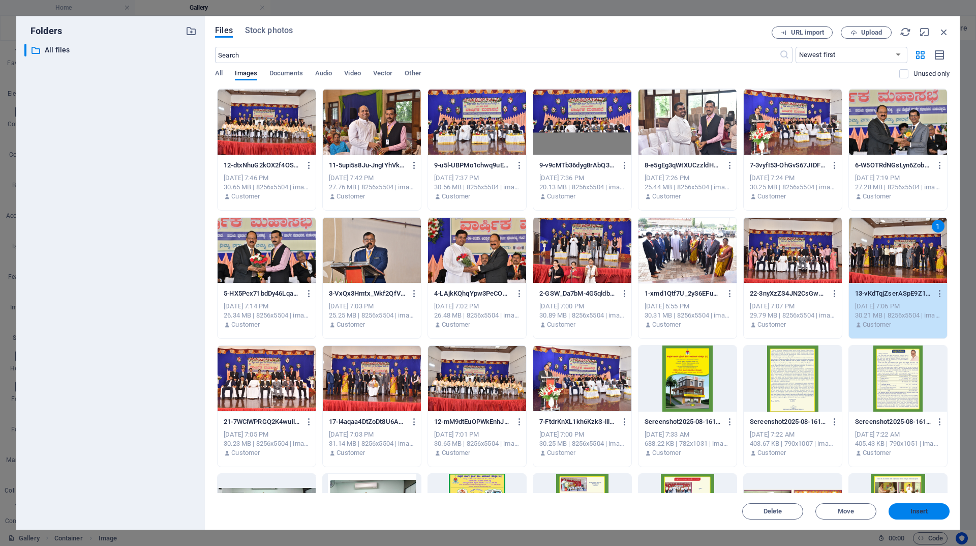
click at [905, 512] on span "Insert" at bounding box center [919, 511] width 53 height 6
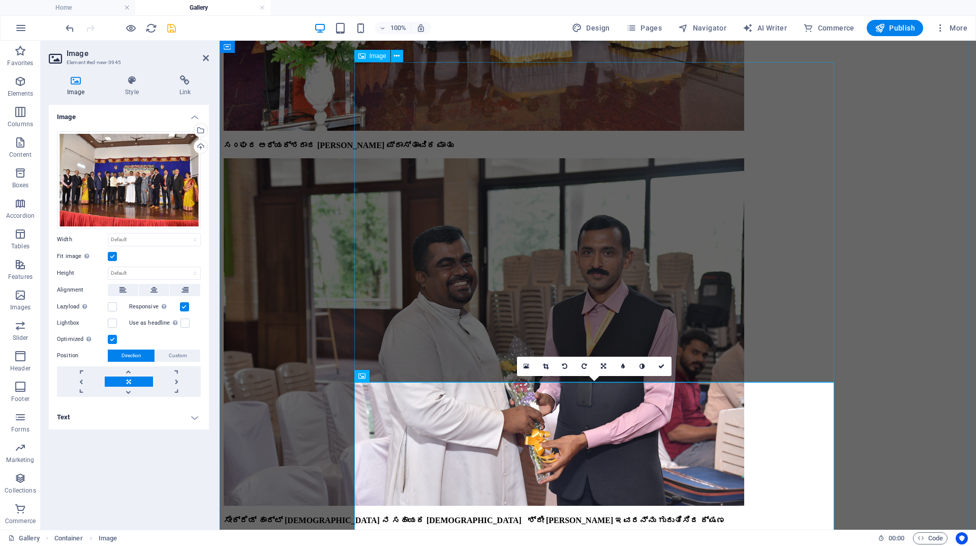
scroll to position [4029, 0]
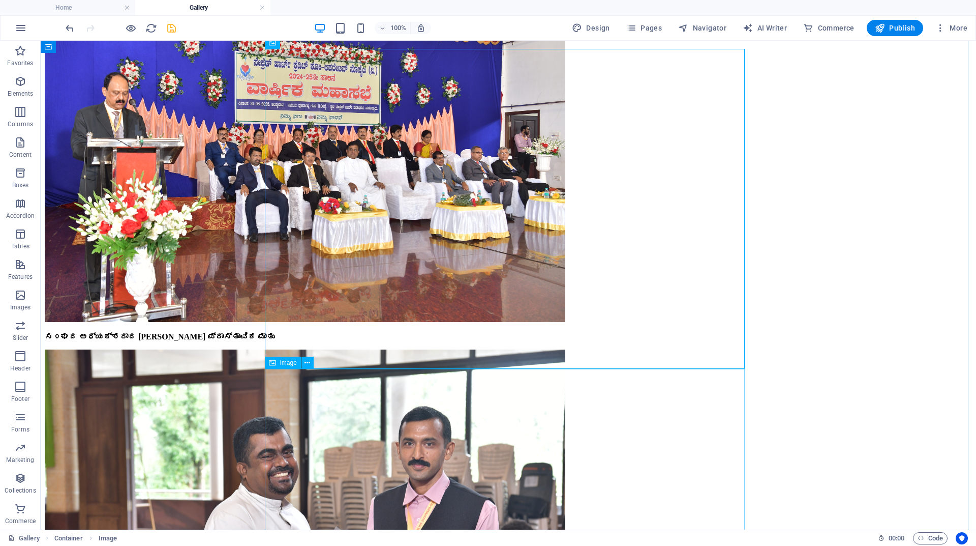
scroll to position [4182, 0]
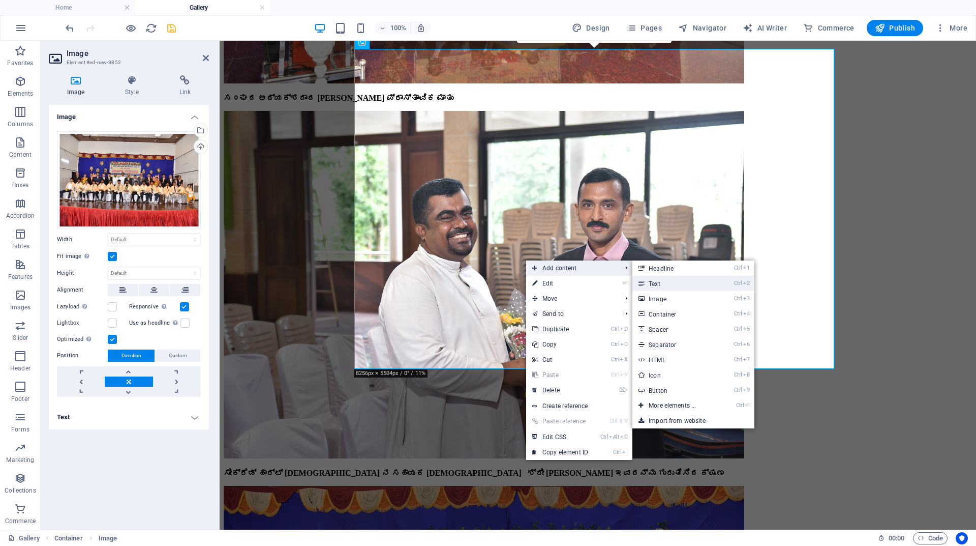
click at [655, 281] on link "Ctrl 2 Text" at bounding box center [675, 283] width 84 height 15
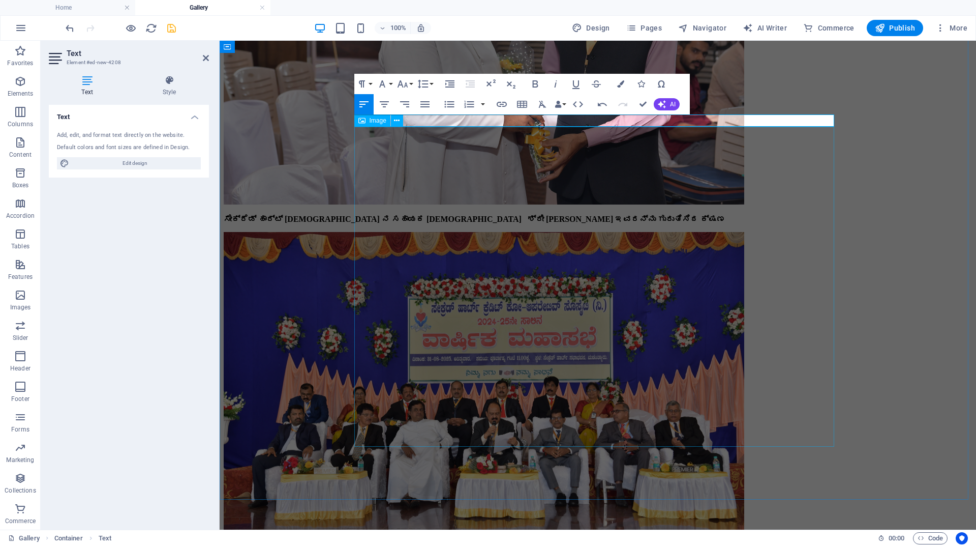
scroll to position [4436, 0]
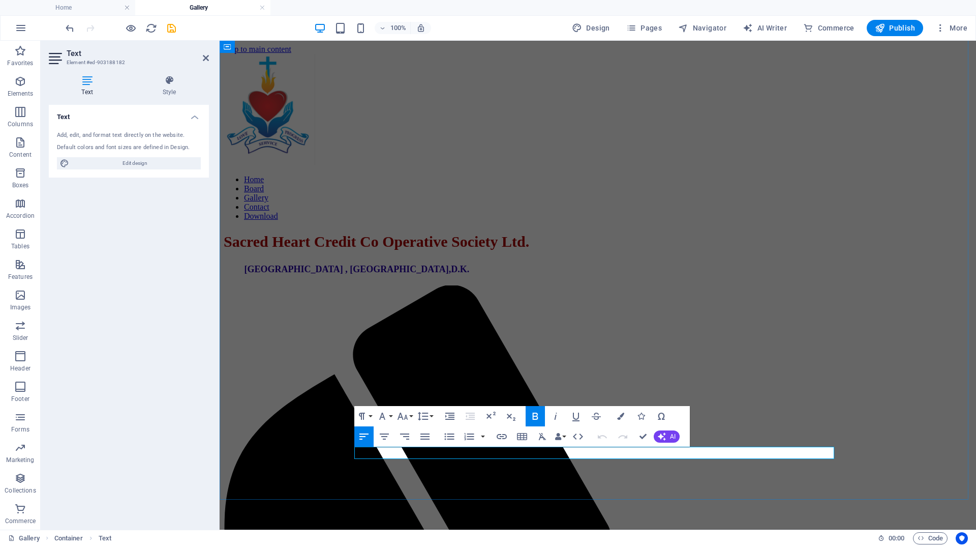
scroll to position [4436, 0]
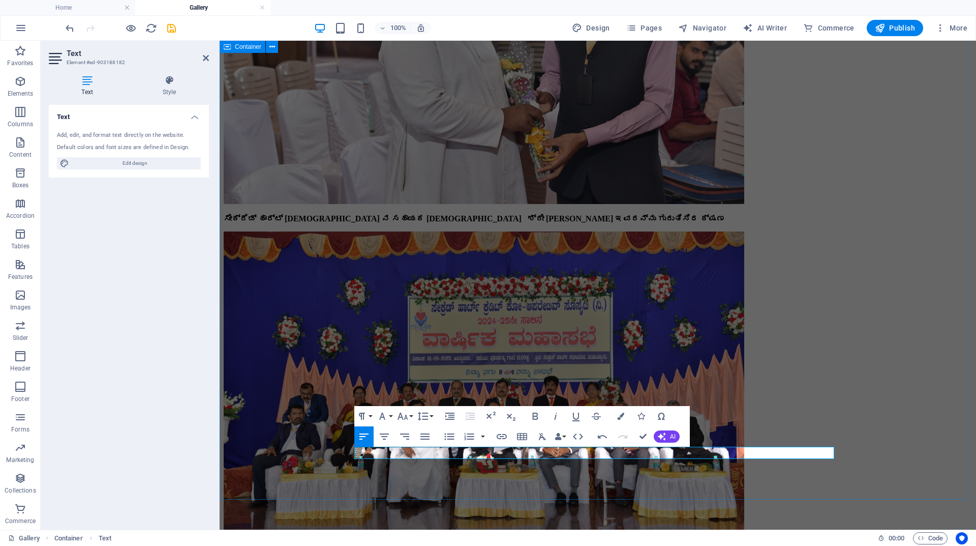
drag, startPoint x: 678, startPoint y: 450, endPoint x: 319, endPoint y: 465, distance: 358.8
drag, startPoint x: 536, startPoint y: 417, endPoint x: 550, endPoint y: 411, distance: 14.6
click at [536, 417] on icon "button" at bounding box center [535, 415] width 6 height 7
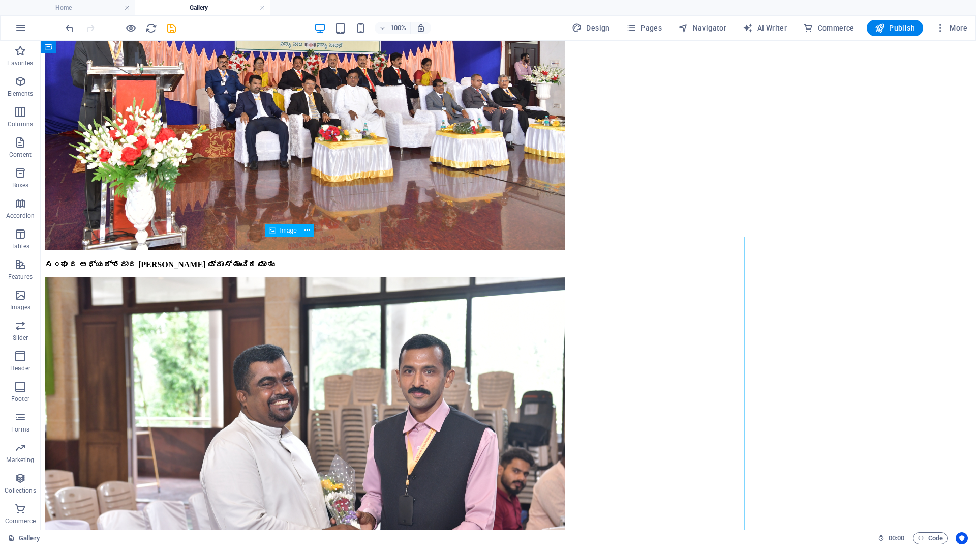
scroll to position [4233, 0]
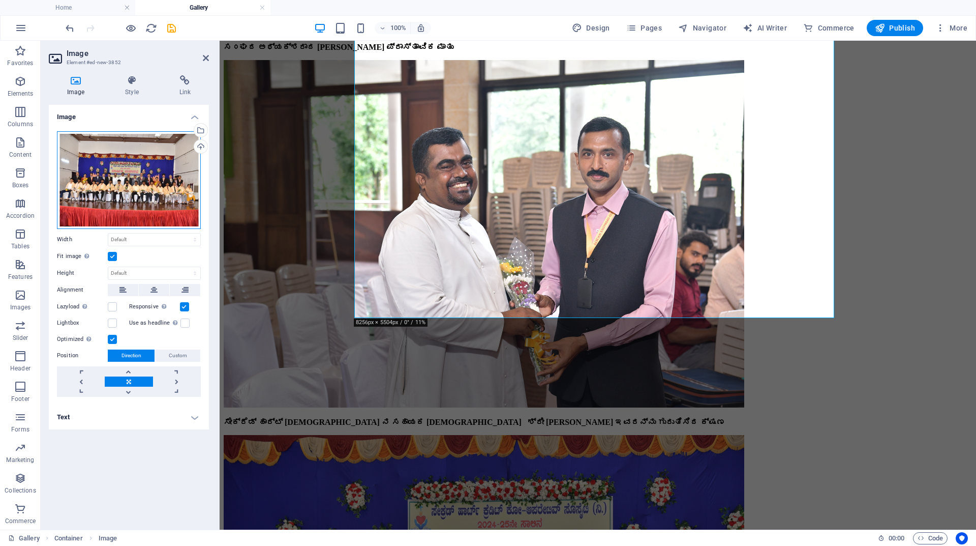
click at [167, 183] on div "Drag files here, click to choose files or select files from Files or our free s…" at bounding box center [129, 180] width 144 height 98
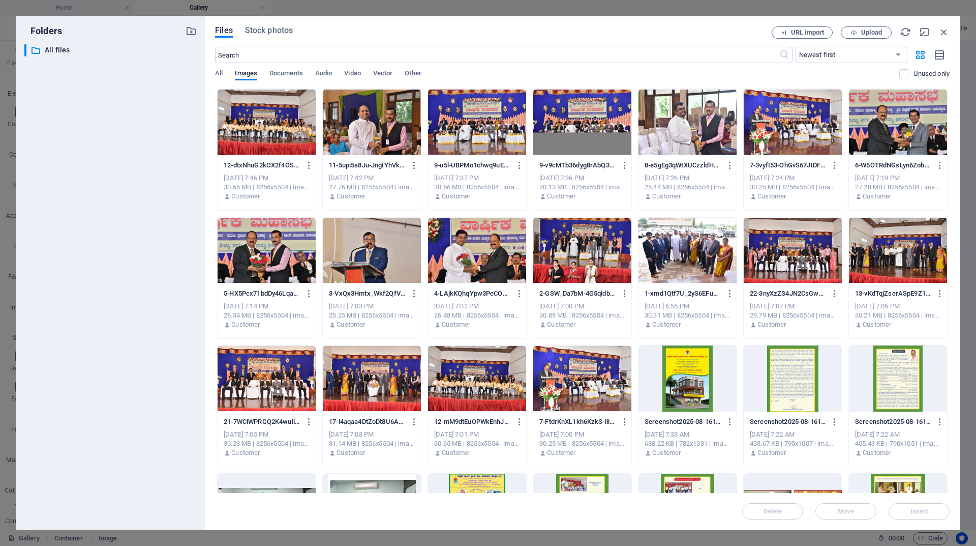
click at [871, 253] on div at bounding box center [898, 250] width 98 height 66
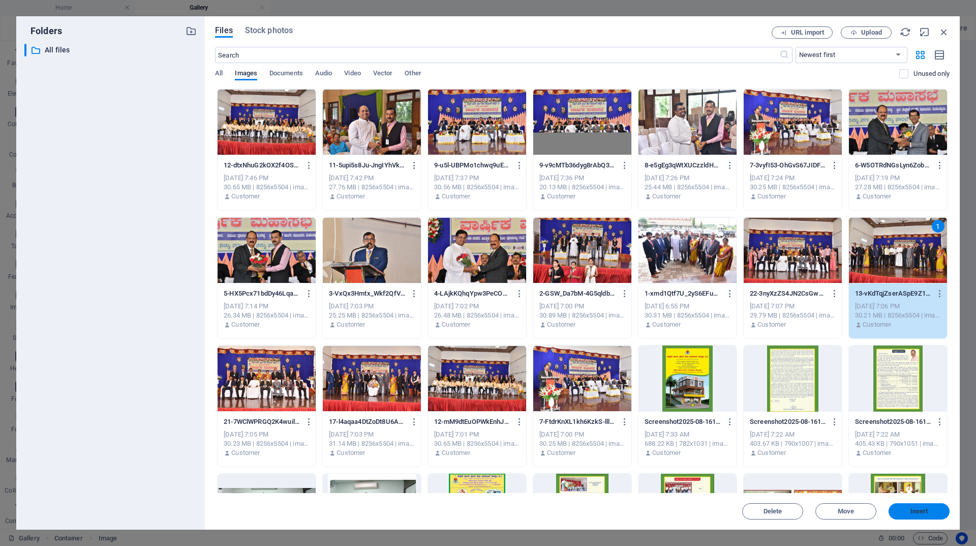
drag, startPoint x: 919, startPoint y: 513, endPoint x: 698, endPoint y: 453, distance: 229.3
click at [919, 513] on span "Insert" at bounding box center [920, 511] width 18 height 6
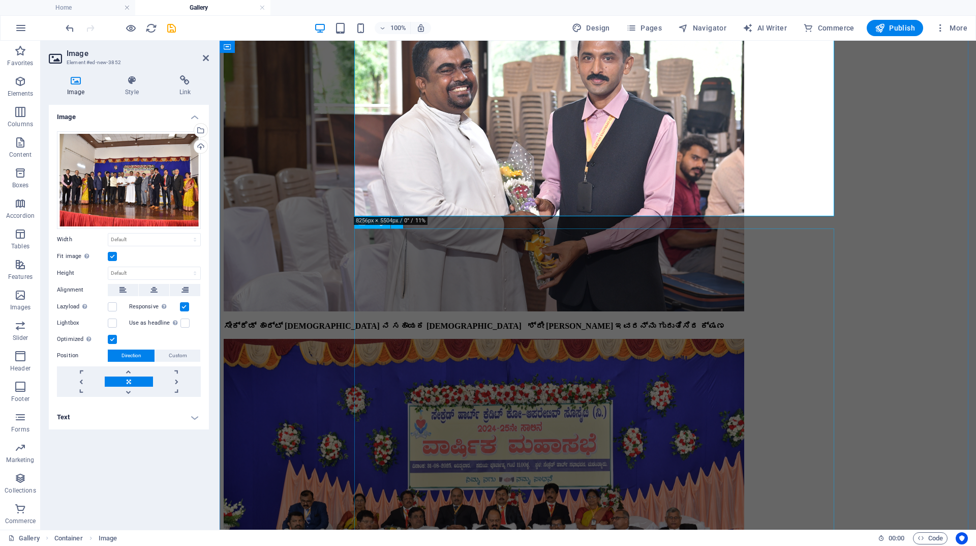
scroll to position [4334, 0]
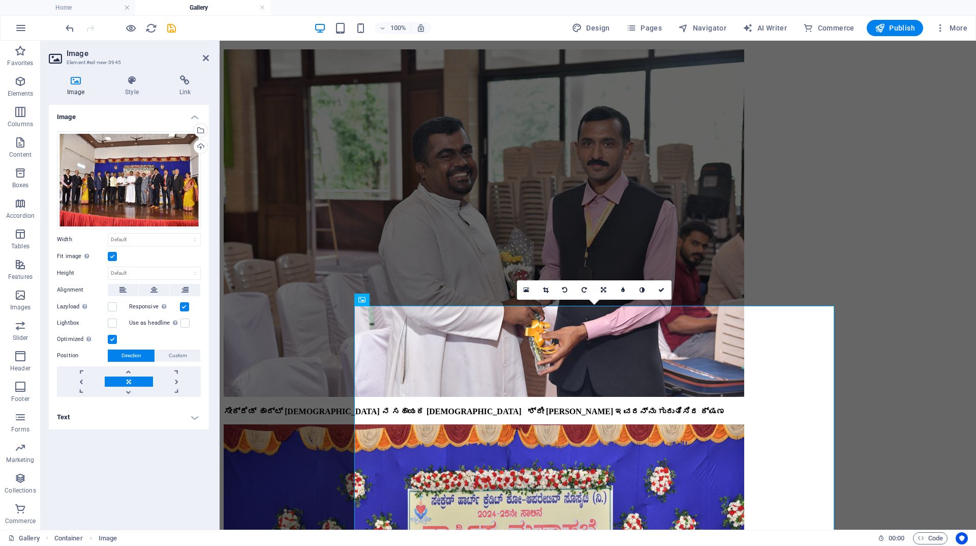
scroll to position [4233, 0]
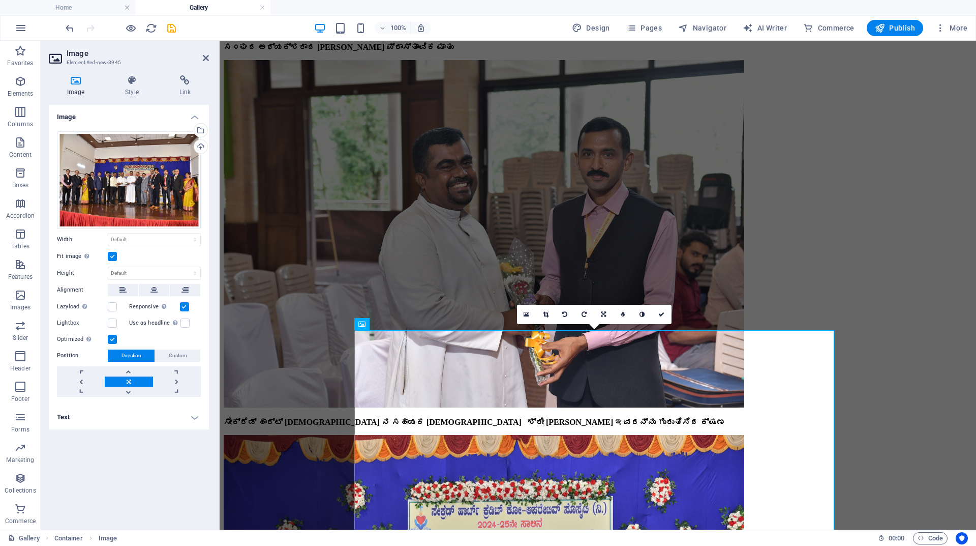
click at [671, 324] on div "16:10 16:9 4:3 1:1 1:2 0" at bounding box center [594, 314] width 155 height 19
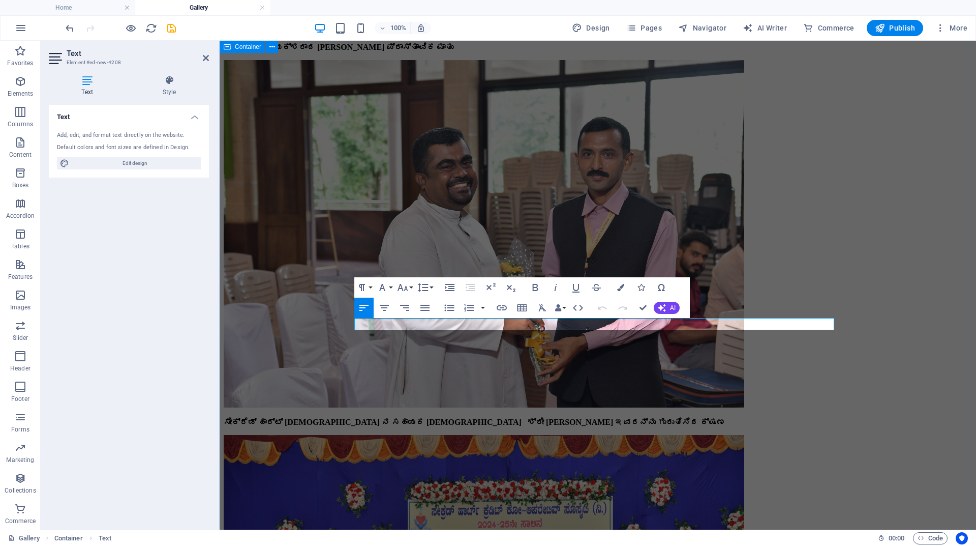
drag, startPoint x: 680, startPoint y: 323, endPoint x: 343, endPoint y: 324, distance: 337.2
click at [534, 286] on icon "button" at bounding box center [535, 287] width 12 height 12
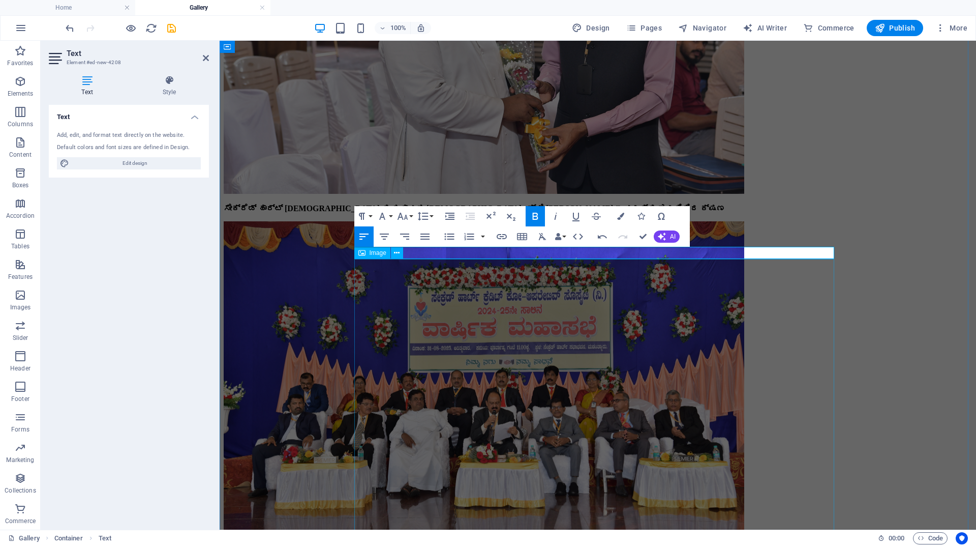
scroll to position [4487, 0]
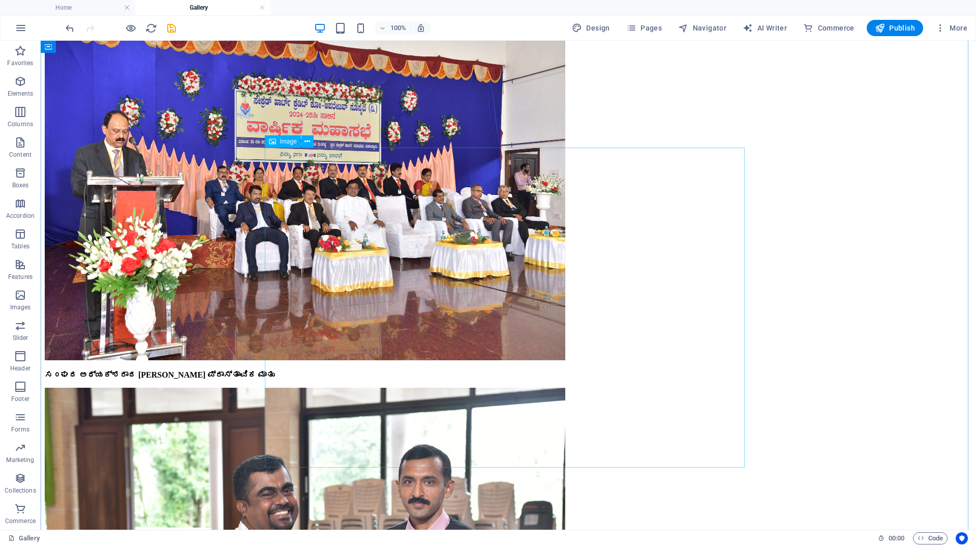
scroll to position [4233, 0]
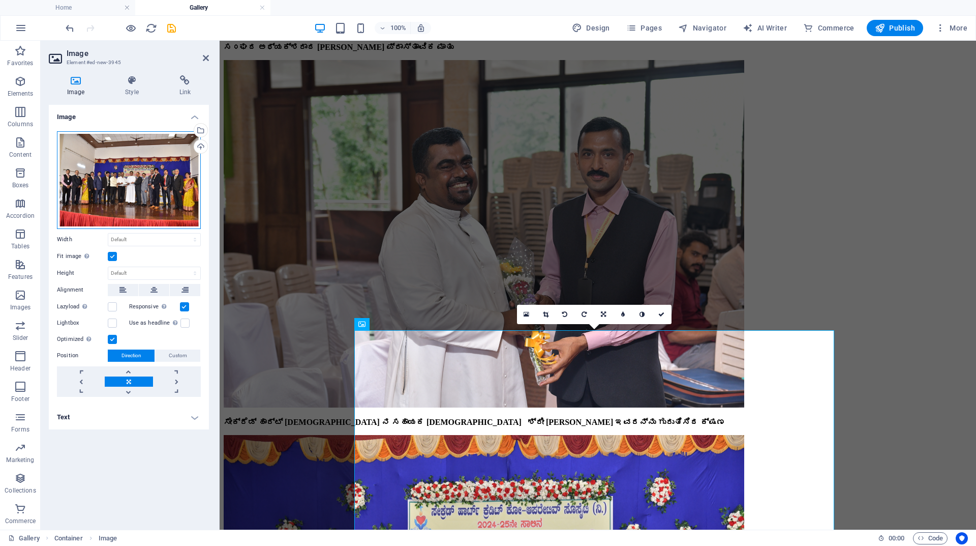
click at [165, 181] on div "Drag files here, click to choose files or select files from Files or our free s…" at bounding box center [129, 180] width 144 height 98
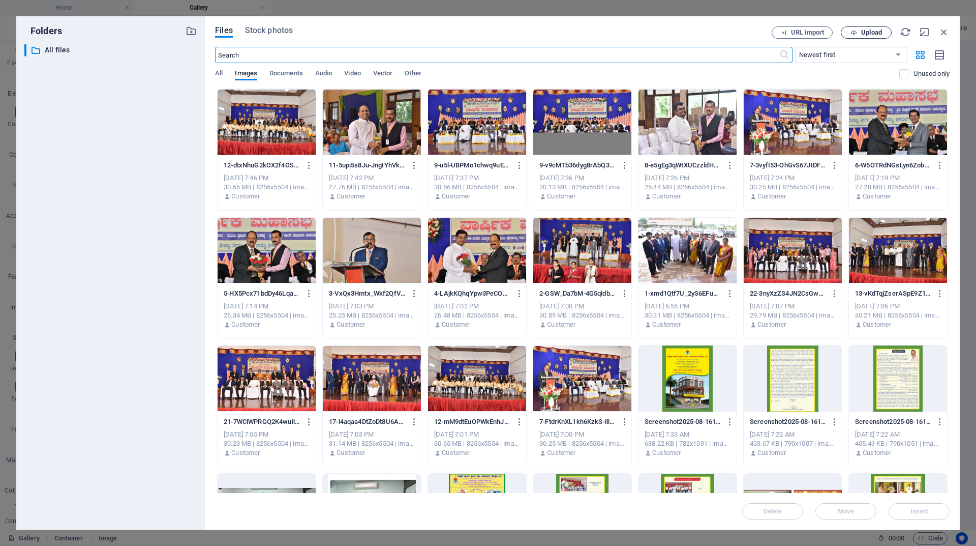
click at [873, 31] on span "Upload" at bounding box center [871, 32] width 21 height 6
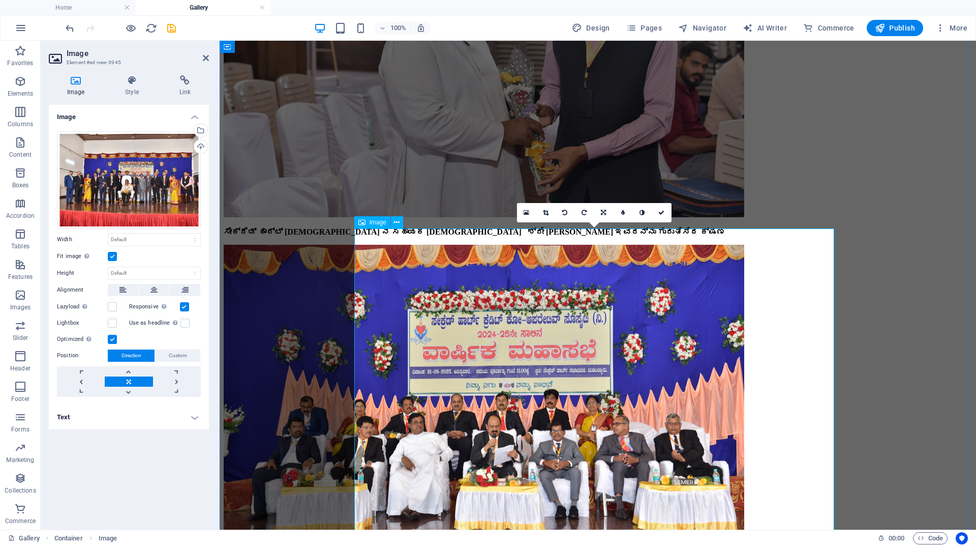
scroll to position [4487, 0]
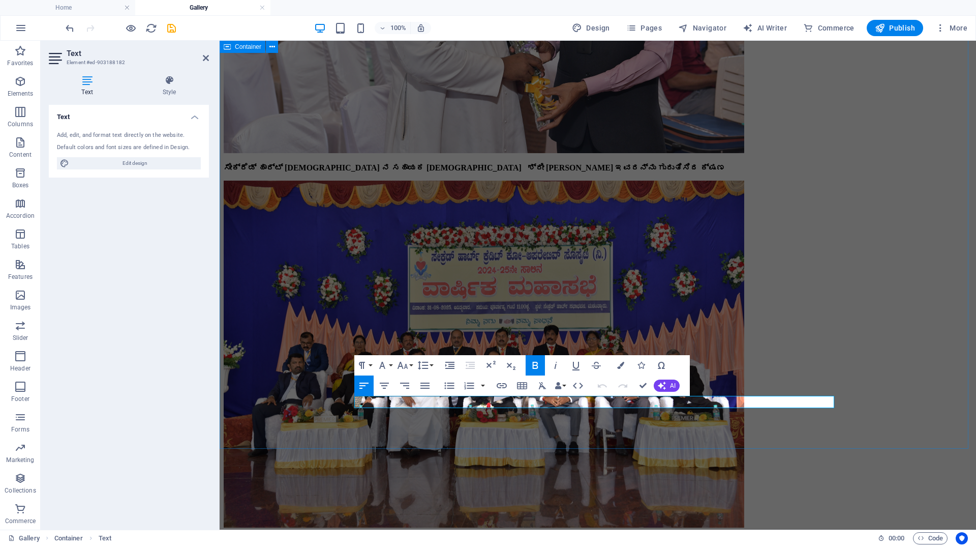
drag, startPoint x: 714, startPoint y: 400, endPoint x: 346, endPoint y: 400, distance: 368.2
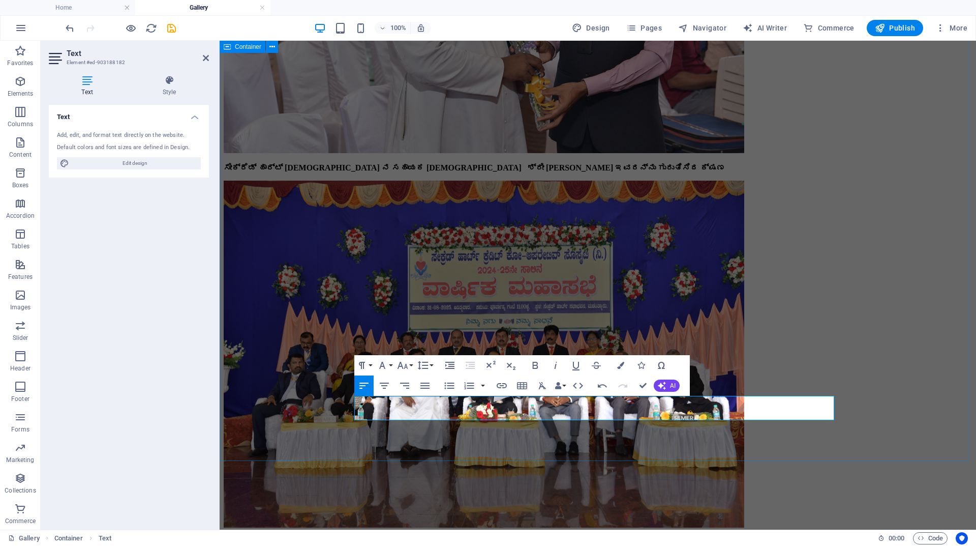
drag, startPoint x: 355, startPoint y: 401, endPoint x: 587, endPoint y: 409, distance: 232.6
click at [540, 365] on icon "button" at bounding box center [535, 365] width 12 height 12
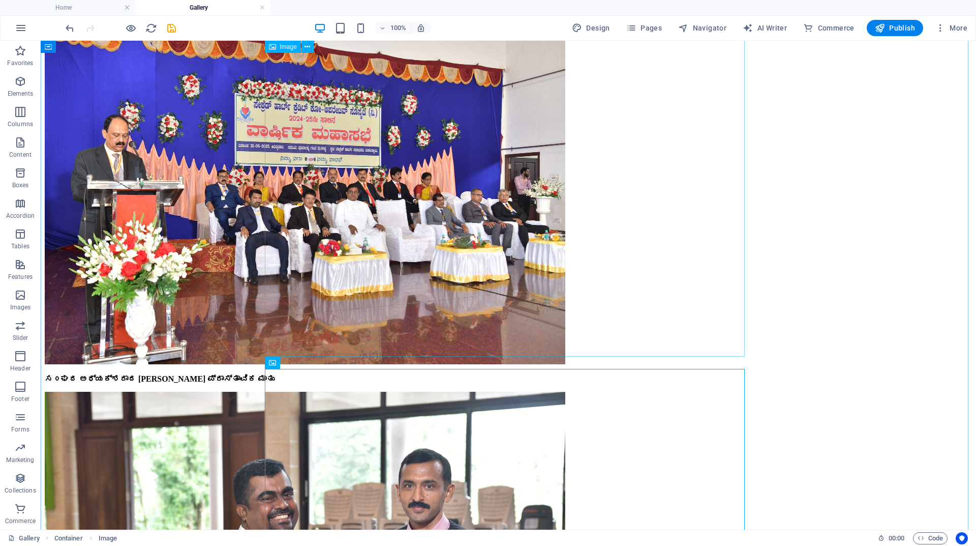
scroll to position [4131, 0]
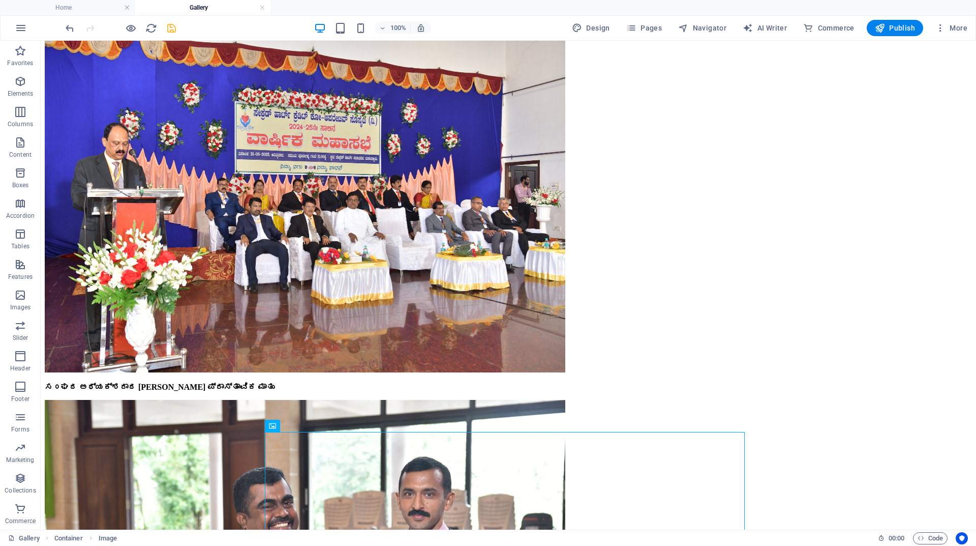
click at [170, 25] on icon "save" at bounding box center [172, 28] width 12 height 12
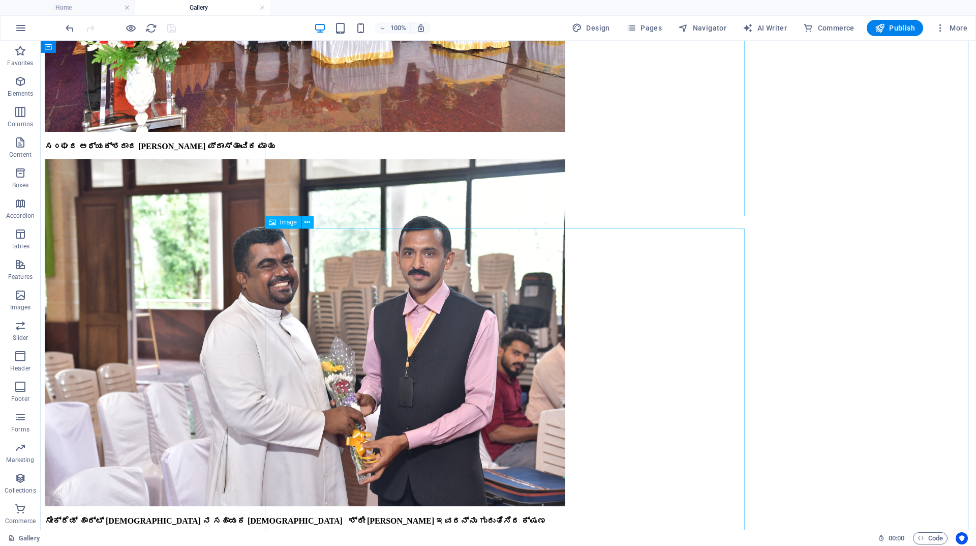
scroll to position [4334, 0]
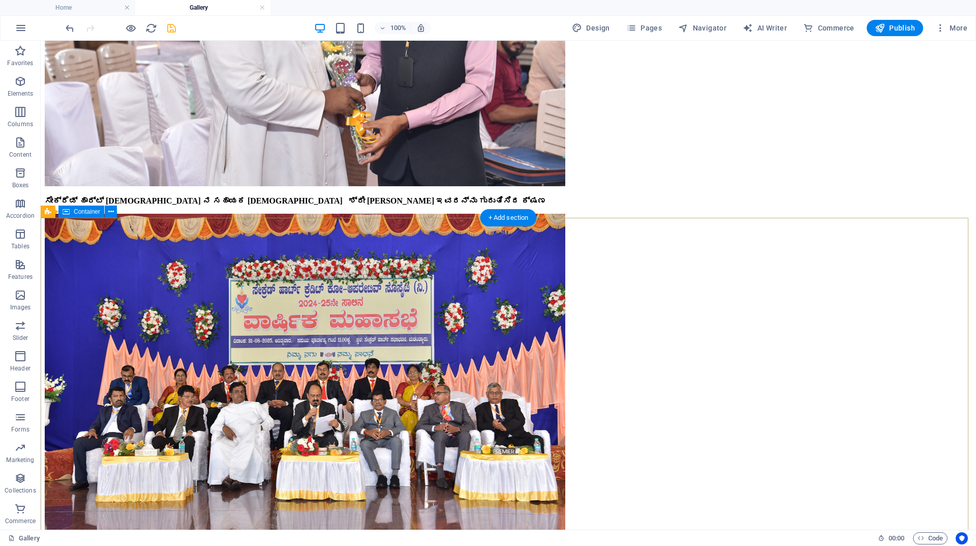
scroll to position [4690, 0]
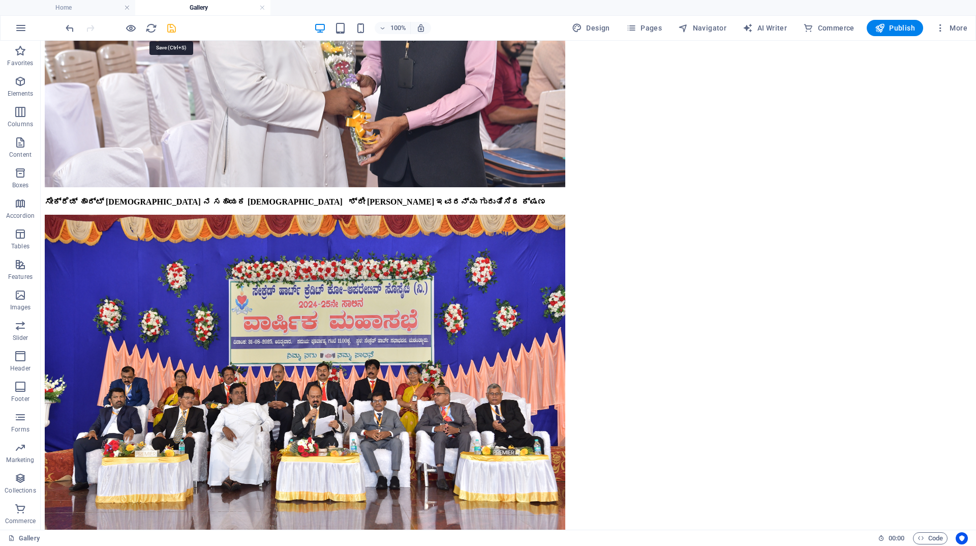
click at [171, 28] on icon "save" at bounding box center [172, 28] width 12 height 12
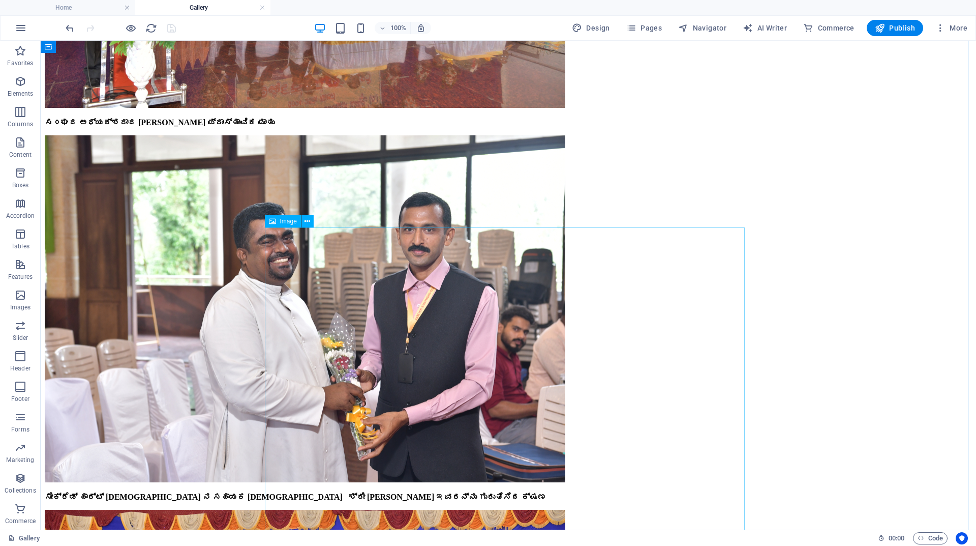
scroll to position [4436, 0]
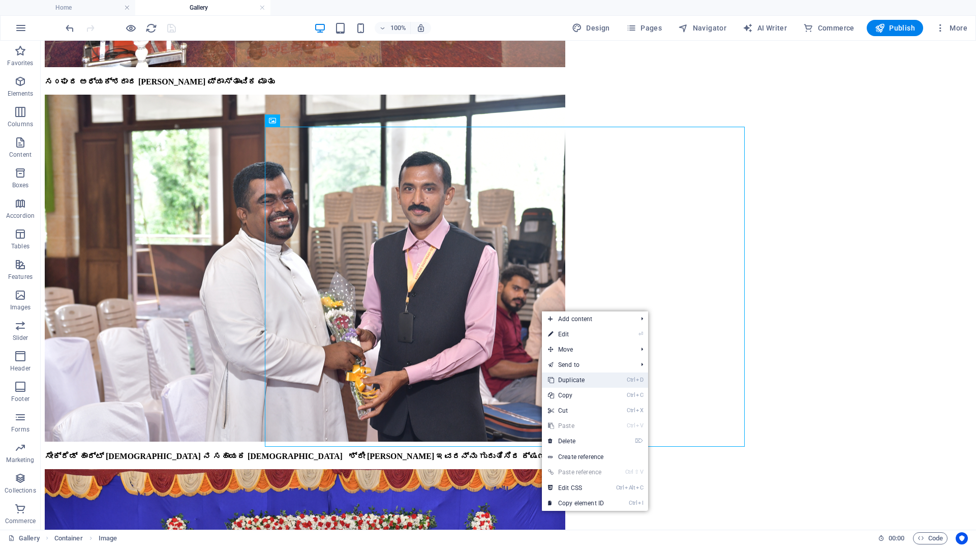
click at [569, 374] on link "Ctrl D Duplicate" at bounding box center [576, 379] width 68 height 15
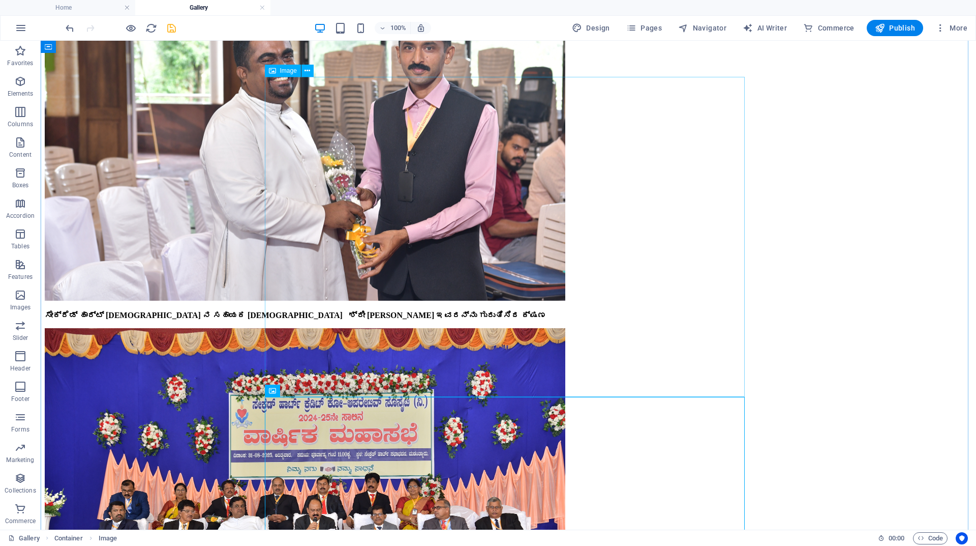
scroll to position [4589, 0]
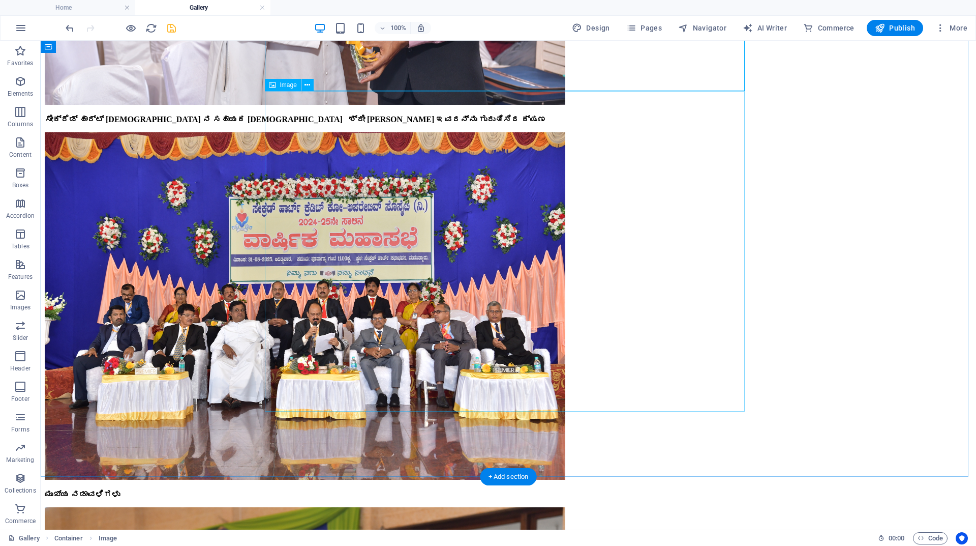
scroll to position [4792, 0]
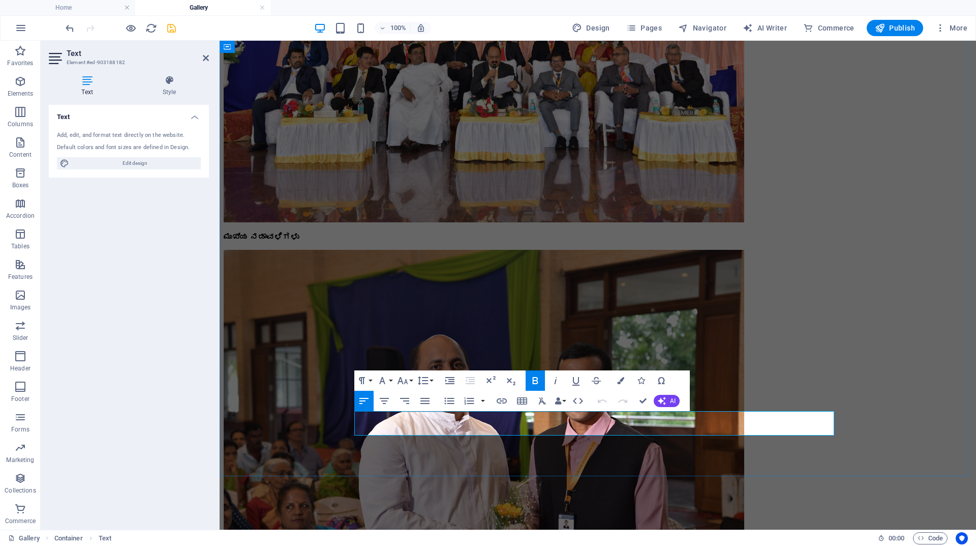
drag, startPoint x: 356, startPoint y: 417, endPoint x: 659, endPoint y: 432, distance: 303.0
copy strong "ಸ೦ಘವು ಯಶಸ್ವಿಯಾಗಿ 10 ವರ್ಷ ಪೂರೈಸಿದ ಸ೦ದರ್ಭದಲ್ಲಿ ಈ ಮೊದಲು ಸಂಘದಲ್ಲಿ ನಿರ್ದೇಶಕರಾಗಿ ಸೇವೆ…"
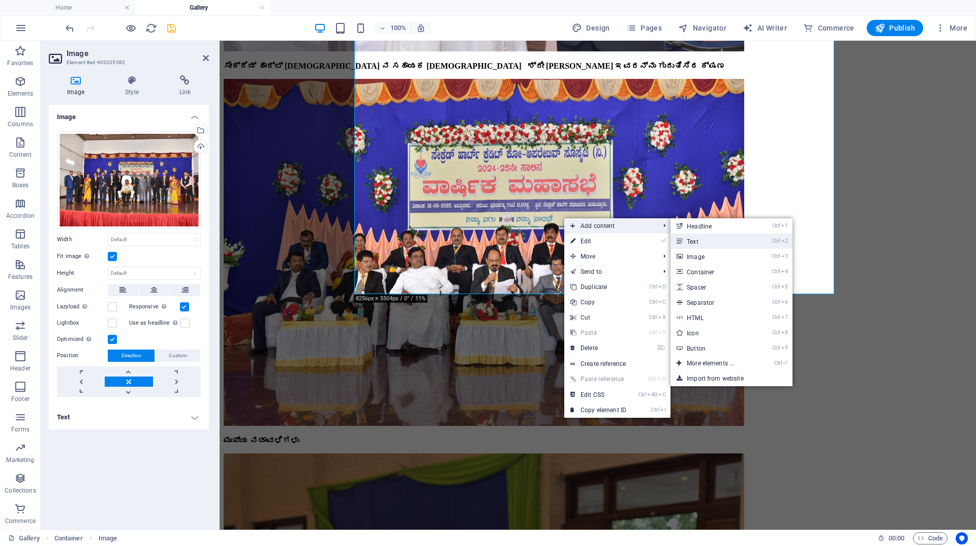
click at [690, 237] on link "Ctrl 2 Text" at bounding box center [713, 240] width 84 height 15
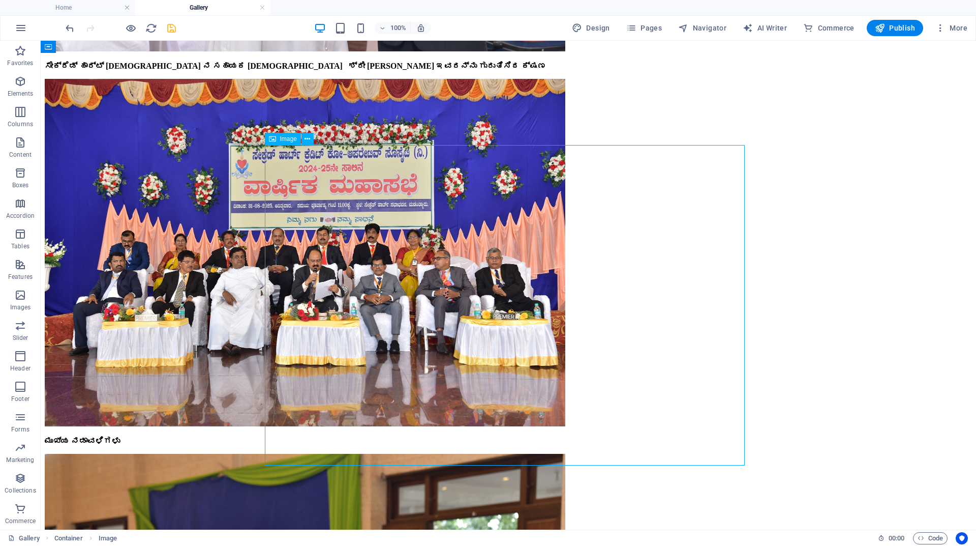
scroll to position [4843, 0]
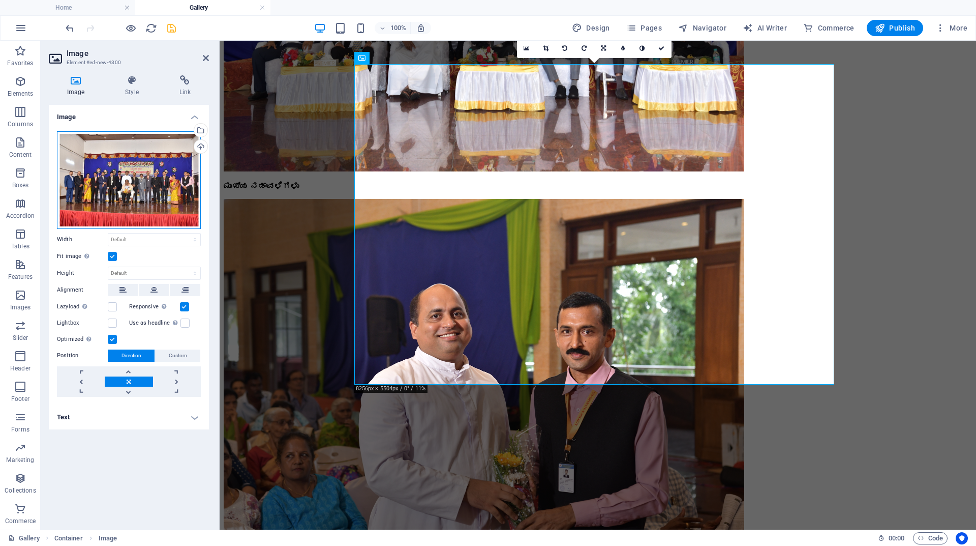
click at [167, 165] on div "Drag files here, click to choose files or select files from Files or our free s…" at bounding box center [129, 180] width 144 height 98
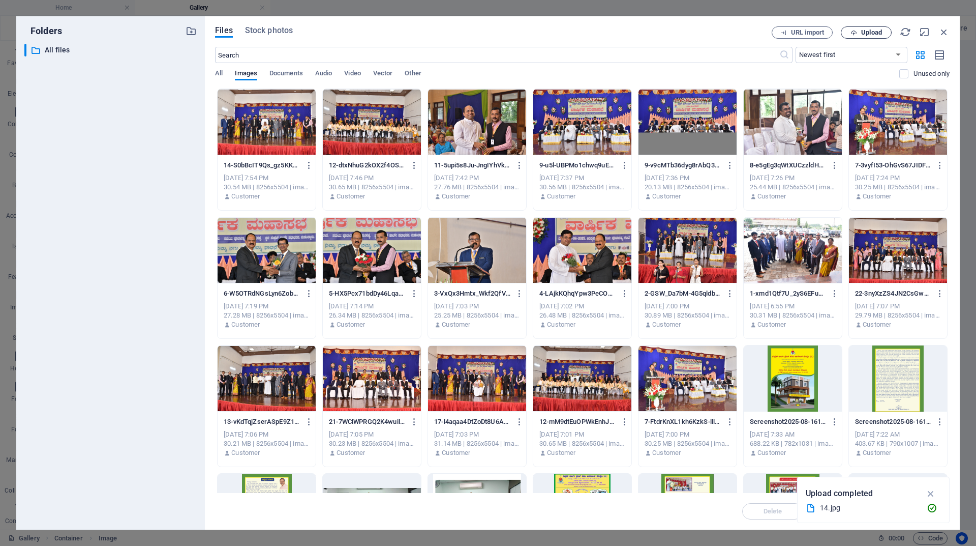
click at [880, 32] on span "Upload" at bounding box center [871, 32] width 21 height 6
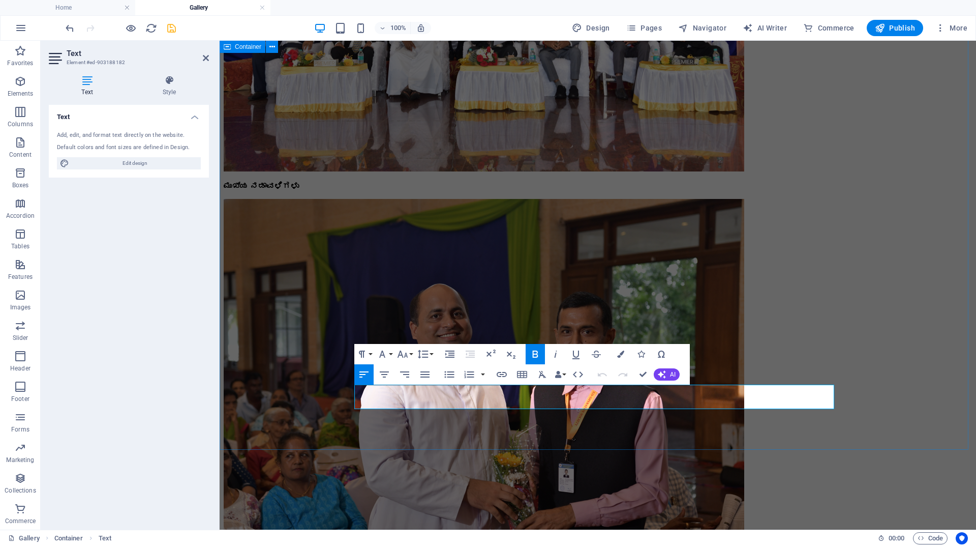
drag, startPoint x: 645, startPoint y: 401, endPoint x: 350, endPoint y: 391, distance: 295.1
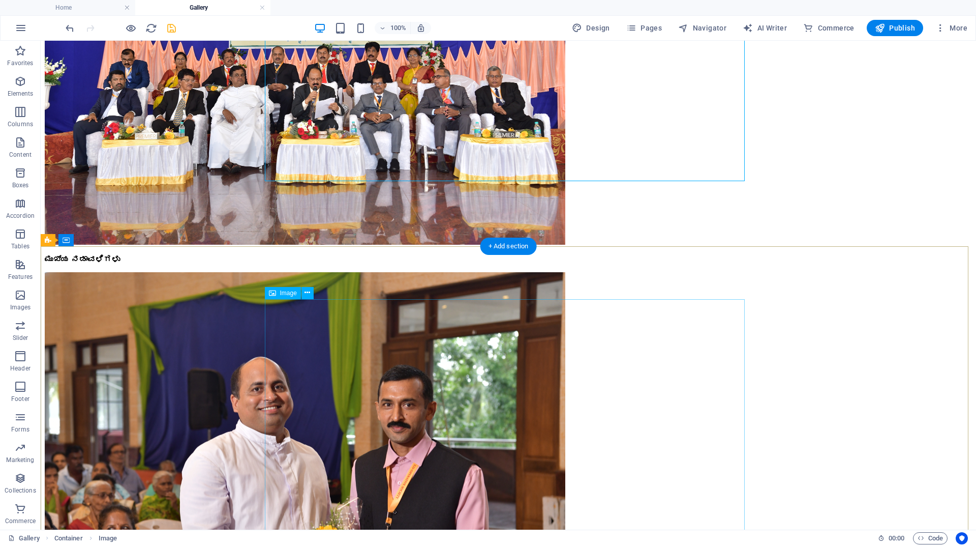
scroll to position [5046, 0]
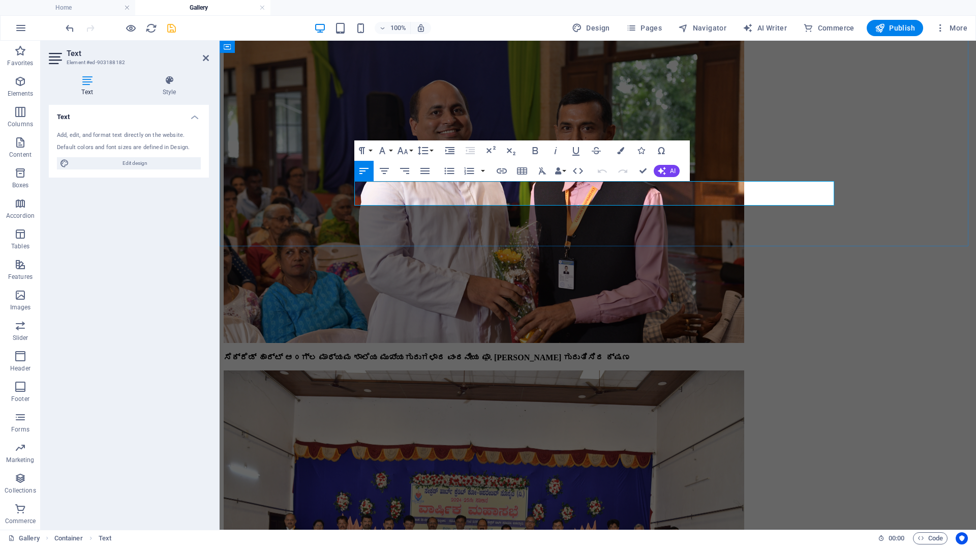
drag, startPoint x: 457, startPoint y: 202, endPoint x: 501, endPoint y: 184, distance: 48.4
click at [537, 148] on icon "button" at bounding box center [535, 150] width 6 height 7
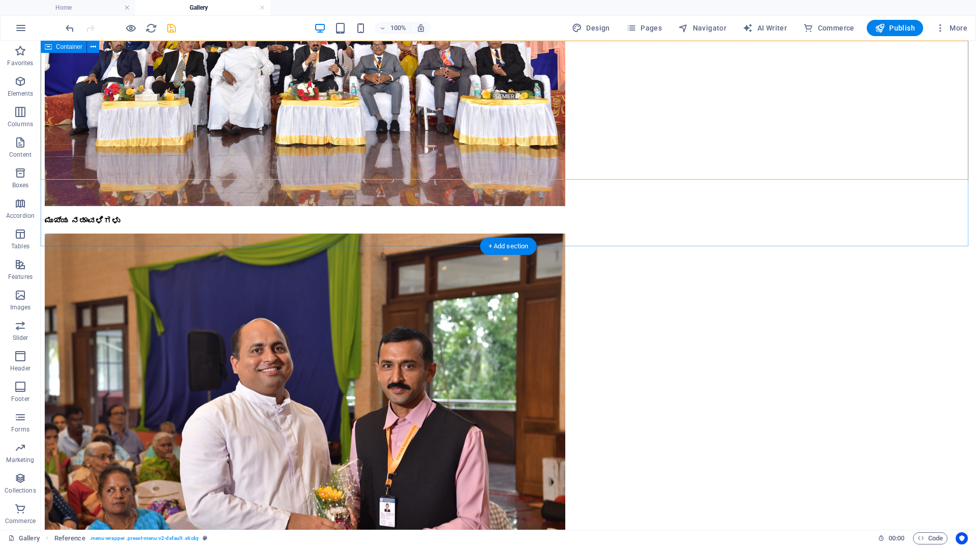
scroll to position [4843, 0]
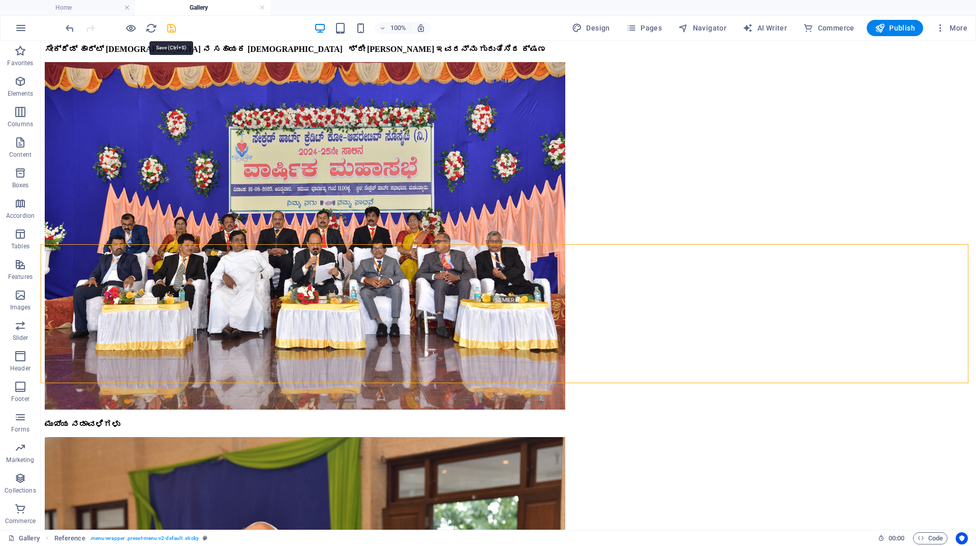
click at [172, 26] on icon "save" at bounding box center [172, 28] width 12 height 12
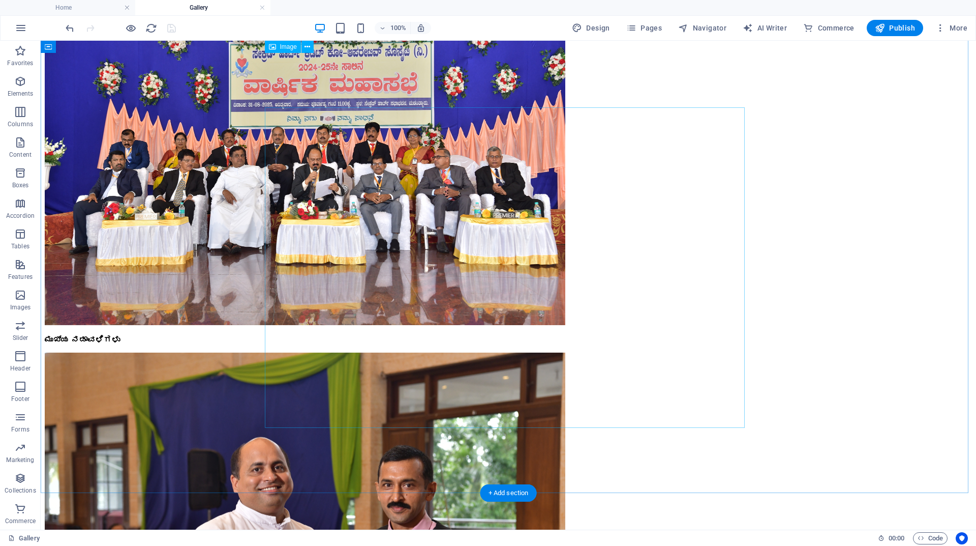
scroll to position [4792, 0]
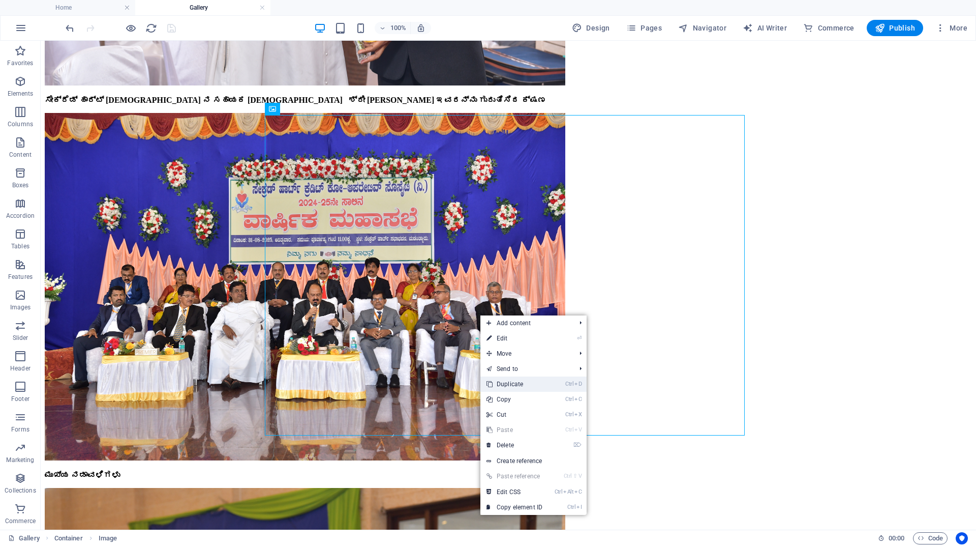
click at [511, 384] on link "Ctrl D Duplicate" at bounding box center [515, 383] width 68 height 15
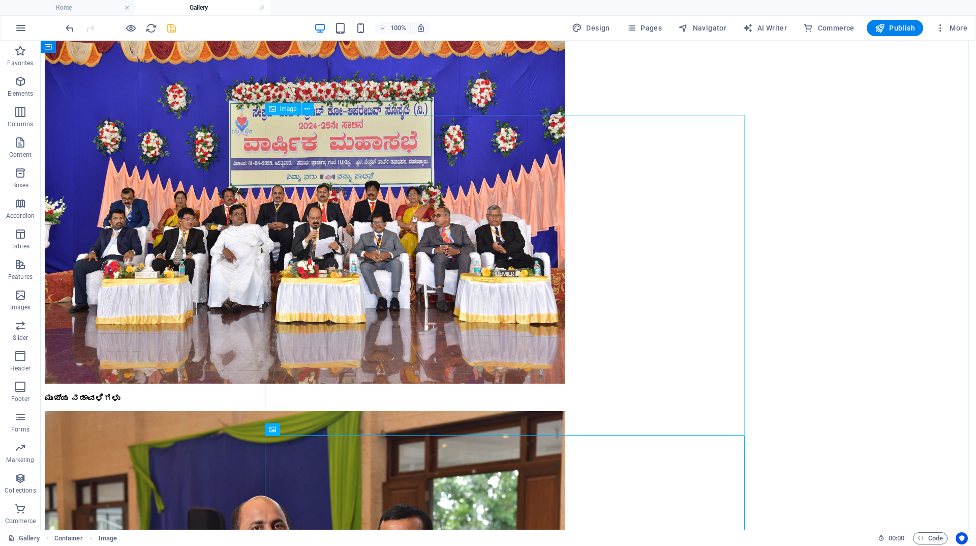
scroll to position [4996, 0]
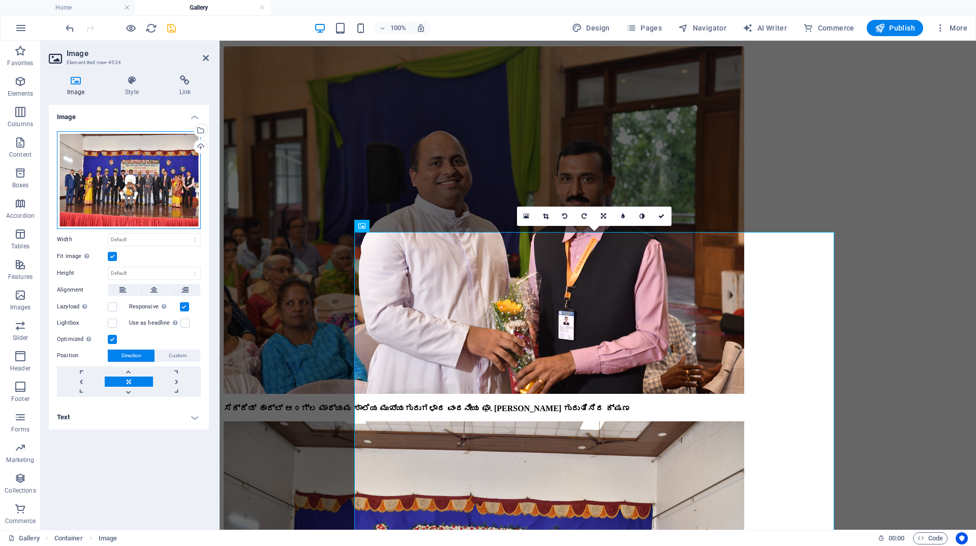
click at [145, 169] on div "Drag files here, click to choose files or select files from Files or our free s…" at bounding box center [129, 180] width 144 height 98
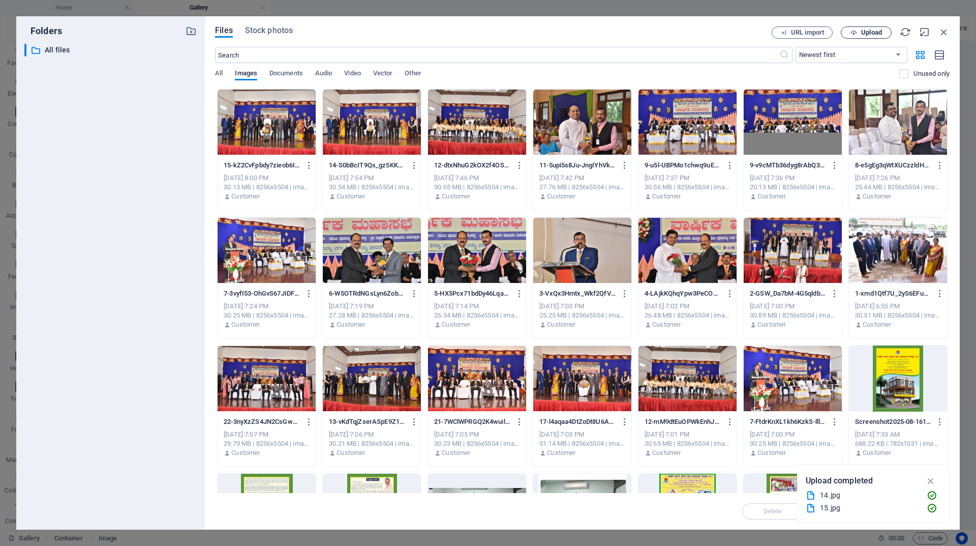
click at [881, 36] on button "Upload" at bounding box center [866, 32] width 51 height 12
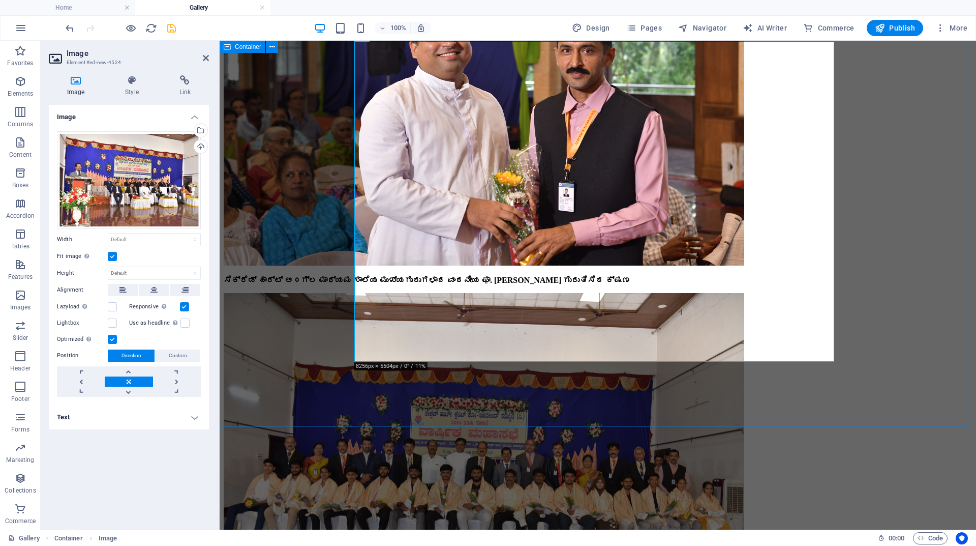
scroll to position [5199, 0]
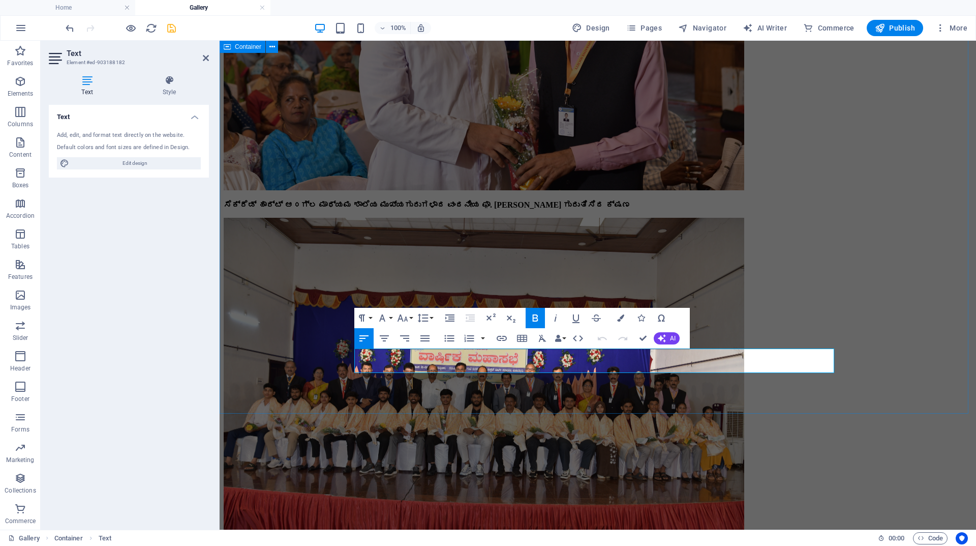
drag, startPoint x: 456, startPoint y: 354, endPoint x: 352, endPoint y: 354, distance: 103.7
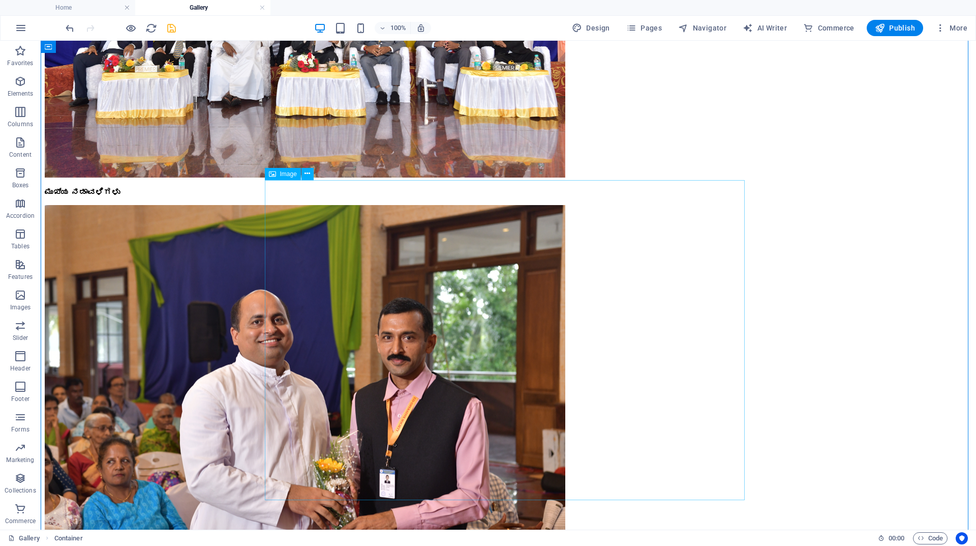
scroll to position [5097, 0]
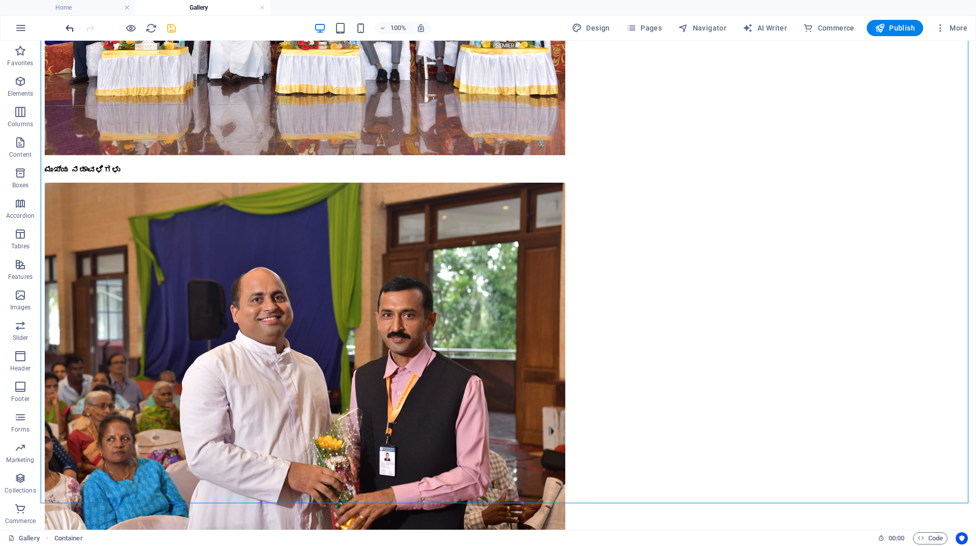
click at [68, 27] on icon "undo" at bounding box center [70, 28] width 12 height 12
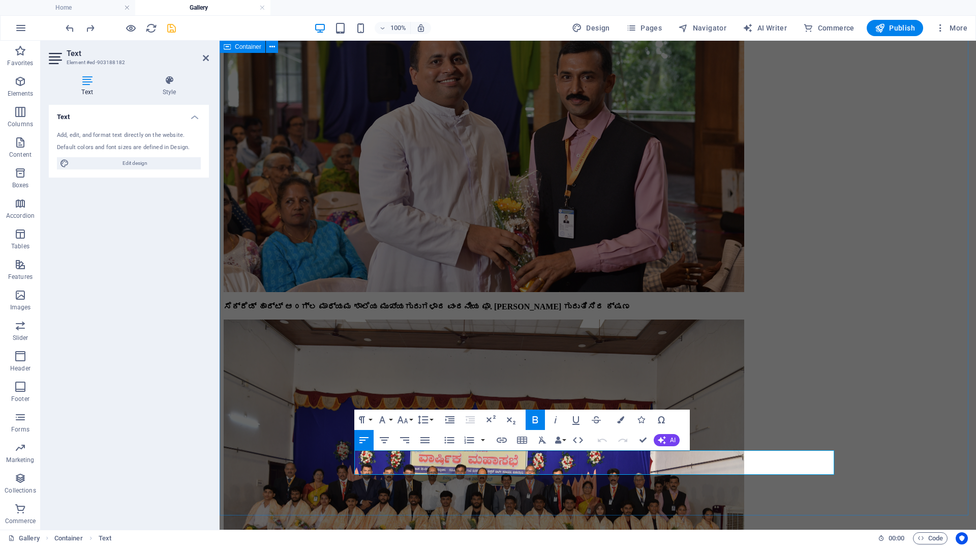
drag, startPoint x: 355, startPoint y: 455, endPoint x: 540, endPoint y: 473, distance: 185.1
copy strong "ಸಂಘದ ಆರಂಭದಿಂದಲೂ ಮುಖ್ಯ ಸಲಹೆಗಾರರಾಗಿ ಸದಾ ಸಲಹೆ ಸೂಚನೆಗಳನ್ನು ನೀಡಿ ಪ್ರೊತ್ಸಾಹಿಸುತ್ತಿರುವ…"
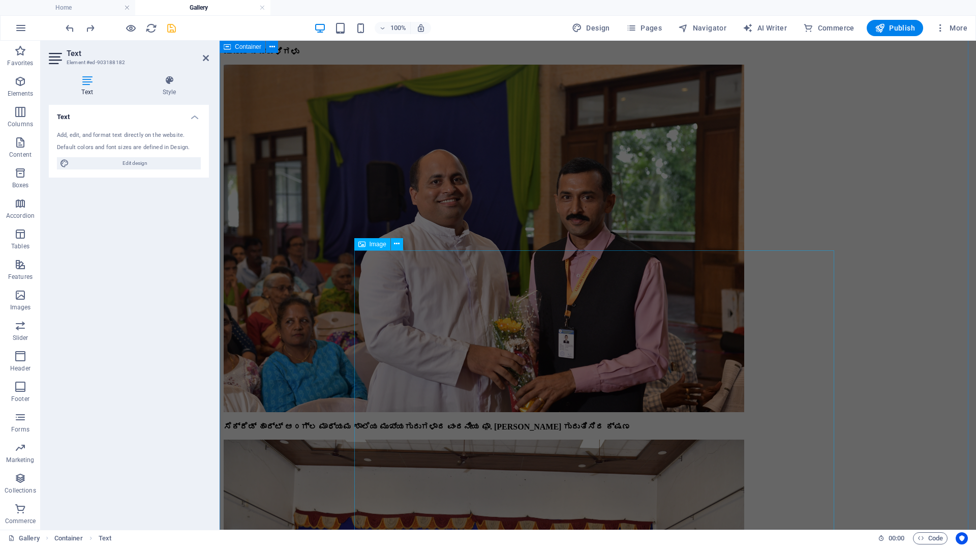
scroll to position [4894, 0]
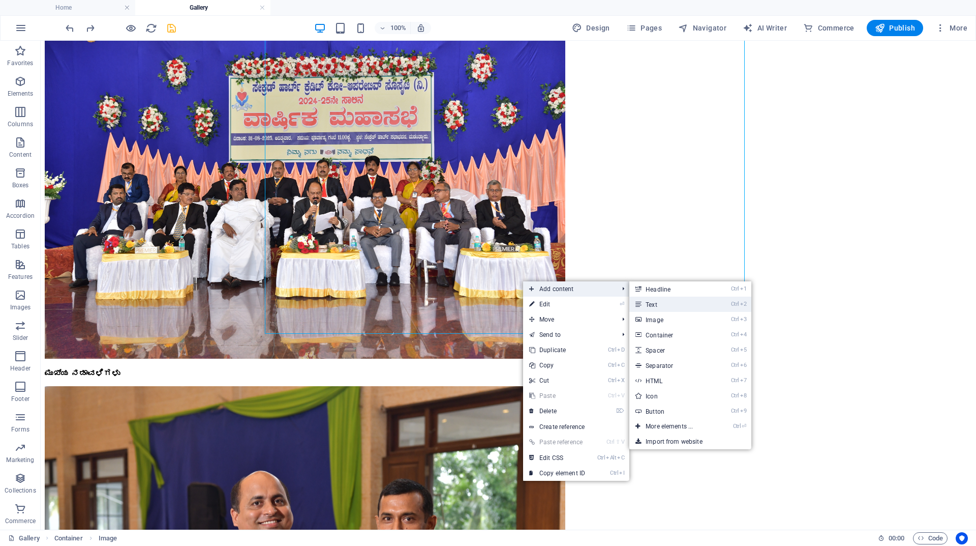
click at [651, 303] on link "Ctrl 2 Text" at bounding box center [672, 303] width 84 height 15
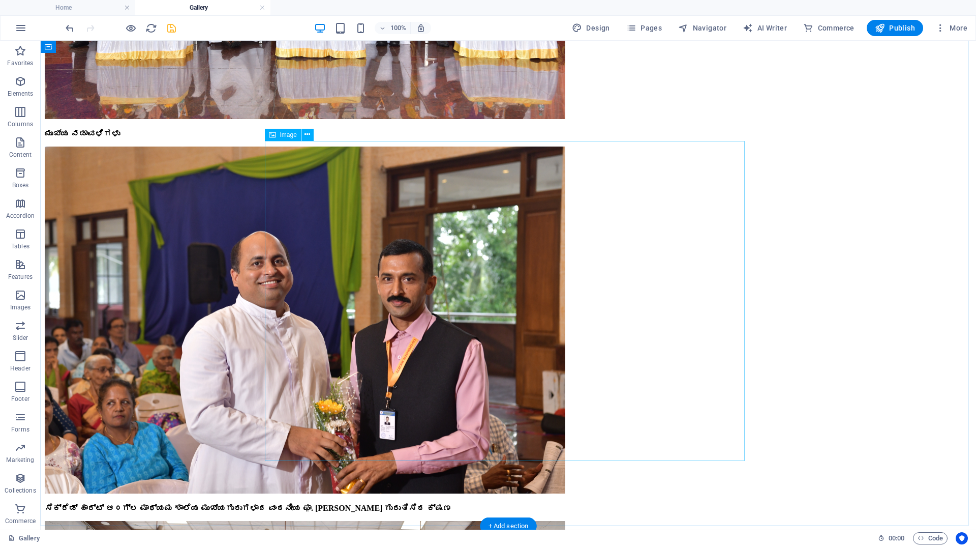
scroll to position [5148, 0]
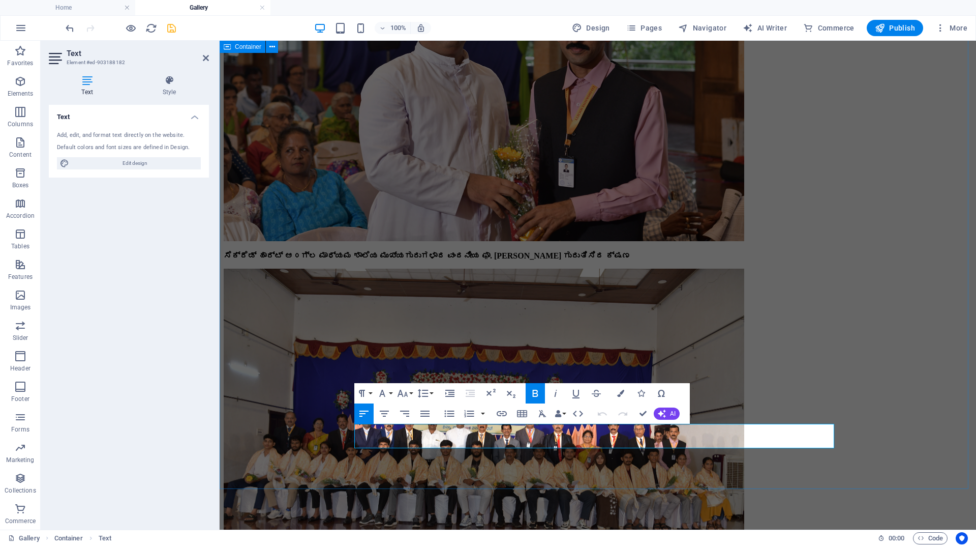
drag, startPoint x: 355, startPoint y: 429, endPoint x: 455, endPoint y: 429, distance: 99.2
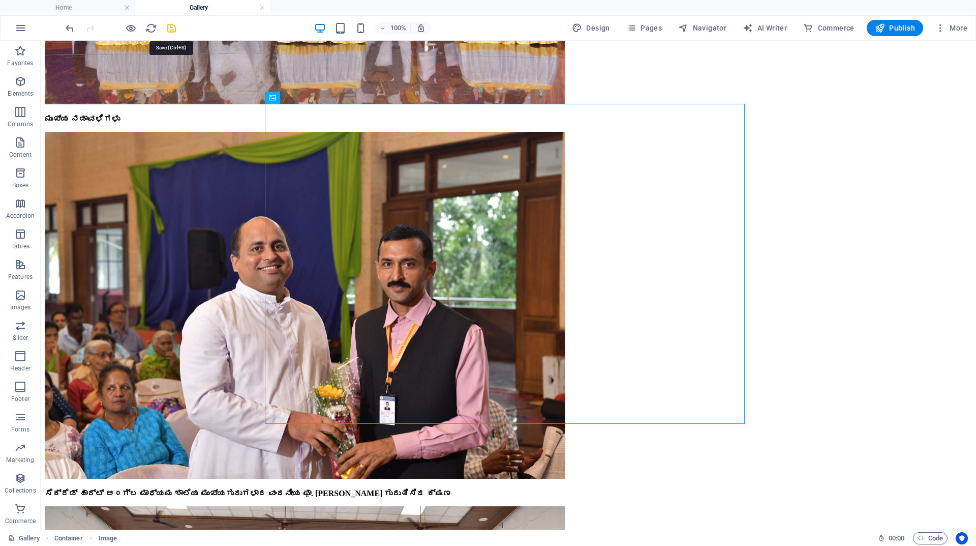
click at [170, 23] on icon "save" at bounding box center [172, 28] width 12 height 12
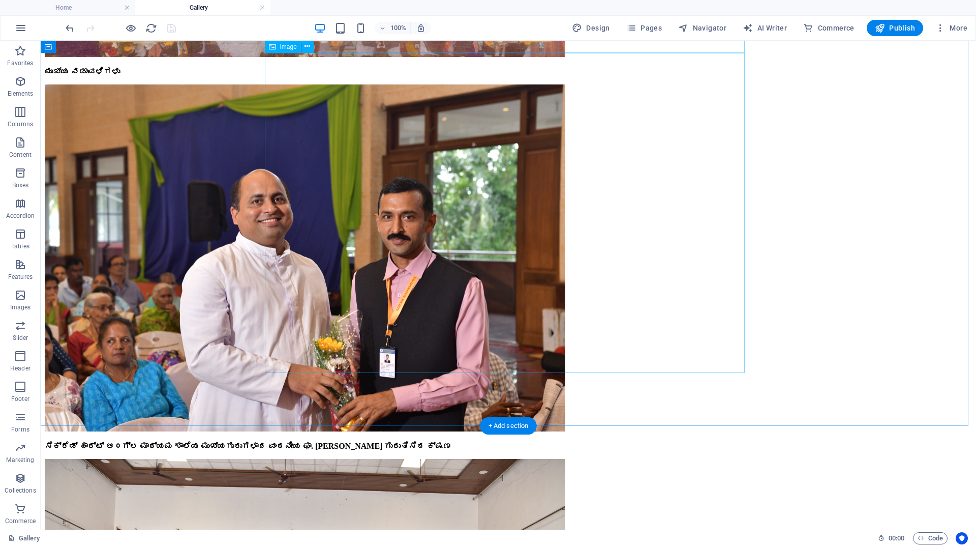
scroll to position [5199, 0]
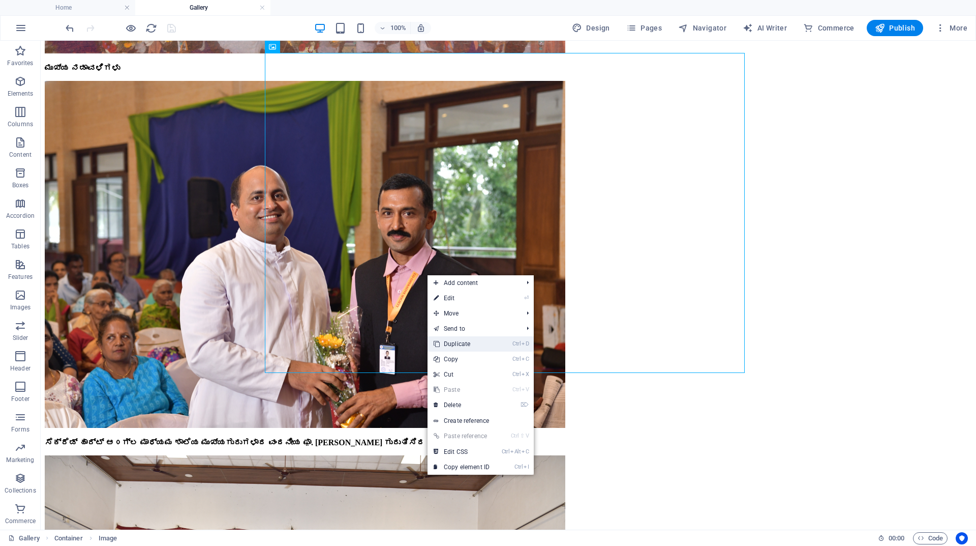
click at [449, 342] on link "Ctrl D Duplicate" at bounding box center [462, 343] width 68 height 15
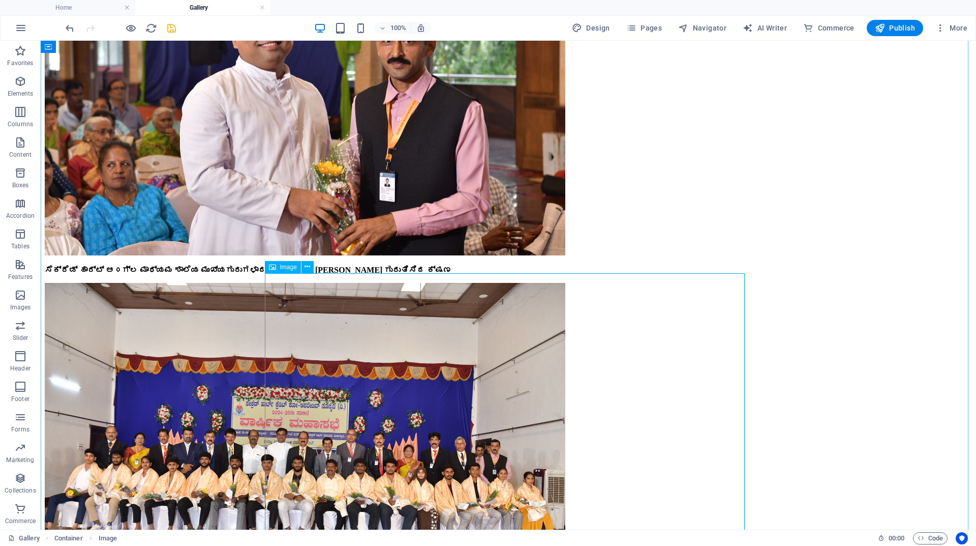
scroll to position [5402, 0]
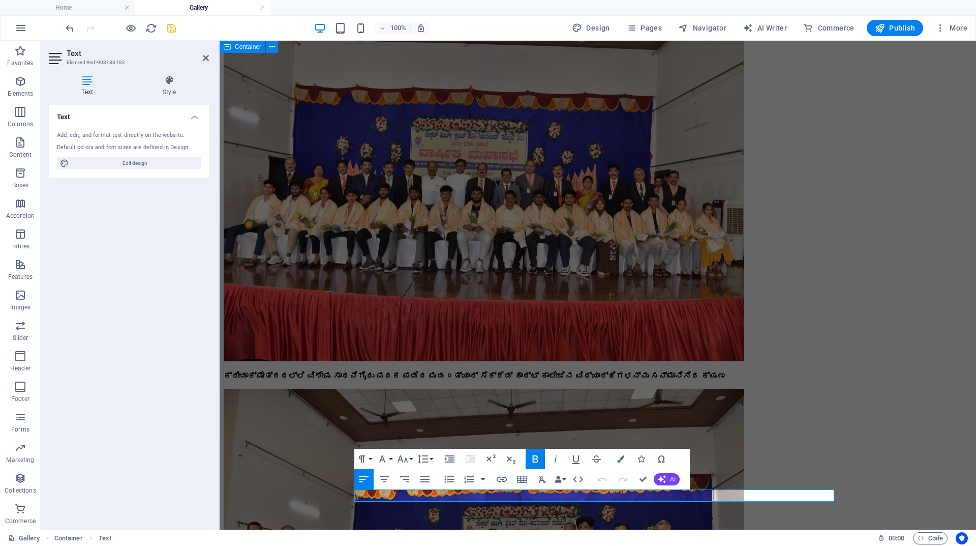
drag, startPoint x: 461, startPoint y: 492, endPoint x: 314, endPoint y: 490, distance: 147.5
copy strong "ಮುಖ್ಯ ಸಲಹೆಗಾರರ ಮಾತು"
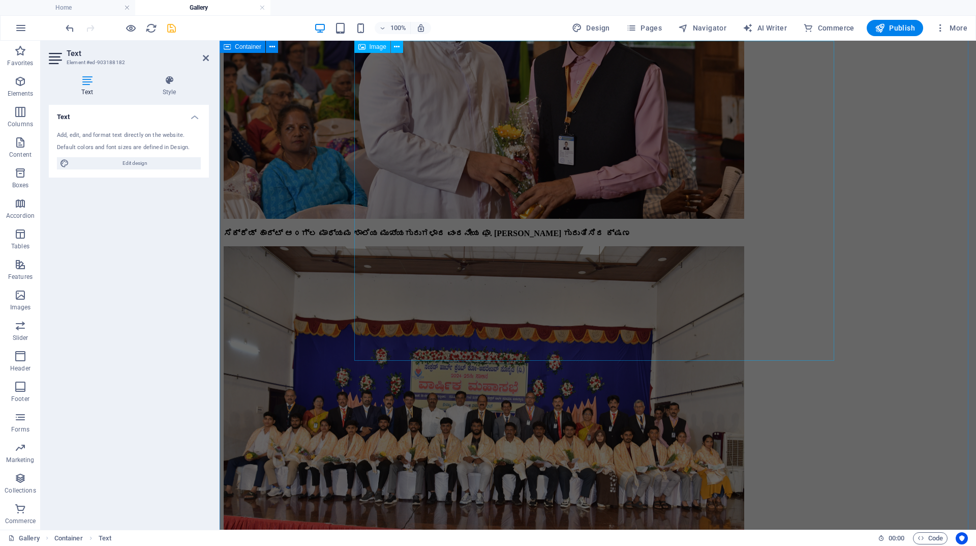
scroll to position [5148, 0]
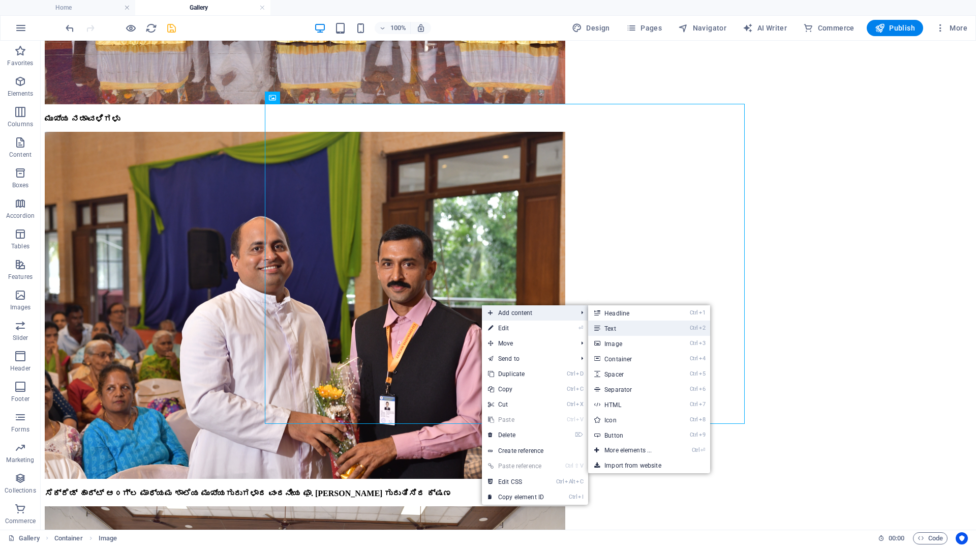
click at [605, 323] on link "Ctrl 2 Text" at bounding box center [630, 327] width 84 height 15
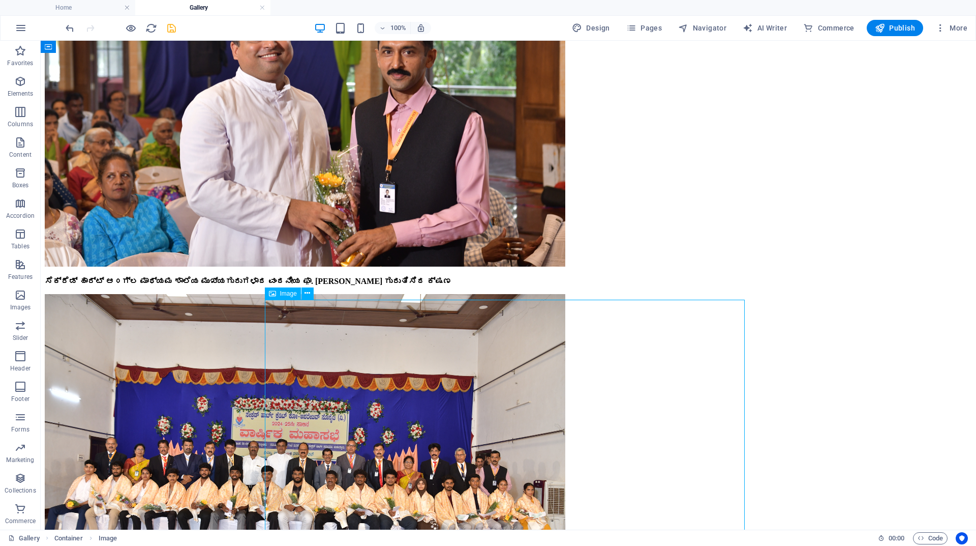
scroll to position [5402, 0]
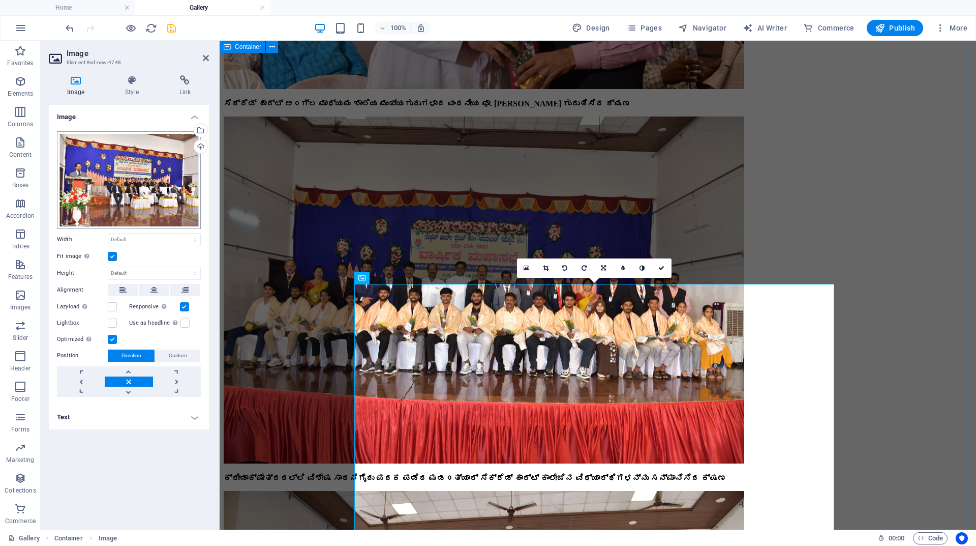
scroll to position [5301, 0]
click at [144, 189] on div "Drag files here, click to choose files or select files from Files or our free s…" at bounding box center [129, 180] width 144 height 98
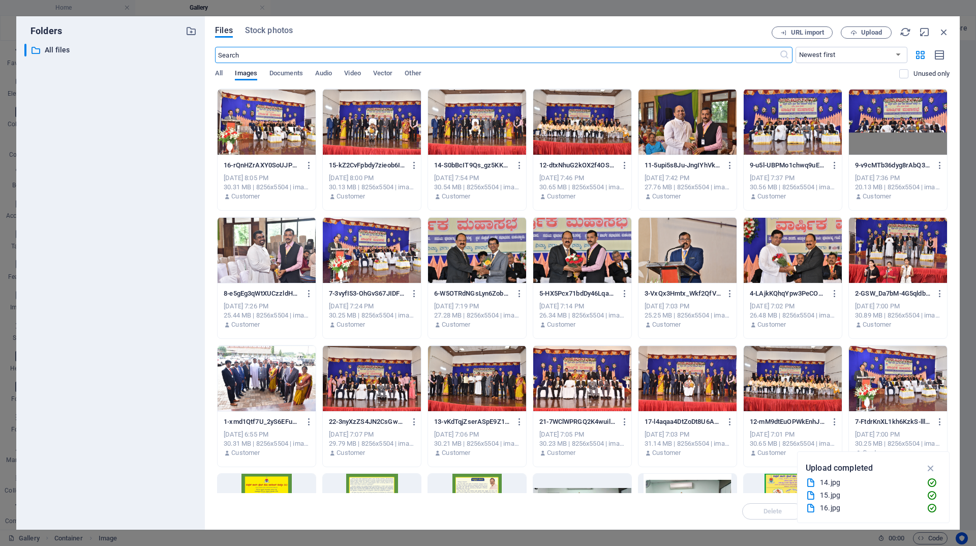
click at [695, 382] on div at bounding box center [688, 378] width 98 height 66
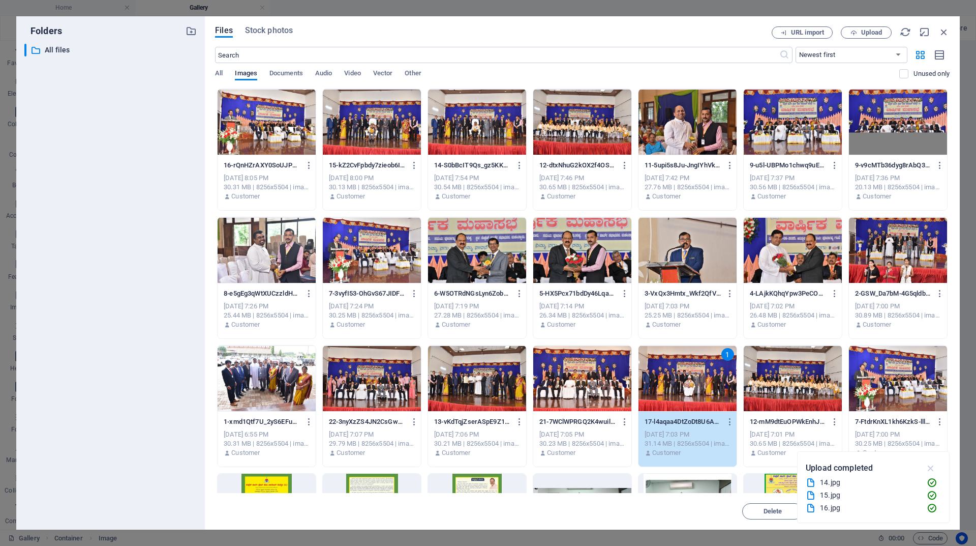
click at [929, 466] on icon "button" at bounding box center [932, 467] width 12 height 11
click at [918, 509] on span "Insert" at bounding box center [920, 511] width 18 height 6
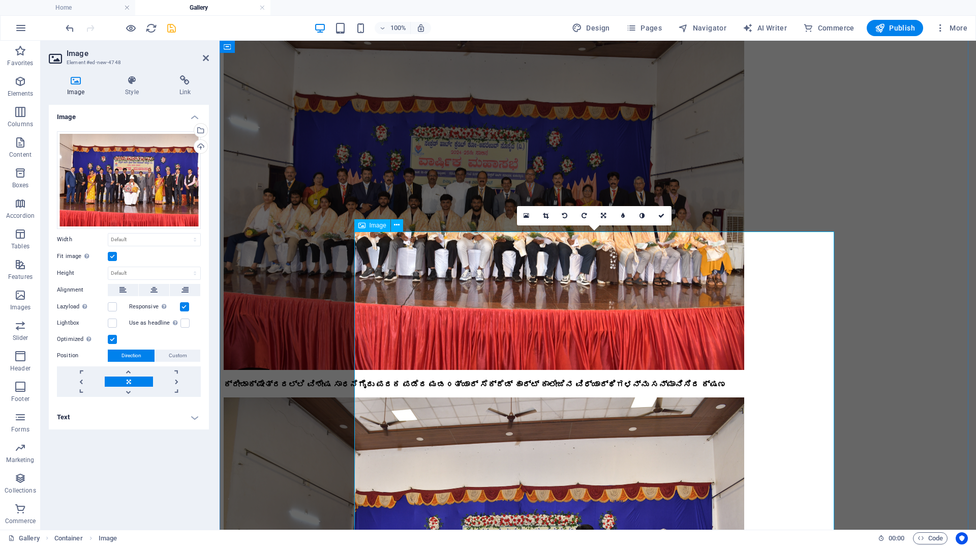
scroll to position [5453, 0]
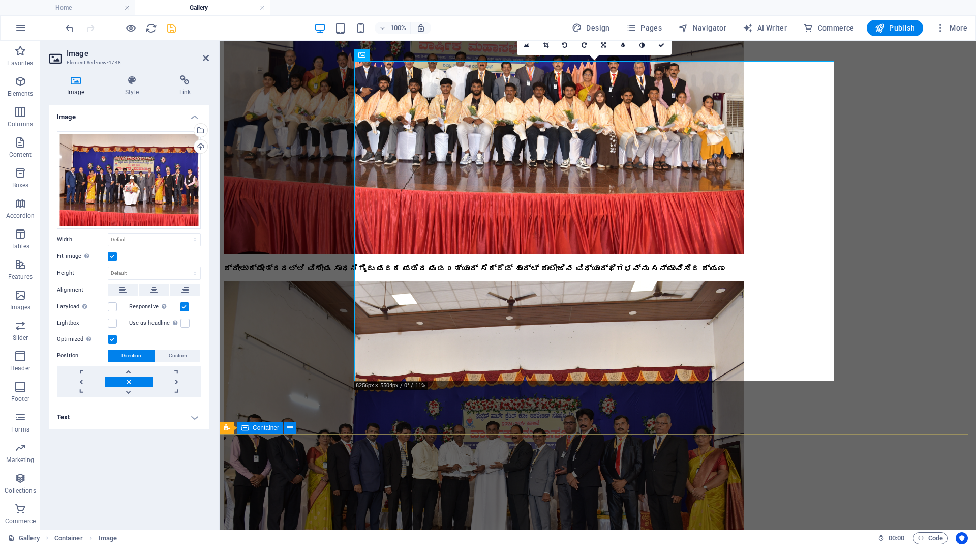
scroll to position [5555, 0]
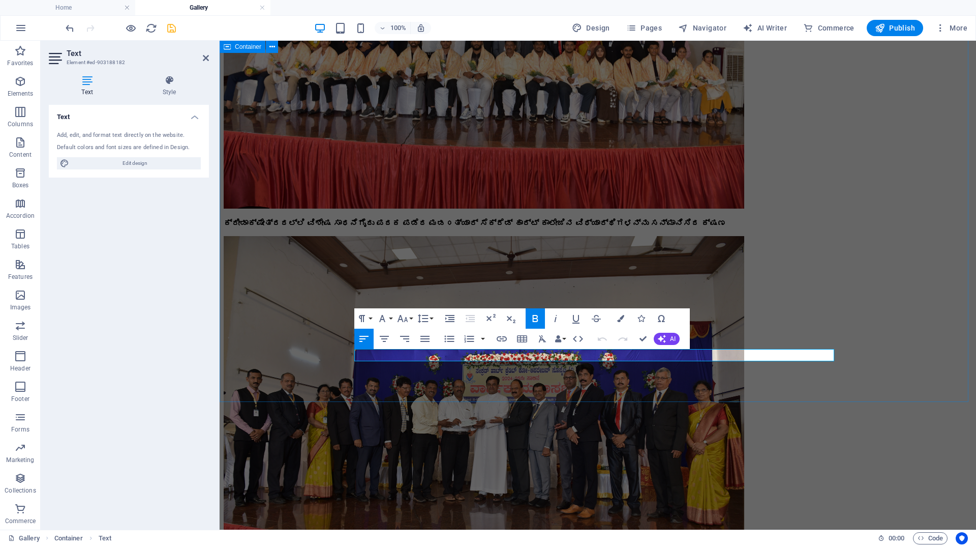
drag, startPoint x: 470, startPoint y: 351, endPoint x: 307, endPoint y: 346, distance: 162.8
drag, startPoint x: 786, startPoint y: 351, endPoint x: 707, endPoint y: 374, distance: 81.6
click at [534, 317] on icon "button" at bounding box center [535, 318] width 12 height 12
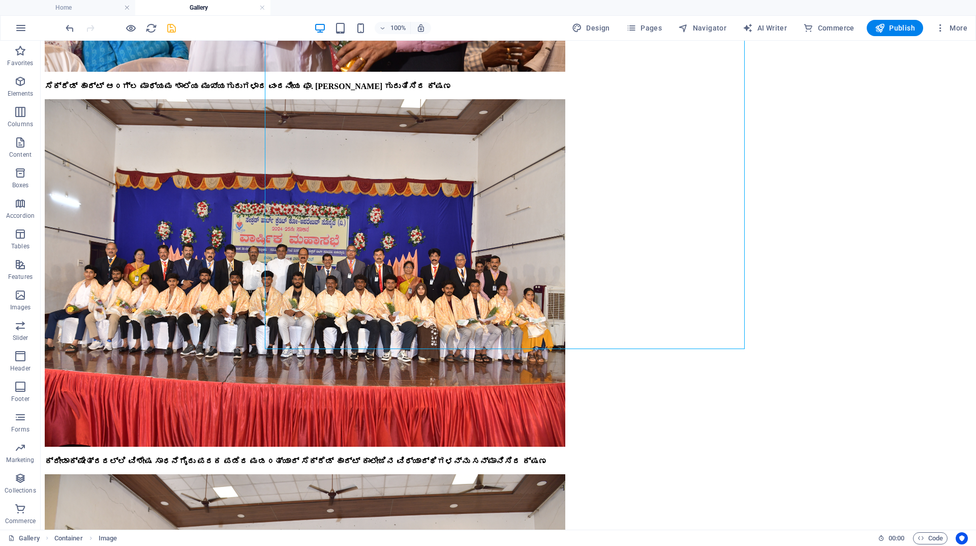
click at [172, 26] on icon "save" at bounding box center [172, 28] width 12 height 12
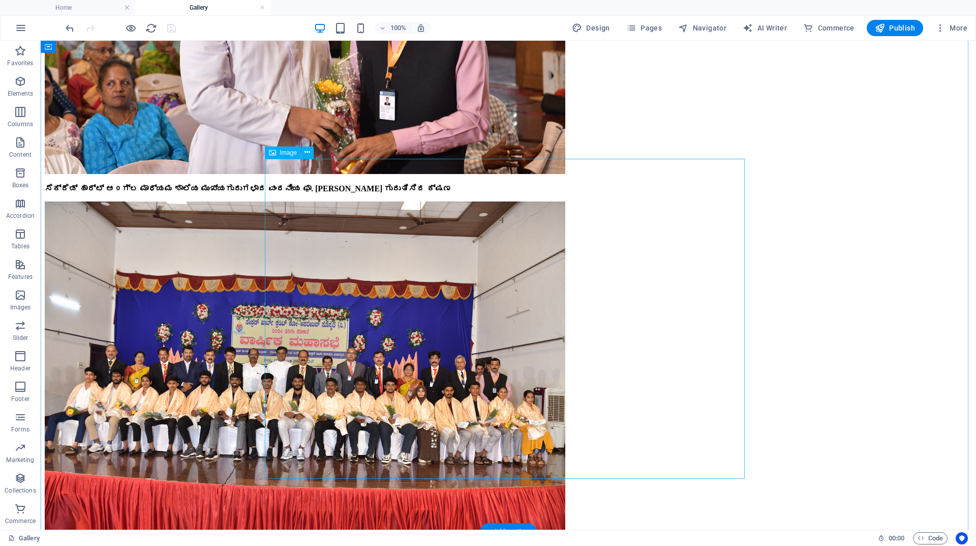
scroll to position [5453, 0]
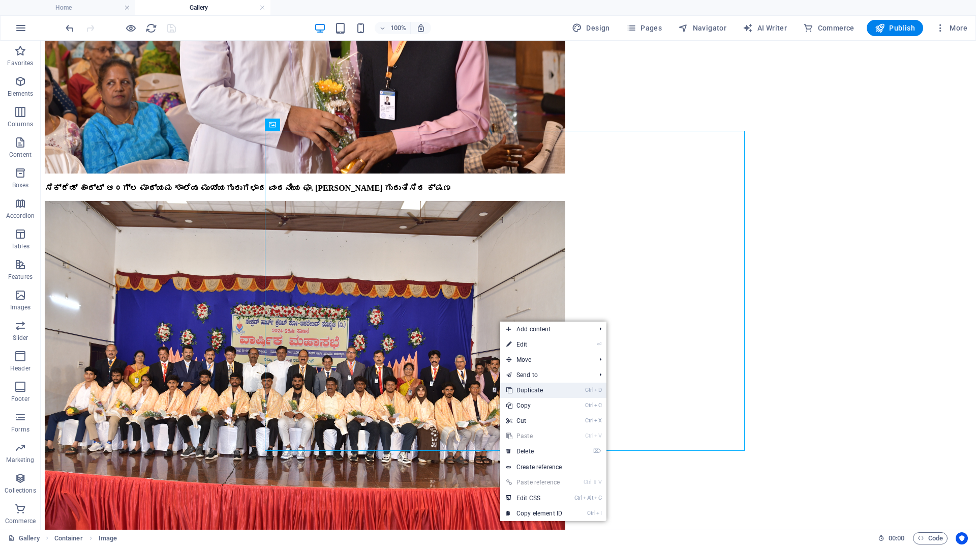
click at [529, 391] on link "Ctrl D Duplicate" at bounding box center [534, 389] width 68 height 15
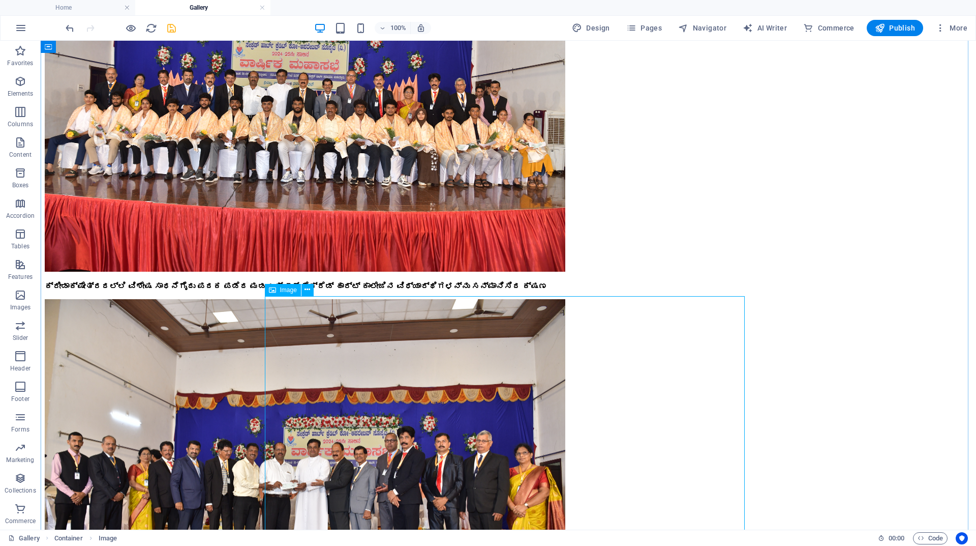
scroll to position [5860, 0]
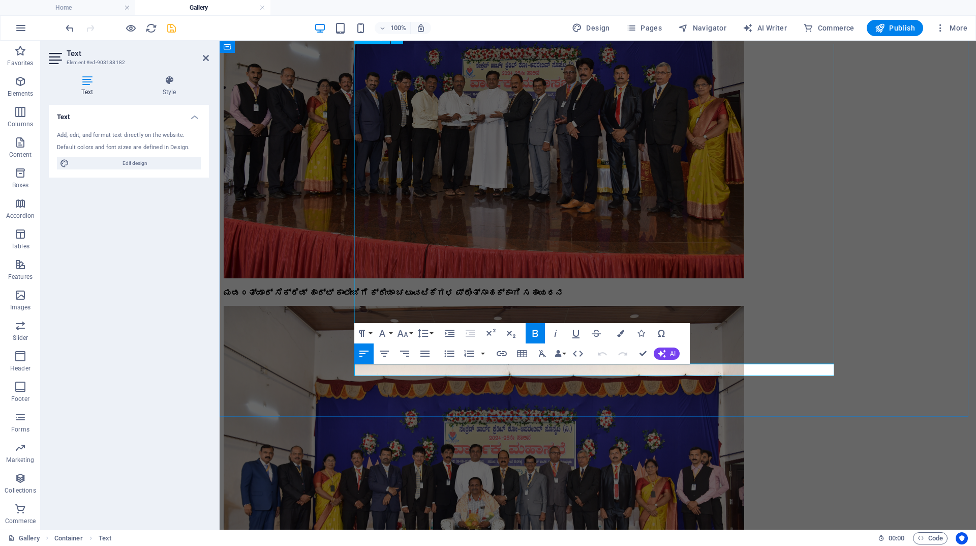
drag, startPoint x: 813, startPoint y: 369, endPoint x: 355, endPoint y: 363, distance: 458.2
copy strong "ನಮ್ಮ ಸಂಘದ ಸ್ಥಾಪನೆಗೆ ಮೂಲ ಕಾರಣರಾದ ವಂದನೀಯ ಫ಼ಾ. [PERSON_NAME] ಇವರನ್ನು ಗೌರವಿಸಿ ಸನ್ಮಾ…"
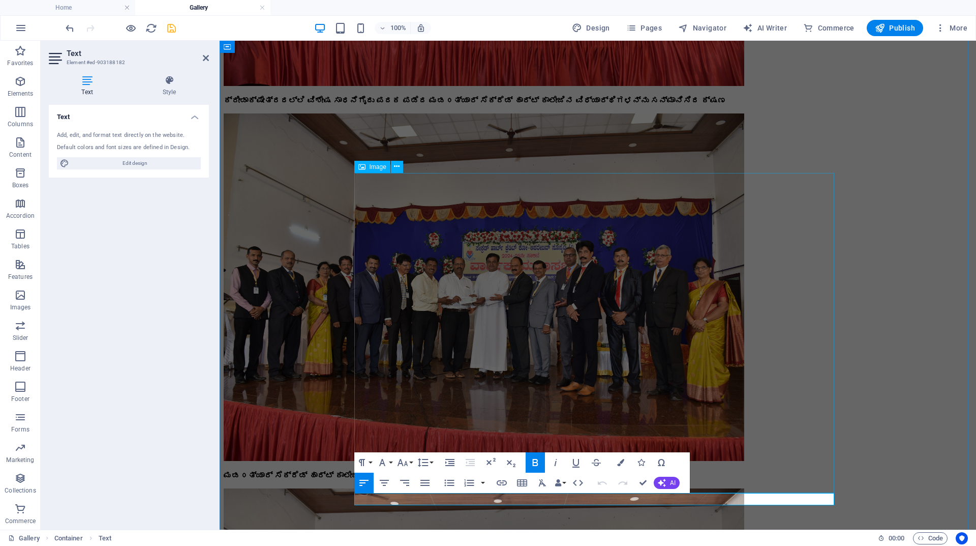
scroll to position [5657, 0]
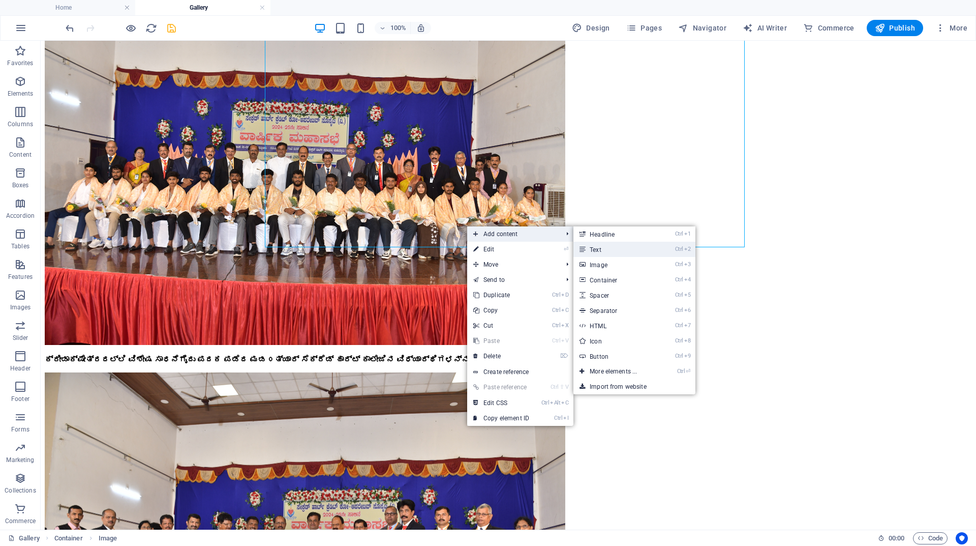
click at [590, 248] on link "Ctrl 2 Text" at bounding box center [616, 249] width 84 height 15
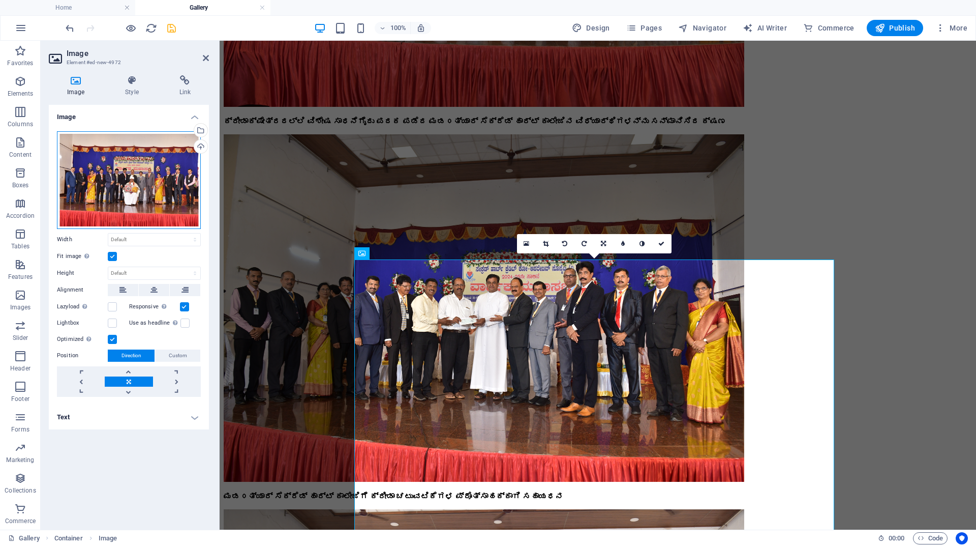
click at [173, 178] on div "Drag files here, click to choose files or select files from Files or our free s…" at bounding box center [129, 180] width 144 height 98
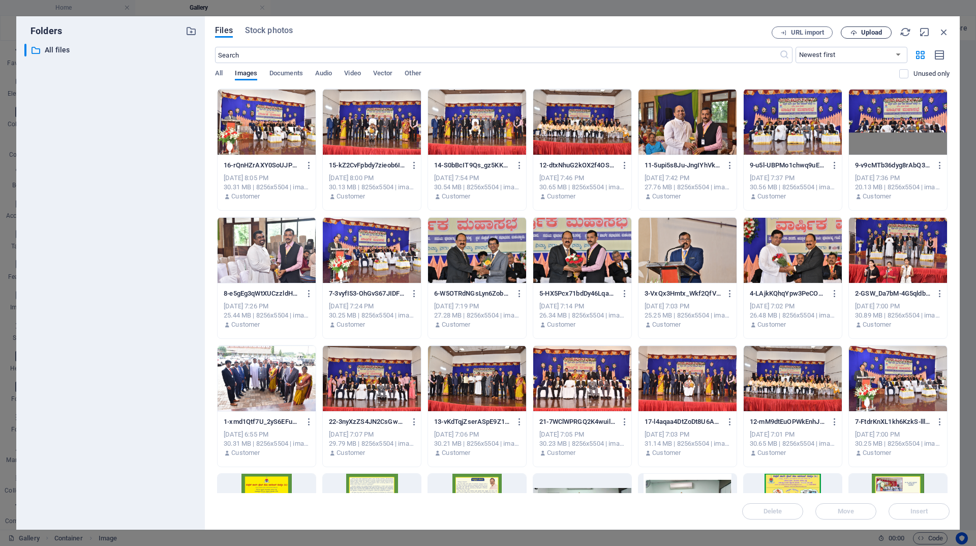
click at [870, 34] on span "Upload" at bounding box center [871, 32] width 21 height 6
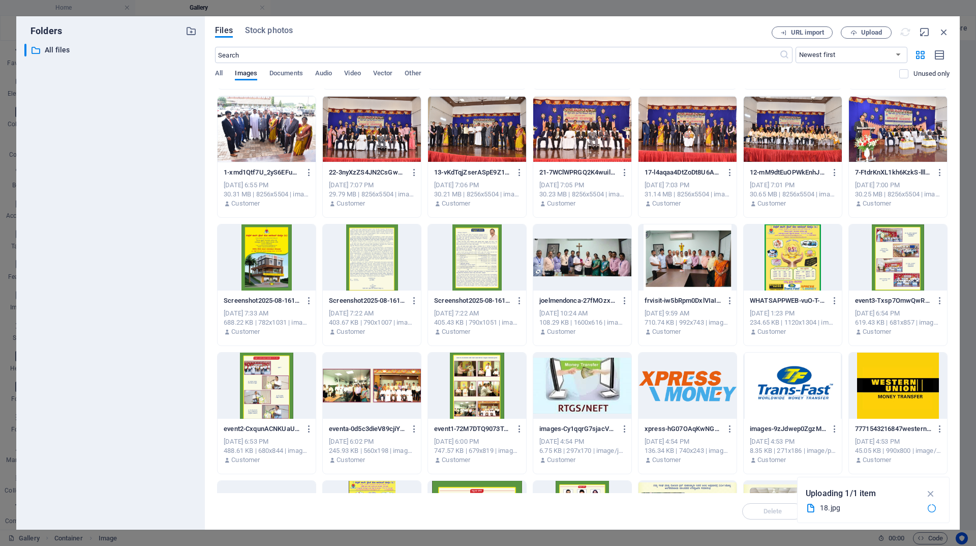
scroll to position [254, 0]
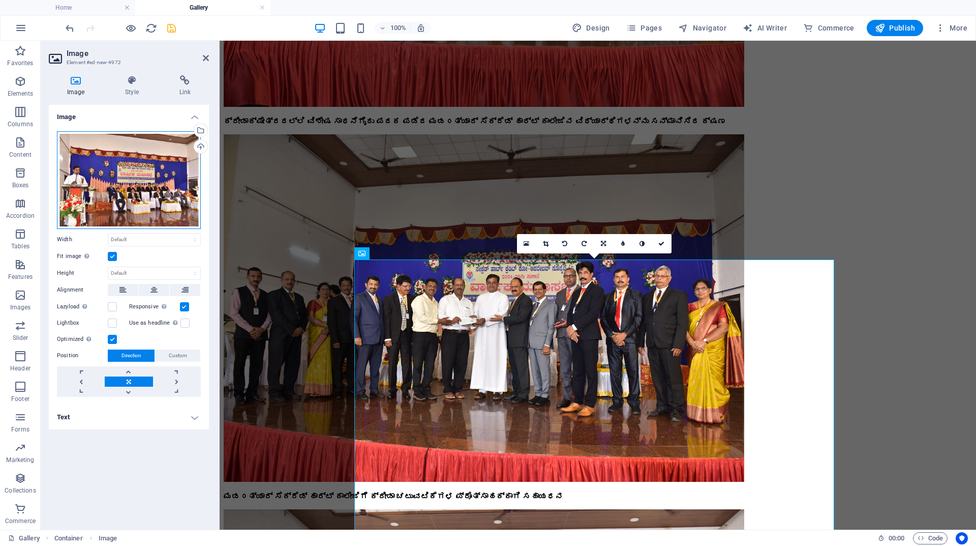
click at [154, 204] on div "Drag files here, click to choose files or select files from Files or our free s…" at bounding box center [129, 180] width 144 height 98
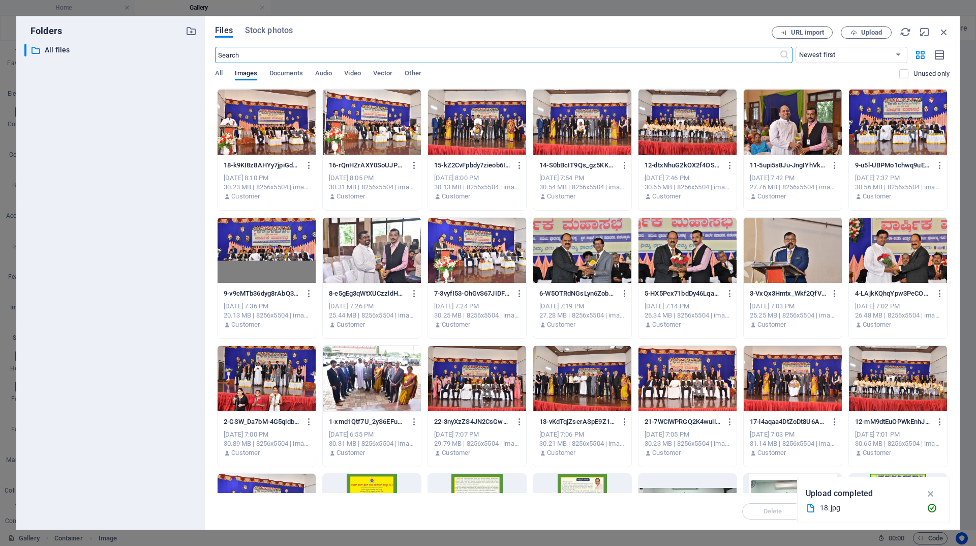
click at [942, 37] on icon "button" at bounding box center [944, 31] width 11 height 11
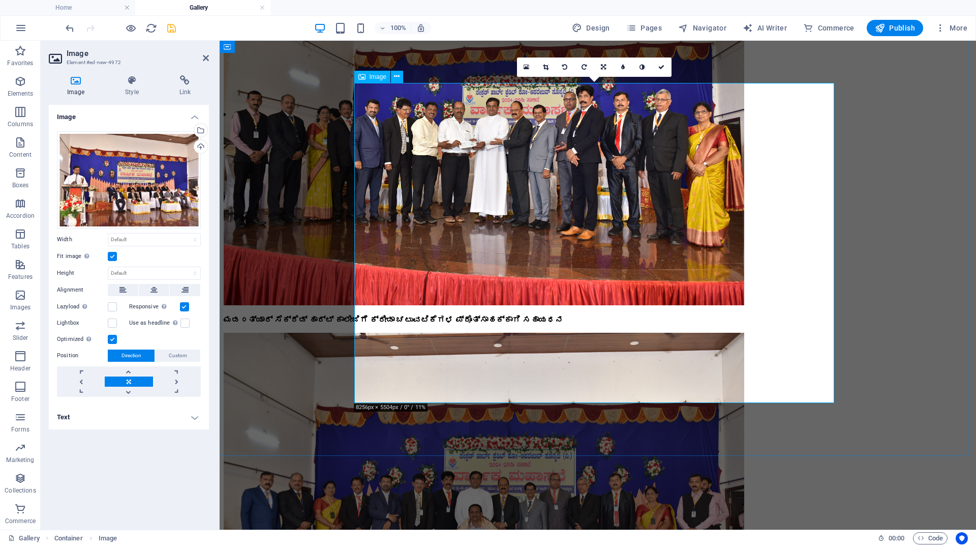
scroll to position [5860, 0]
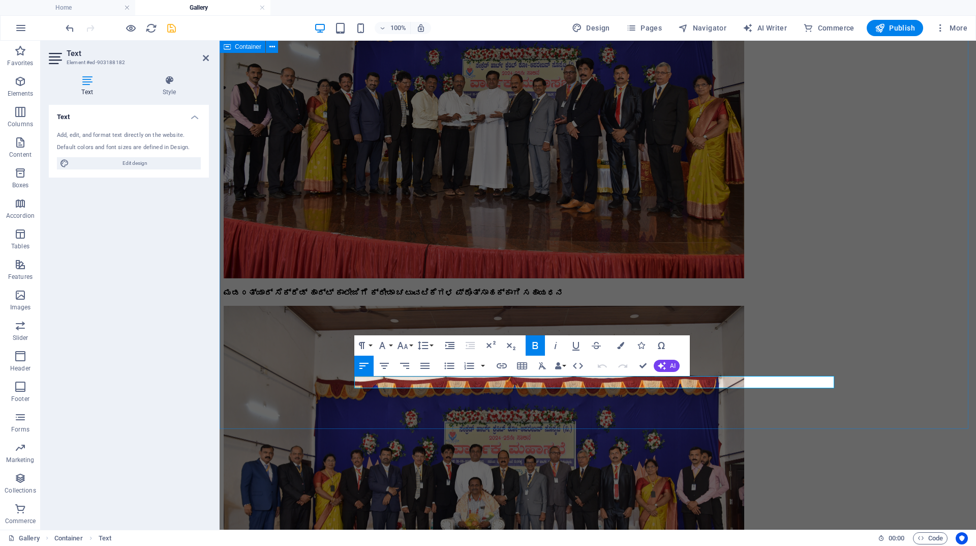
drag, startPoint x: 811, startPoint y: 383, endPoint x: 344, endPoint y: 392, distance: 466.9
click at [542, 346] on button "Bold" at bounding box center [535, 345] width 19 height 20
click at [539, 346] on icon "button" at bounding box center [535, 345] width 12 height 12
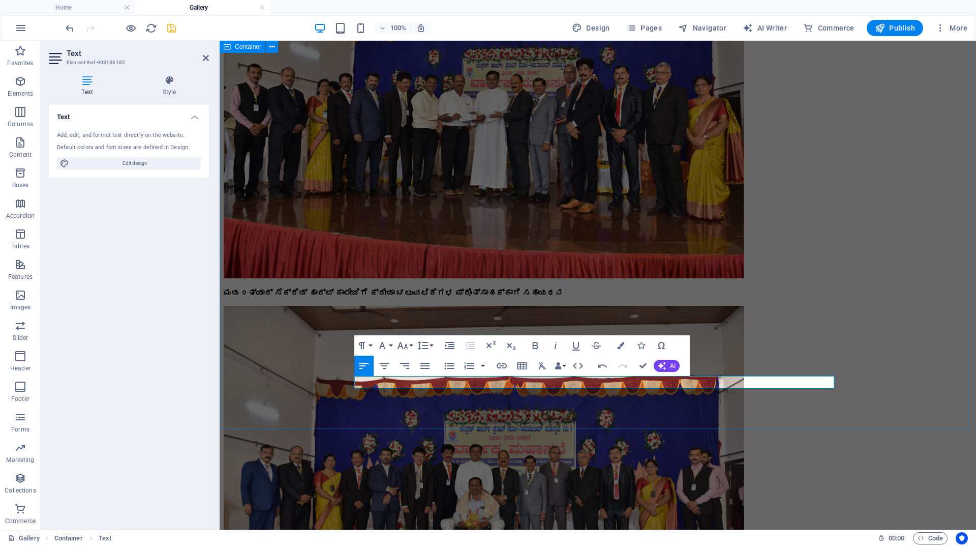
drag, startPoint x: 637, startPoint y: 380, endPoint x: 279, endPoint y: 383, distance: 358.0
click at [534, 343] on icon "button" at bounding box center [535, 345] width 12 height 12
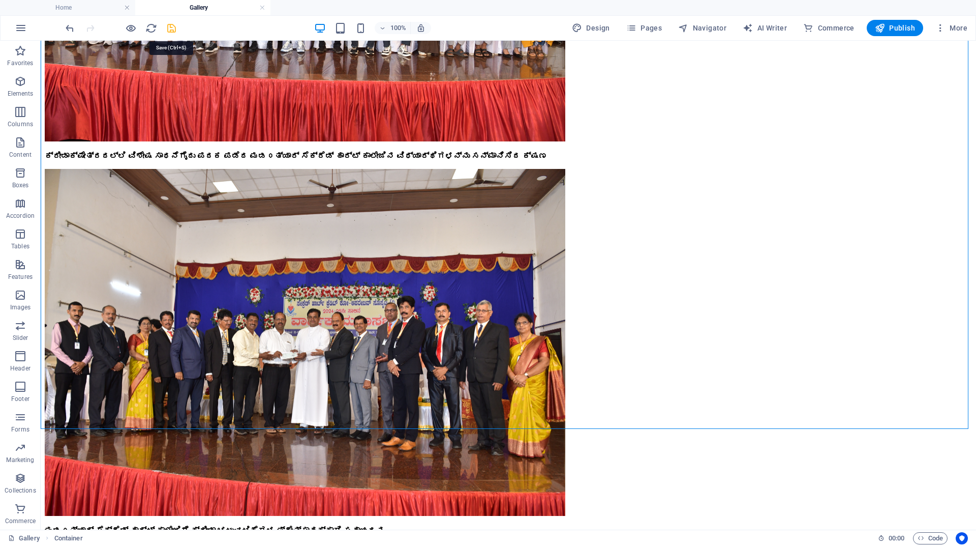
click at [168, 23] on icon "save" at bounding box center [172, 28] width 12 height 12
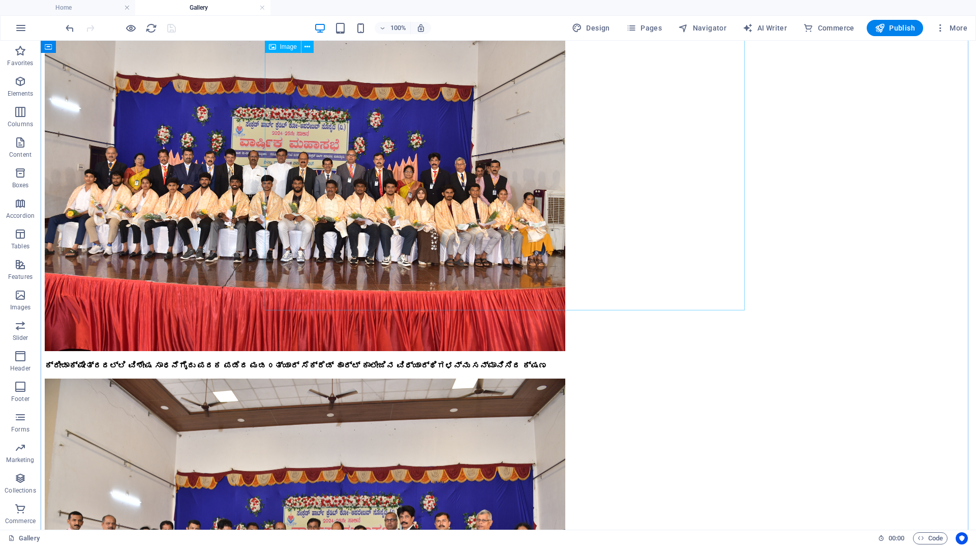
scroll to position [5758, 0]
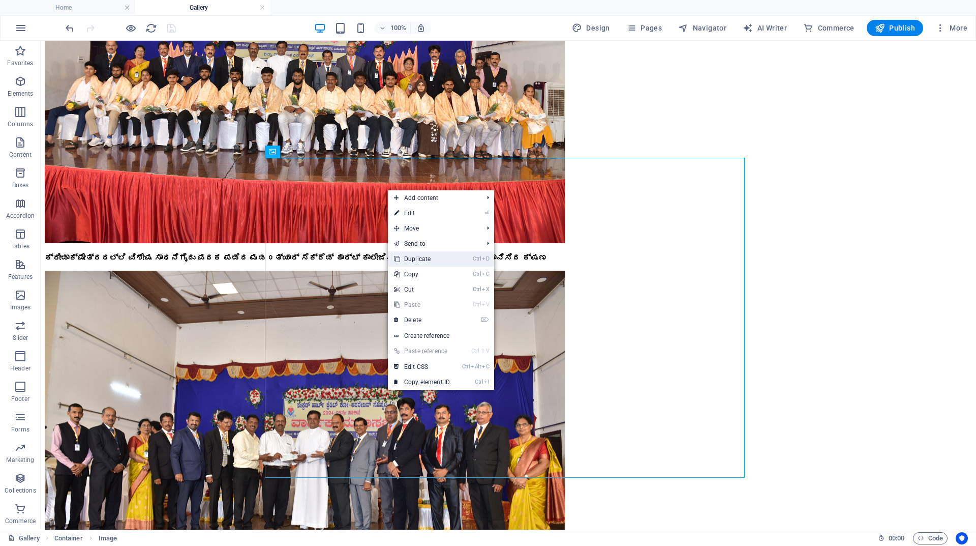
click at [425, 258] on link "Ctrl D Duplicate" at bounding box center [422, 258] width 68 height 15
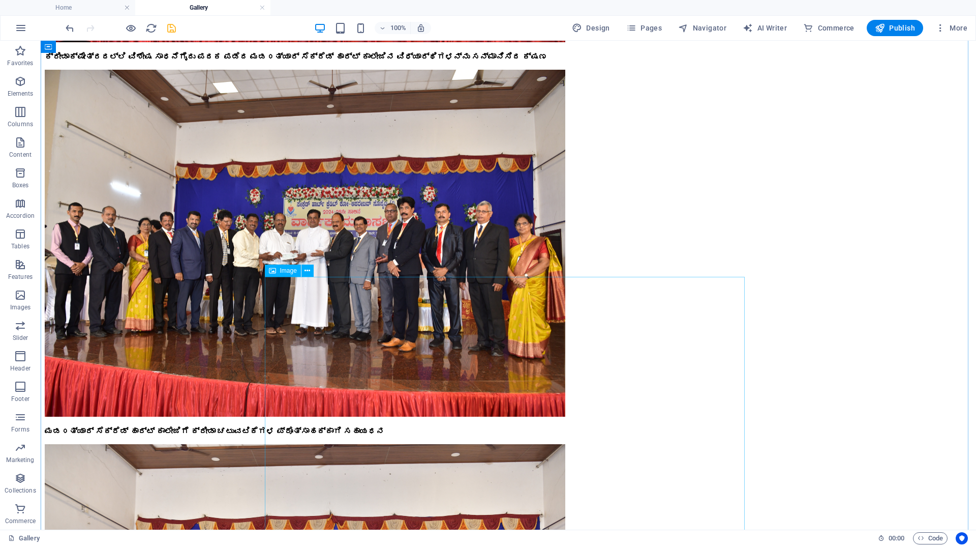
scroll to position [6013, 0]
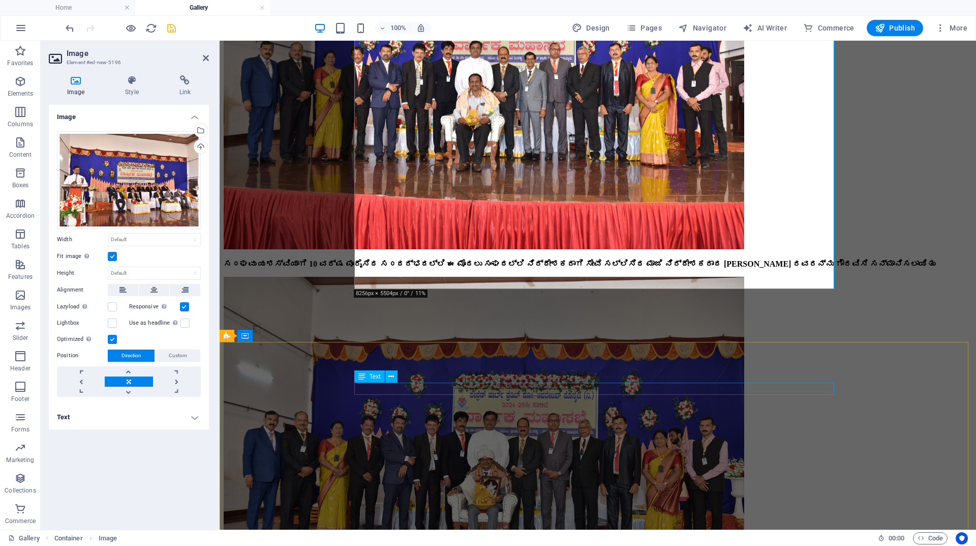
scroll to position [6267, 0]
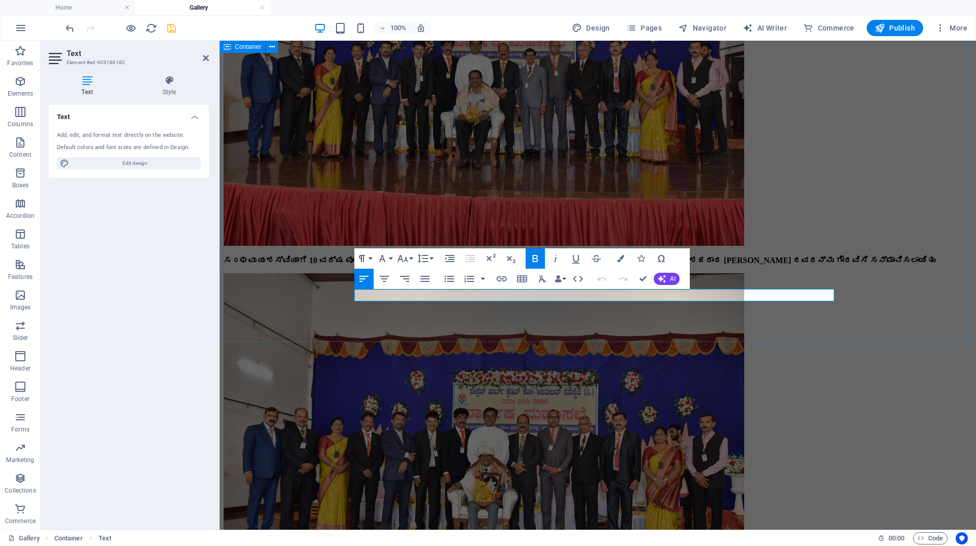
drag, startPoint x: 665, startPoint y: 295, endPoint x: 339, endPoint y: 289, distance: 325.5
copy strong "ಗೌರವ ಅಧ್ಯಕ್ಷರಾದ [PERSON_NAME] ಫ಼ಾ. [PERSON_NAME] ರವರಿಂದ ಶುಭ ನುಡಿ"
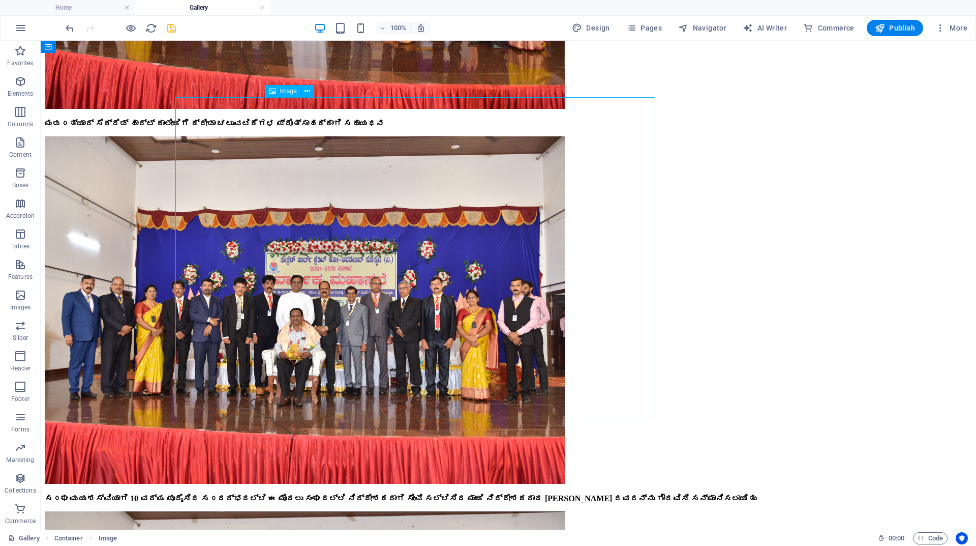
scroll to position [6013, 0]
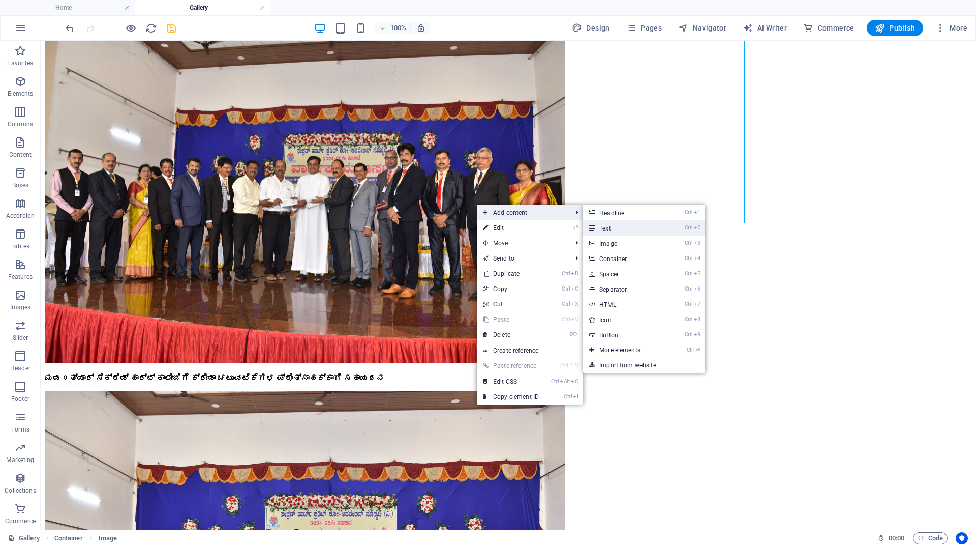
click at [602, 225] on link "Ctrl 2 Text" at bounding box center [625, 227] width 84 height 15
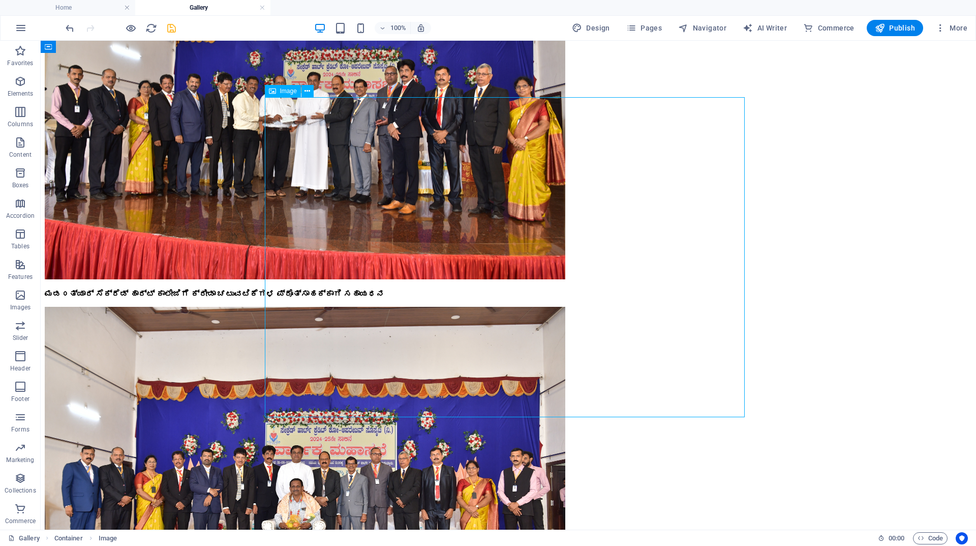
scroll to position [6165, 0]
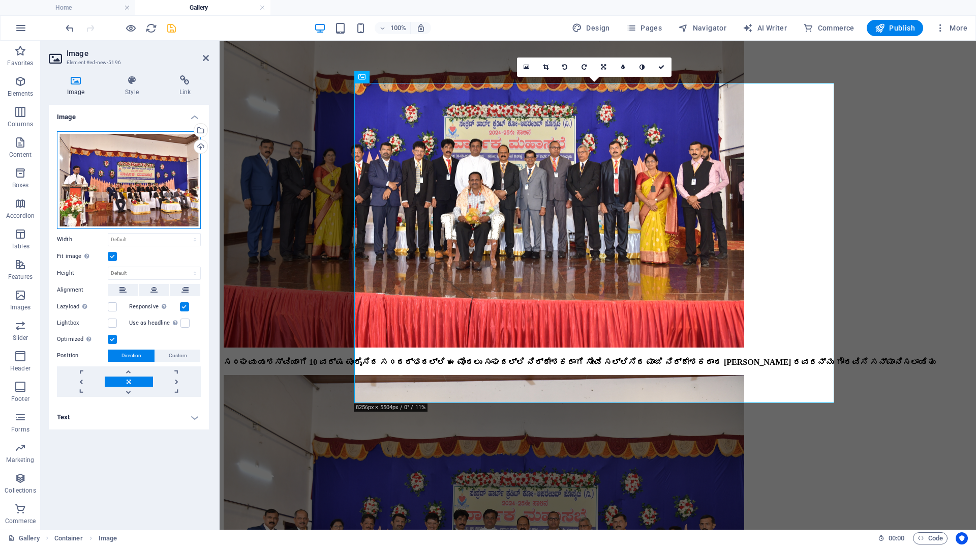
click at [103, 160] on div "Drag files here, click to choose files or select files from Files or our free s…" at bounding box center [129, 180] width 144 height 98
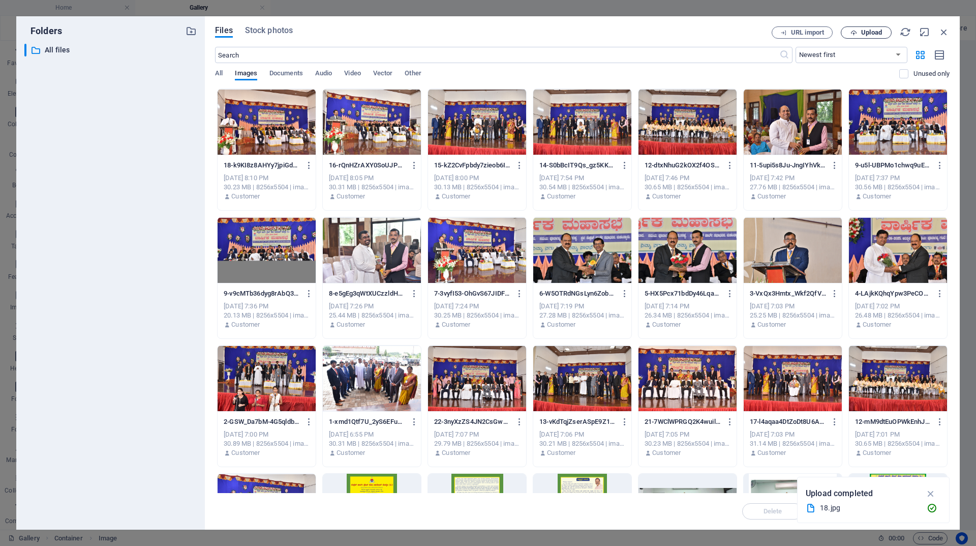
click at [861, 34] on span "Upload" at bounding box center [871, 32] width 21 height 6
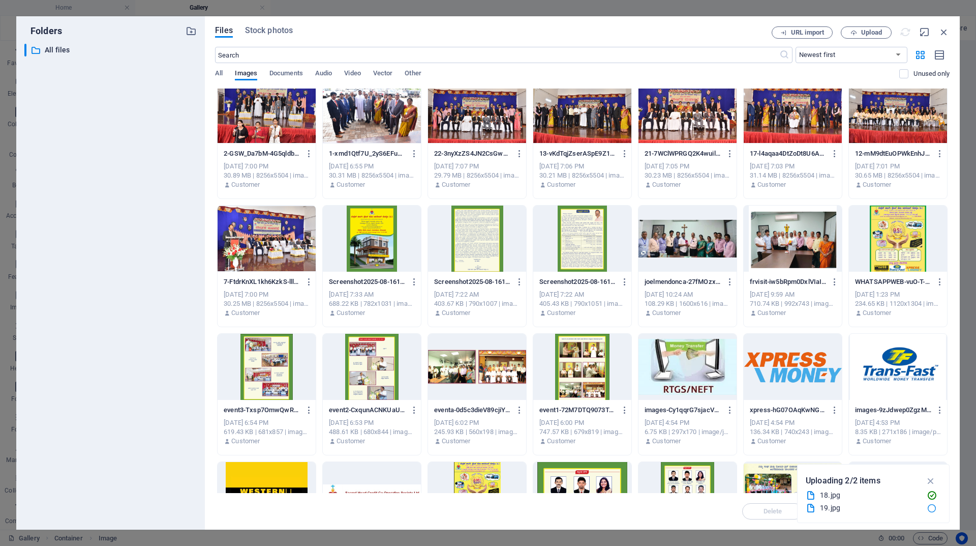
scroll to position [254, 0]
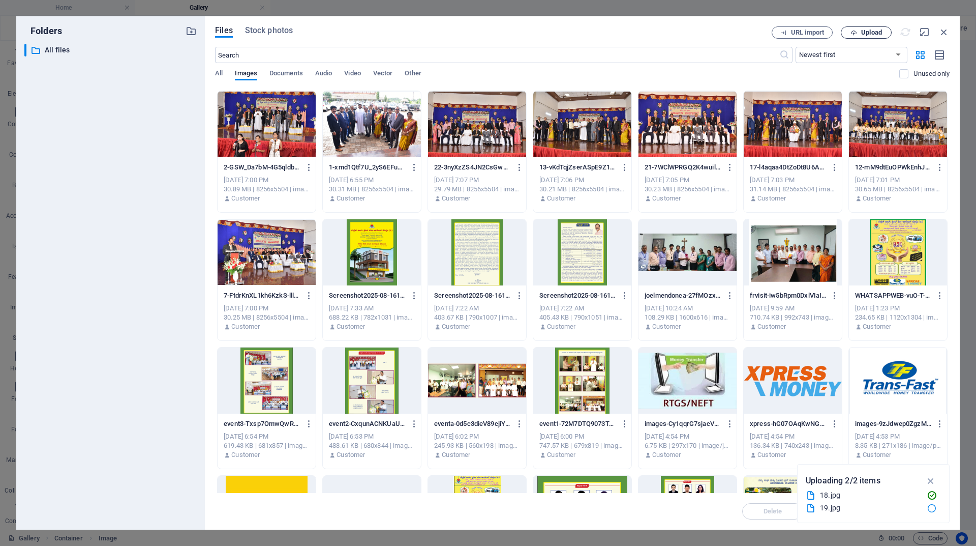
click at [872, 33] on span "Upload" at bounding box center [871, 32] width 21 height 6
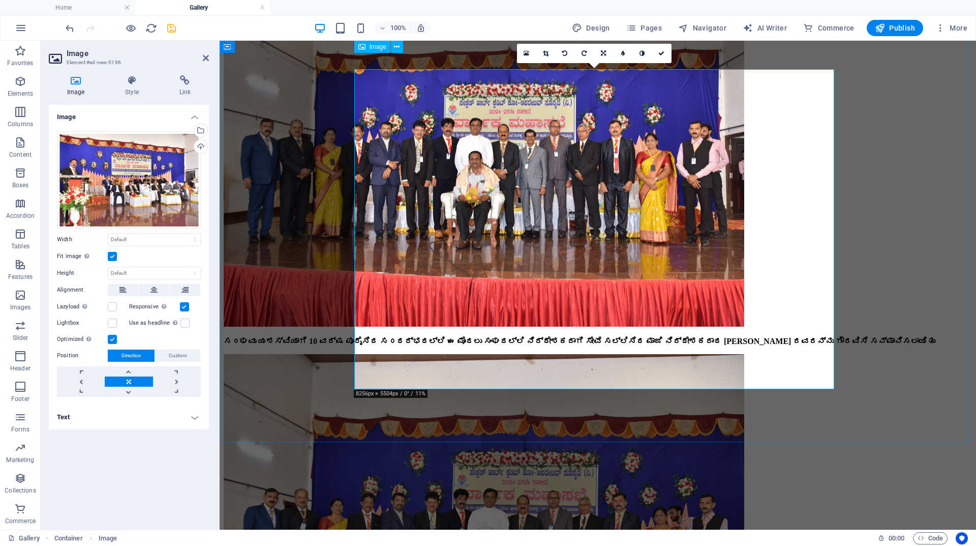
scroll to position [6165, 0]
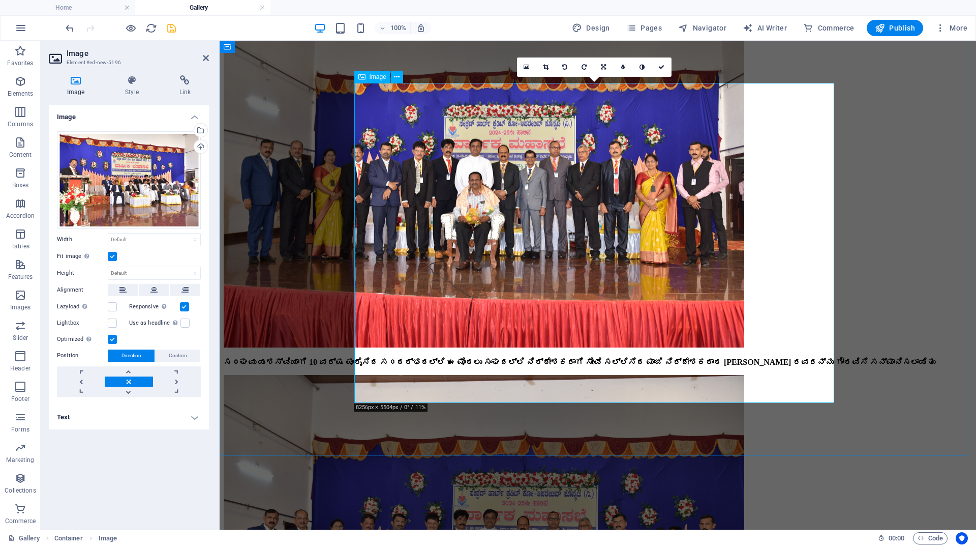
click at [163, 192] on div "Drag files here, click to choose files or select files from Files or our free s…" at bounding box center [129, 180] width 144 height 98
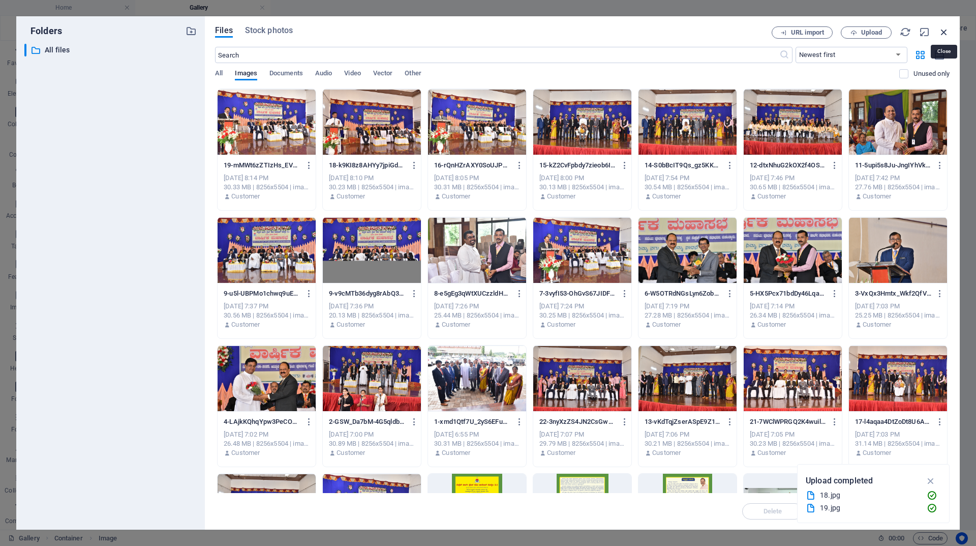
drag, startPoint x: 943, startPoint y: 32, endPoint x: 679, endPoint y: 25, distance: 264.0
click at [943, 32] on icon "button" at bounding box center [944, 31] width 11 height 11
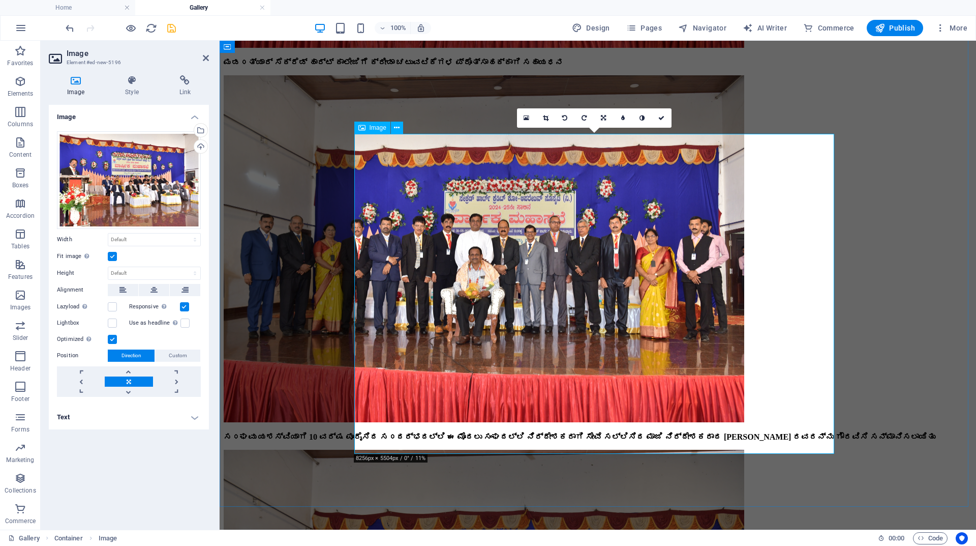
scroll to position [6114, 0]
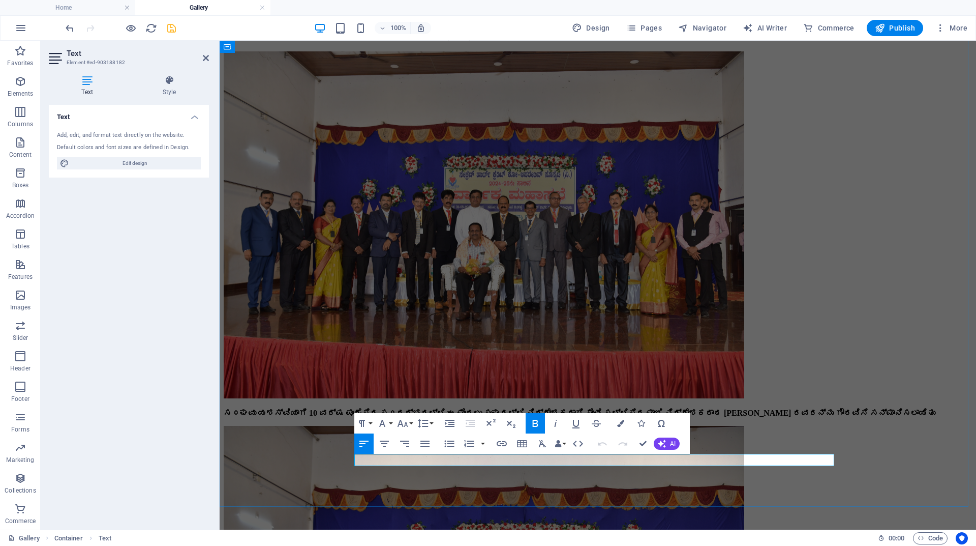
drag, startPoint x: 675, startPoint y: 459, endPoint x: 357, endPoint y: 456, distance: 318.4
drag, startPoint x: 628, startPoint y: 460, endPoint x: 346, endPoint y: 461, distance: 281.7
click at [534, 424] on icon "button" at bounding box center [535, 423] width 12 height 12
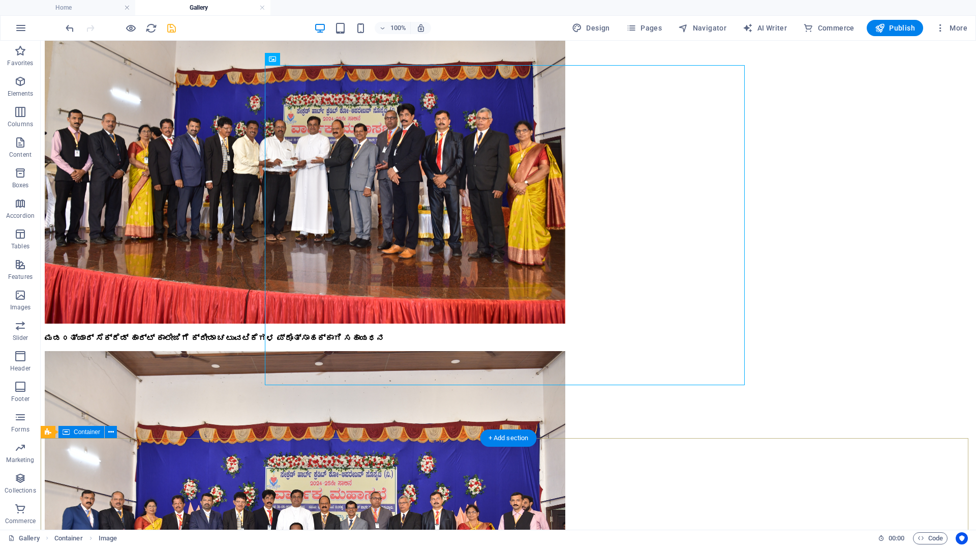
scroll to position [6216, 0]
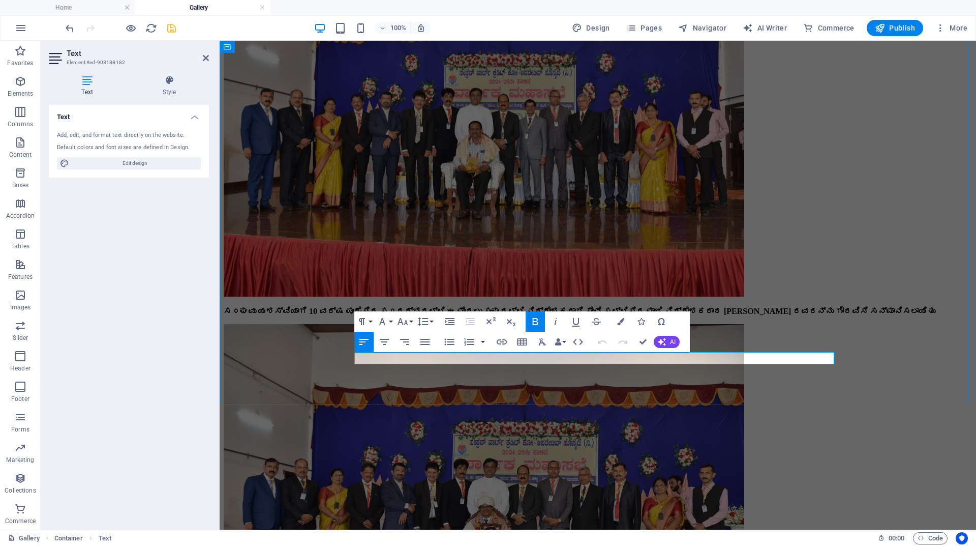
drag, startPoint x: 620, startPoint y: 356, endPoint x: 665, endPoint y: 356, distance: 44.8
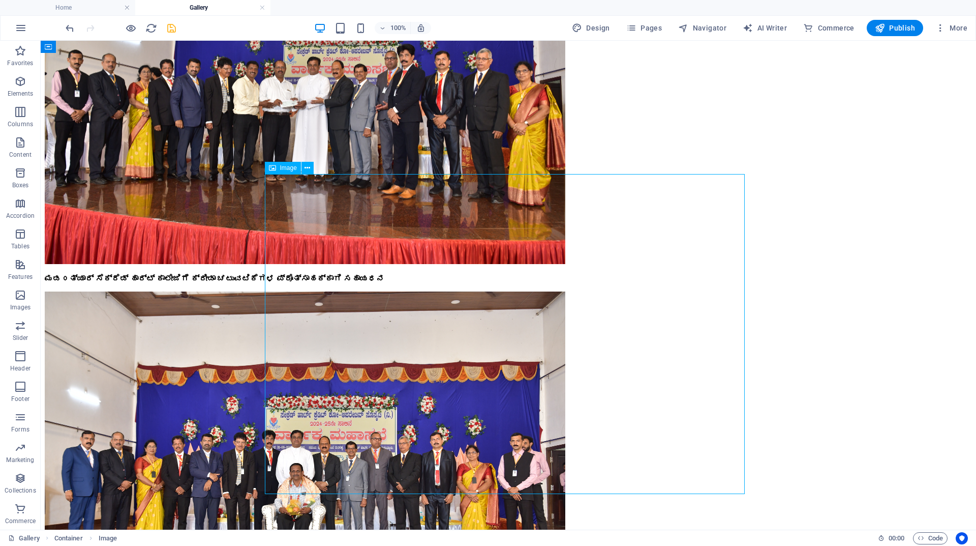
scroll to position [6114, 0]
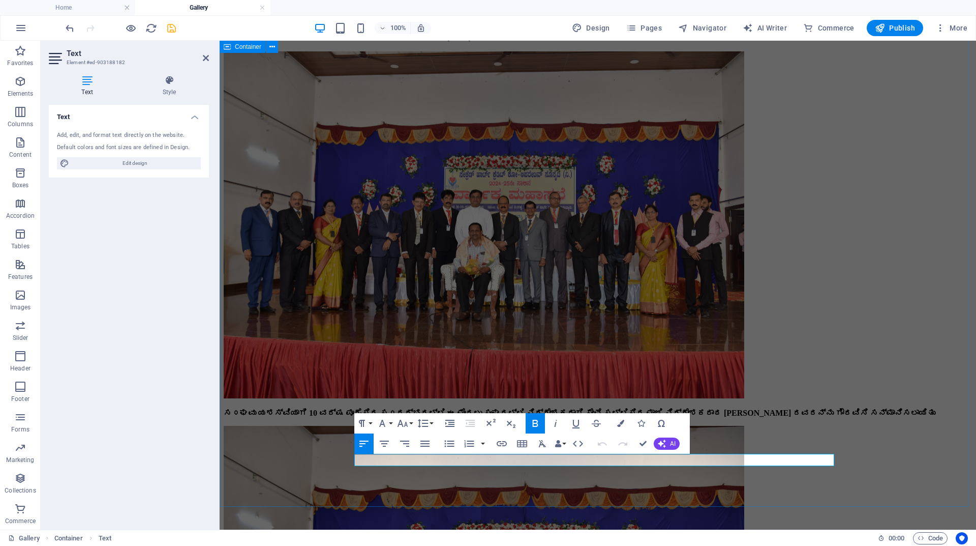
drag, startPoint x: 621, startPoint y: 458, endPoint x: 294, endPoint y: 444, distance: 326.8
drag, startPoint x: 624, startPoint y: 456, endPoint x: 316, endPoint y: 461, distance: 308.2
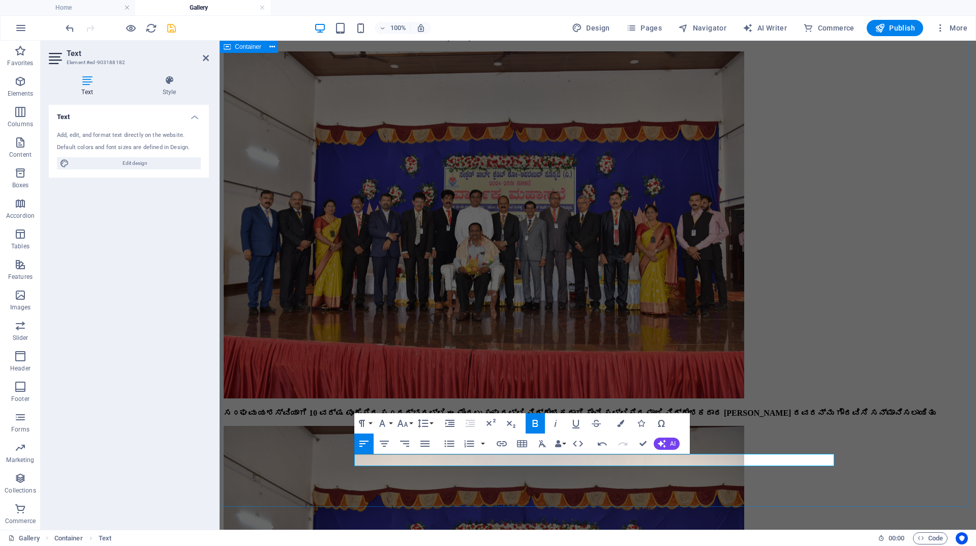
drag, startPoint x: 643, startPoint y: 458, endPoint x: 310, endPoint y: 454, distance: 332.6
click at [537, 421] on icon "button" at bounding box center [535, 423] width 6 height 7
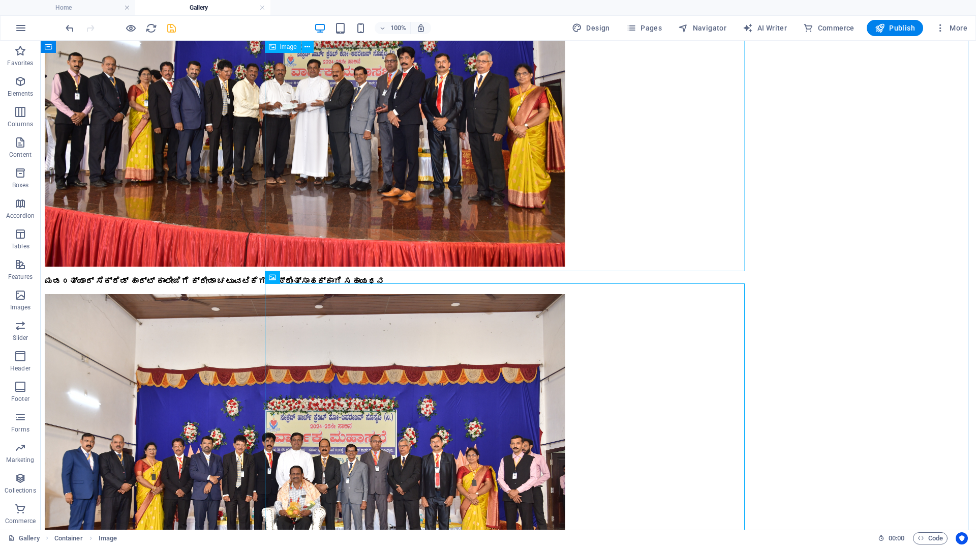
scroll to position [6216, 0]
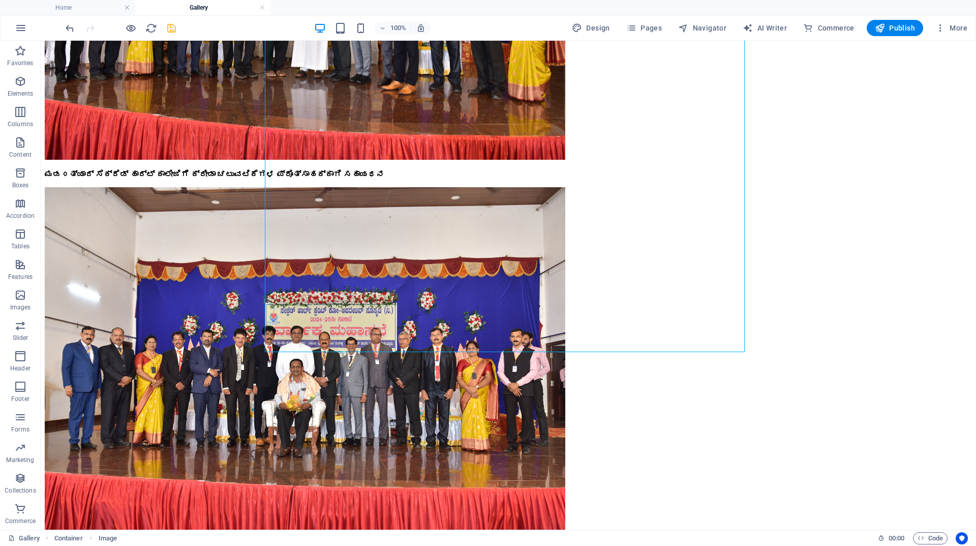
click at [167, 29] on icon "save" at bounding box center [172, 28] width 12 height 12
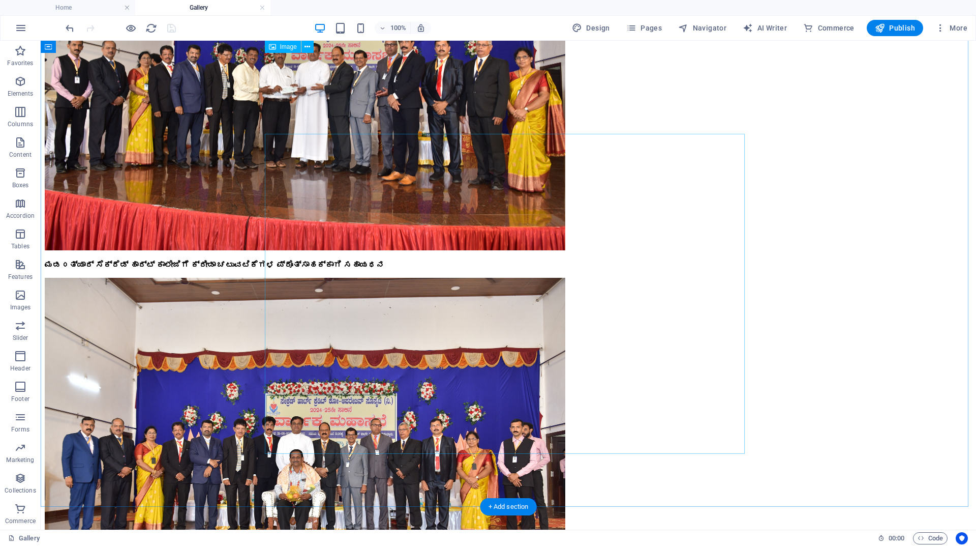
scroll to position [6114, 0]
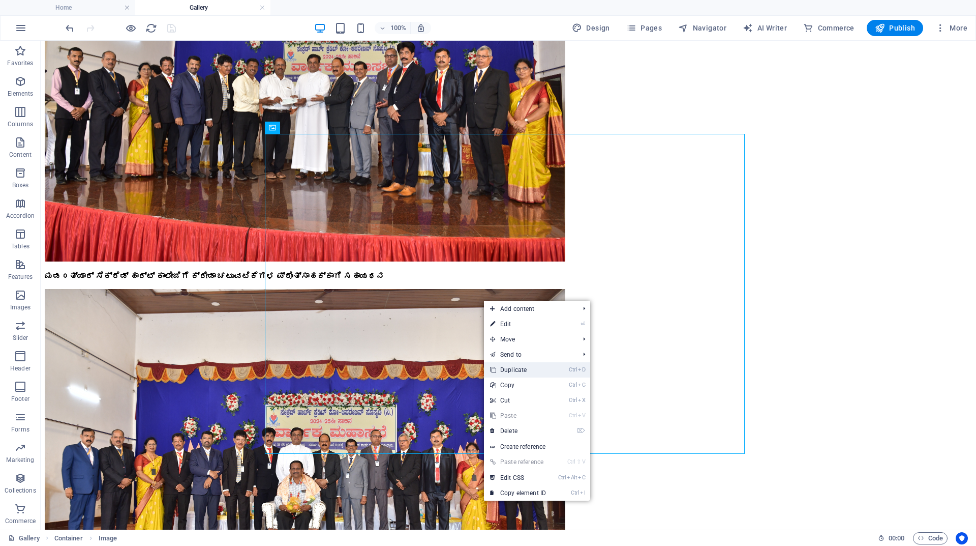
click at [513, 370] on link "Ctrl D Duplicate" at bounding box center [518, 369] width 68 height 15
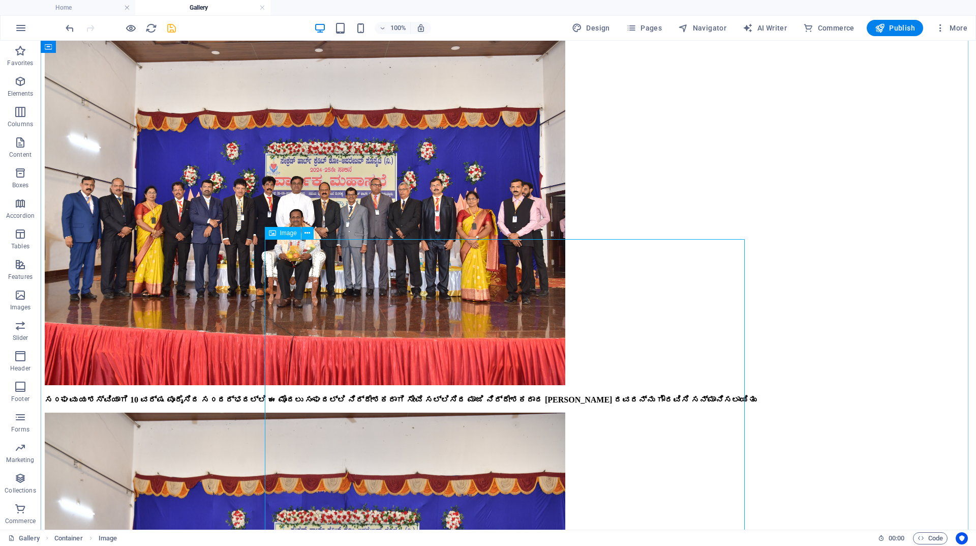
scroll to position [6369, 0]
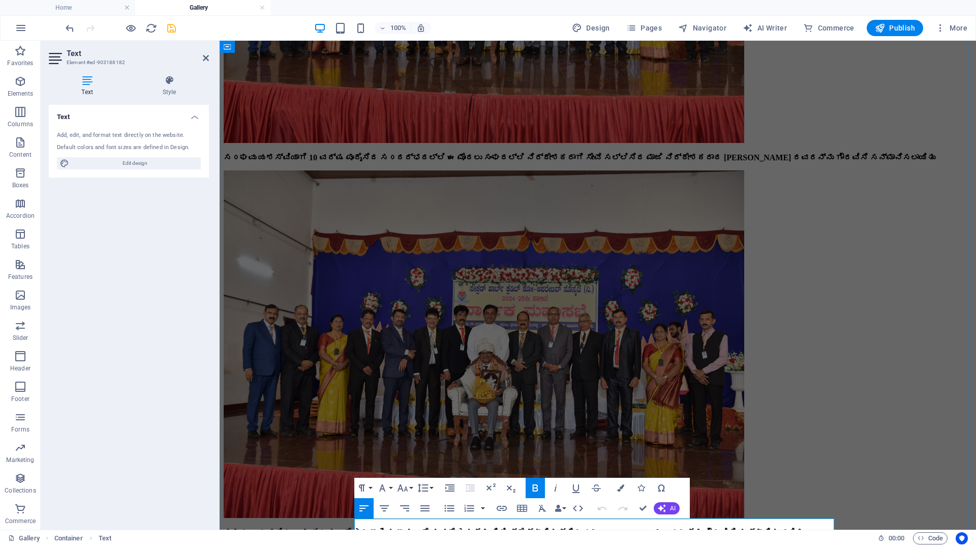
scroll to position [6374, 0]
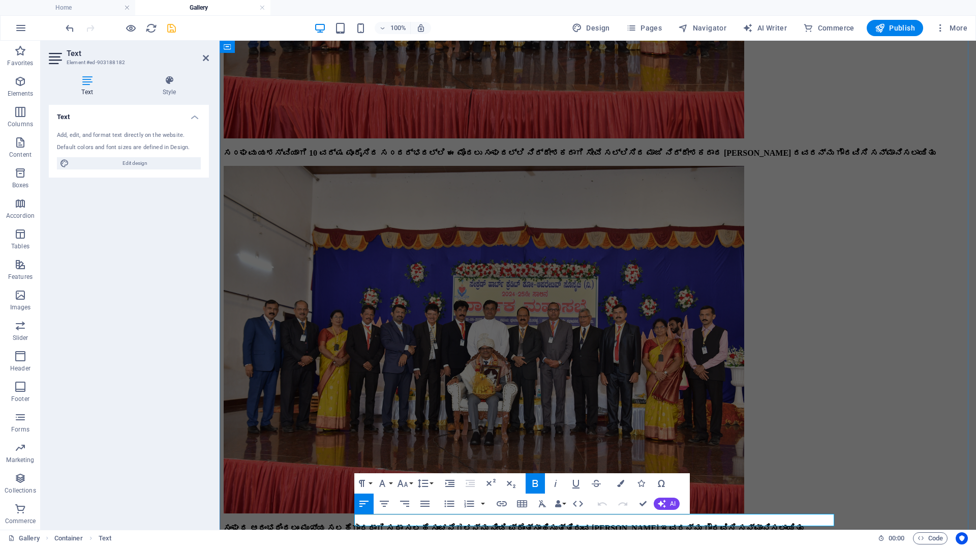
drag, startPoint x: 667, startPoint y: 522, endPoint x: 354, endPoint y: 516, distance: 312.8
copy strong "ಸಂಘದ ನಿರ್ದೇಶಕರಾಗಿರುವ [PERSON_NAME] ಇವರಿಂದ ಧನ್ಯವಾದ ಸಮರ್ಪಣೆ"
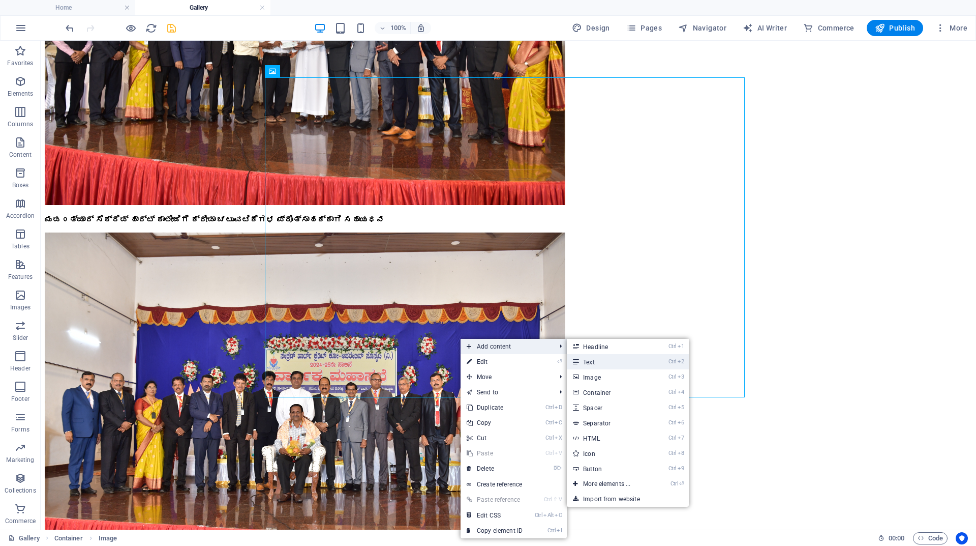
click at [583, 362] on link "Ctrl 2 Text" at bounding box center [609, 361] width 84 height 15
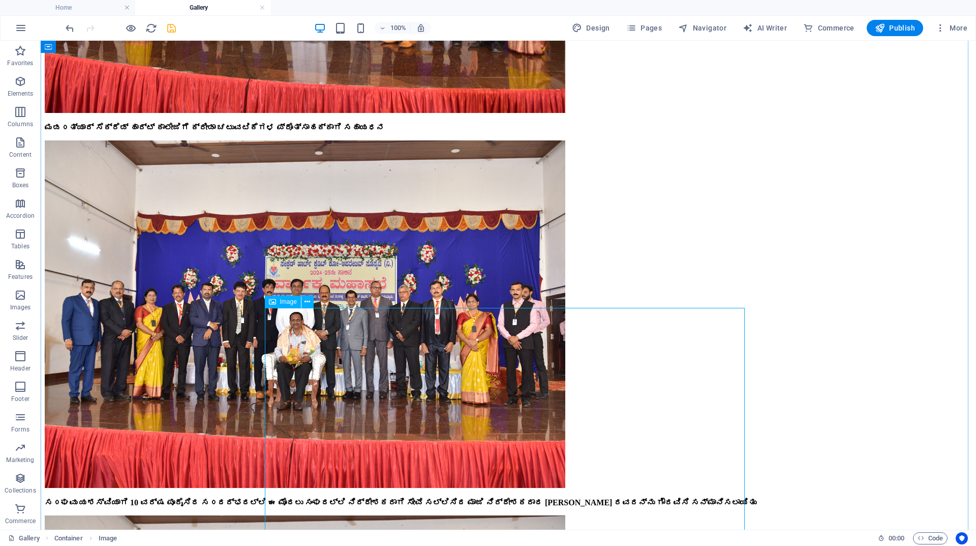
scroll to position [6273, 0]
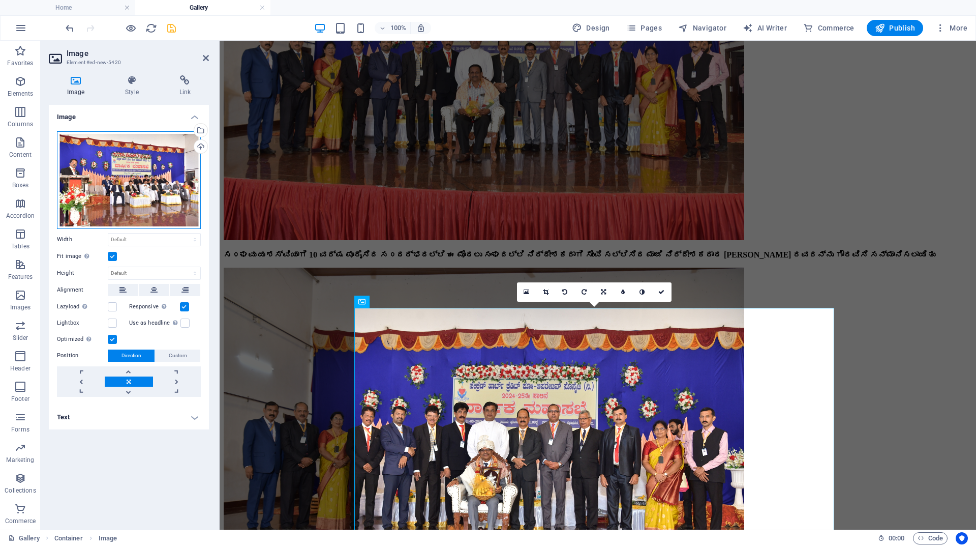
click at [158, 163] on div "Drag files here, click to choose files or select files from Files or our free s…" at bounding box center [129, 180] width 144 height 98
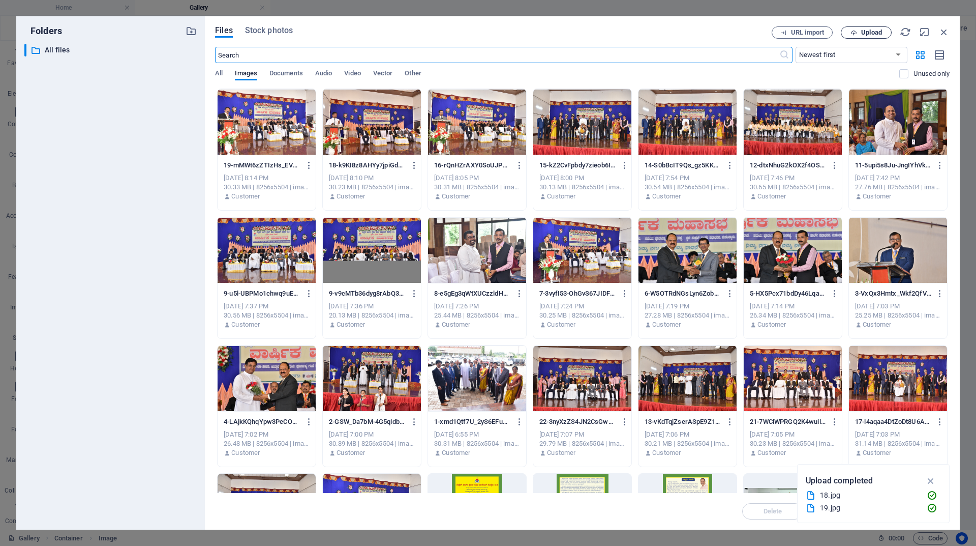
click at [859, 34] on span "Upload" at bounding box center [867, 32] width 42 height 7
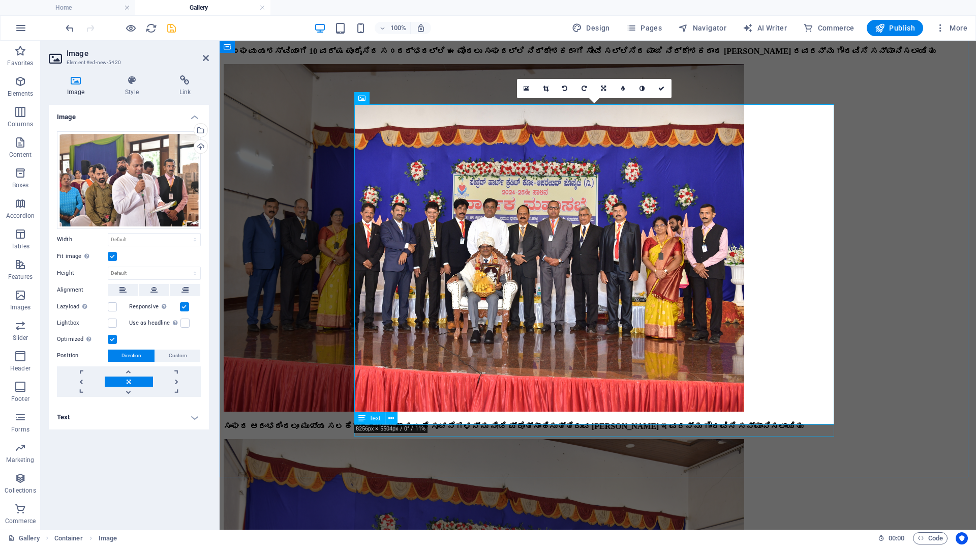
scroll to position [6628, 0]
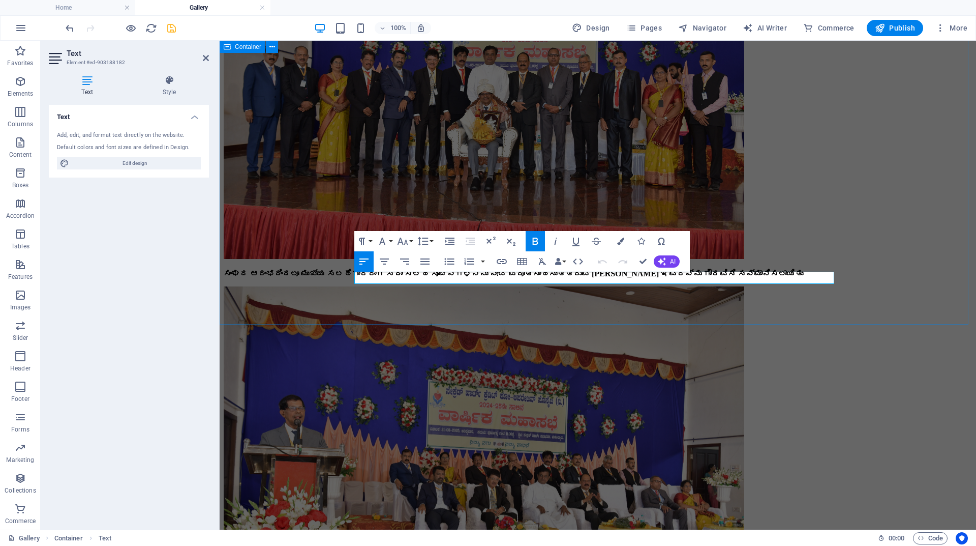
drag, startPoint x: 670, startPoint y: 278, endPoint x: 317, endPoint y: 281, distance: 352.9
drag, startPoint x: 522, startPoint y: 277, endPoint x: 332, endPoint y: 267, distance: 189.9
click at [533, 243] on icon "button" at bounding box center [535, 240] width 6 height 7
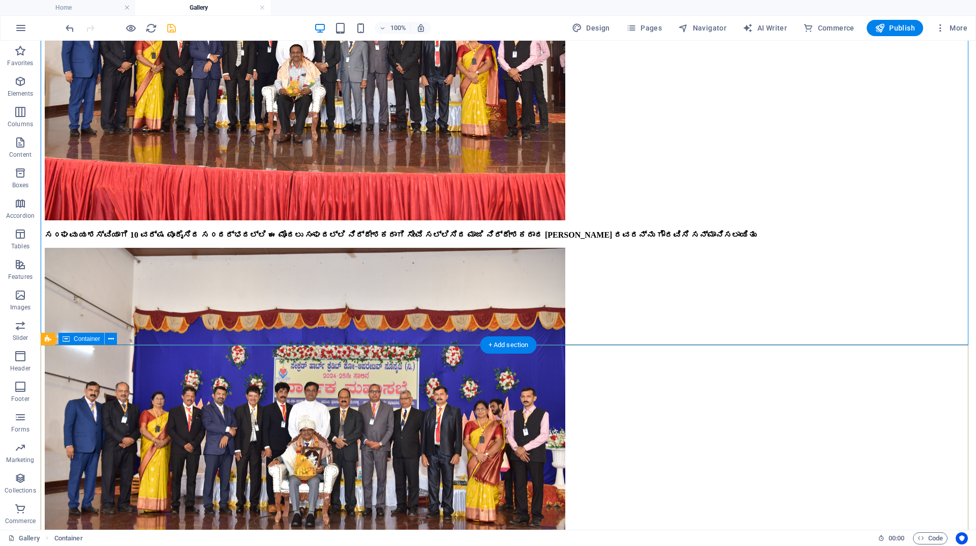
scroll to position [6476, 0]
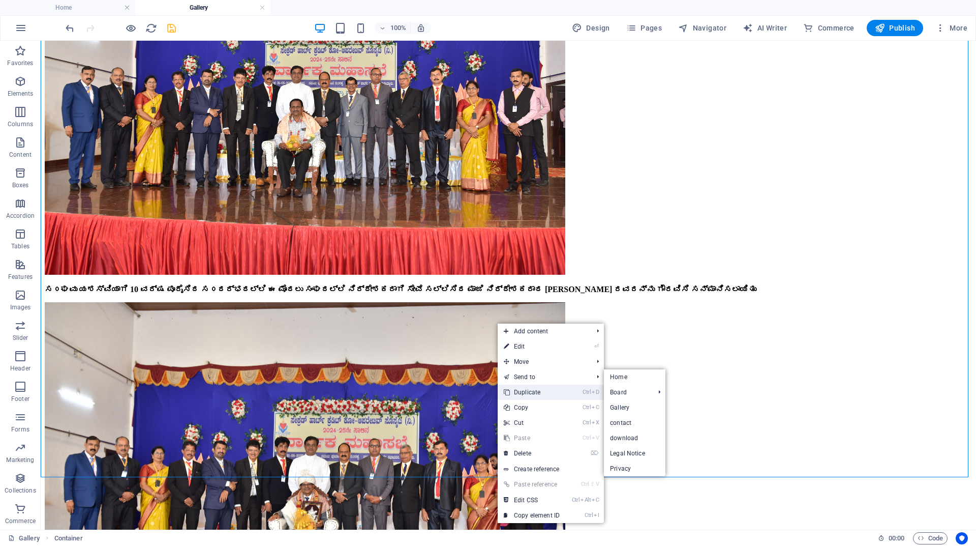
click at [526, 388] on link "Ctrl D Duplicate" at bounding box center [532, 391] width 68 height 15
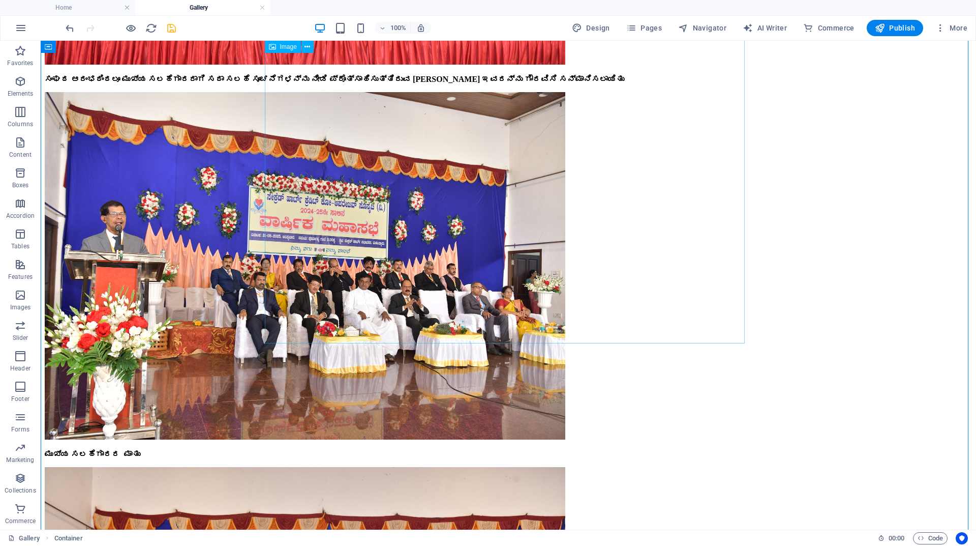
scroll to position [6984, 0]
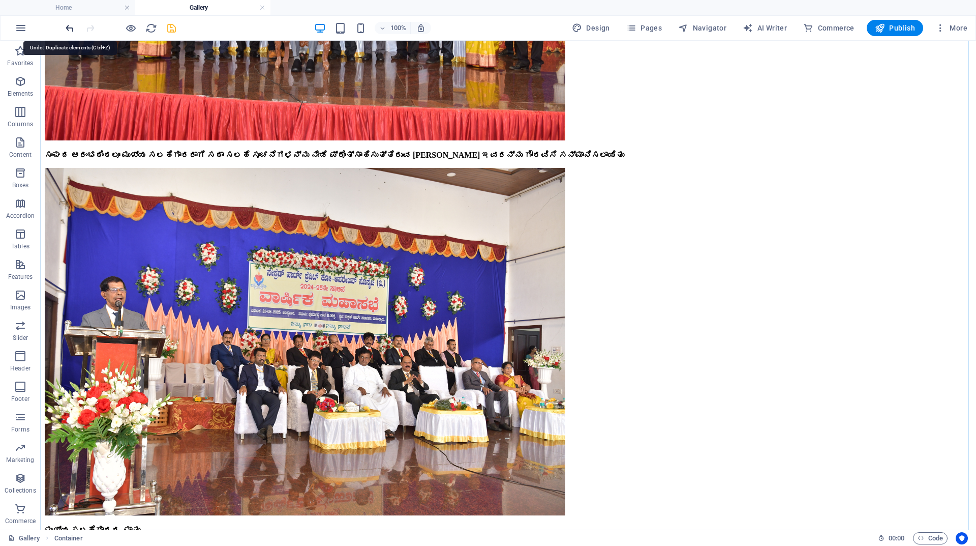
drag, startPoint x: 68, startPoint y: 28, endPoint x: 78, endPoint y: 11, distance: 19.6
click at [68, 28] on icon "undo" at bounding box center [70, 28] width 12 height 12
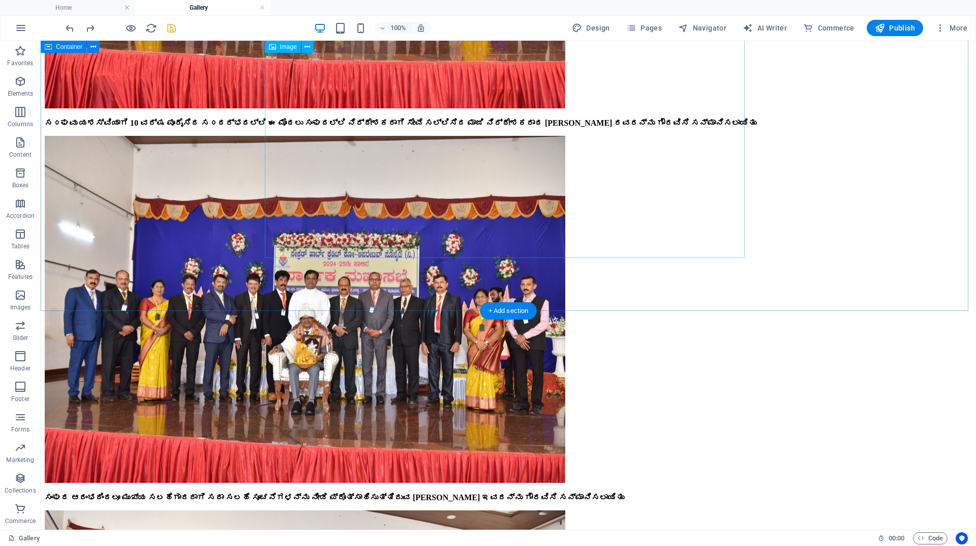
scroll to position [6578, 0]
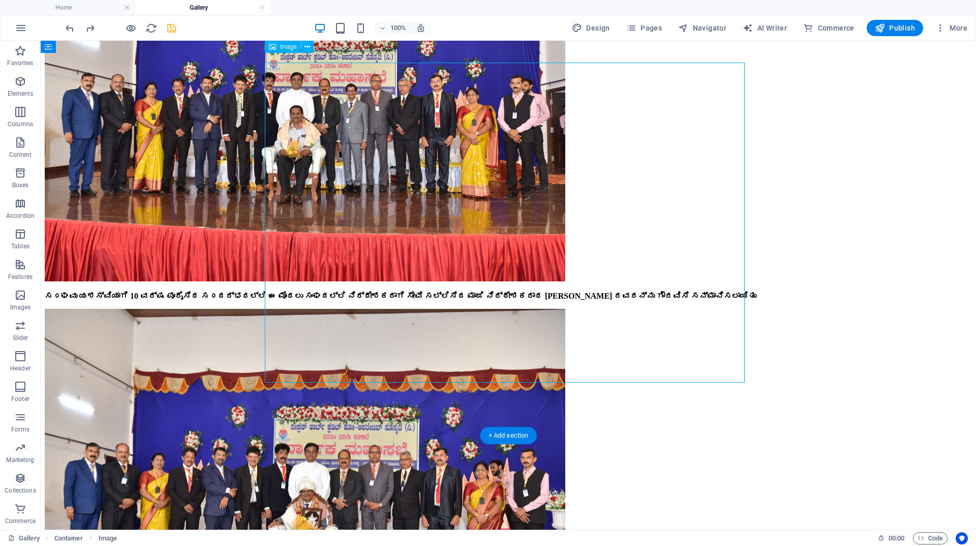
scroll to position [6374, 0]
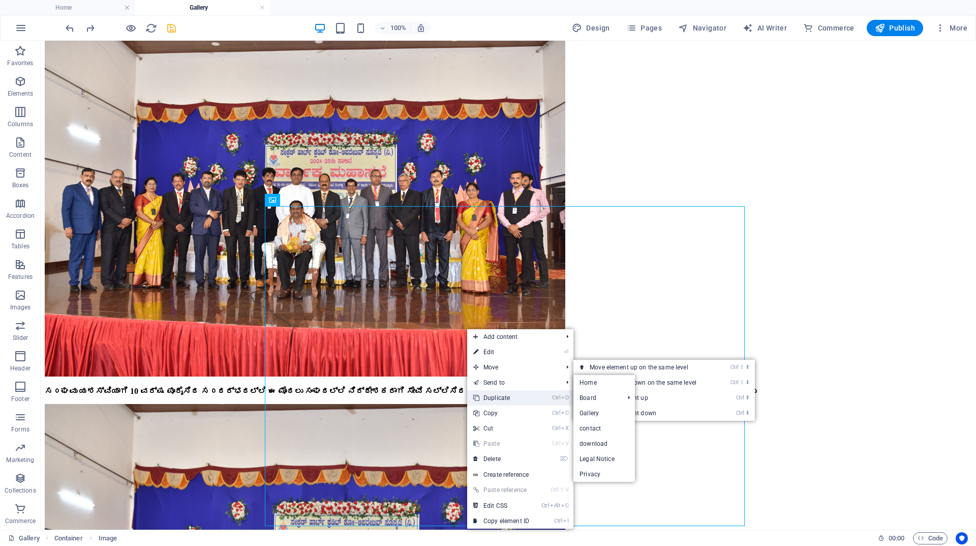
click at [495, 396] on link "Ctrl D Duplicate" at bounding box center [501, 397] width 68 height 15
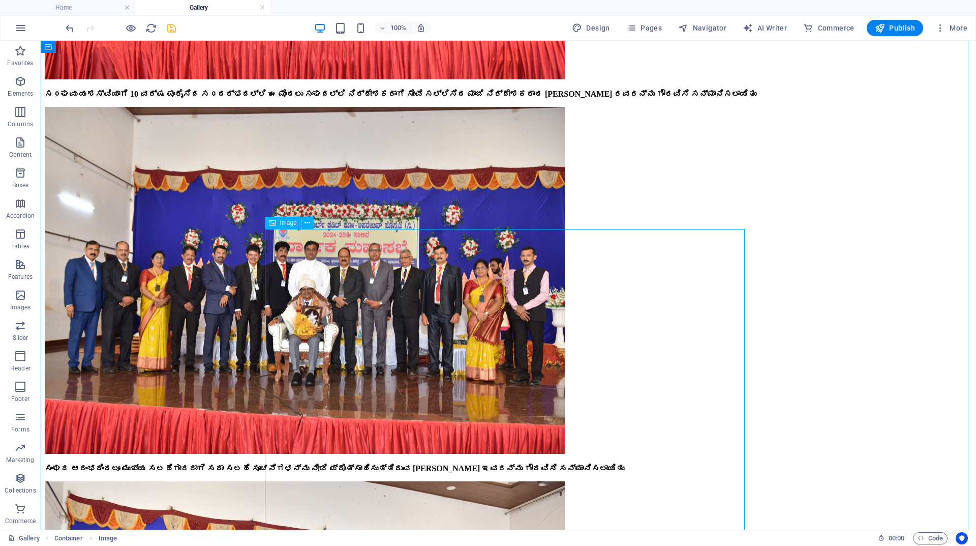
scroll to position [6679, 0]
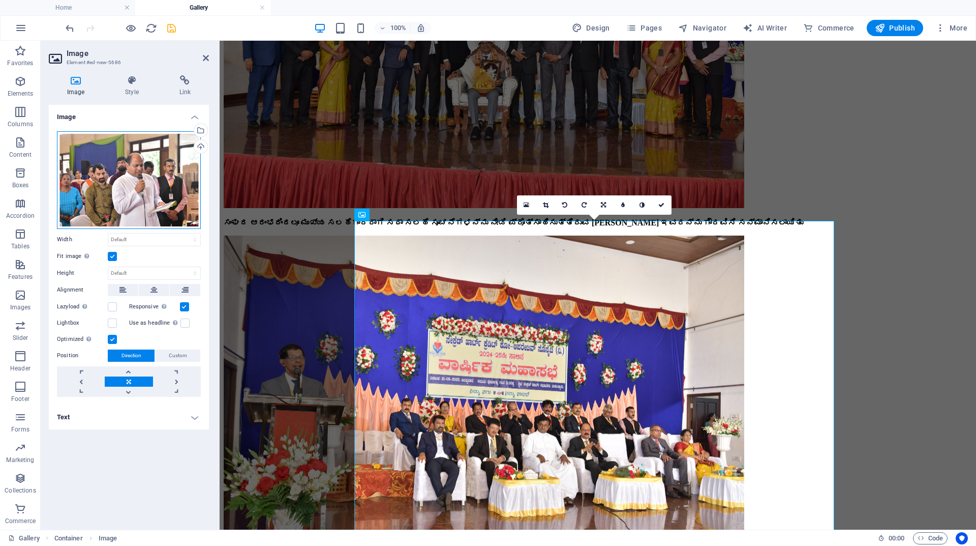
click at [144, 183] on div "Drag files here, click to choose files or select files from Files or our free s…" at bounding box center [129, 180] width 144 height 98
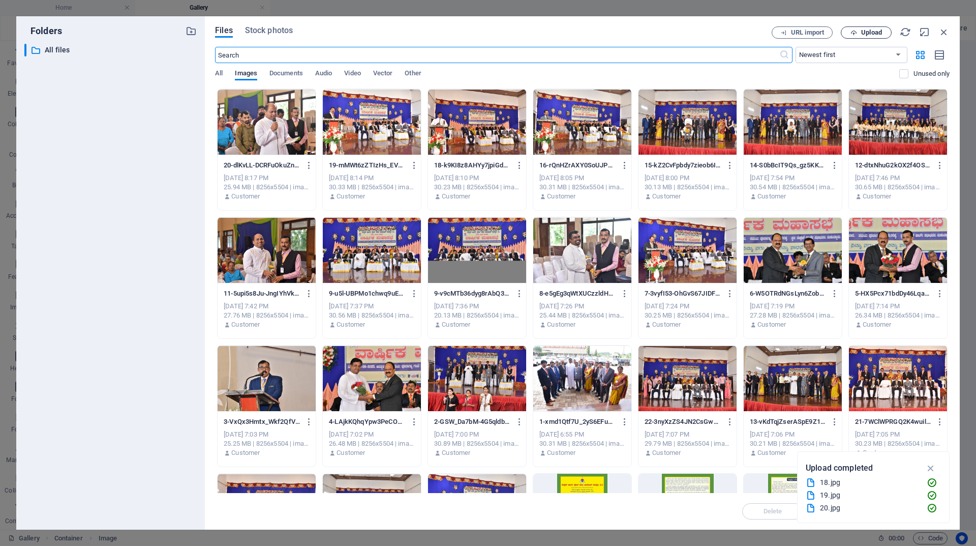
click at [861, 32] on span "Upload" at bounding box center [871, 32] width 21 height 6
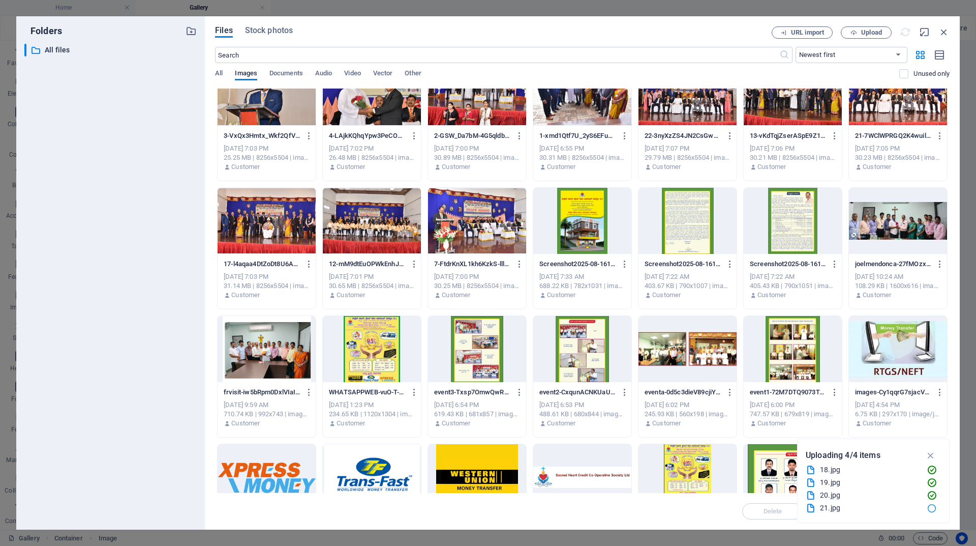
scroll to position [203, 0]
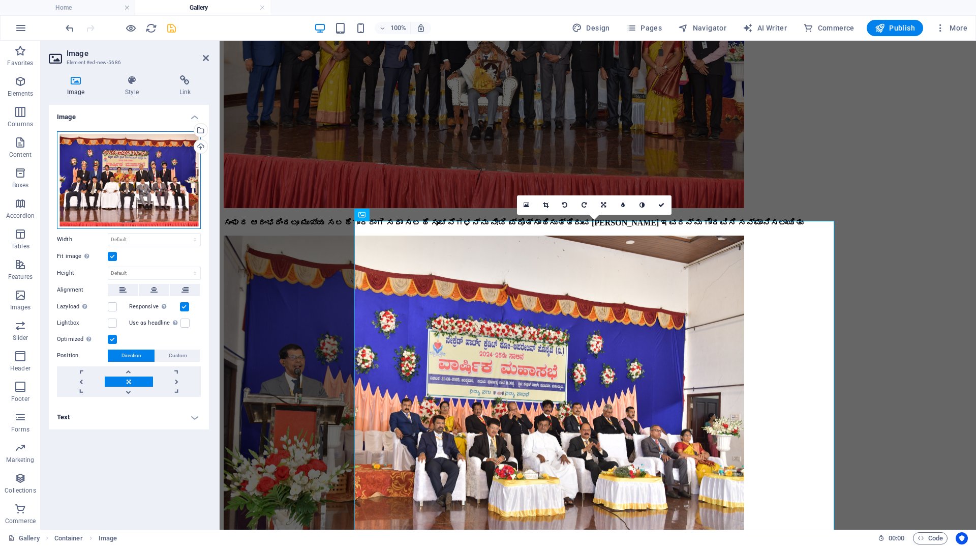
click at [176, 191] on div "Drag files here, click to choose files or select files from Files or our free s…" at bounding box center [129, 180] width 144 height 98
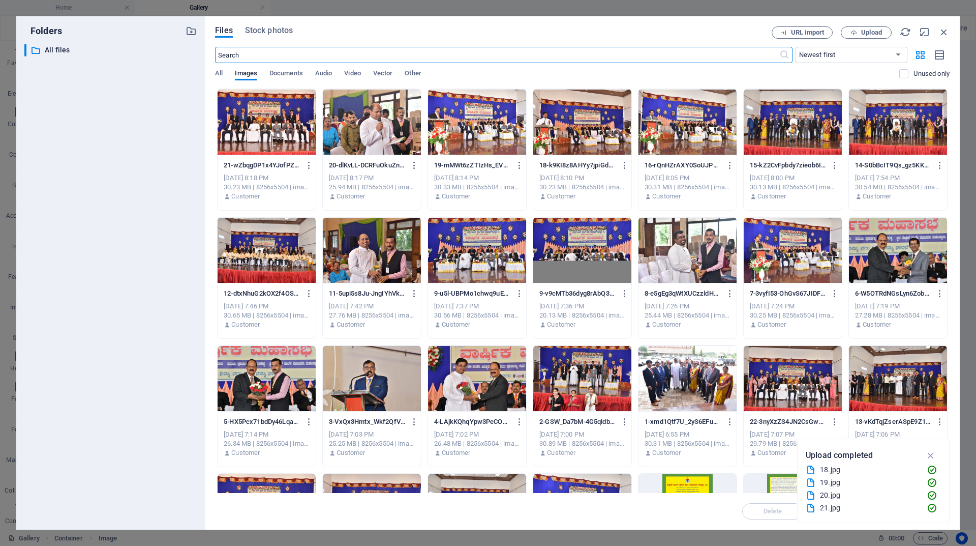
click at [940, 31] on icon "button" at bounding box center [944, 31] width 11 height 11
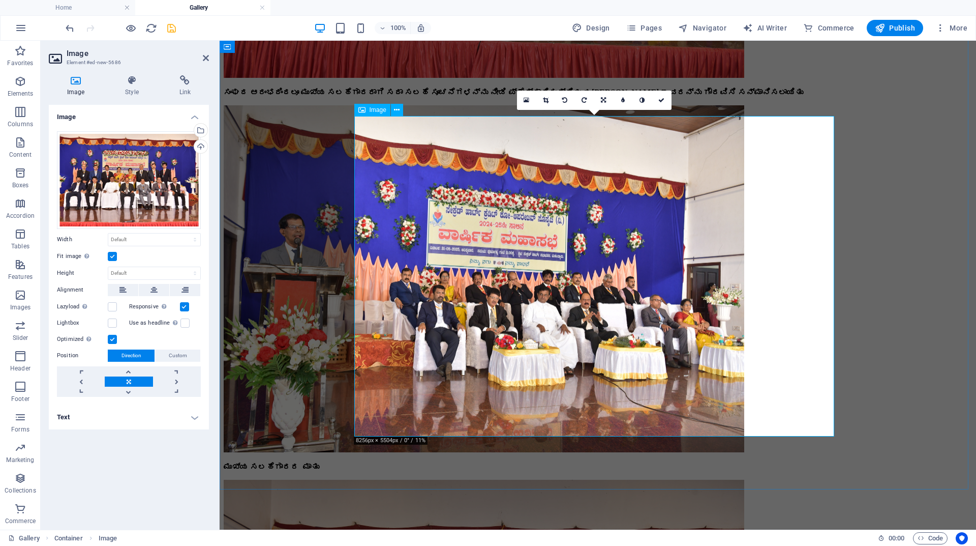
scroll to position [6832, 0]
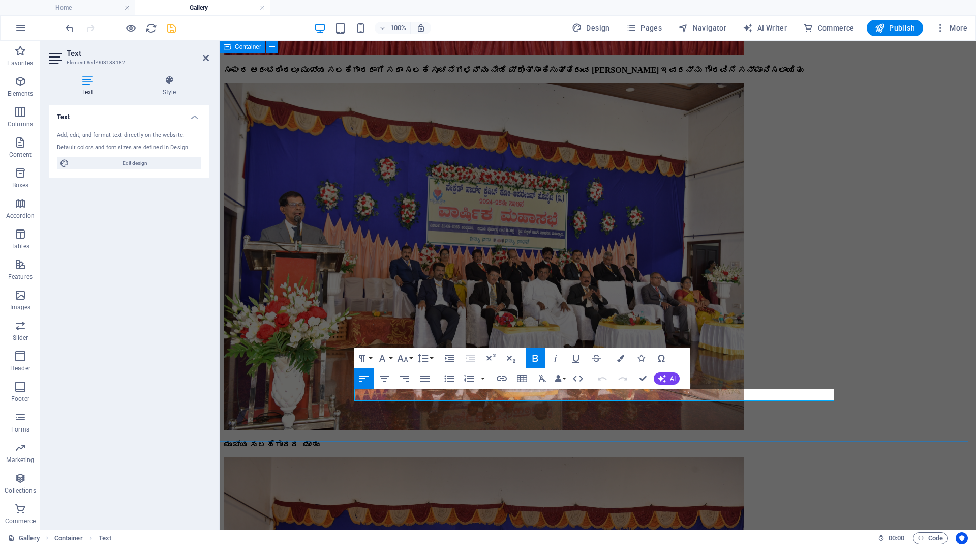
drag, startPoint x: 550, startPoint y: 393, endPoint x: 334, endPoint y: 389, distance: 216.7
drag, startPoint x: 610, startPoint y: 429, endPoint x: 439, endPoint y: 393, distance: 174.3
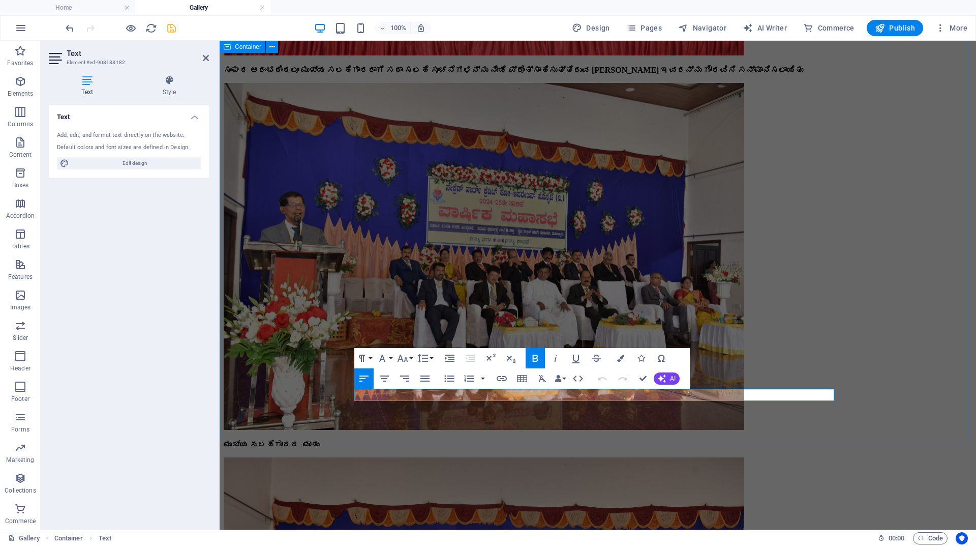
drag, startPoint x: 547, startPoint y: 395, endPoint x: 345, endPoint y: 391, distance: 201.9
copy strong "ಭೋಜನದ ಮೇಲೆ ಪ್ರಾರ್ಥನೆ :ಫ಼ಾ. ಲಿಯೋ ಡೆಸಾ"
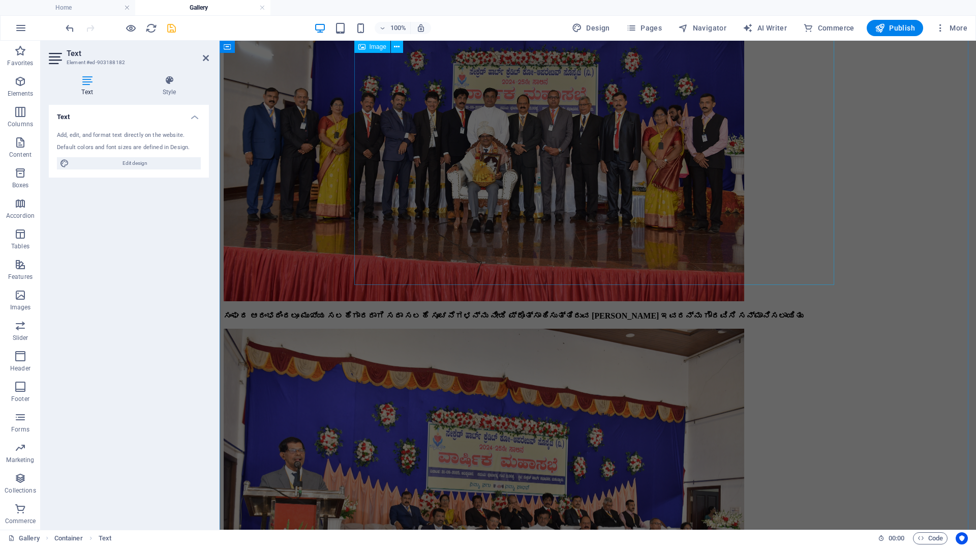
scroll to position [6527, 0]
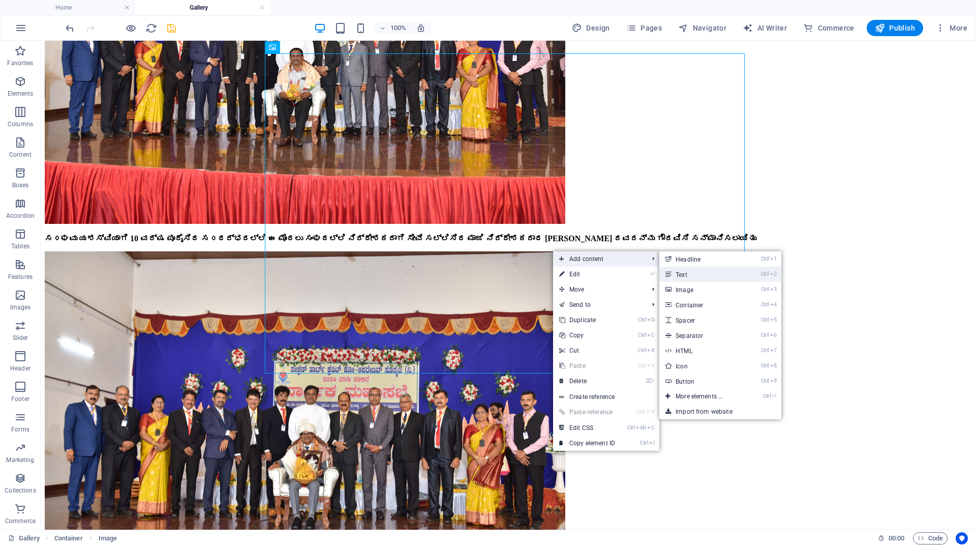
click at [682, 274] on link "Ctrl 2 Text" at bounding box center [702, 273] width 84 height 15
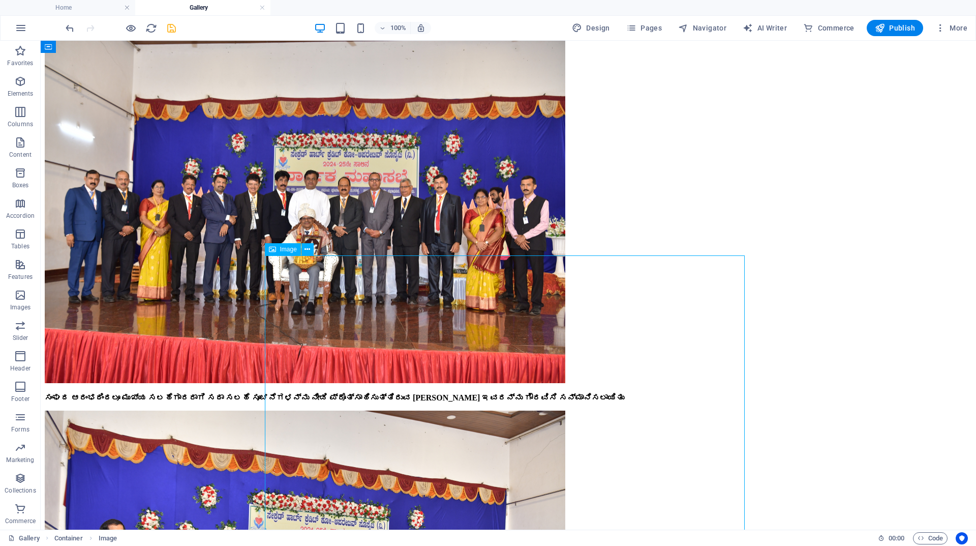
scroll to position [6781, 0]
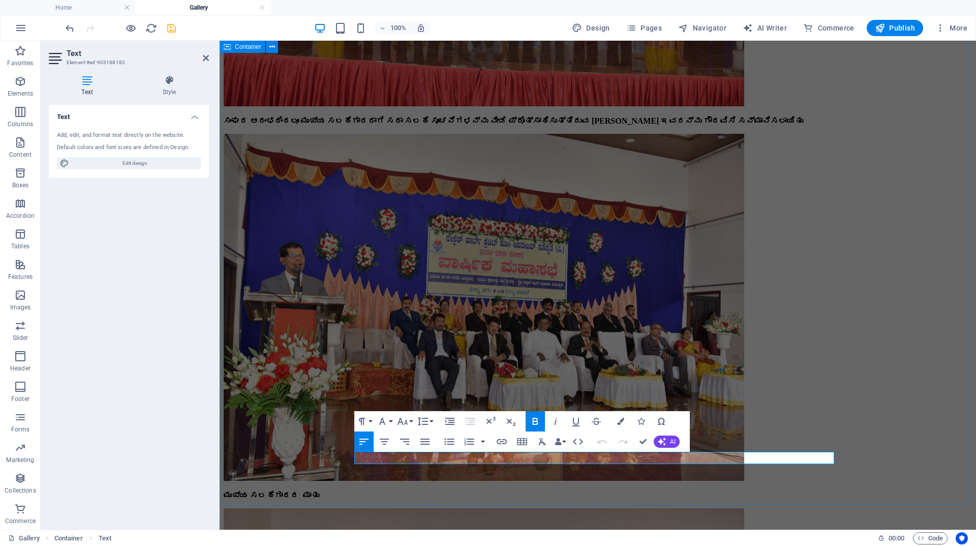
drag, startPoint x: 543, startPoint y: 458, endPoint x: 315, endPoint y: 456, distance: 227.8
drag, startPoint x: 507, startPoint y: 456, endPoint x: 355, endPoint y: 459, distance: 151.6
click at [539, 417] on icon "button" at bounding box center [535, 421] width 12 height 12
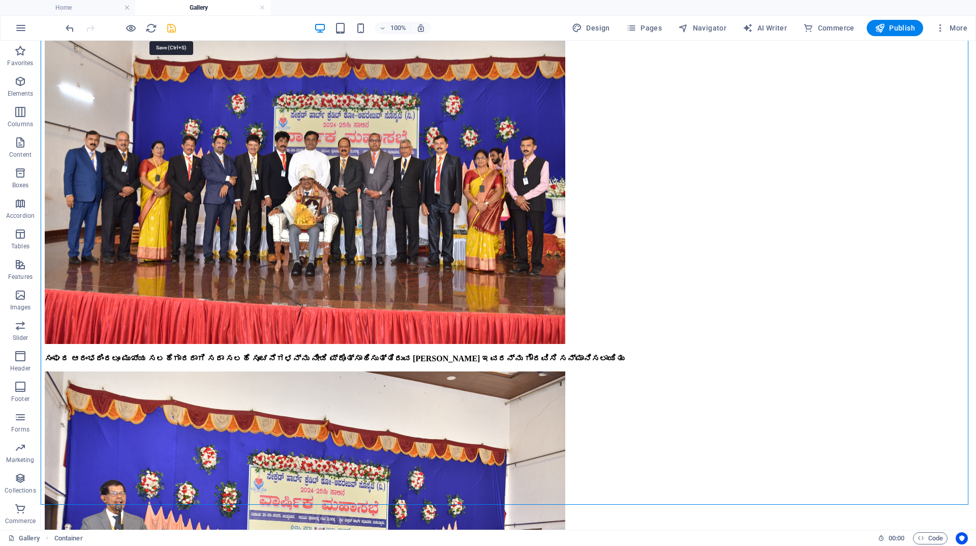
click at [170, 22] on icon "save" at bounding box center [172, 28] width 12 height 12
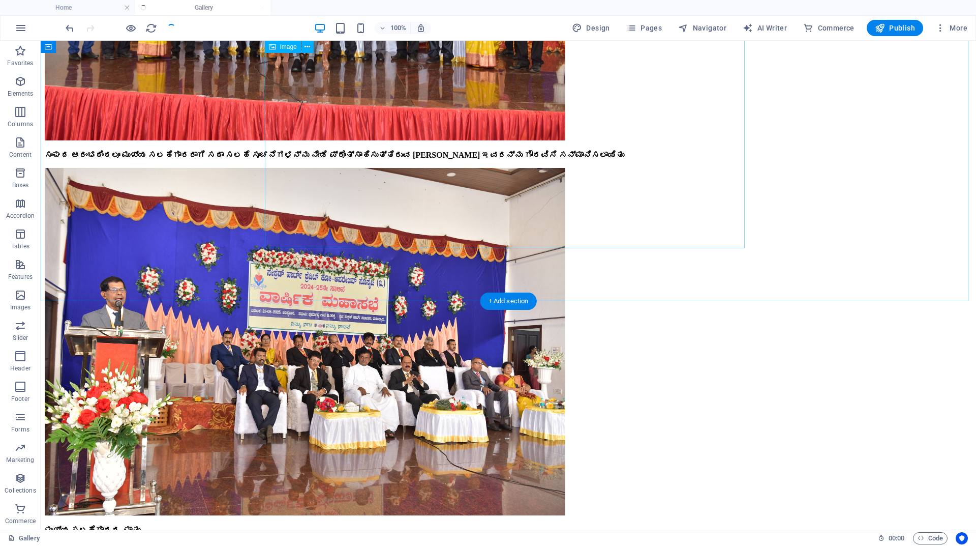
scroll to position [6730, 0]
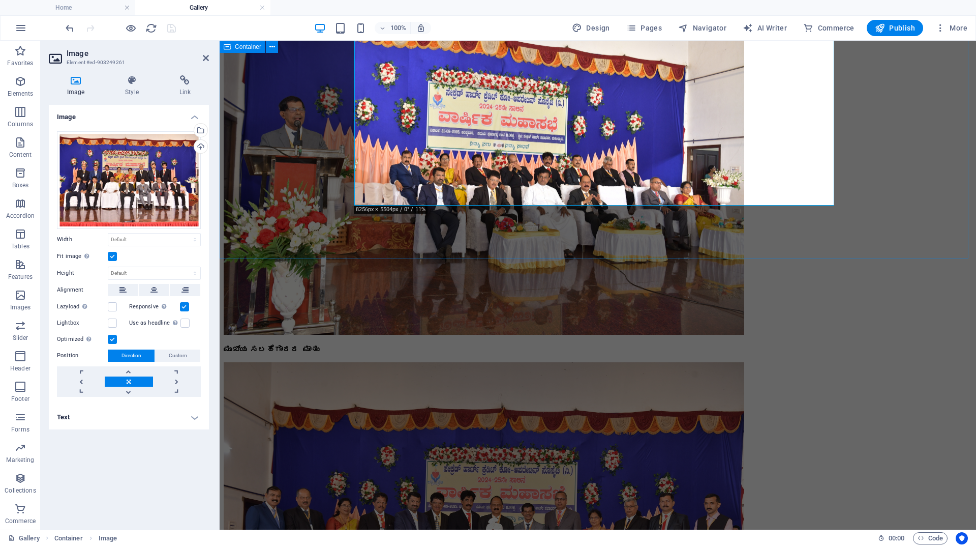
scroll to position [6832, 0]
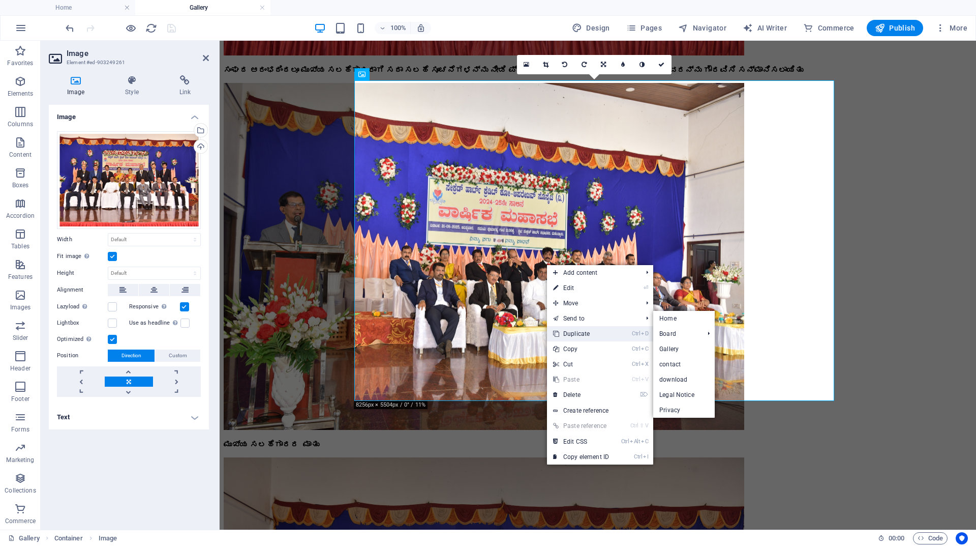
click at [577, 329] on link "Ctrl D Duplicate" at bounding box center [581, 333] width 68 height 15
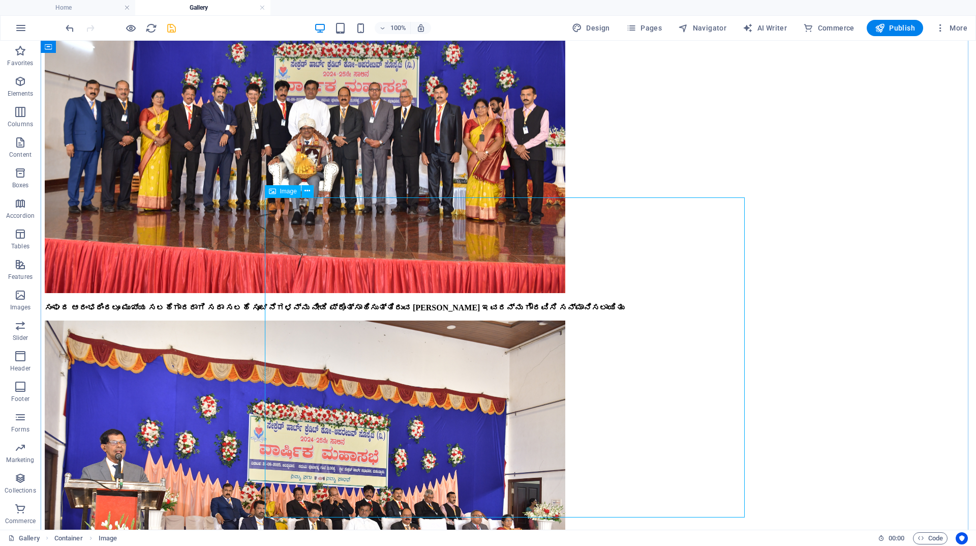
scroll to position [7035, 0]
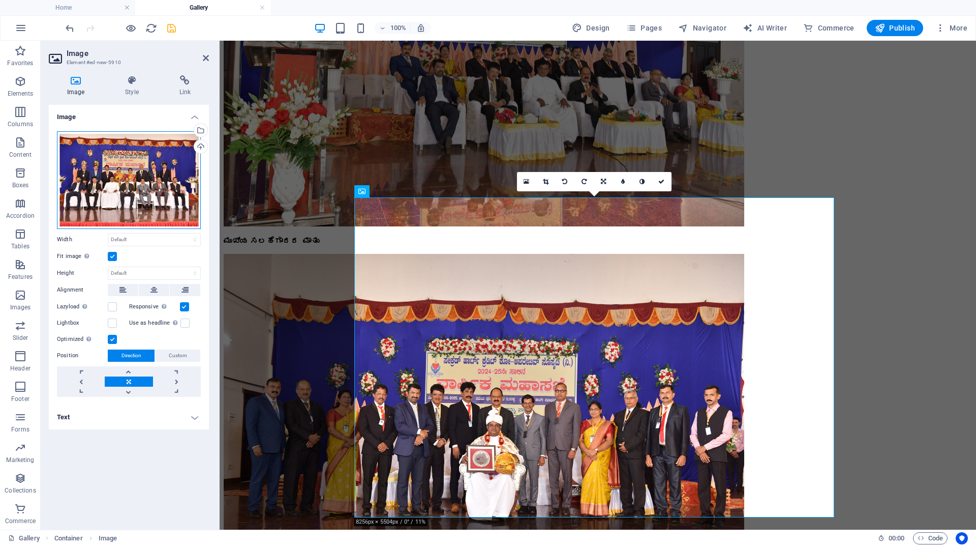
click at [126, 167] on div "Drag files here, click to choose files or select files from Files or our free s…" at bounding box center [129, 180] width 144 height 98
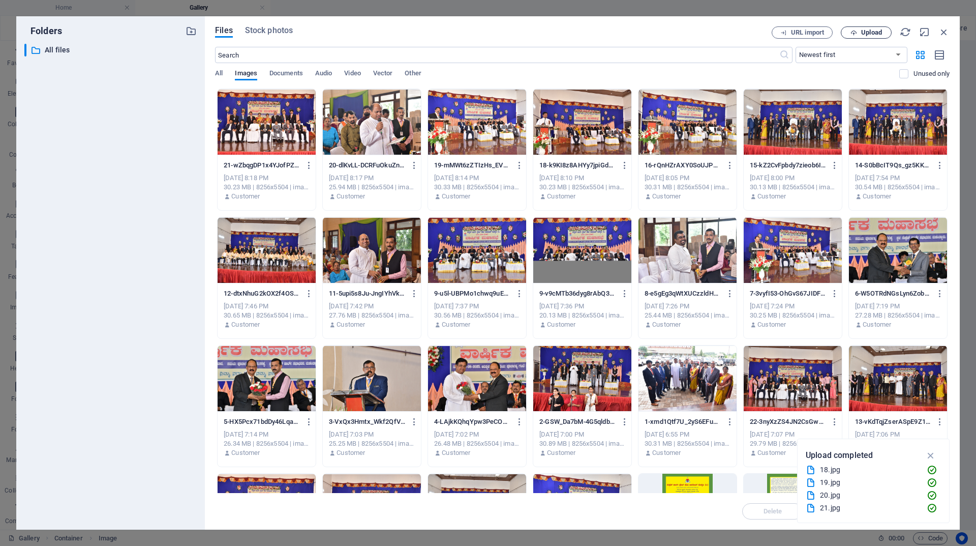
click at [880, 31] on span "Upload" at bounding box center [871, 32] width 21 height 6
click at [779, 375] on div at bounding box center [793, 378] width 98 height 66
click at [932, 452] on icon "button" at bounding box center [932, 455] width 12 height 11
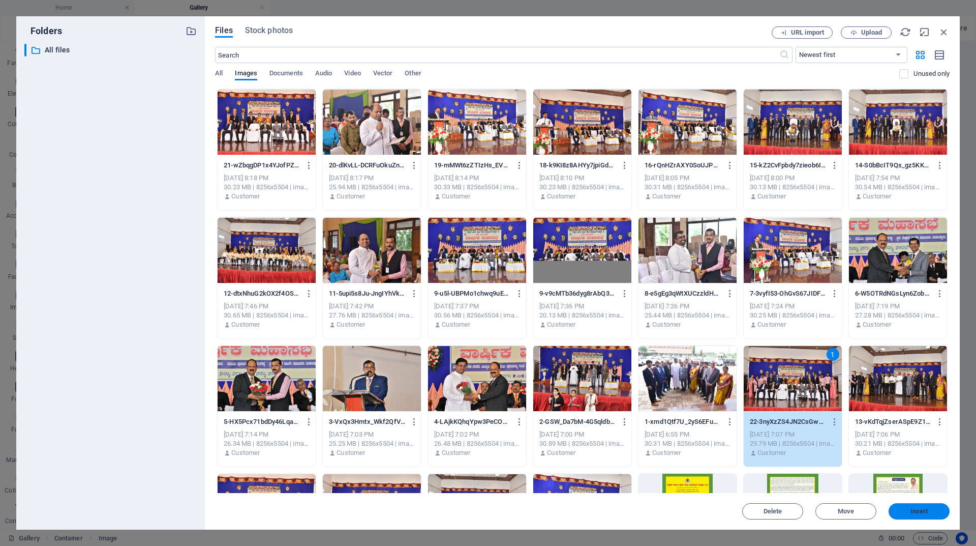
click at [918, 510] on span "Insert" at bounding box center [920, 511] width 18 height 6
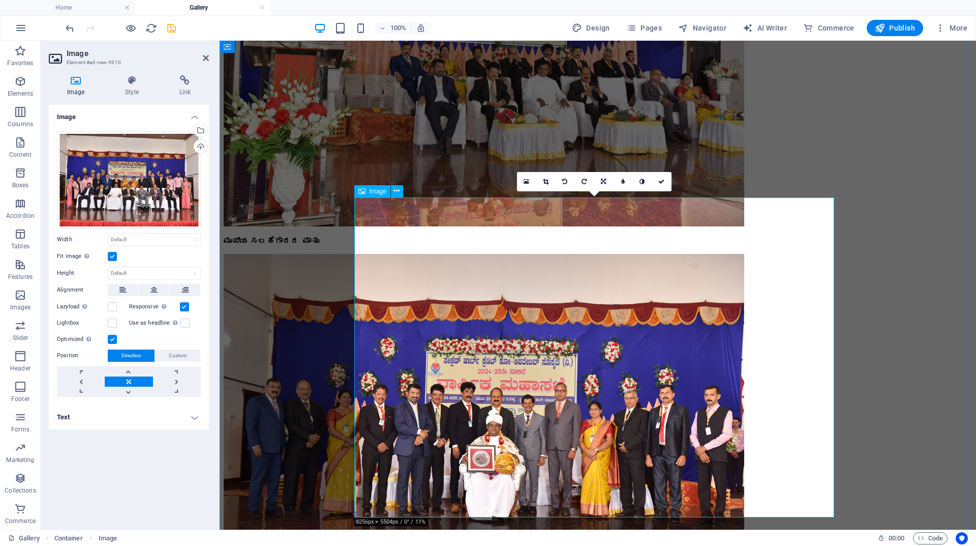
scroll to position [7188, 0]
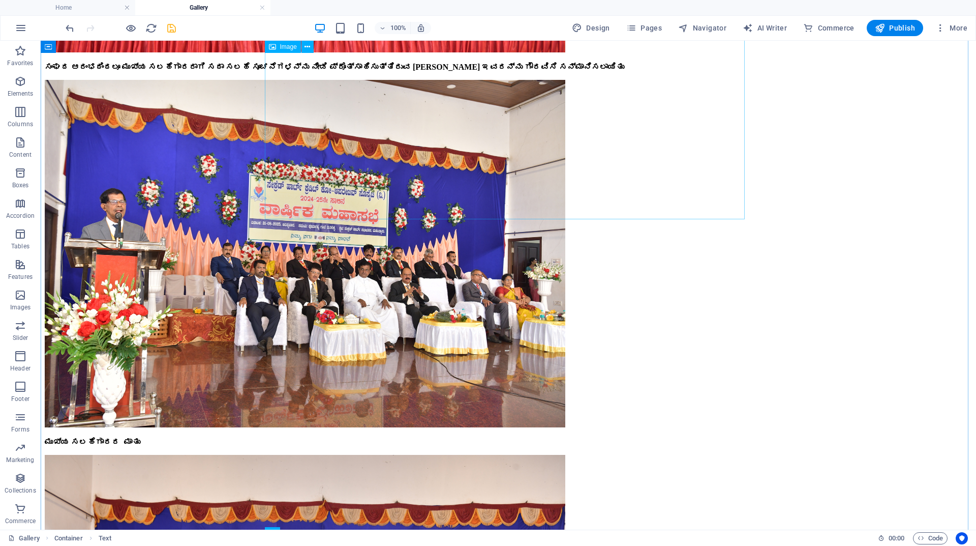
scroll to position [6984, 0]
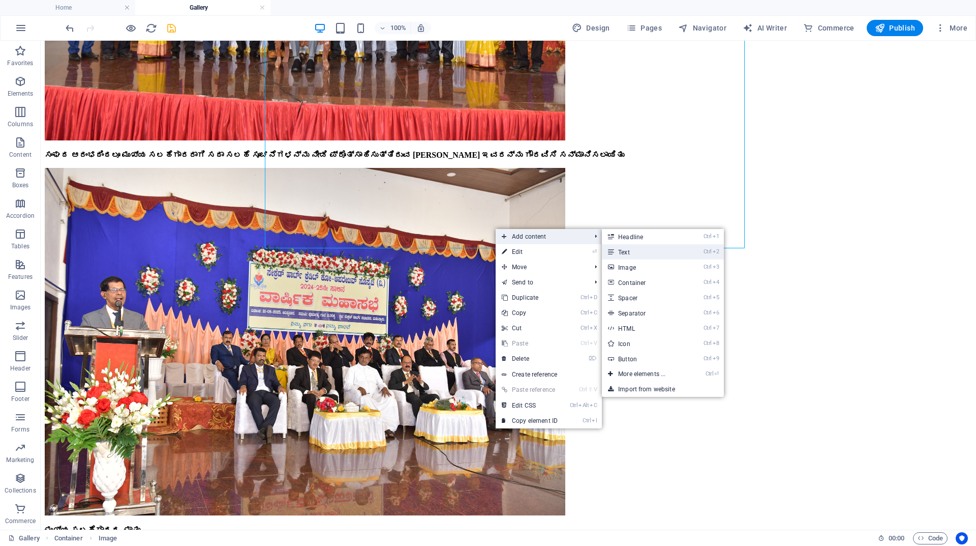
click at [625, 248] on link "Ctrl 2 Text" at bounding box center [644, 251] width 84 height 15
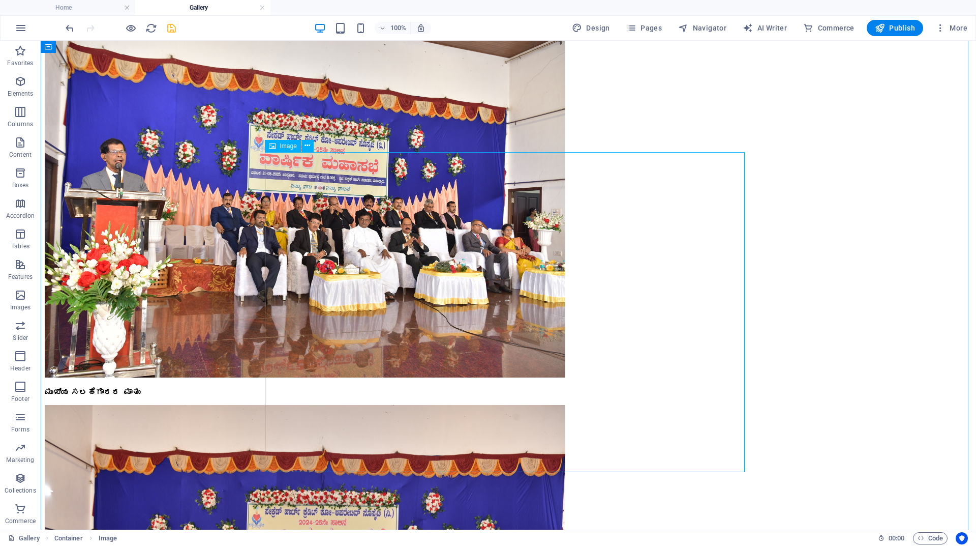
scroll to position [7239, 0]
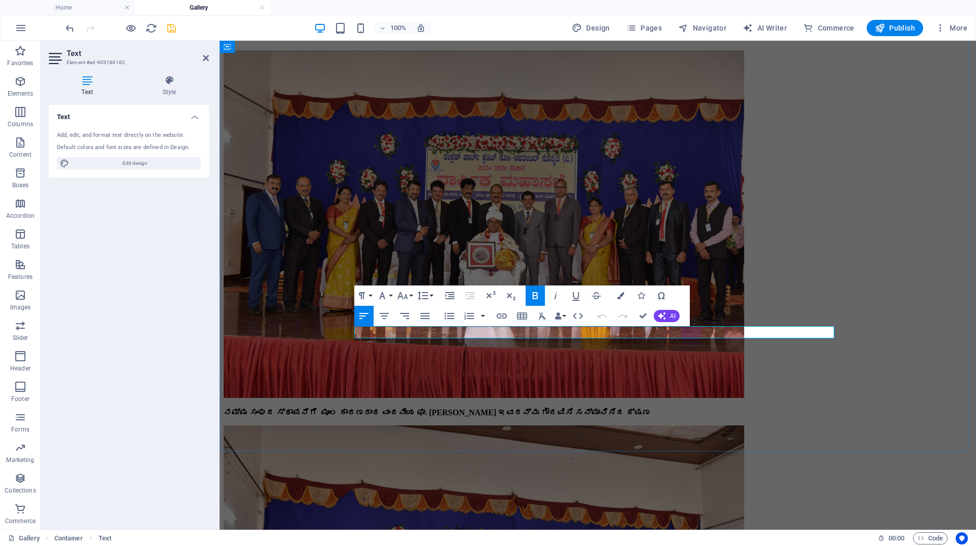
drag, startPoint x: 519, startPoint y: 331, endPoint x: 356, endPoint y: 332, distance: 162.2
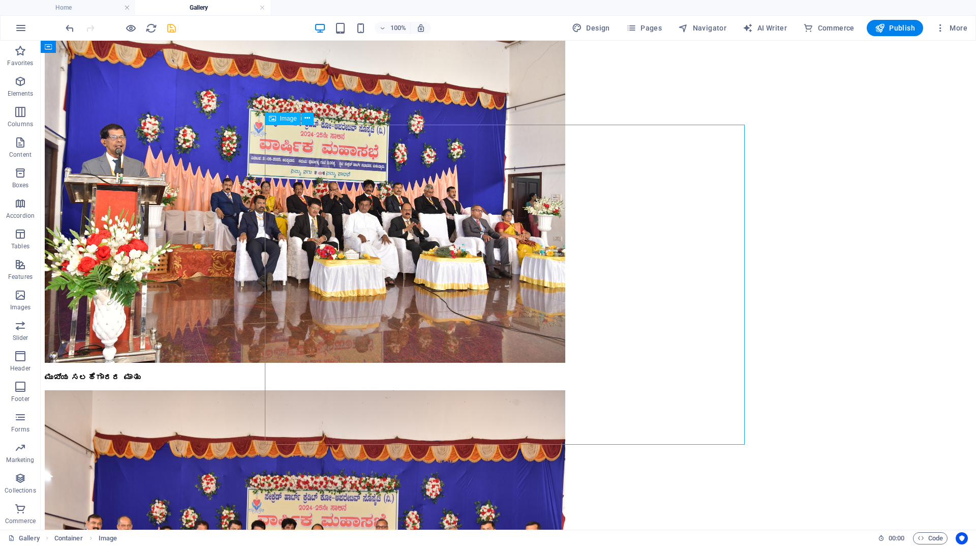
scroll to position [6934, 0]
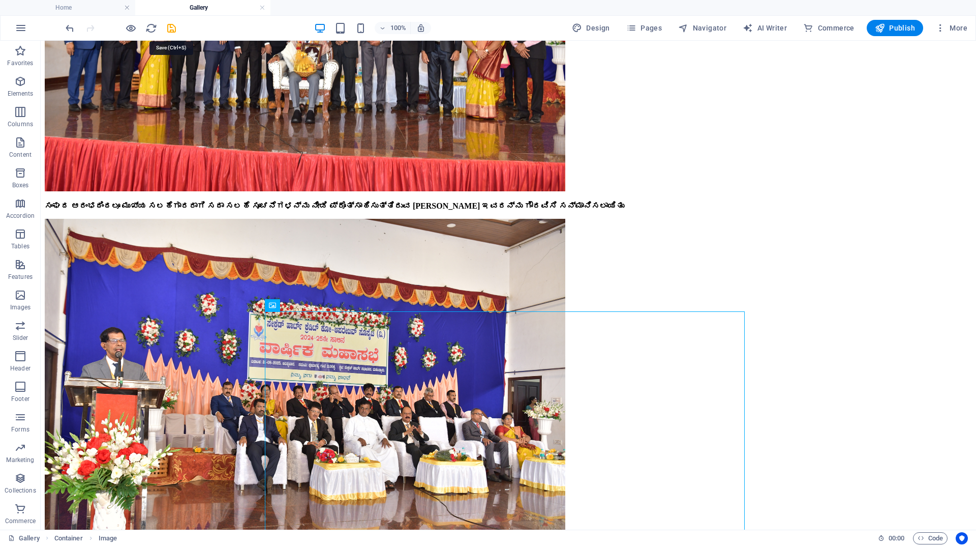
click at [170, 30] on icon "save" at bounding box center [172, 28] width 12 height 12
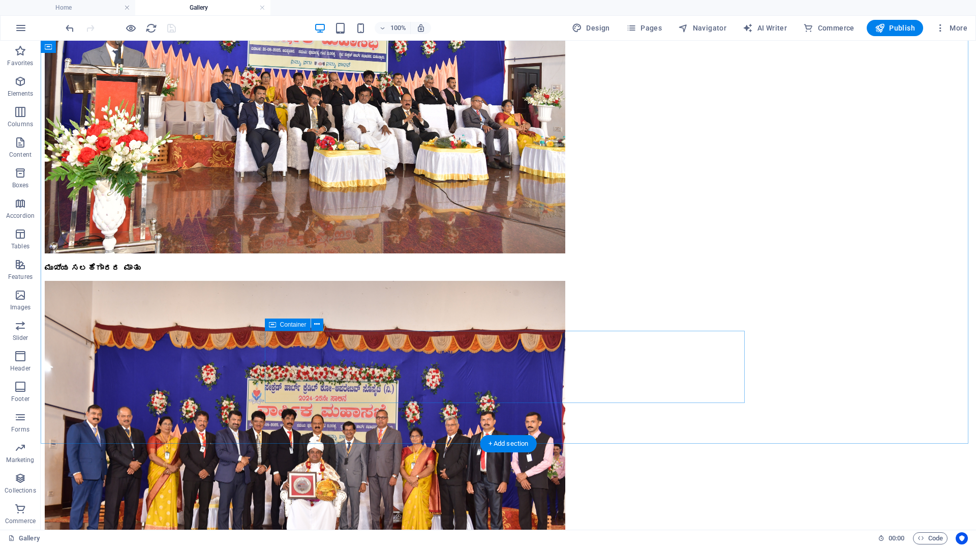
scroll to position [7188, 0]
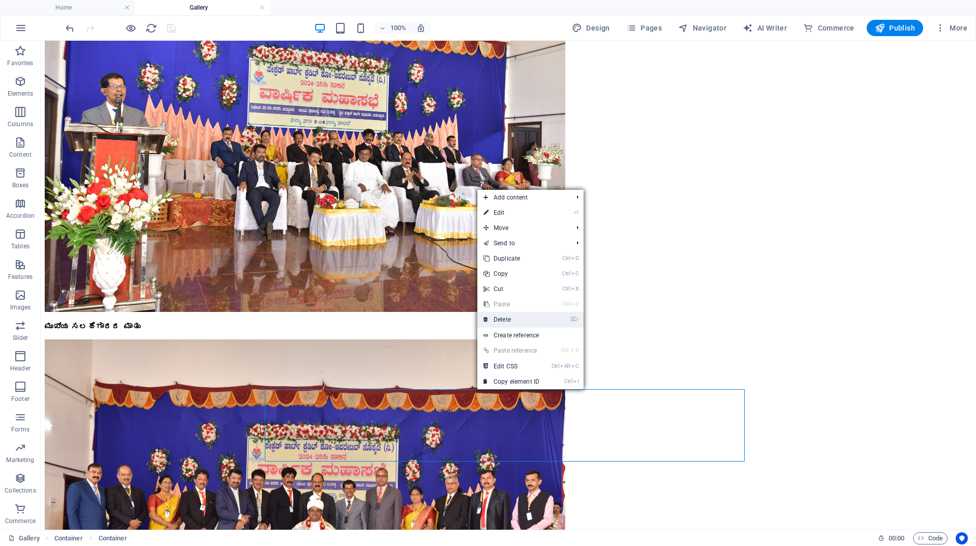
click at [506, 320] on link "⌦ Delete" at bounding box center [512, 319] width 68 height 15
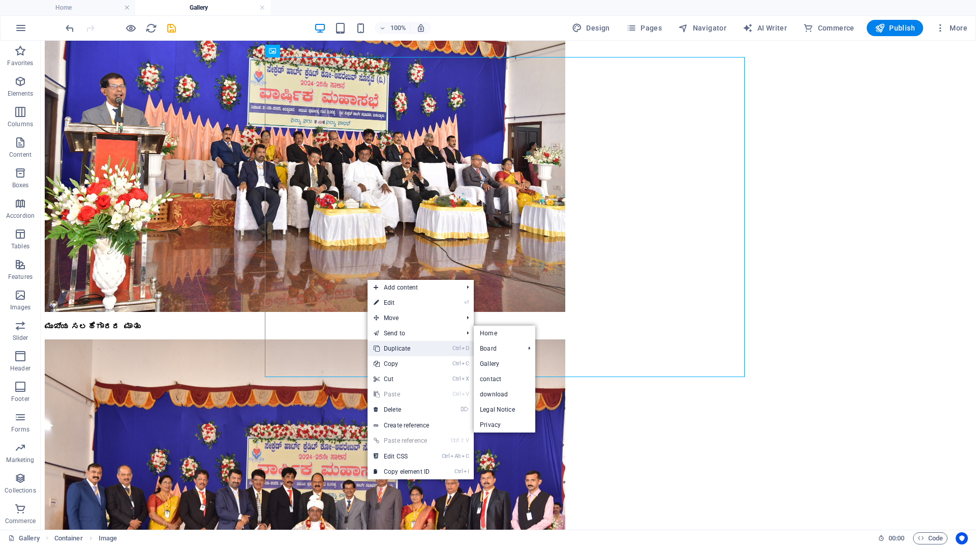
click at [401, 345] on link "Ctrl D Duplicate" at bounding box center [402, 348] width 68 height 15
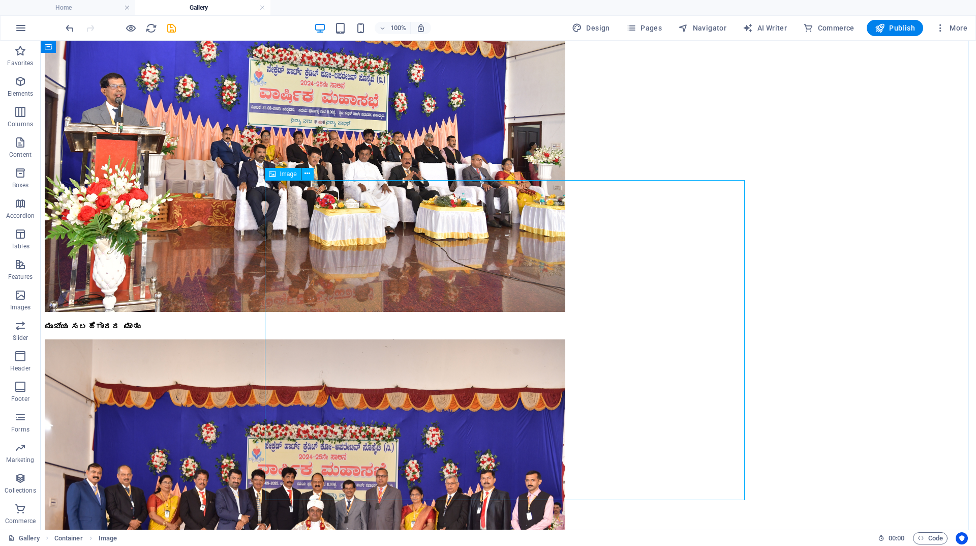
scroll to position [7391, 0]
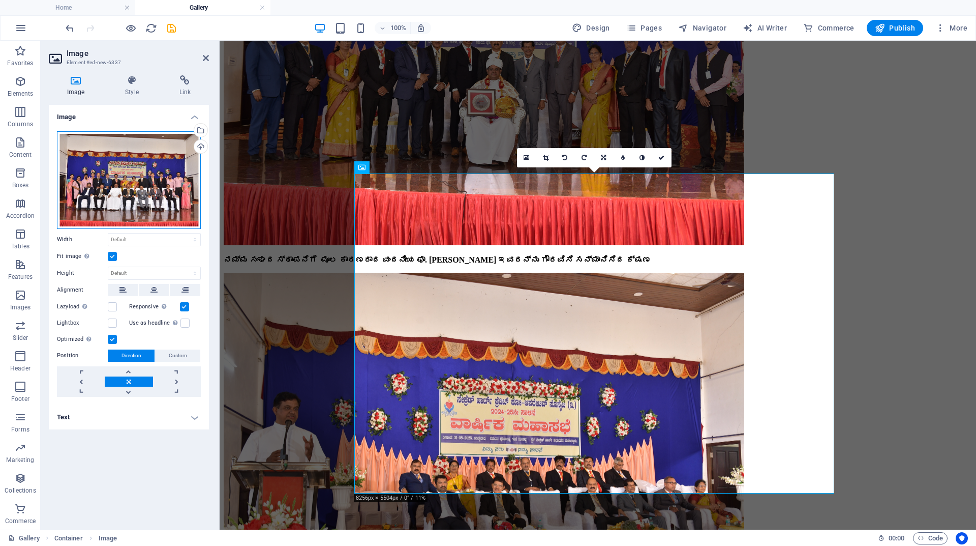
click at [129, 166] on div "Drag files here, click to choose files or select files from Files or our free s…" at bounding box center [129, 180] width 144 height 98
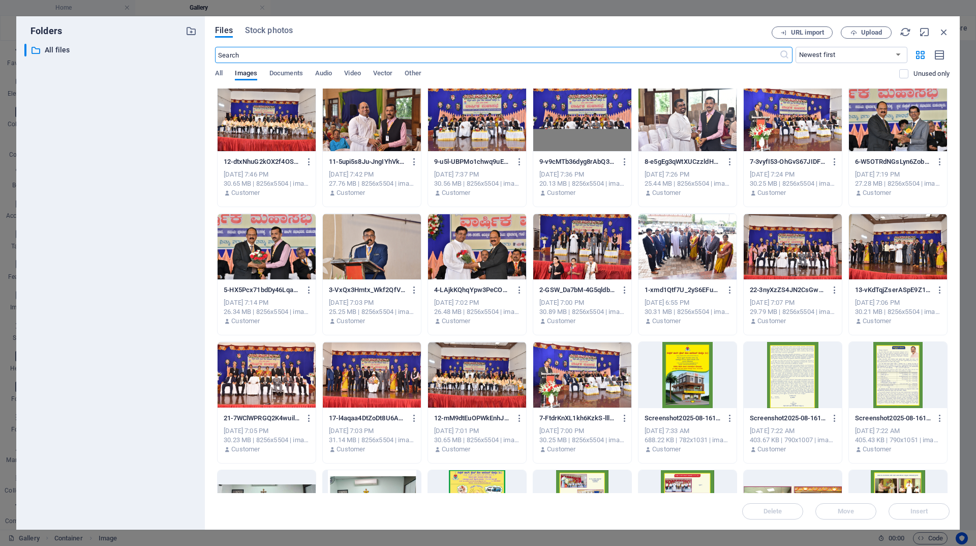
scroll to position [0, 0]
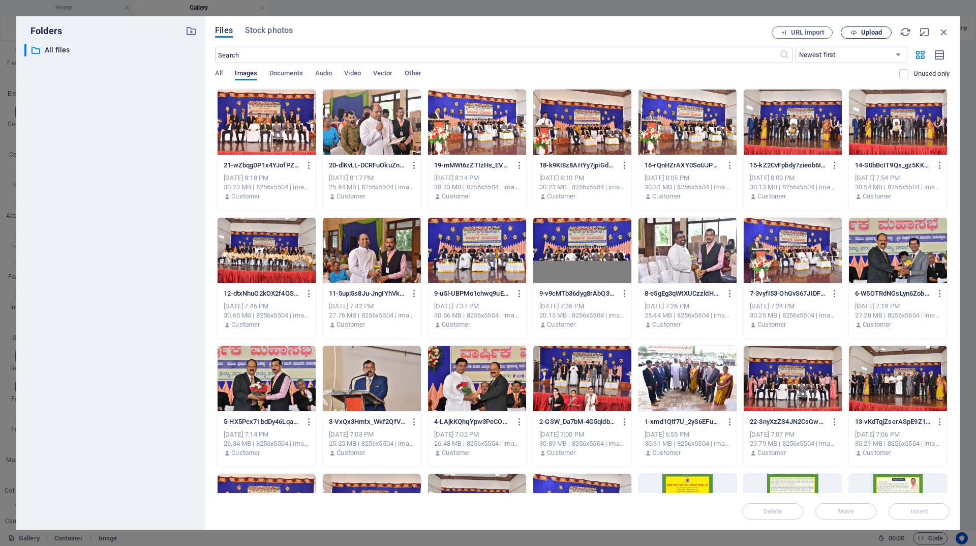
click at [867, 33] on span "Upload" at bounding box center [871, 32] width 21 height 6
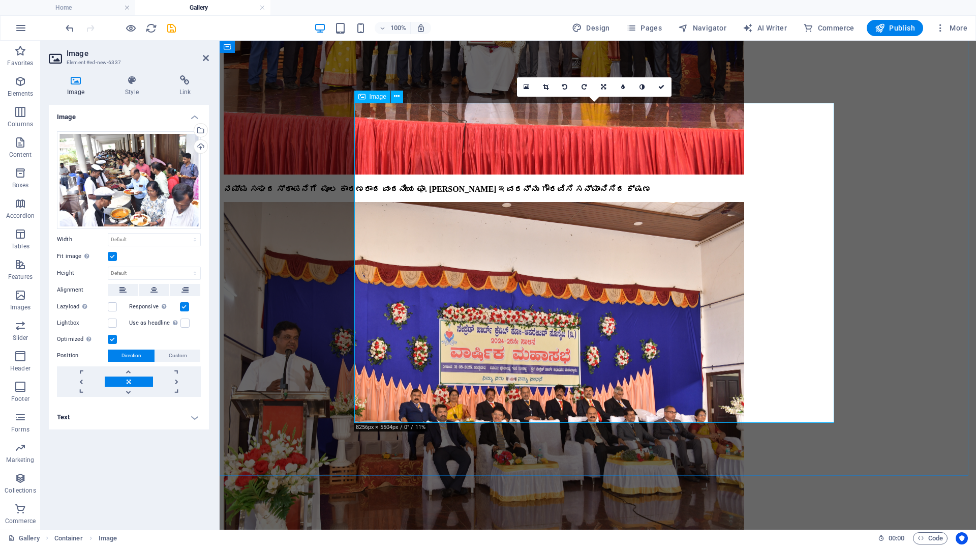
scroll to position [7544, 0]
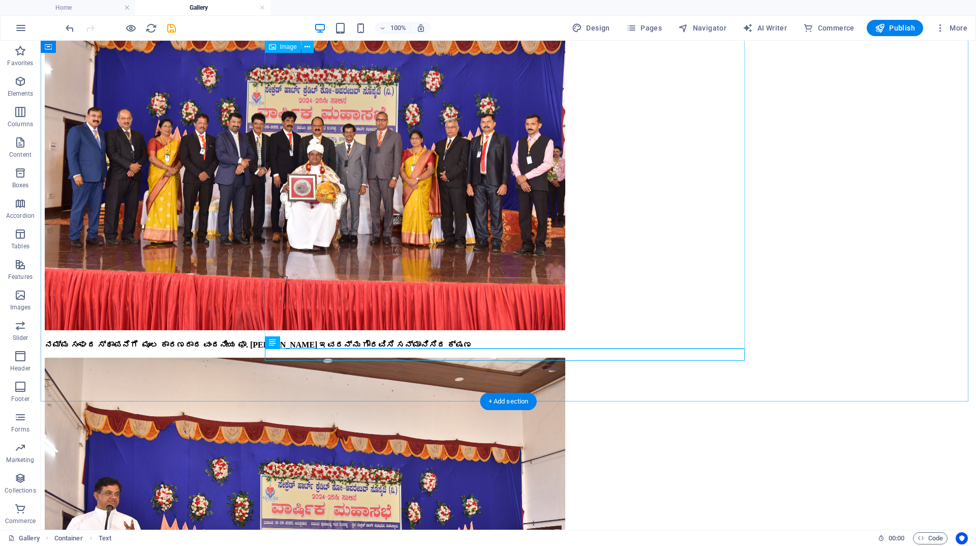
scroll to position [7290, 0]
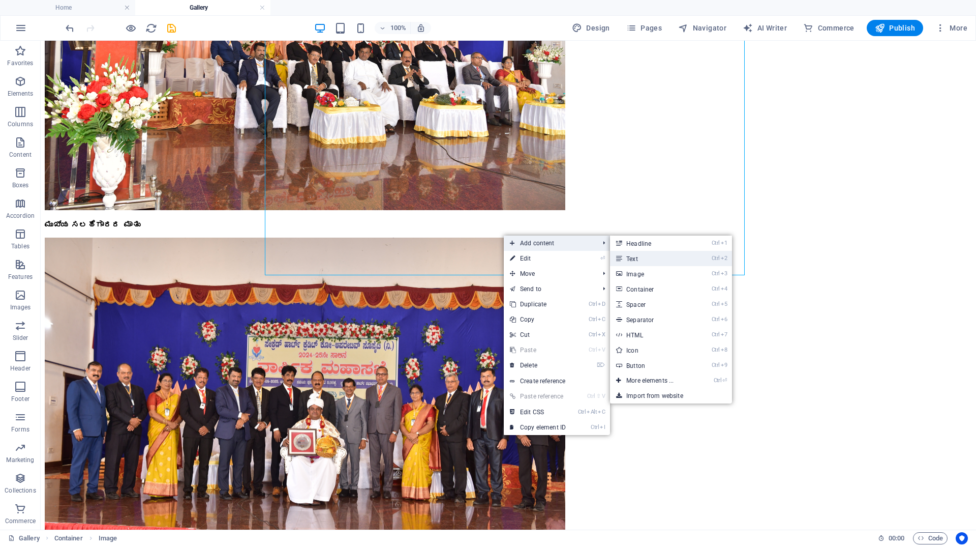
click at [634, 260] on link "Ctrl 2 Text" at bounding box center [652, 258] width 84 height 15
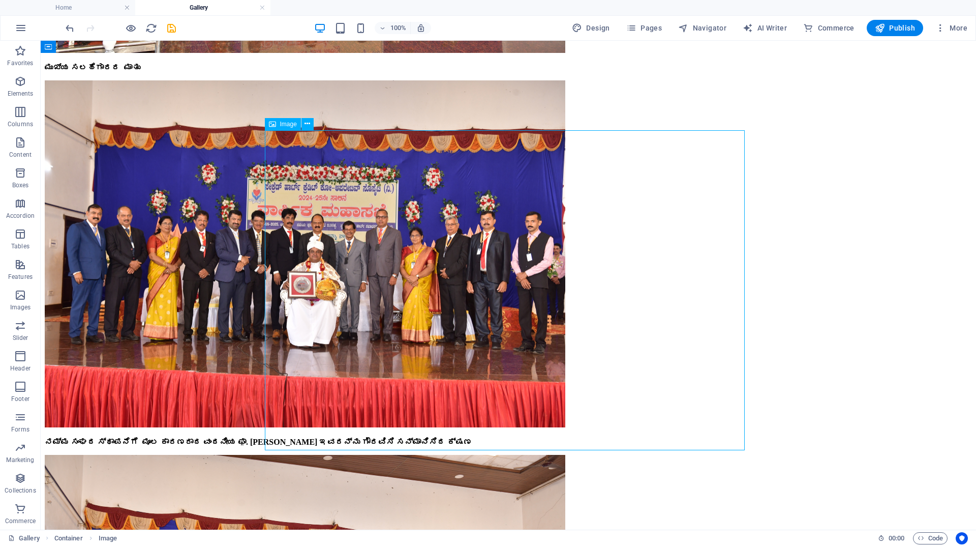
scroll to position [7493, 0]
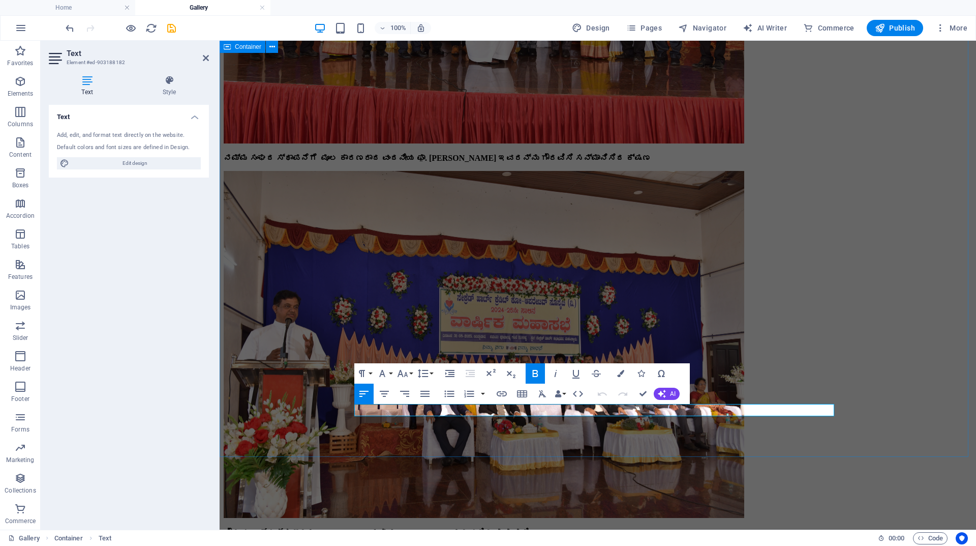
drag, startPoint x: 516, startPoint y: 409, endPoint x: 268, endPoint y: 404, distance: 248.2
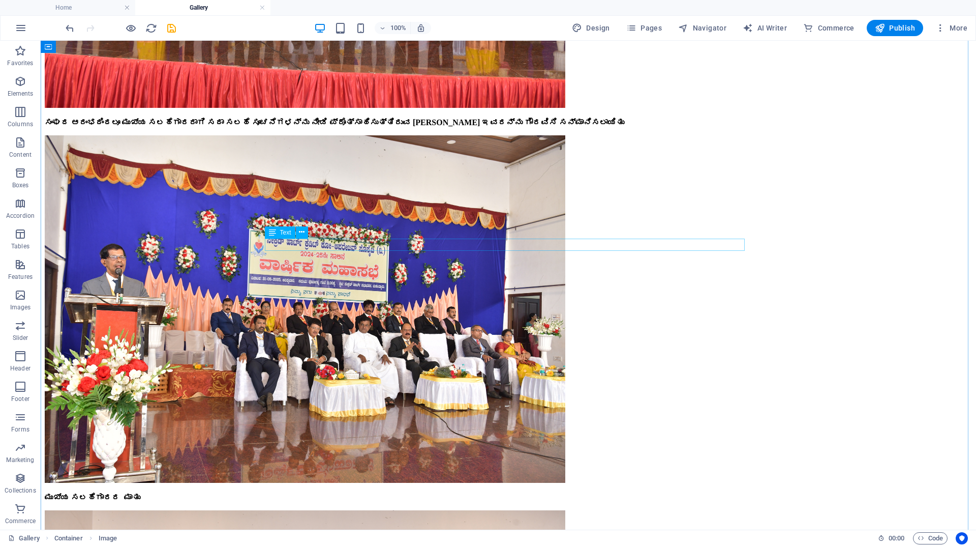
scroll to position [6883, 0]
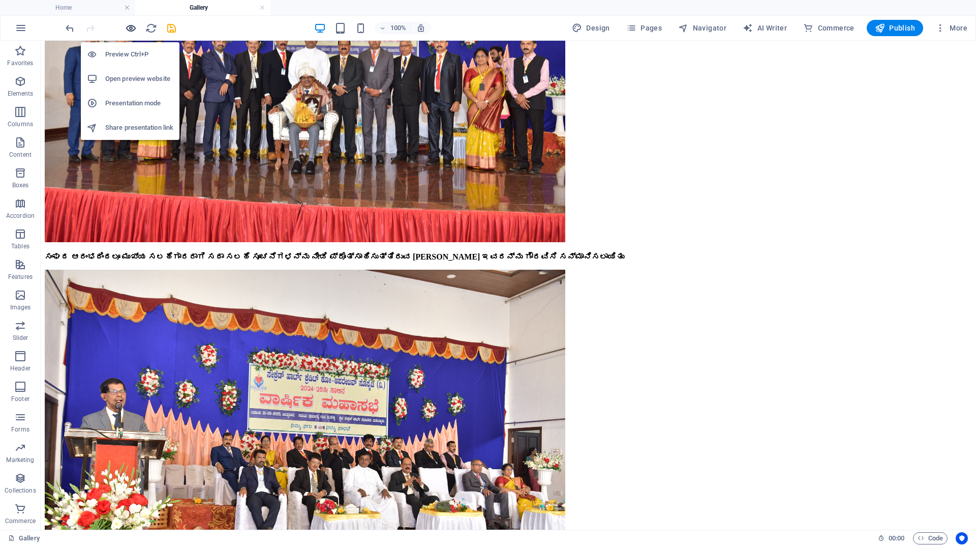
click at [128, 28] on icon "button" at bounding box center [131, 28] width 12 height 12
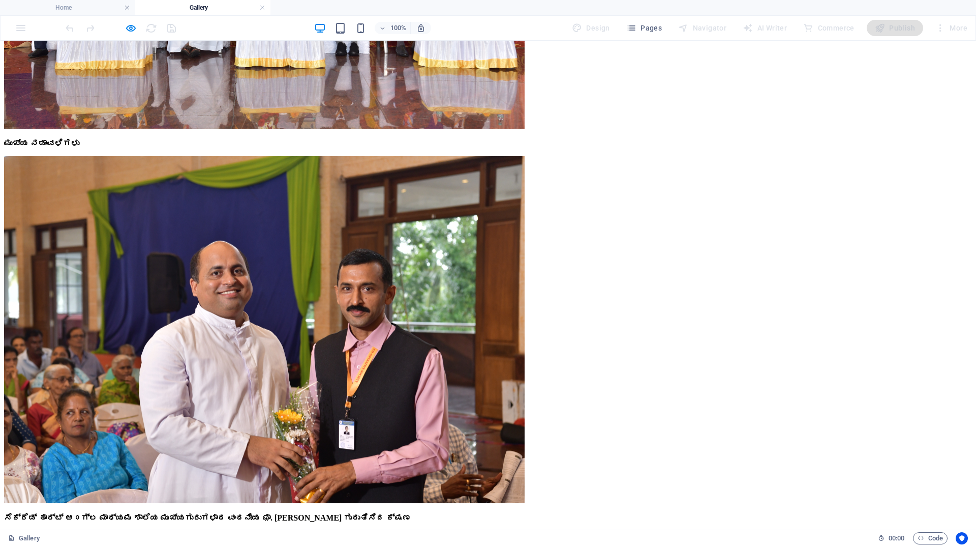
scroll to position [5154, 0]
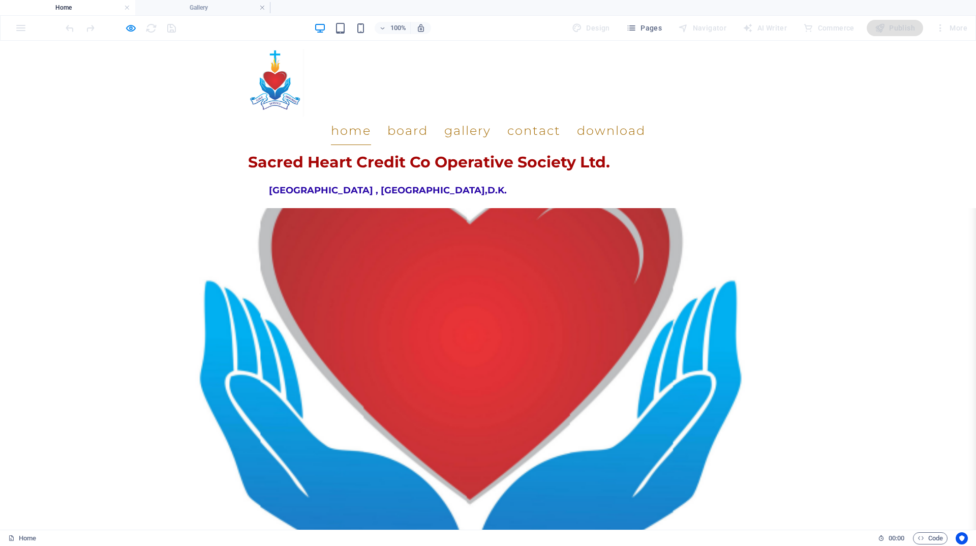
scroll to position [610, 0]
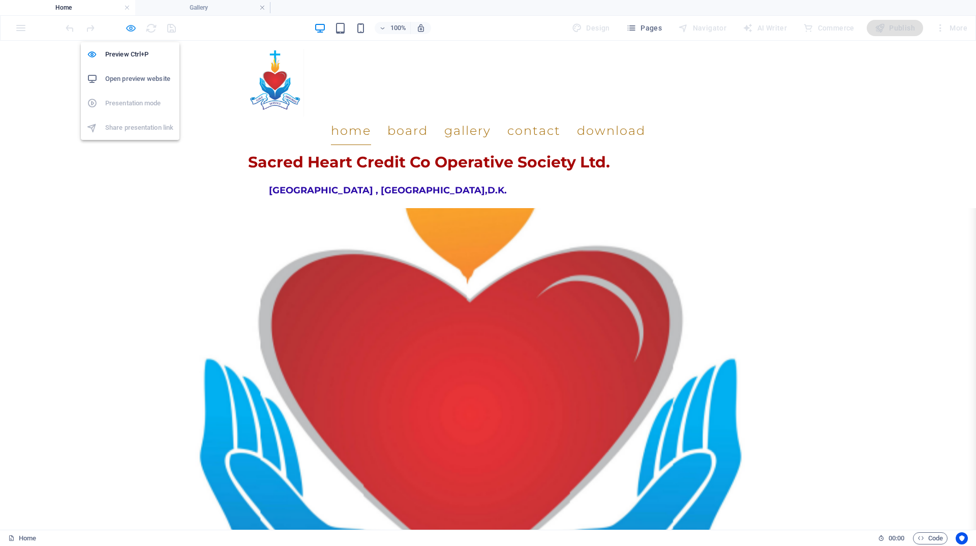
click at [133, 29] on icon "button" at bounding box center [131, 28] width 12 height 12
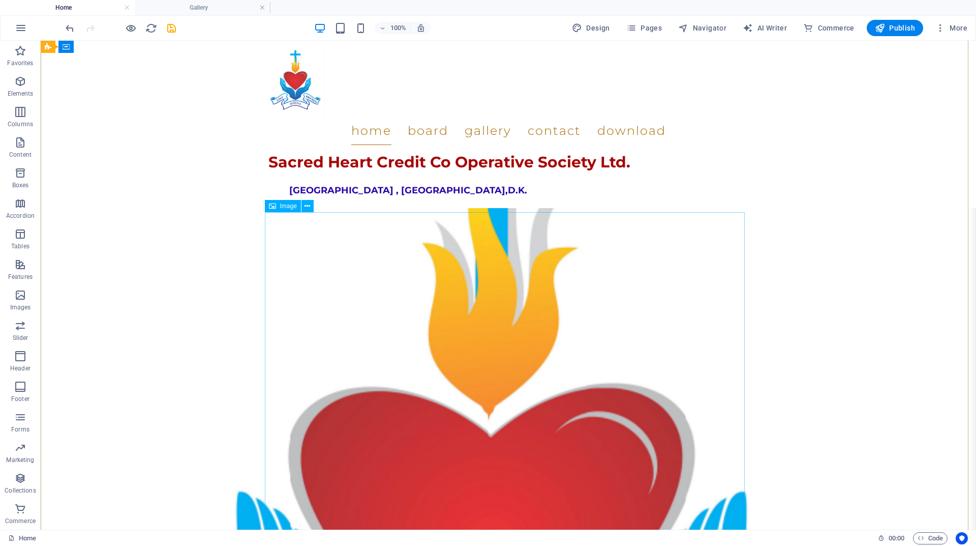
scroll to position [356, 0]
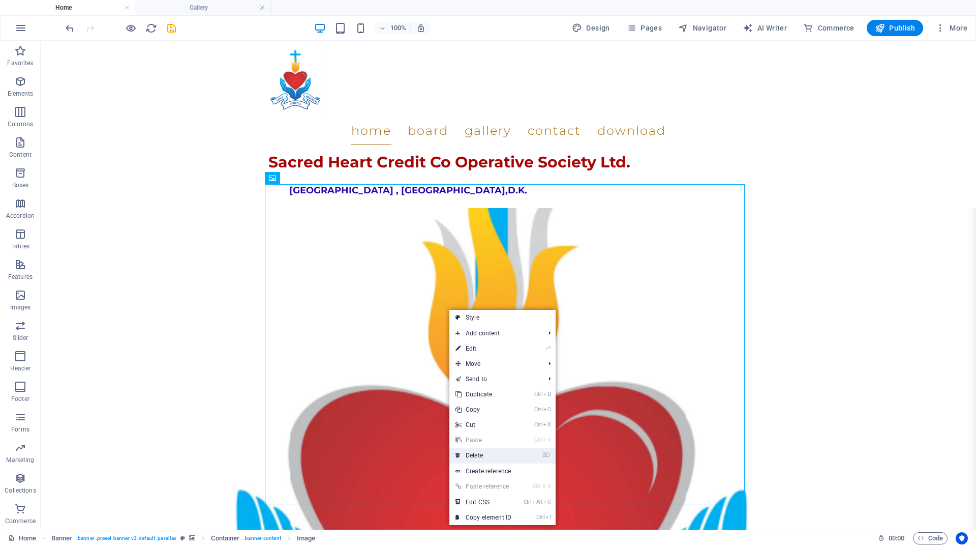
click at [482, 453] on link "⌦ Delete" at bounding box center [484, 455] width 68 height 15
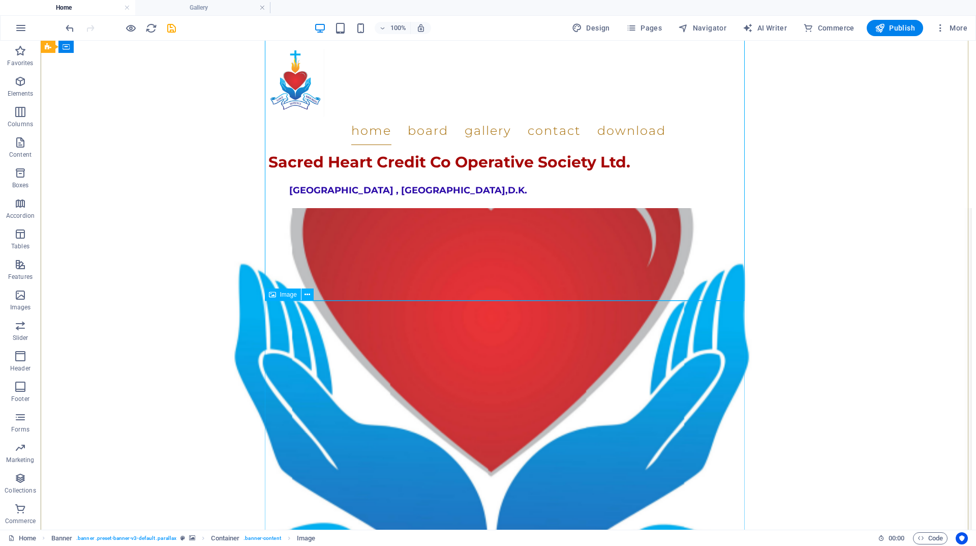
scroll to position [763, 0]
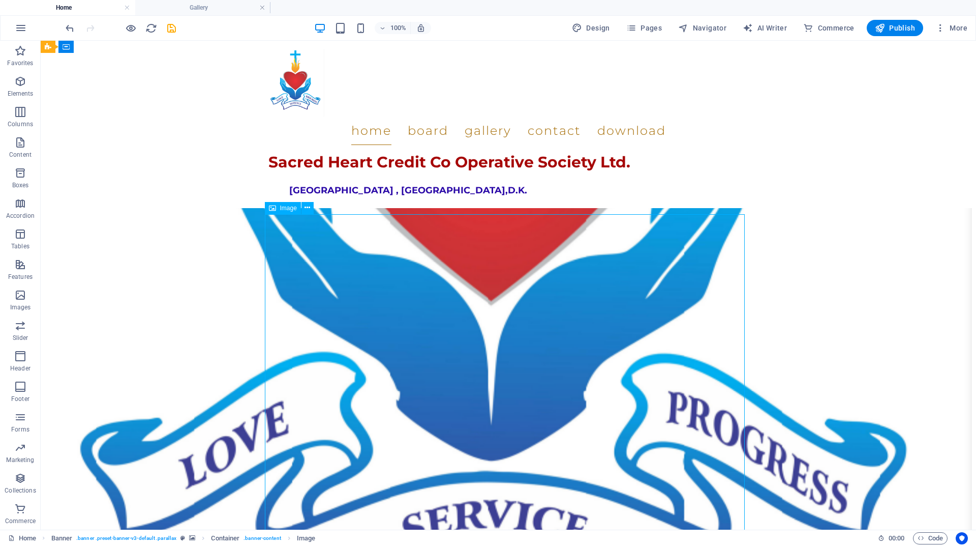
scroll to position [966, 0]
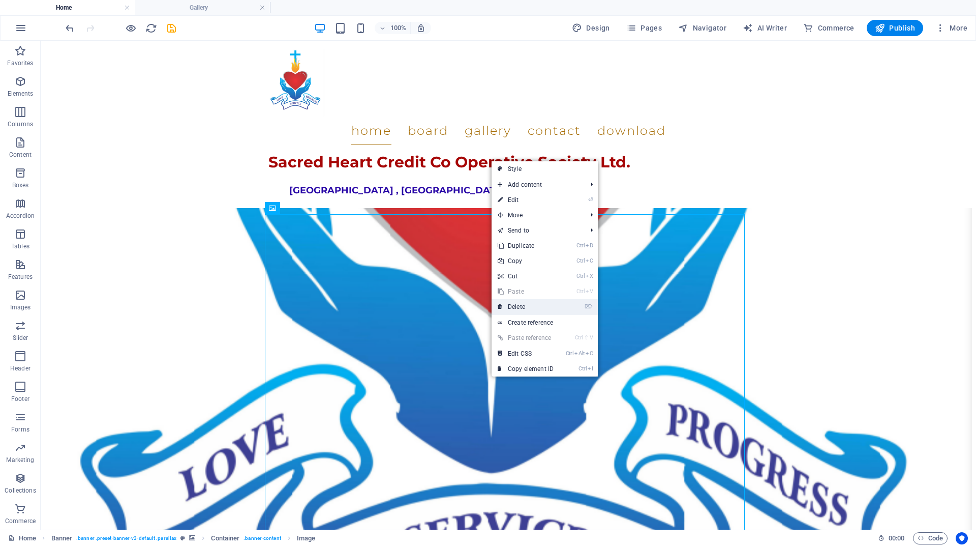
click at [517, 305] on link "⌦ Delete" at bounding box center [526, 306] width 68 height 15
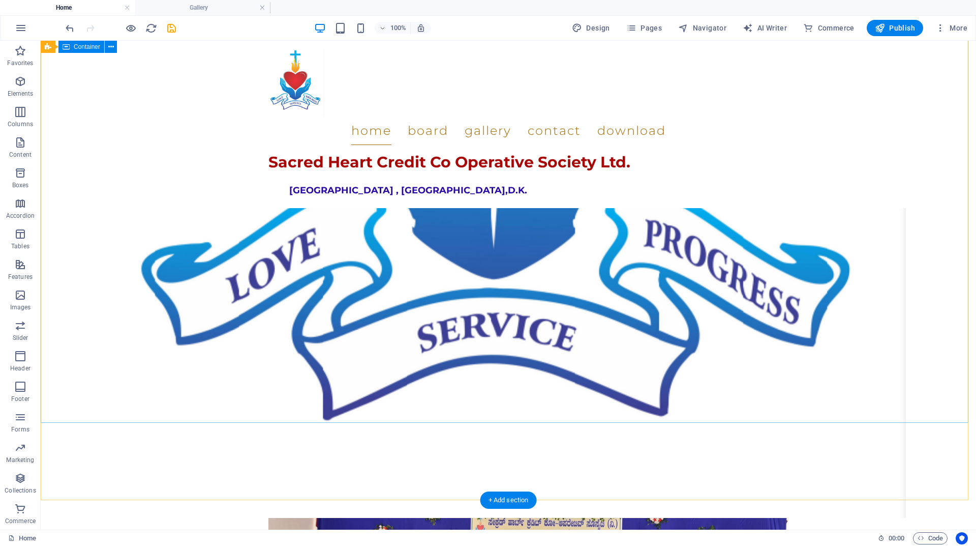
scroll to position [1119, 0]
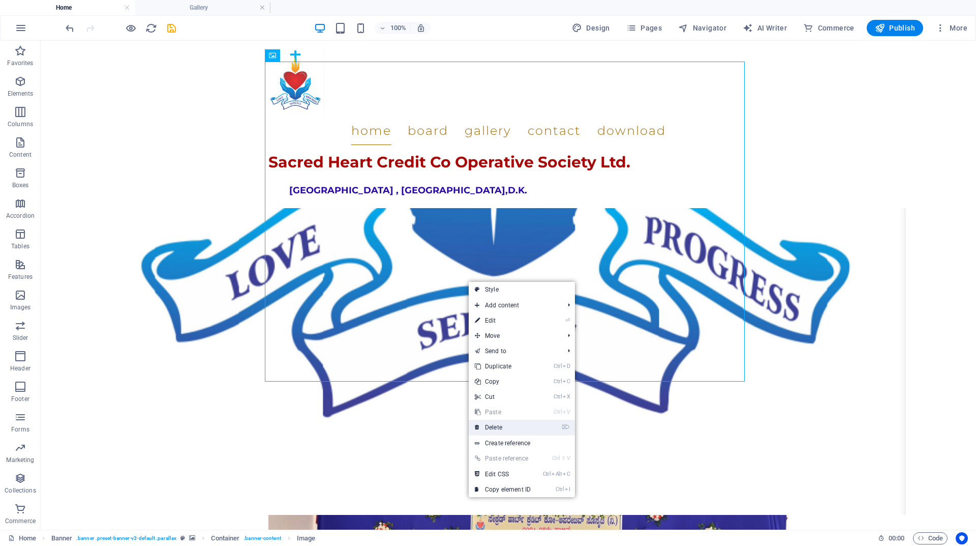
click at [500, 425] on link "⌦ Delete" at bounding box center [503, 427] width 68 height 15
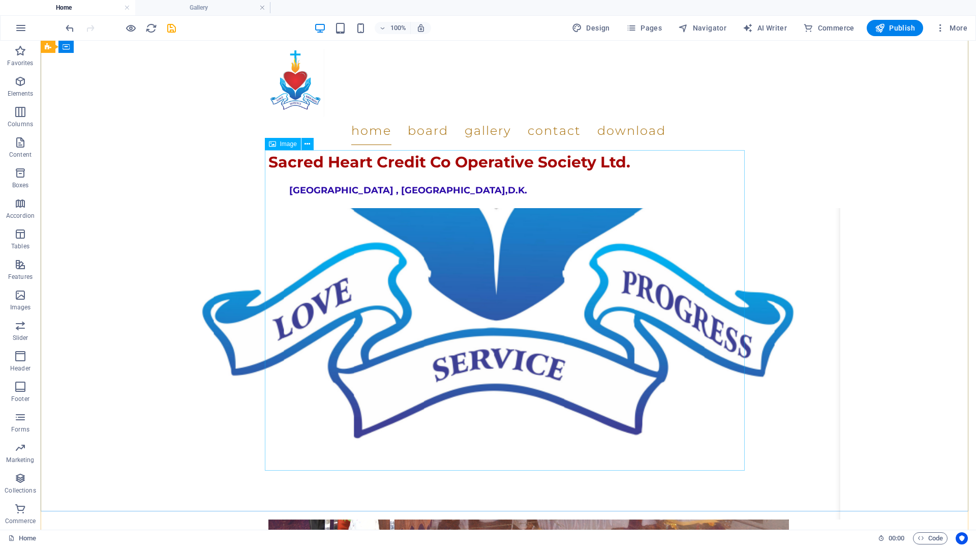
scroll to position [816, 0]
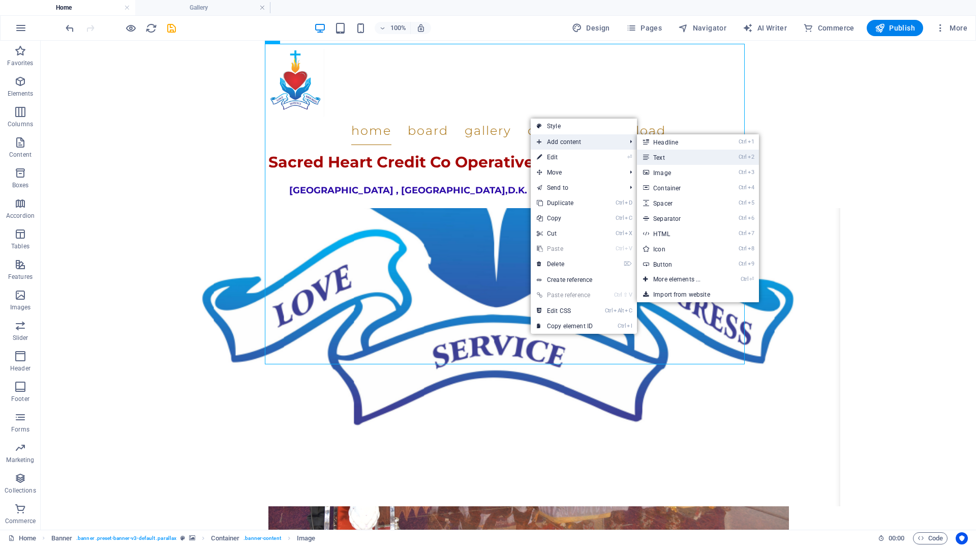
click at [659, 154] on link "Ctrl 2 Text" at bounding box center [679, 157] width 84 height 15
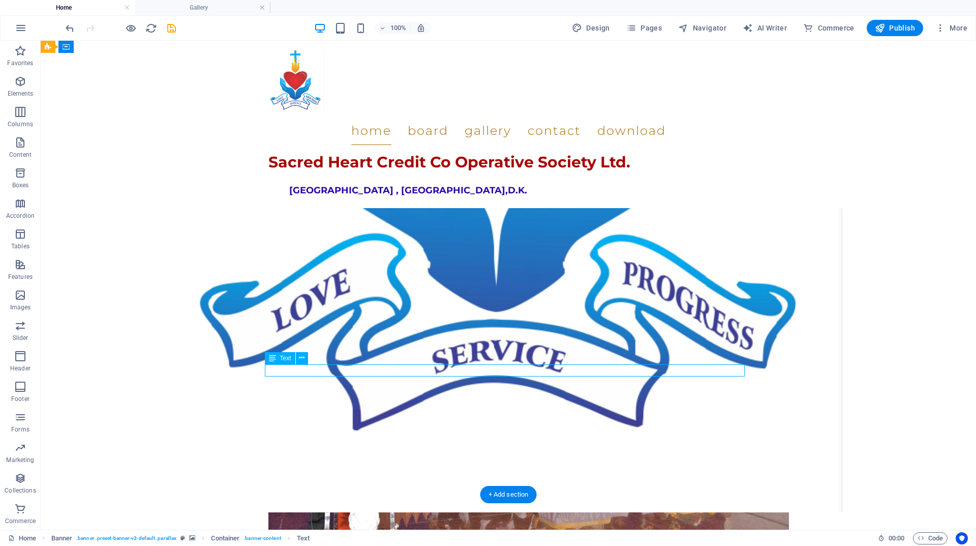
drag, startPoint x: 449, startPoint y: 371, endPoint x: 433, endPoint y: 371, distance: 16.3
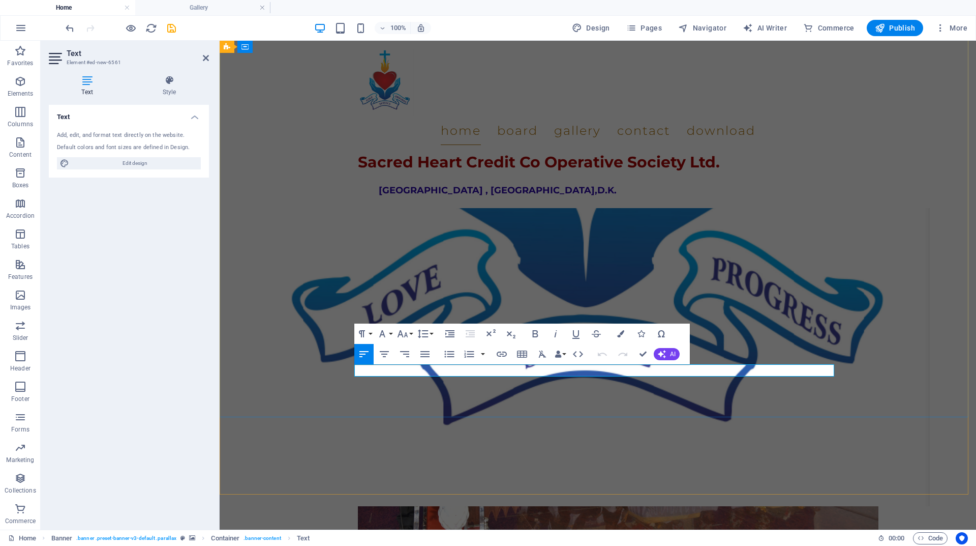
drag, startPoint x: 511, startPoint y: 370, endPoint x: 368, endPoint y: 369, distance: 142.9
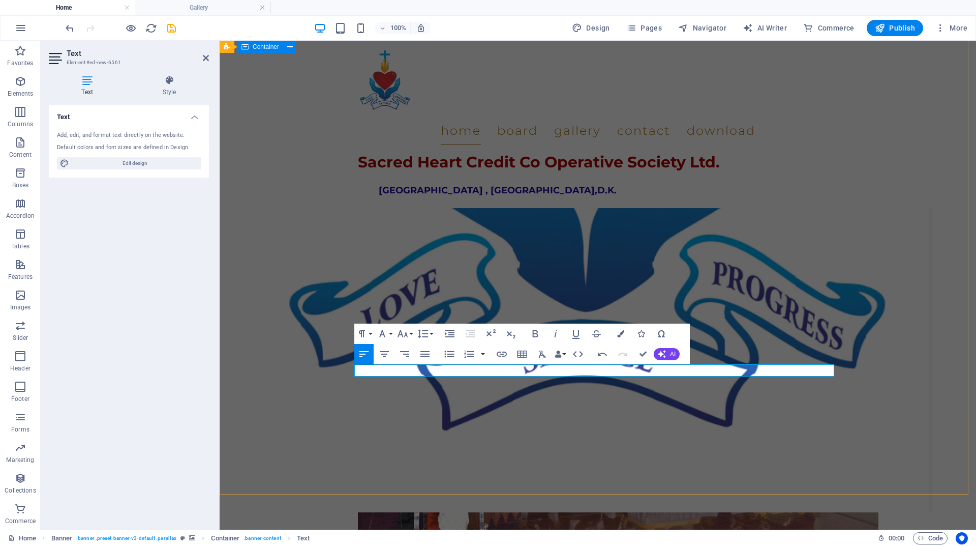
drag, startPoint x: 381, startPoint y: 371, endPoint x: 300, endPoint y: 369, distance: 81.4
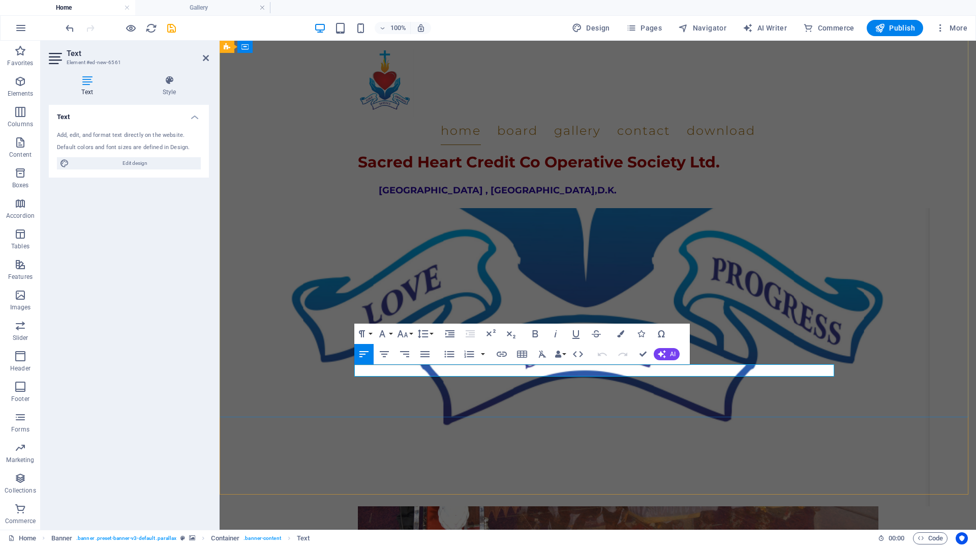
drag, startPoint x: 413, startPoint y: 371, endPoint x: 550, endPoint y: 374, distance: 136.8
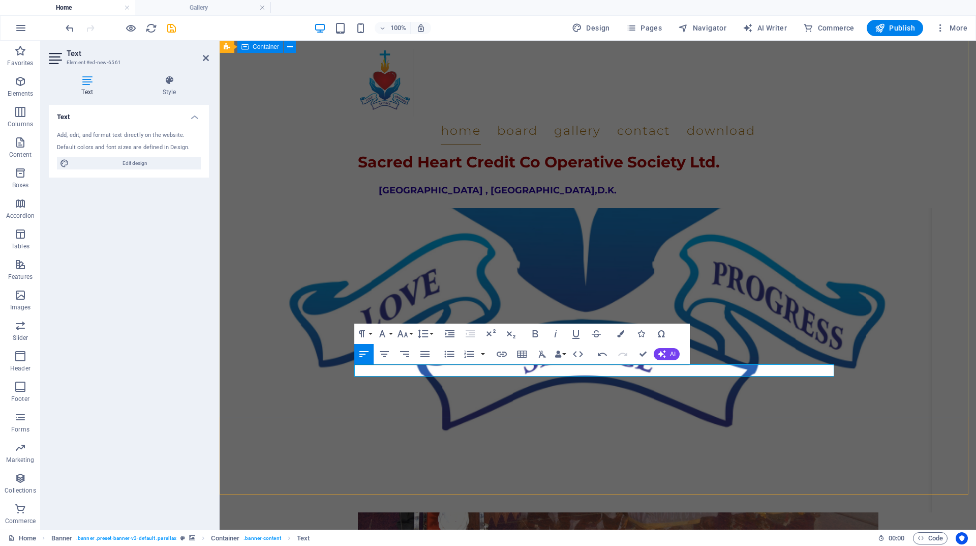
drag, startPoint x: 451, startPoint y: 372, endPoint x: 302, endPoint y: 368, distance: 149.6
click at [532, 333] on icon "button" at bounding box center [535, 334] width 12 height 12
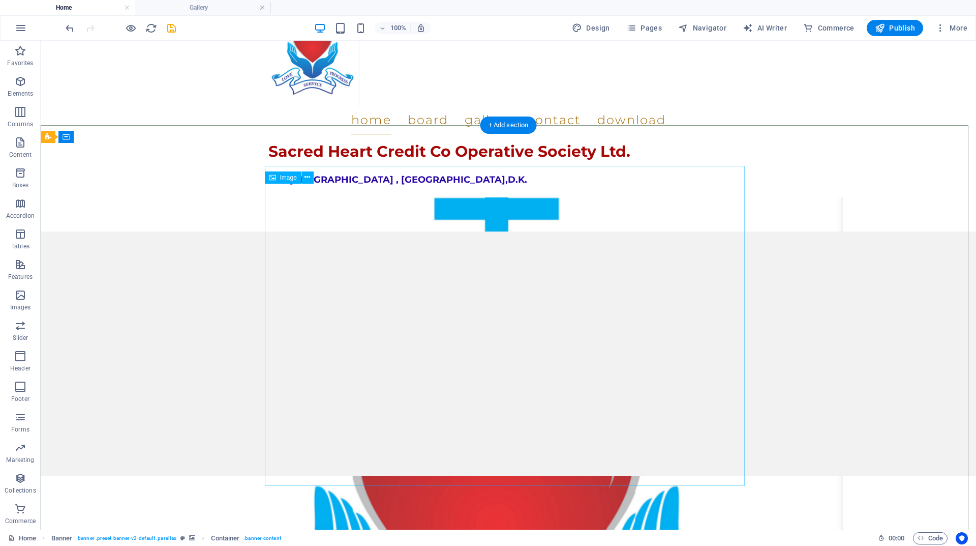
scroll to position [0, 0]
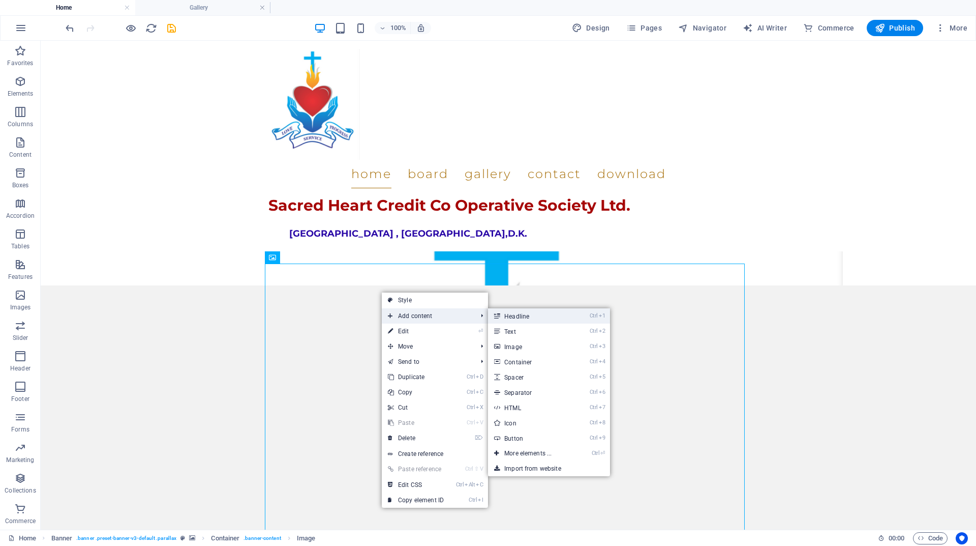
click at [518, 317] on link "Ctrl 1 Headline" at bounding box center [530, 315] width 84 height 15
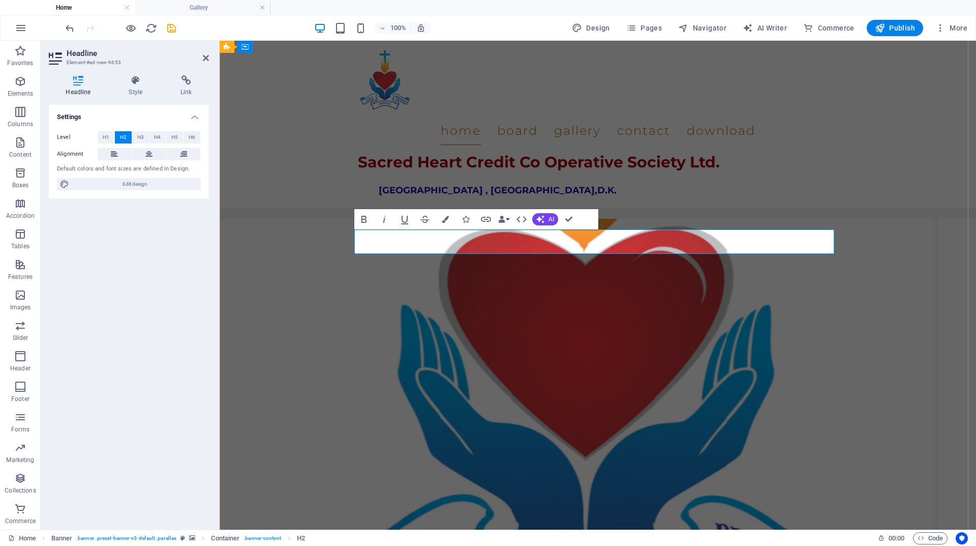
drag, startPoint x: 600, startPoint y: 244, endPoint x: 362, endPoint y: 235, distance: 238.2
drag, startPoint x: 538, startPoint y: 245, endPoint x: 443, endPoint y: 244, distance: 94.1
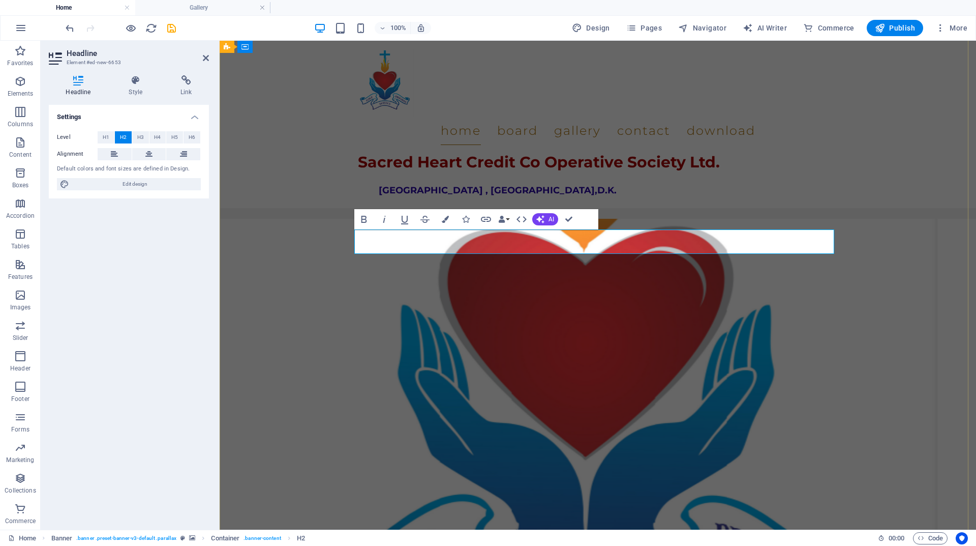
drag, startPoint x: 464, startPoint y: 245, endPoint x: 579, endPoint y: 243, distance: 114.4
drag, startPoint x: 536, startPoint y: 244, endPoint x: 266, endPoint y: 248, distance: 269.0
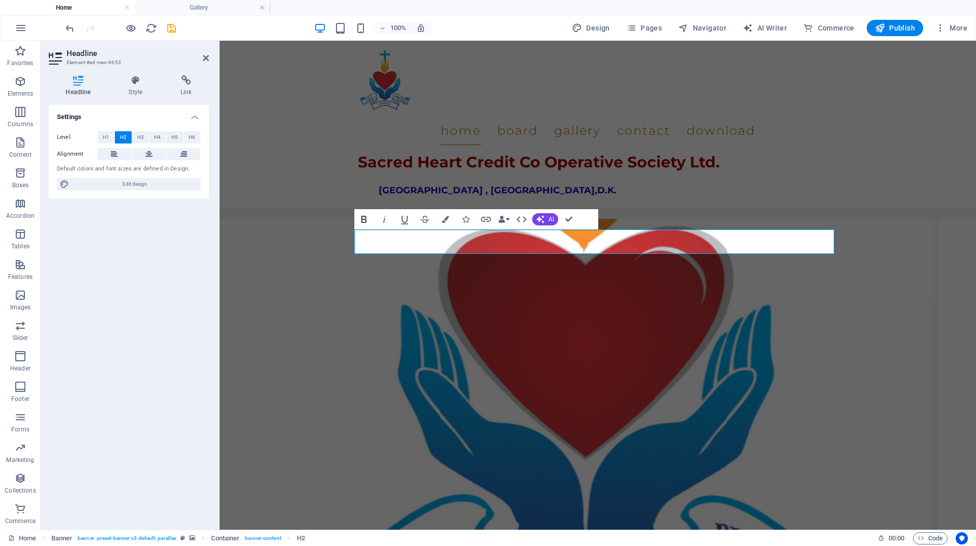
click at [367, 218] on icon "button" at bounding box center [364, 219] width 12 height 12
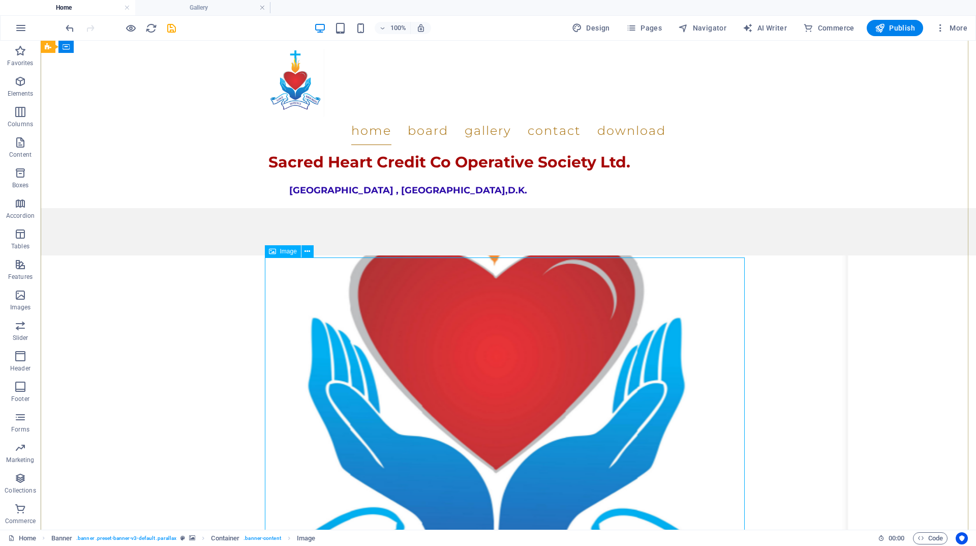
scroll to position [260, 0]
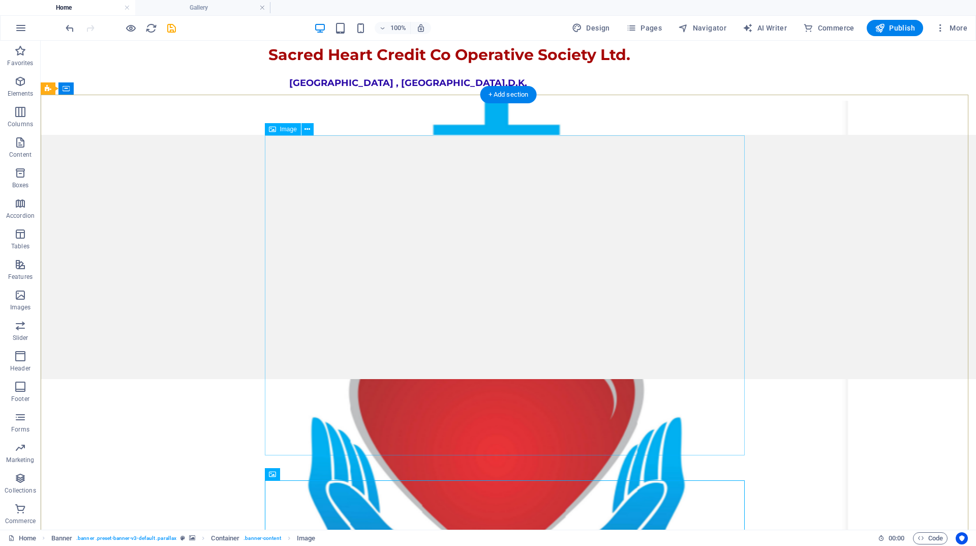
scroll to position [0, 0]
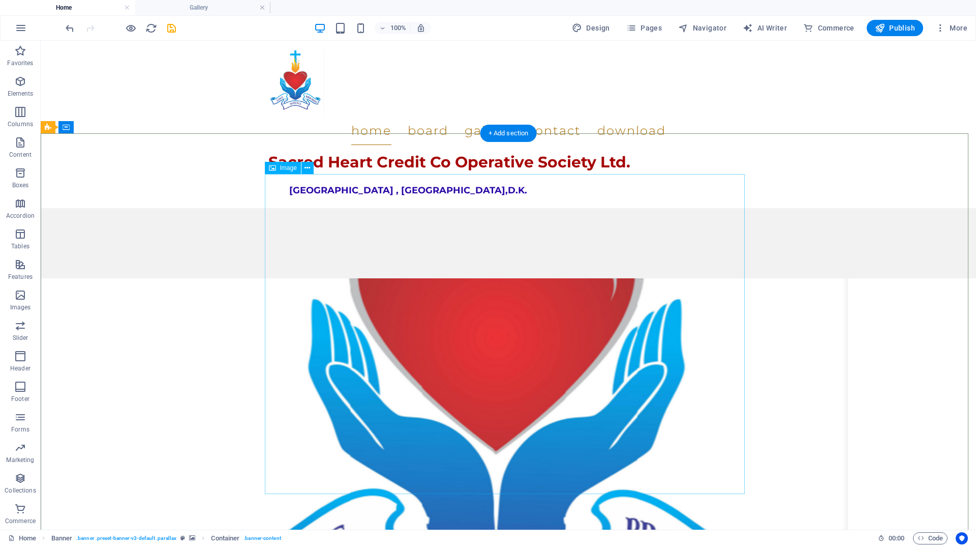
scroll to position [255, 0]
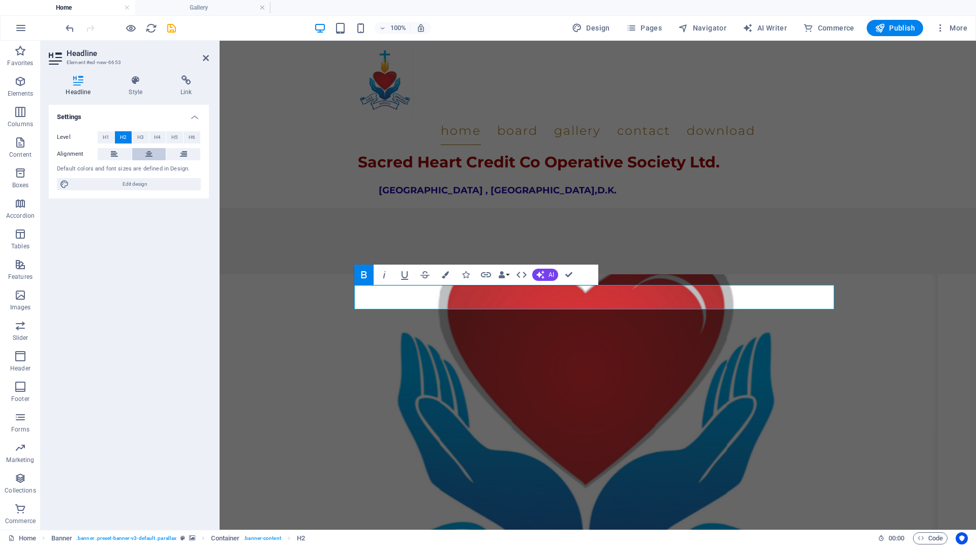
click at [153, 153] on button at bounding box center [149, 154] width 34 height 12
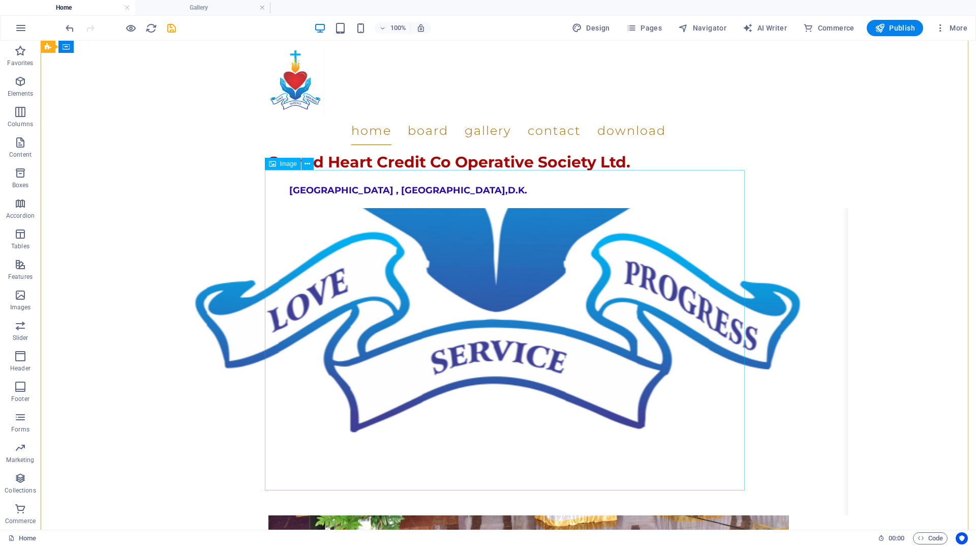
scroll to position [816, 0]
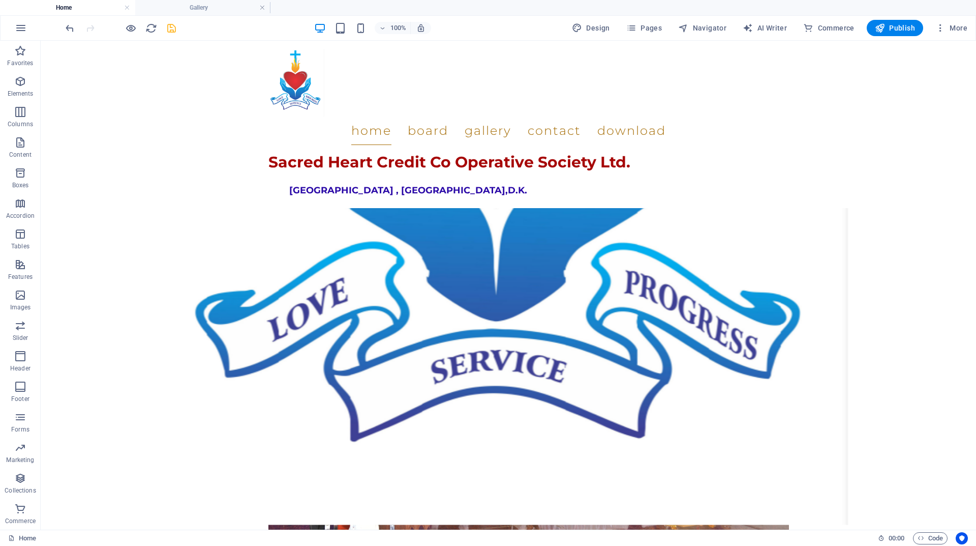
click at [168, 29] on icon "save" at bounding box center [172, 28] width 12 height 12
click at [131, 28] on icon "button" at bounding box center [131, 28] width 12 height 12
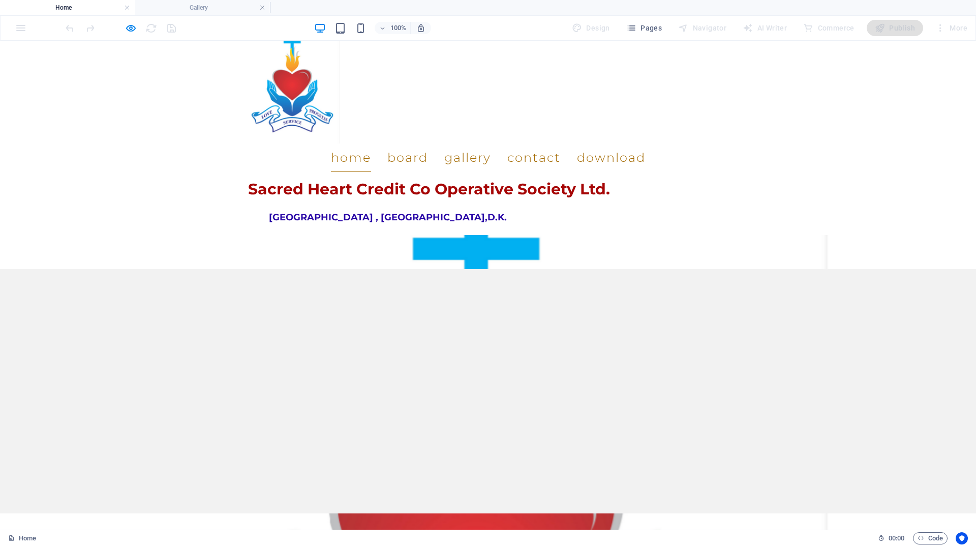
scroll to position [0, 0]
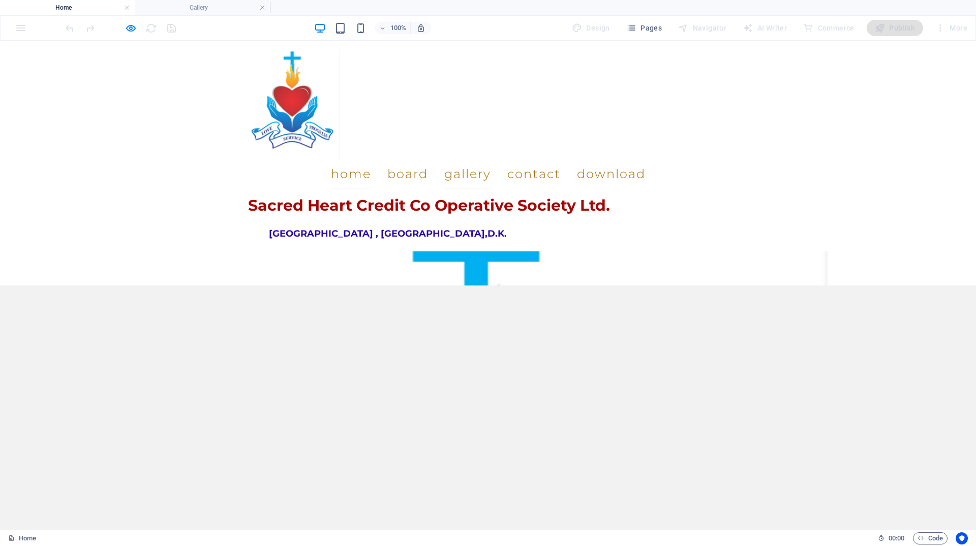
click at [491, 160] on link "Gallery" at bounding box center [467, 174] width 47 height 28
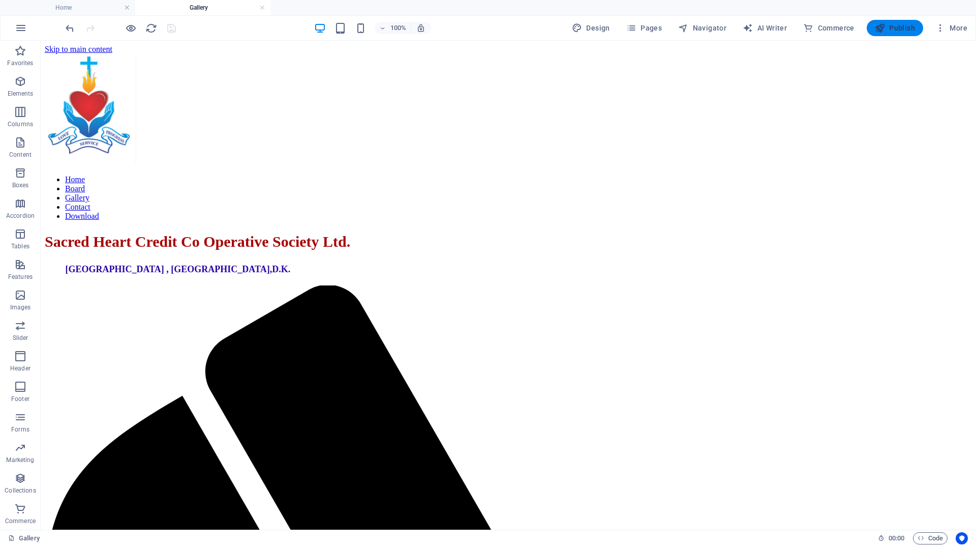
click at [894, 30] on span "Publish" at bounding box center [895, 28] width 40 height 10
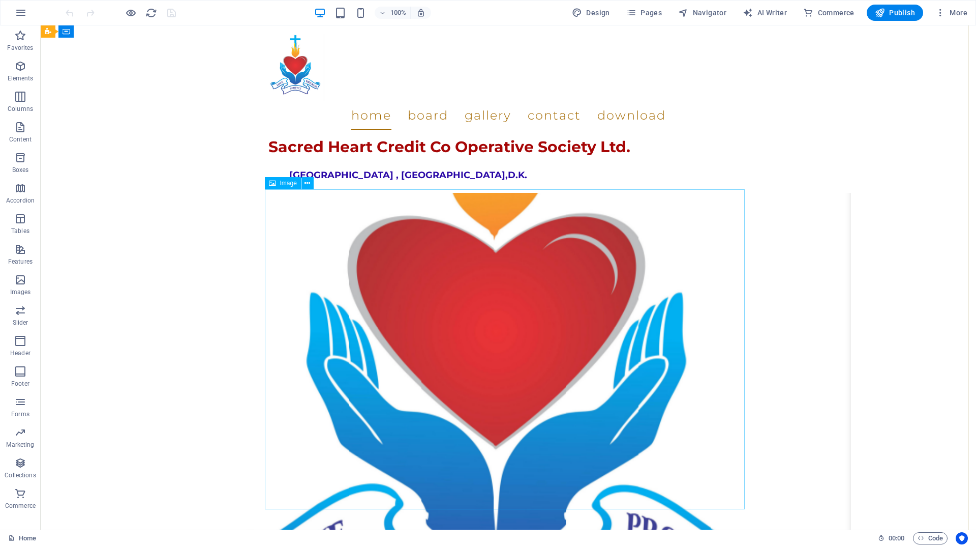
scroll to position [458, 0]
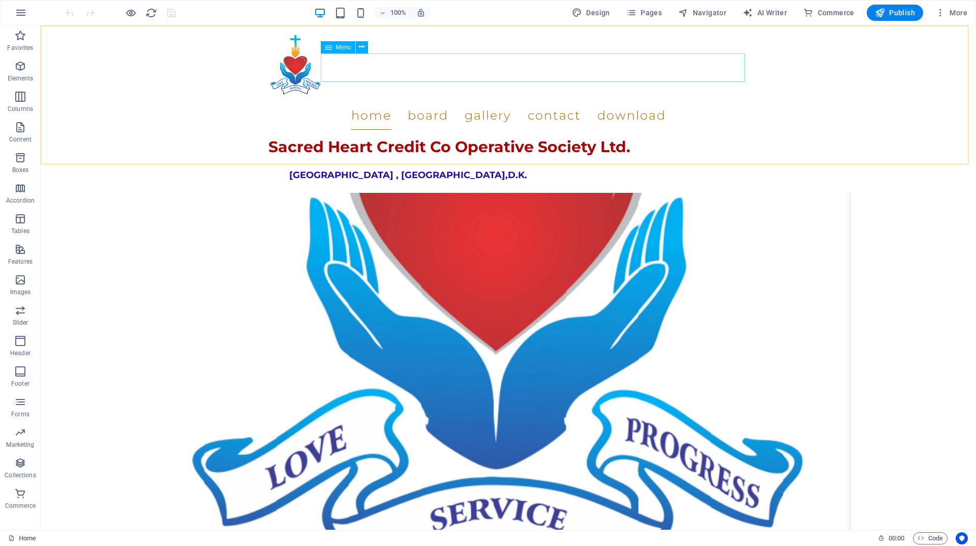
click at [505, 101] on nav "Home Board Gallery Contact Download" at bounding box center [509, 115] width 480 height 28
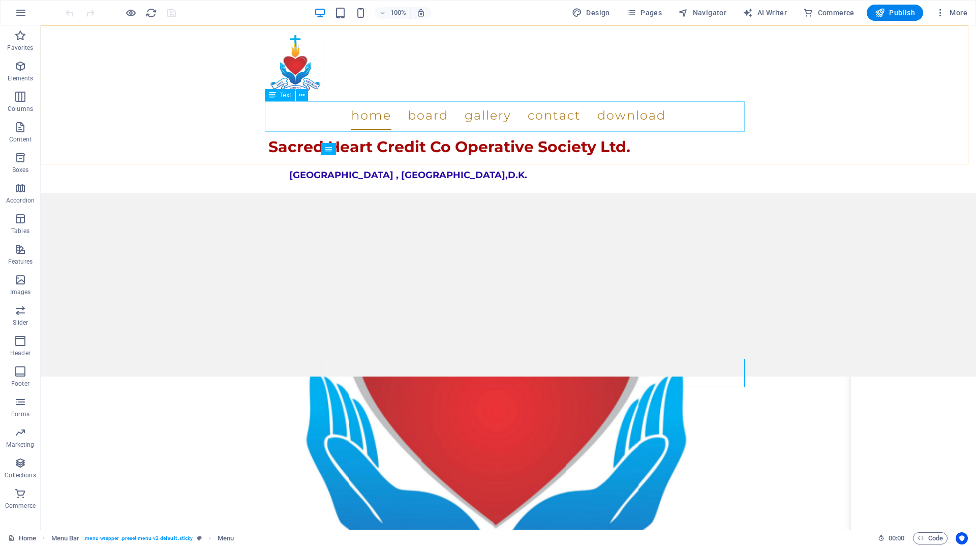
scroll to position [153, 0]
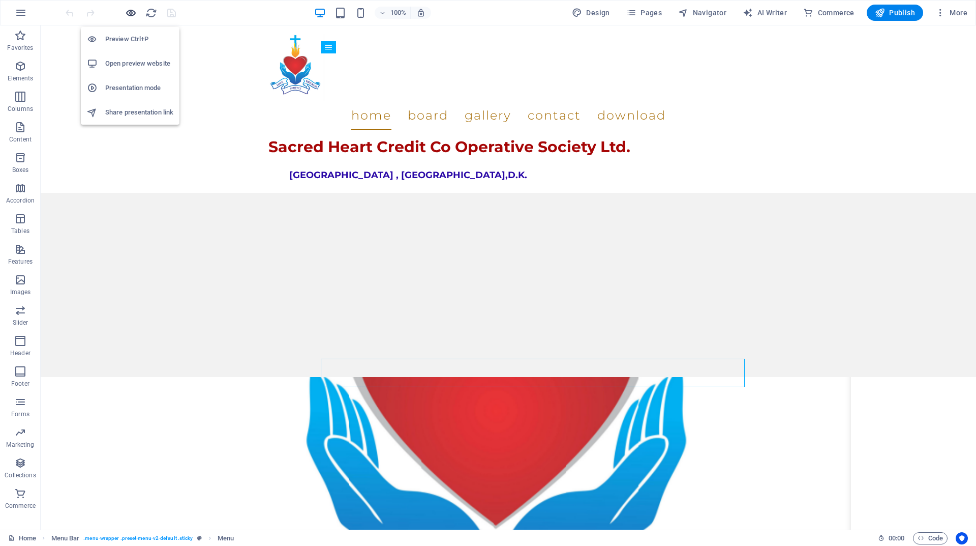
click at [135, 15] on icon "button" at bounding box center [131, 13] width 12 height 12
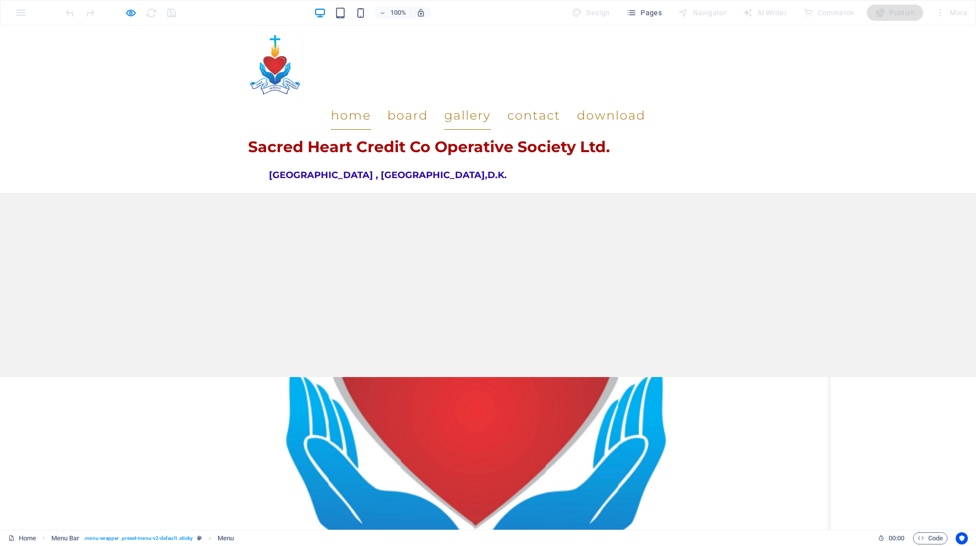
click at [491, 101] on link "Gallery" at bounding box center [467, 115] width 47 height 28
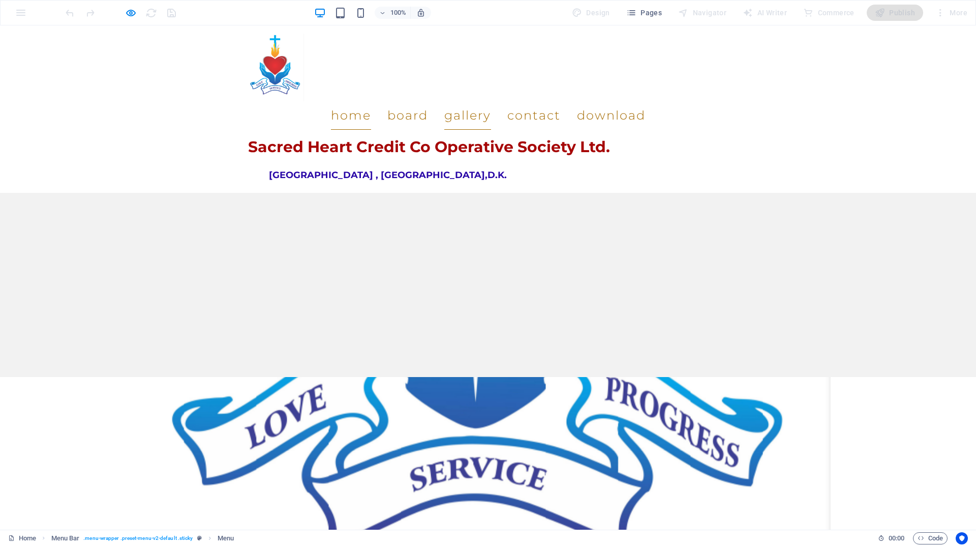
scroll to position [0, 0]
